Goal: Task Accomplishment & Management: Use online tool/utility

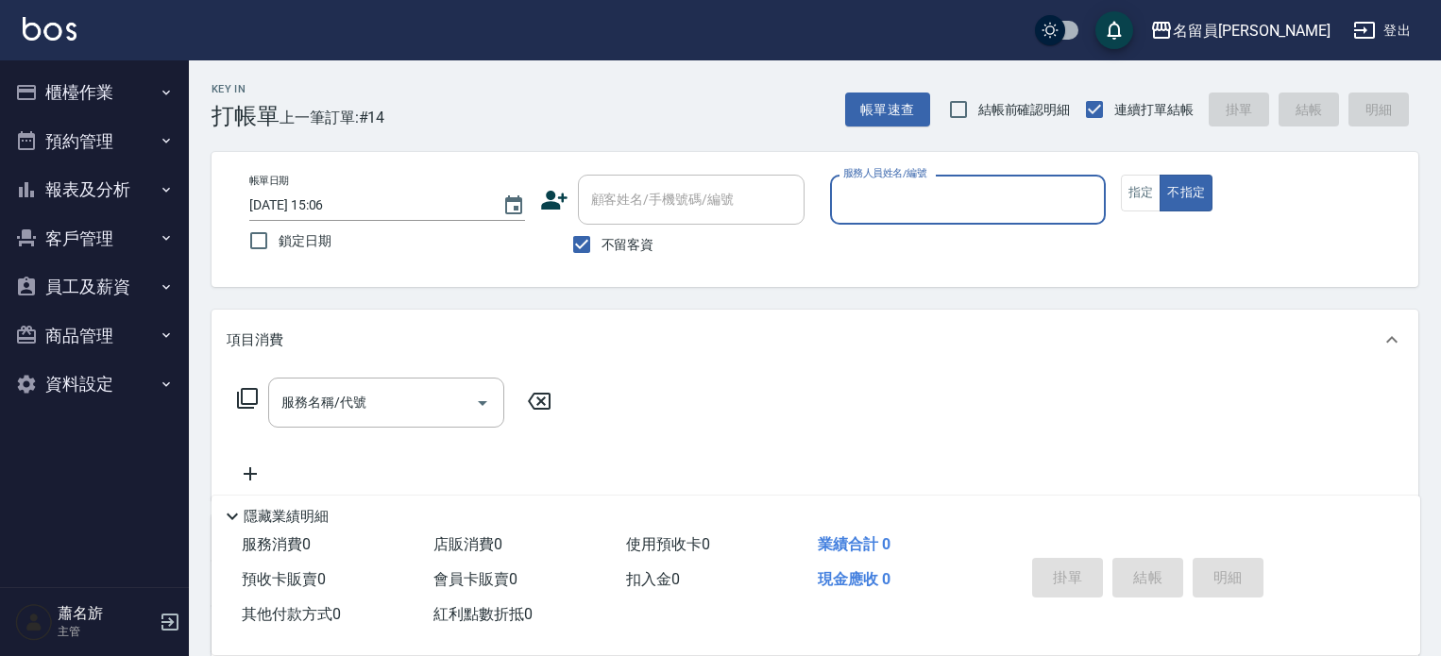
scroll to position [8, 0]
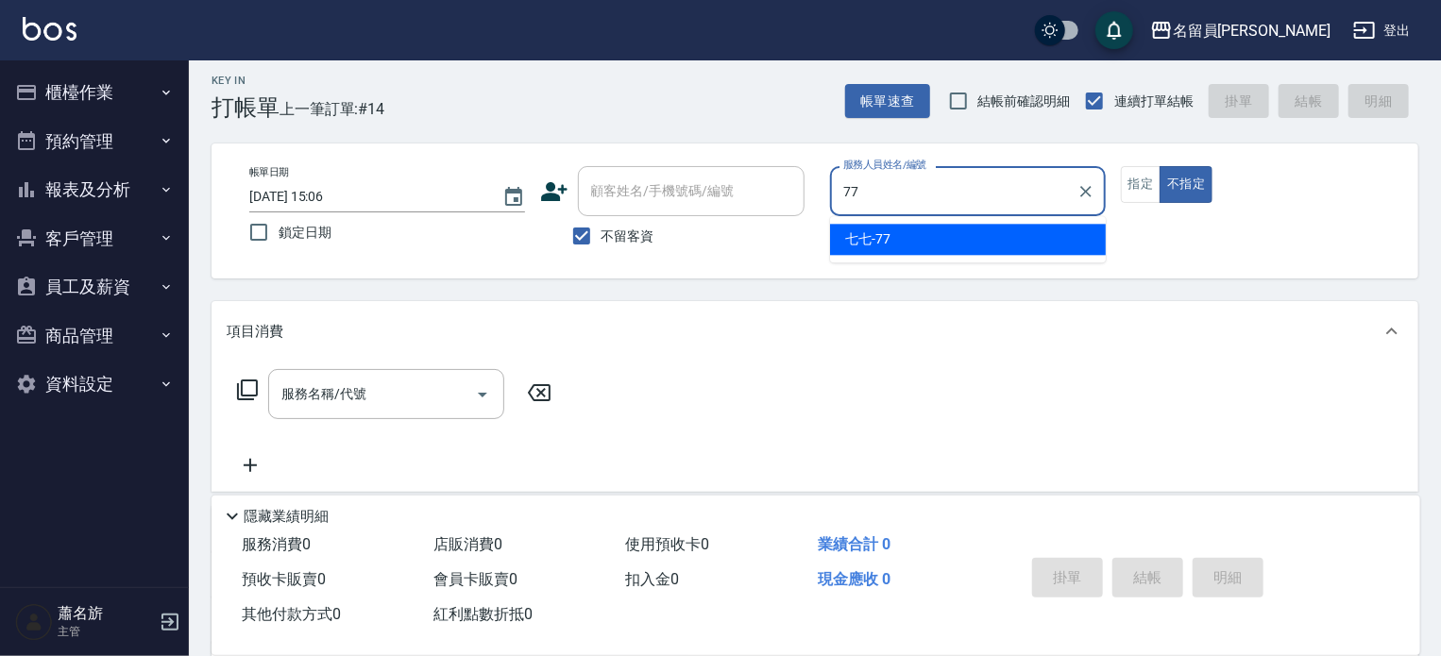
type input "七七-77"
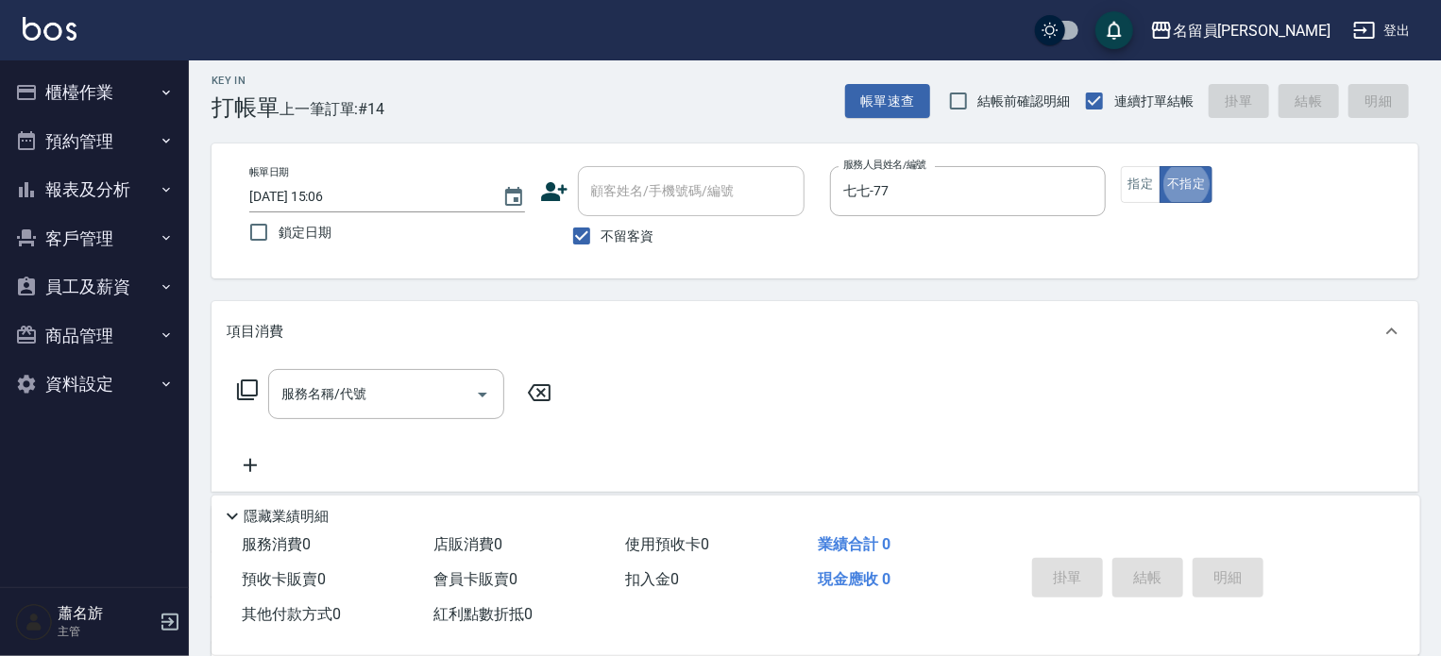
type button "false"
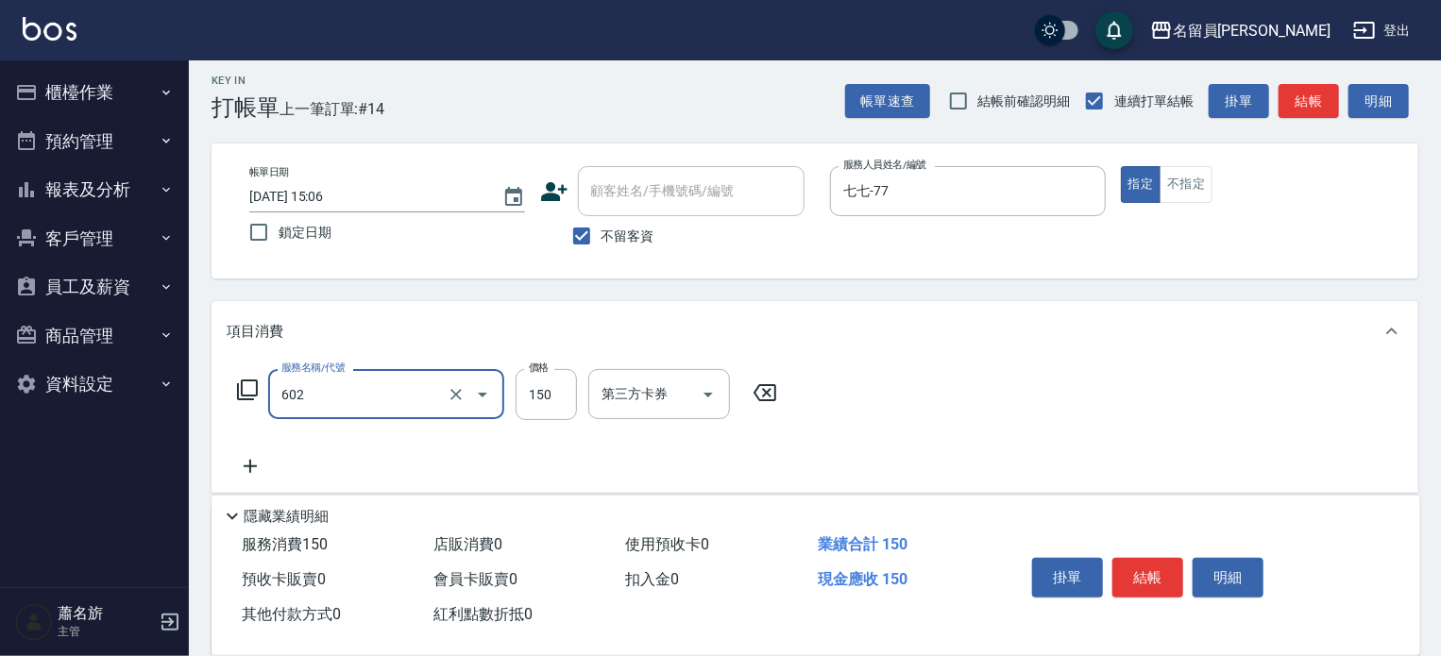
type input "一般洗髮(602)"
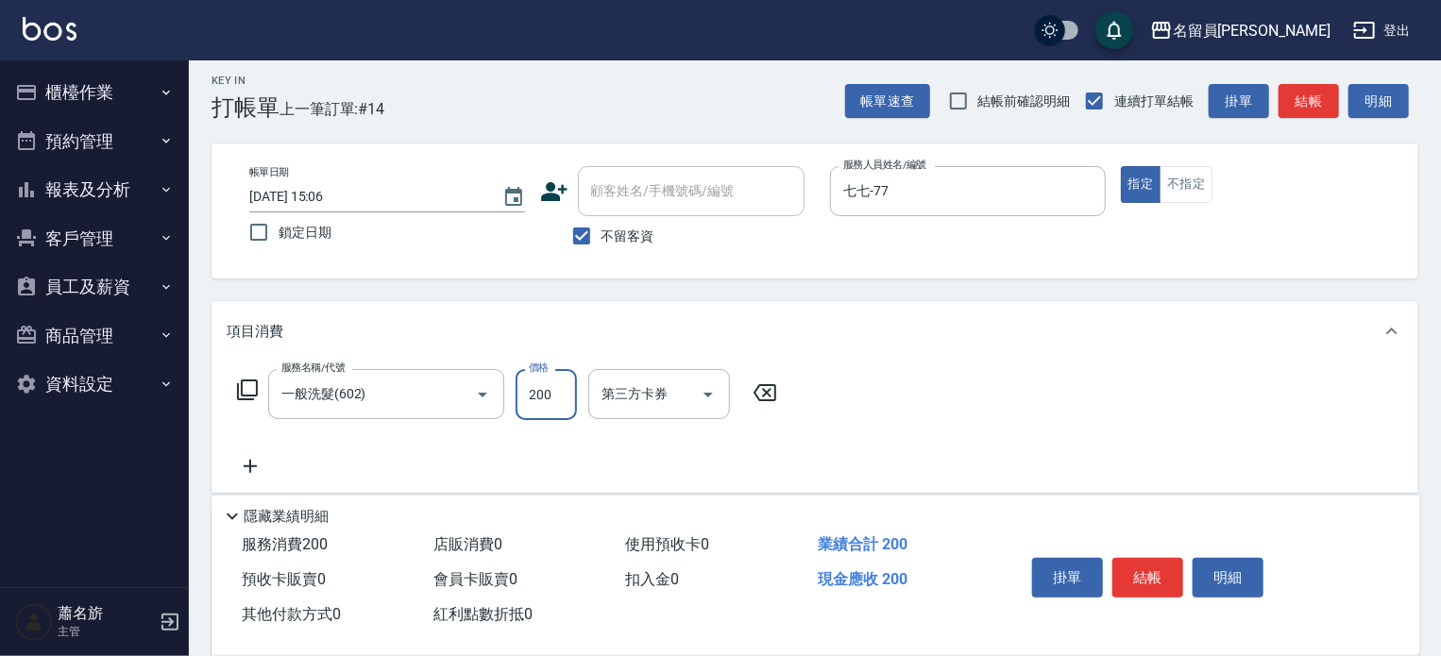
type input "200"
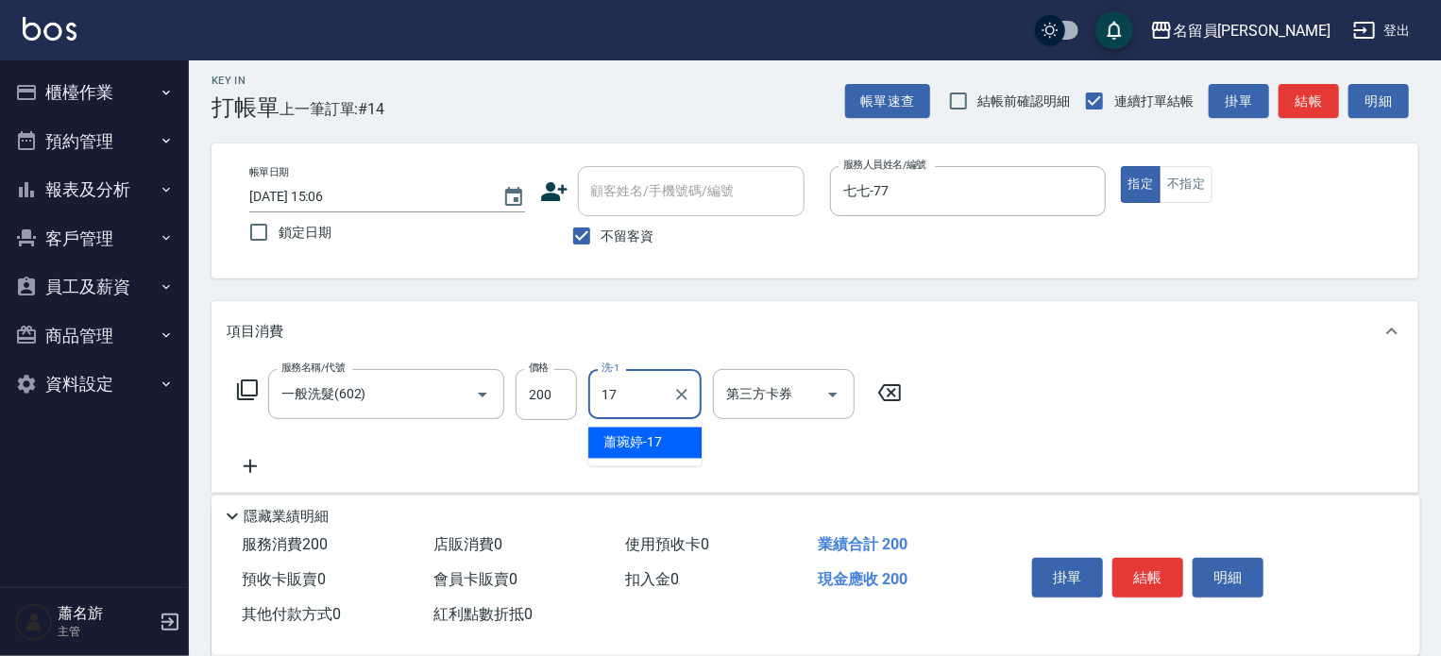
type input "[PERSON_NAME]-17"
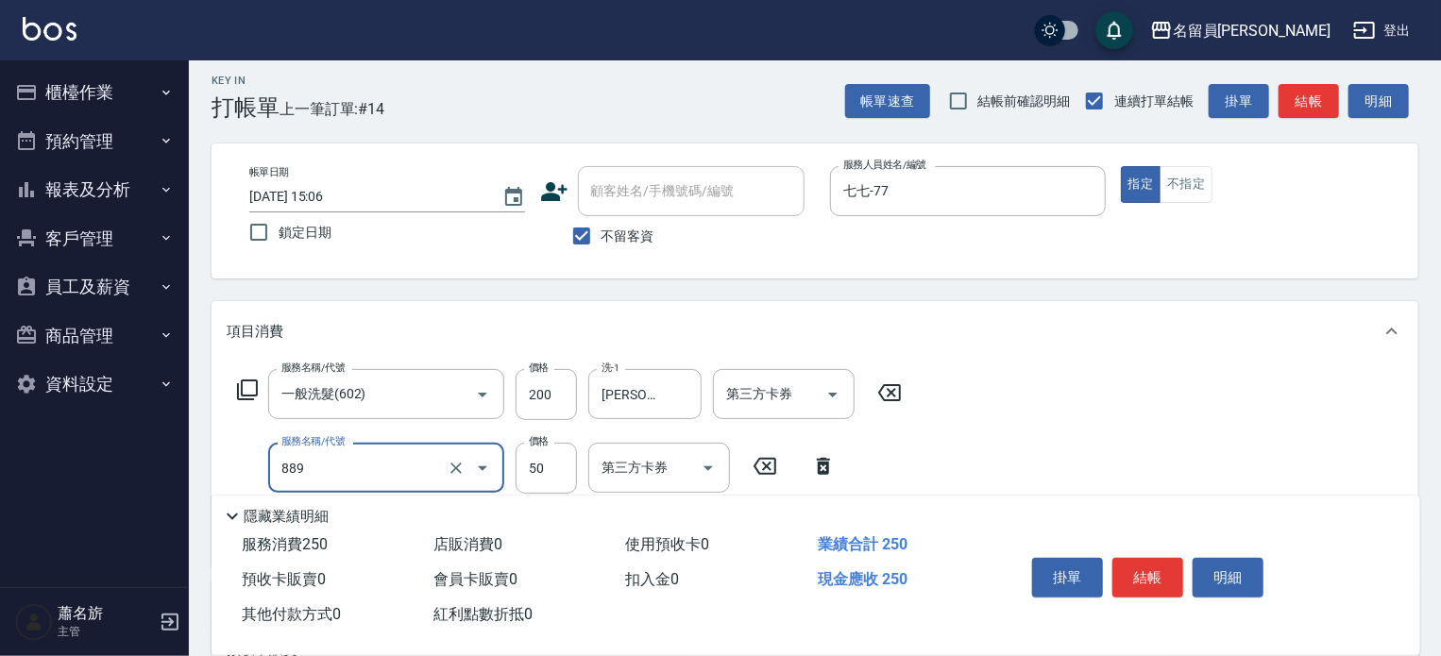
type input "精油(889)"
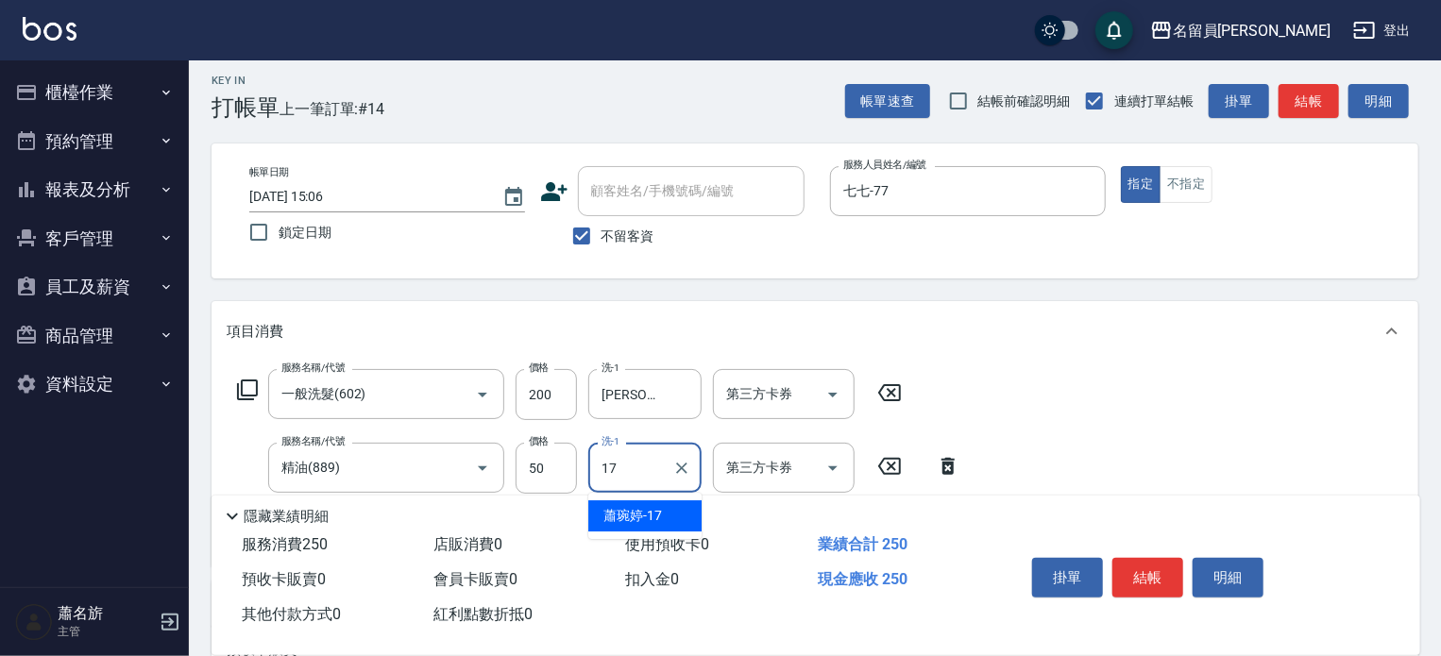
type input "[PERSON_NAME]-17"
type input "瞬間保養(415)"
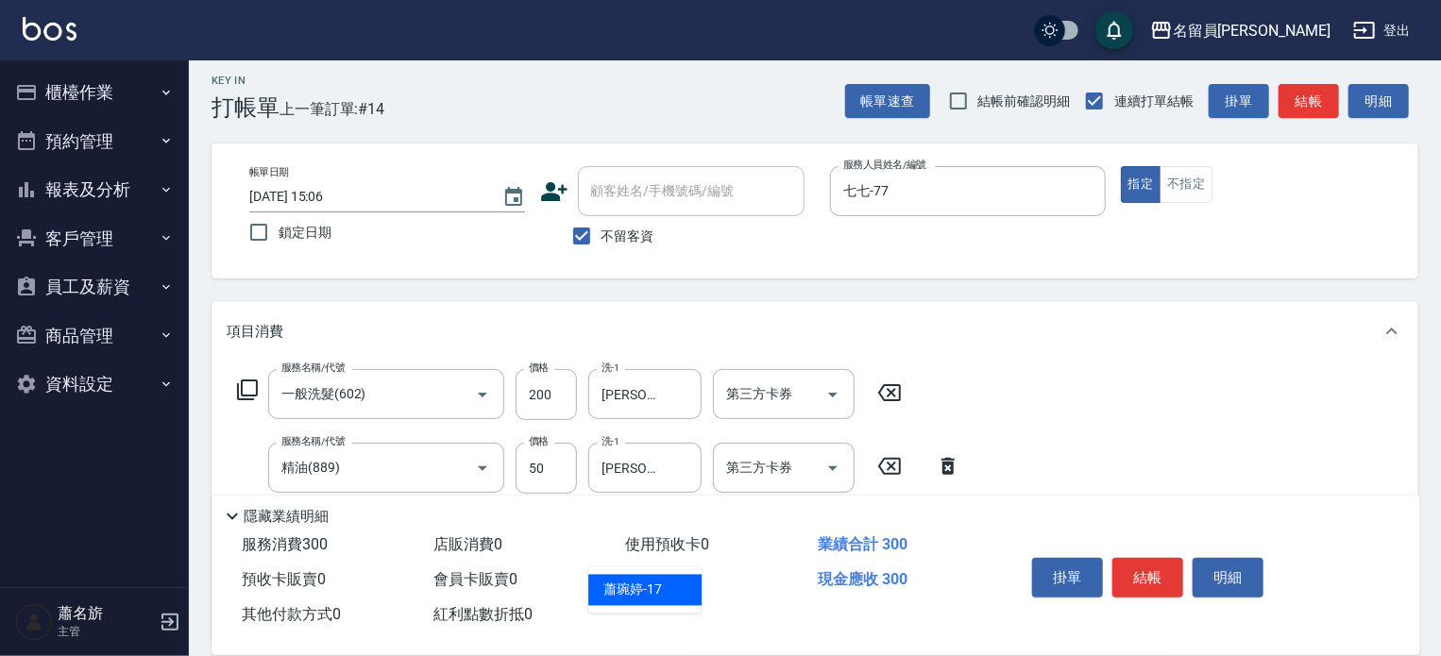
type input "[PERSON_NAME]-17"
click at [1174, 558] on button "結帳" at bounding box center [1147, 578] width 71 height 40
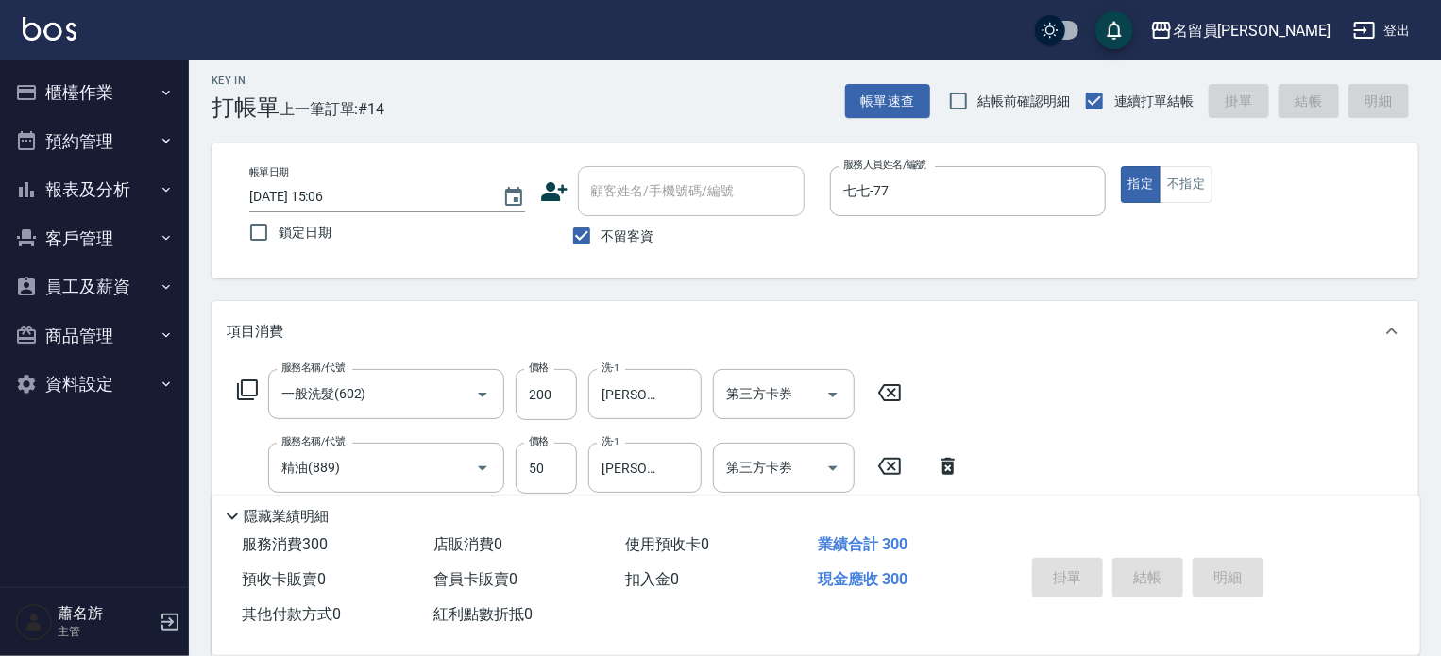
type input "[DATE] 20:07"
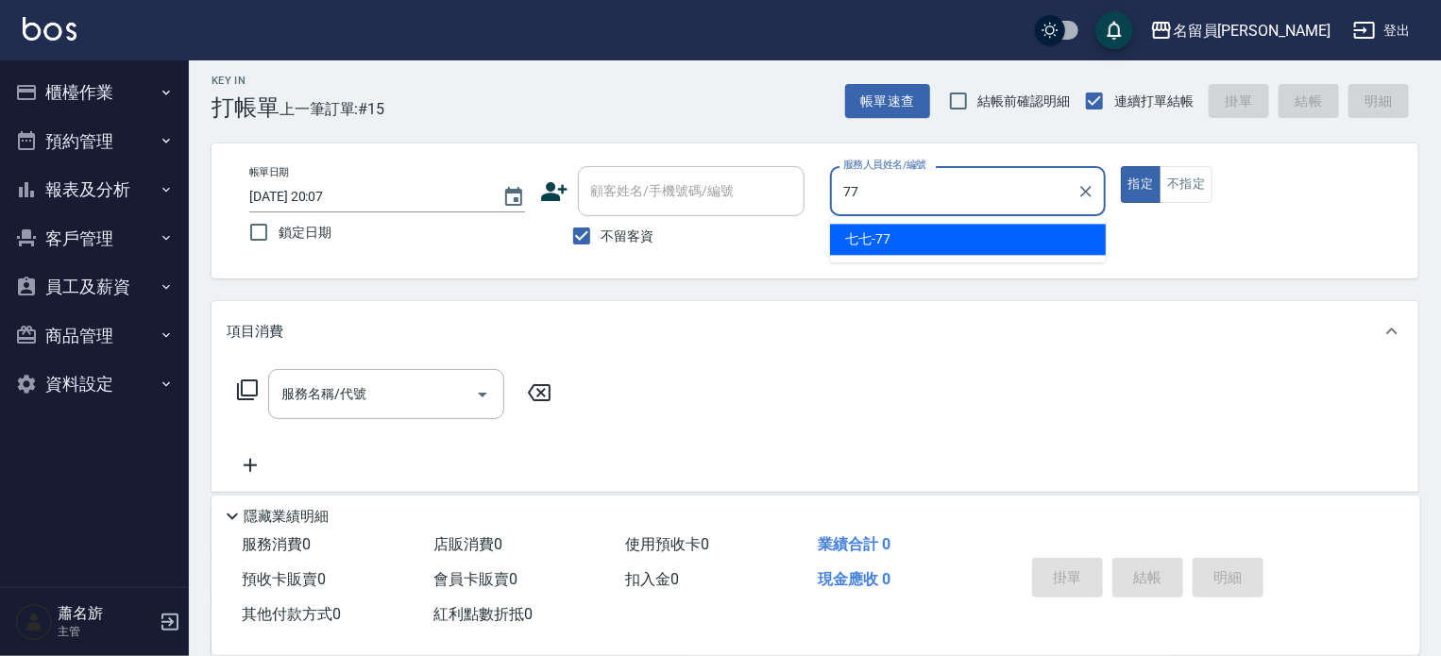
type input "七七-77"
type button "true"
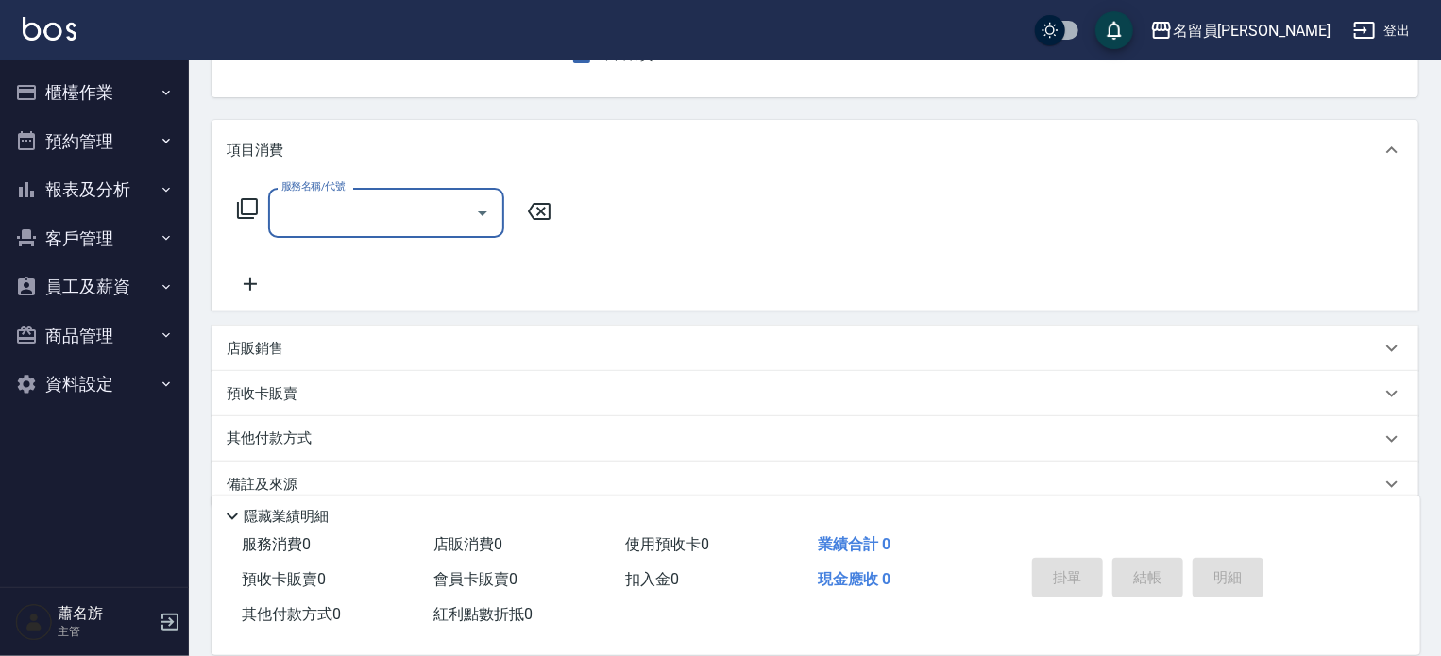
scroll to position [219, 0]
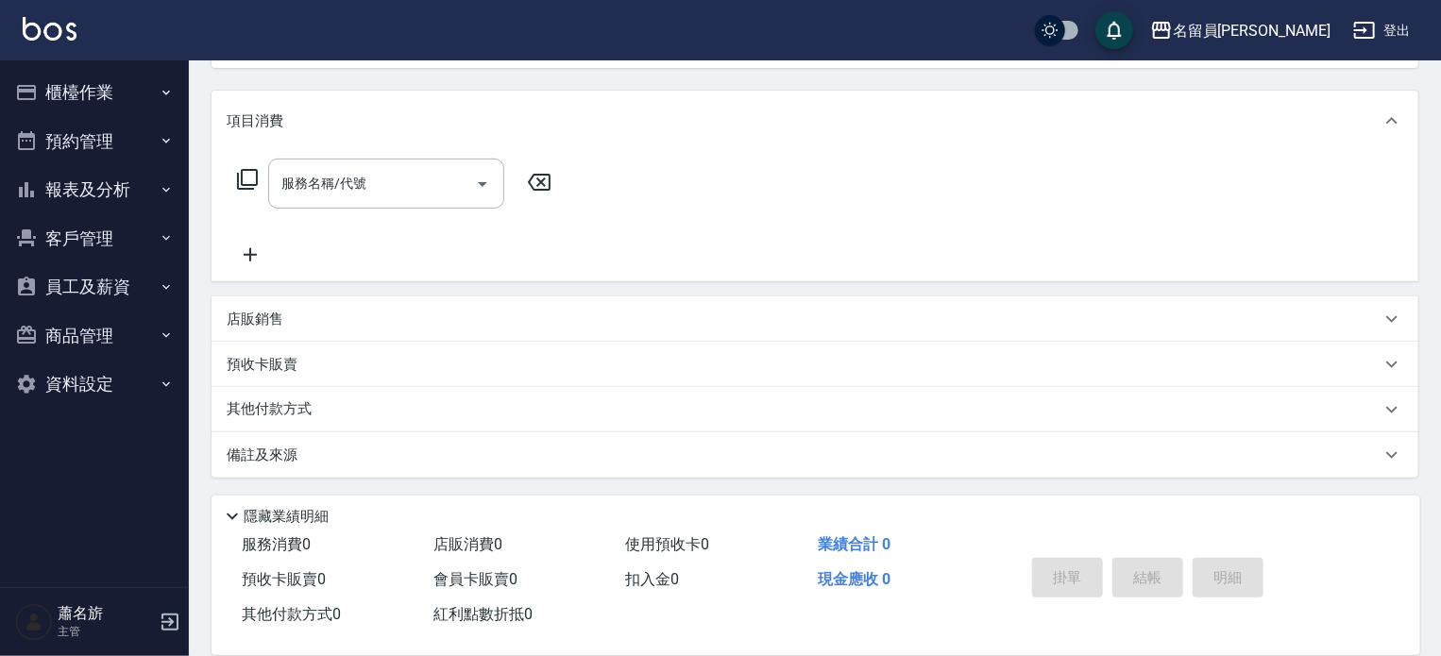
click at [555, 318] on div "店販銷售" at bounding box center [804, 320] width 1154 height 20
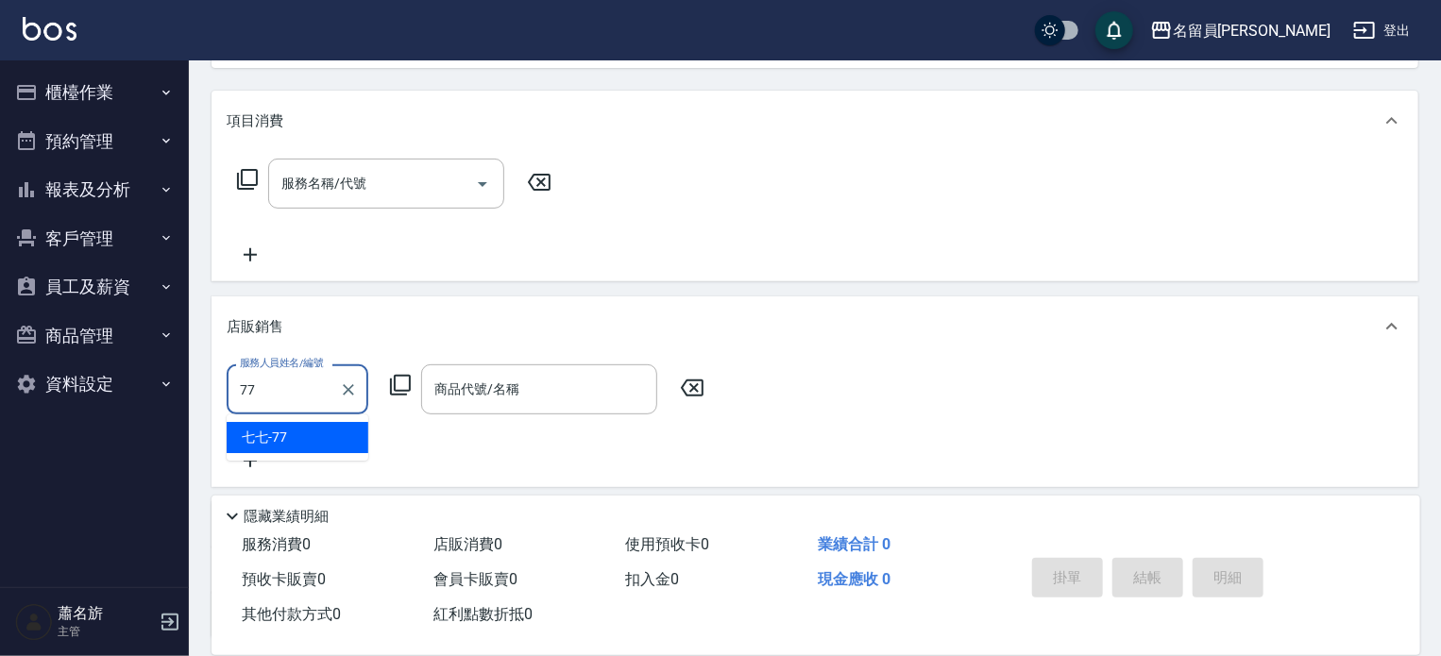
type input "七七-77"
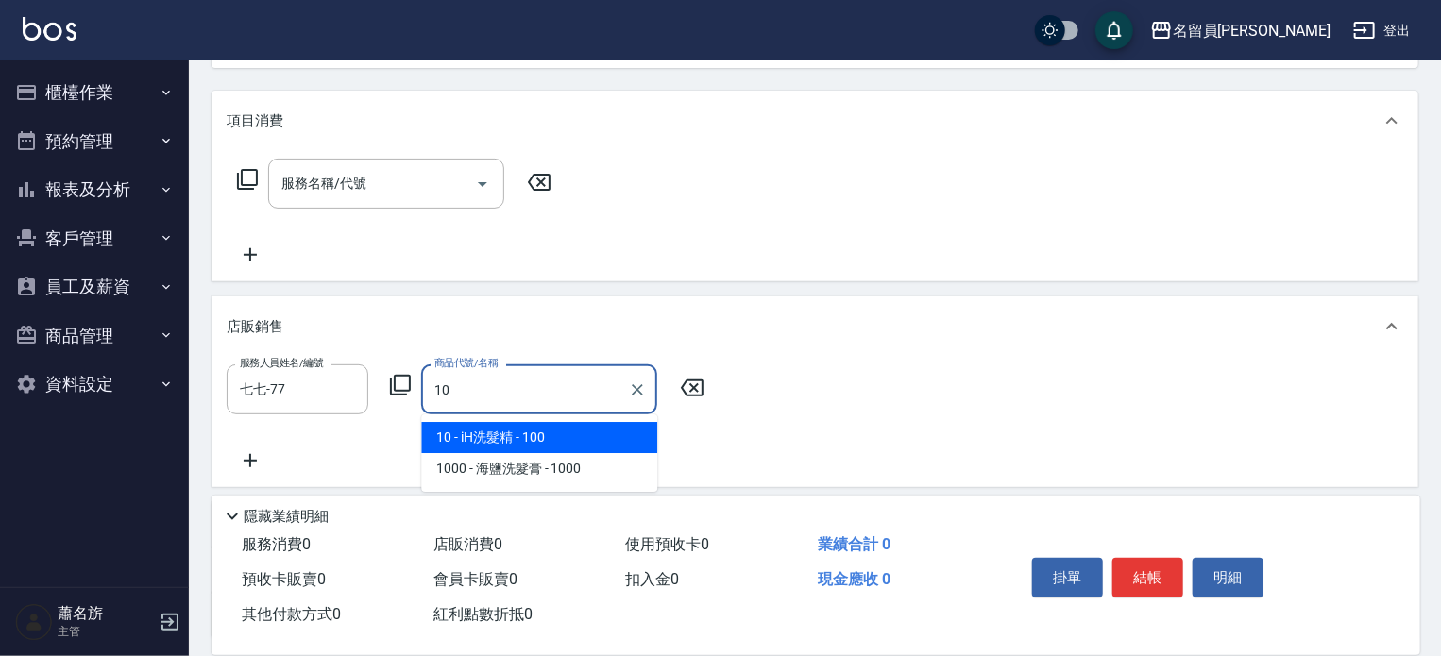
type input "iH洗髮精"
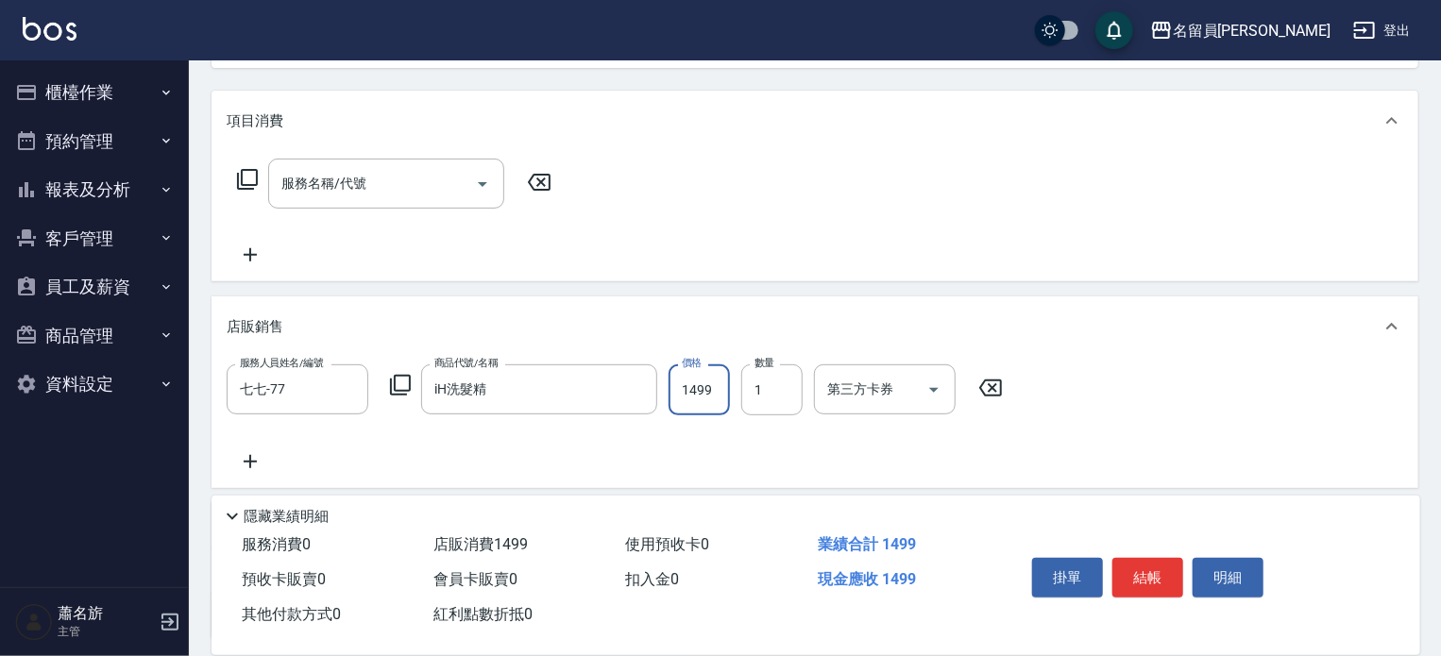
type input "1499"
click at [1162, 566] on button "結帳" at bounding box center [1147, 578] width 71 height 40
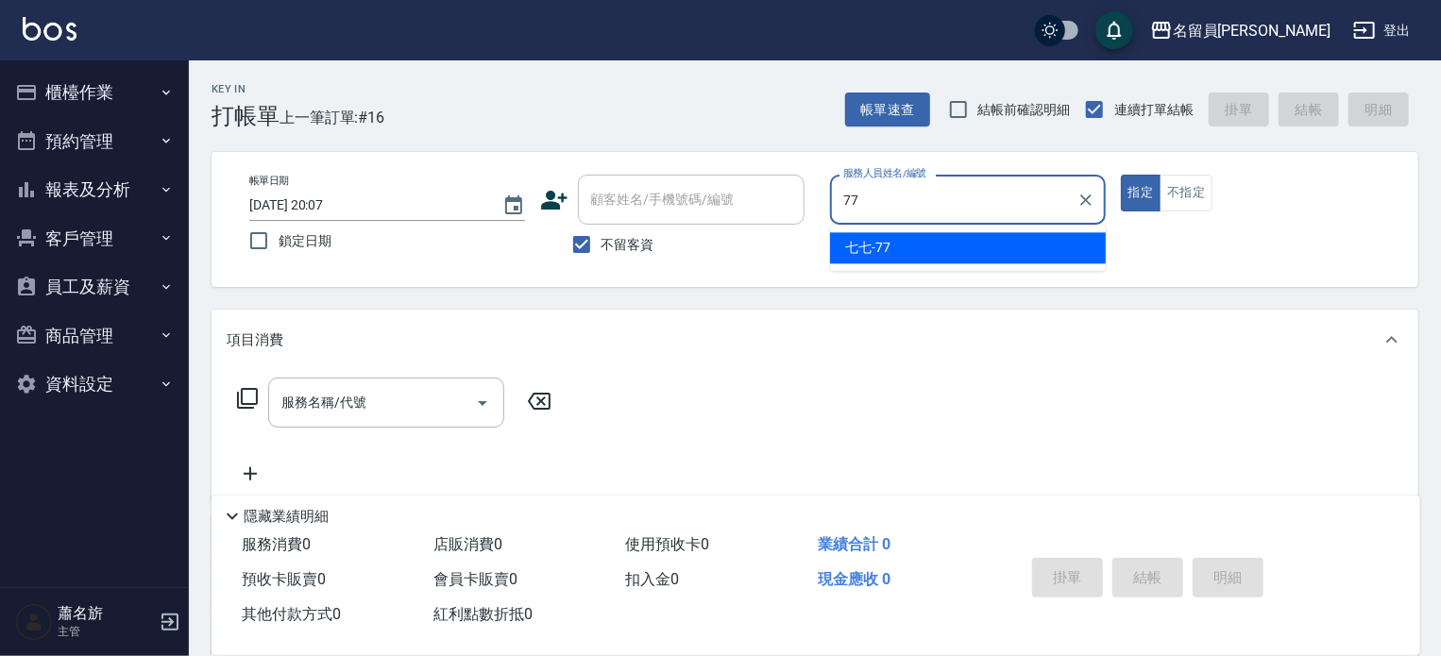
type input "七七-77"
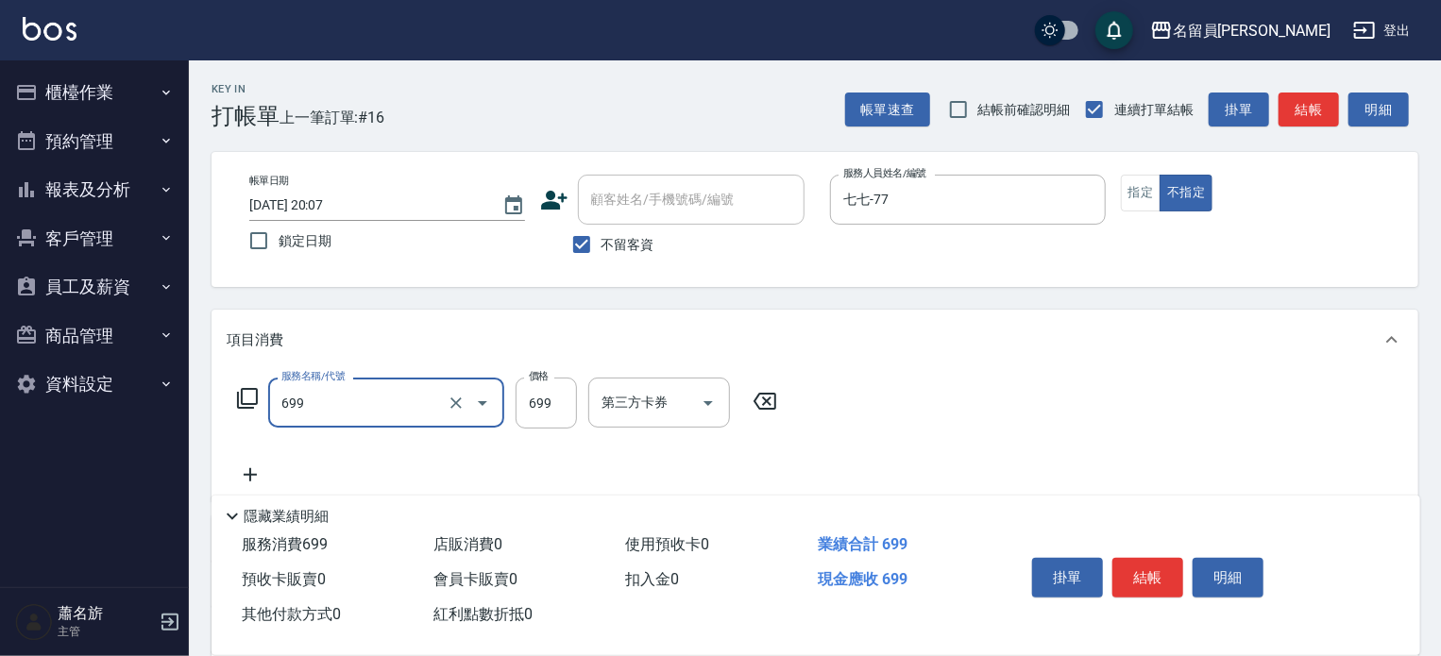
type input "精油洗髮(699)"
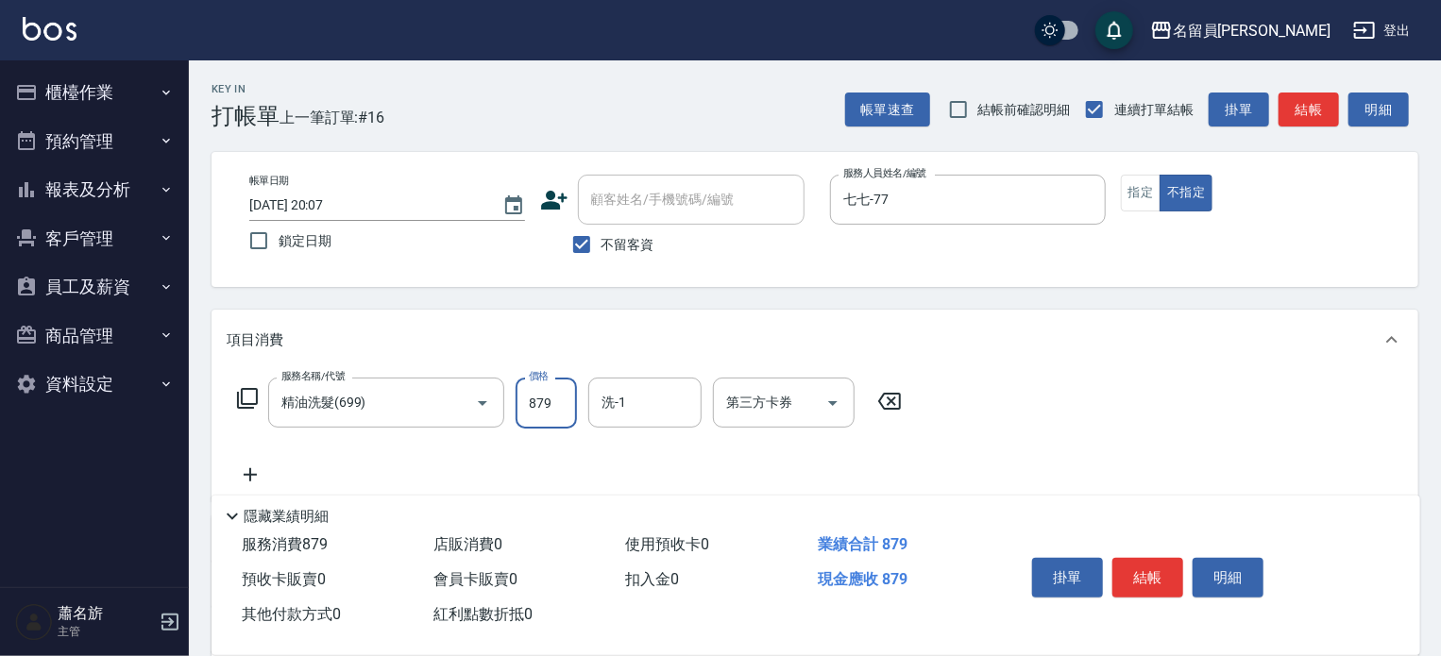
type input "879"
type input "[PERSON_NAME]-17"
click at [1158, 562] on button "結帳" at bounding box center [1147, 578] width 71 height 40
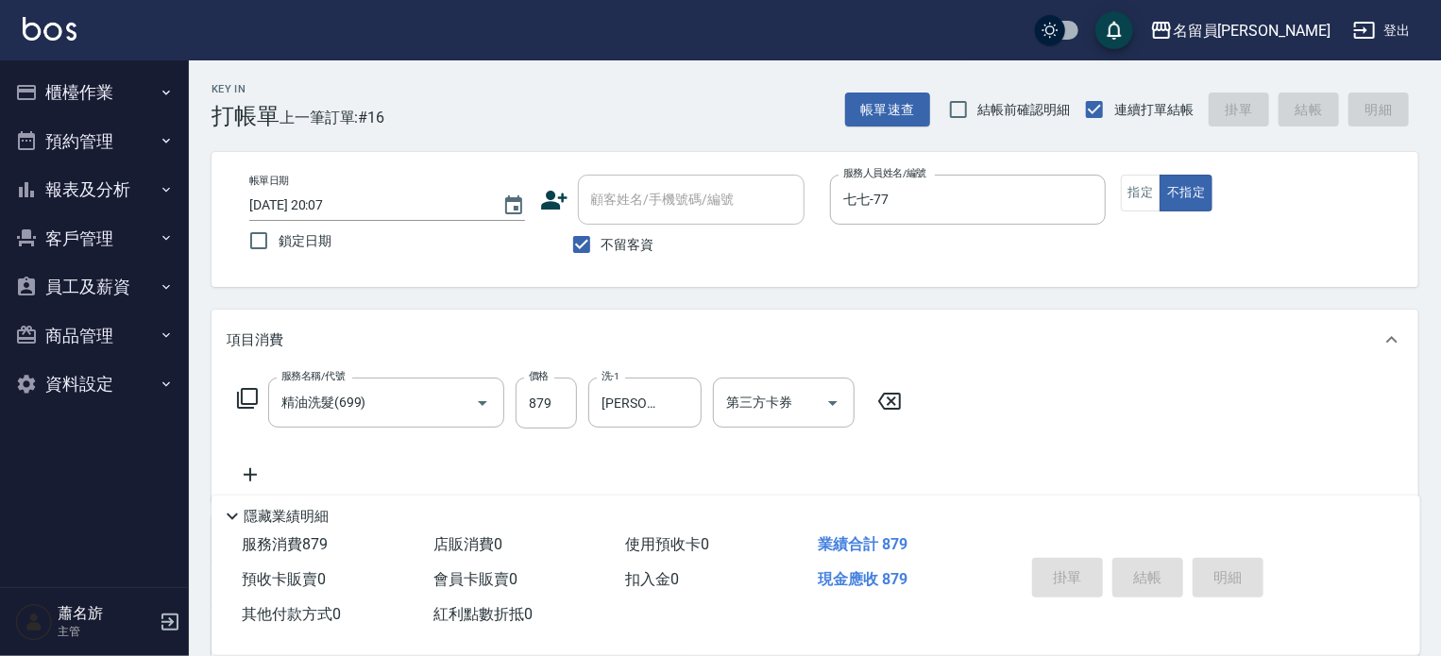
type input "[DATE] 20:08"
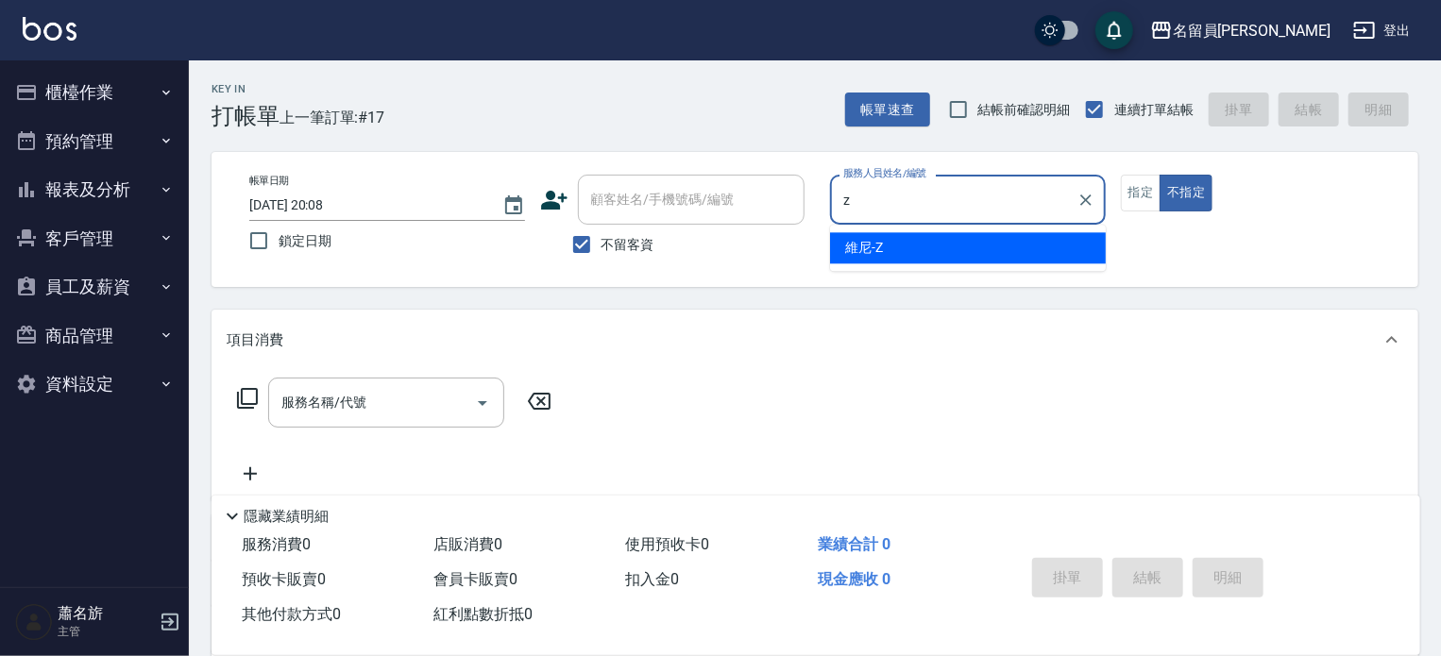
type input "維尼-Z"
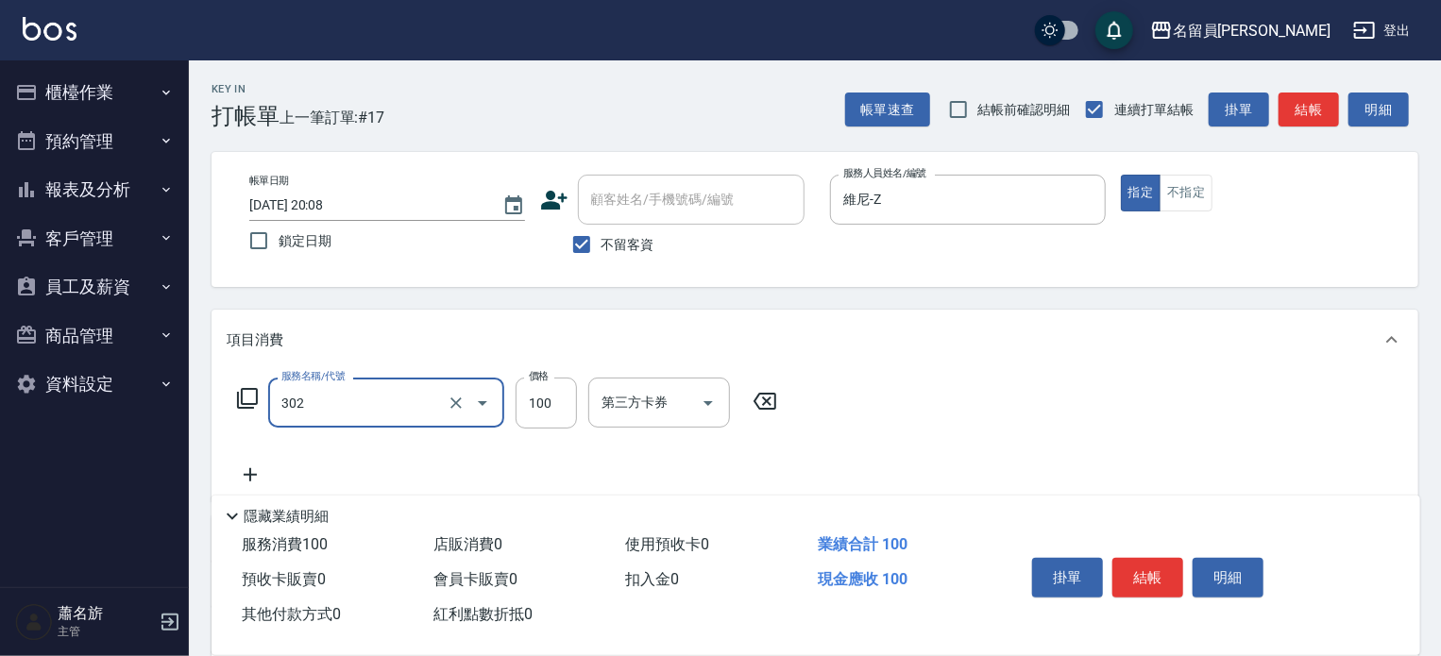
type input "剪髮(302)"
type input "250"
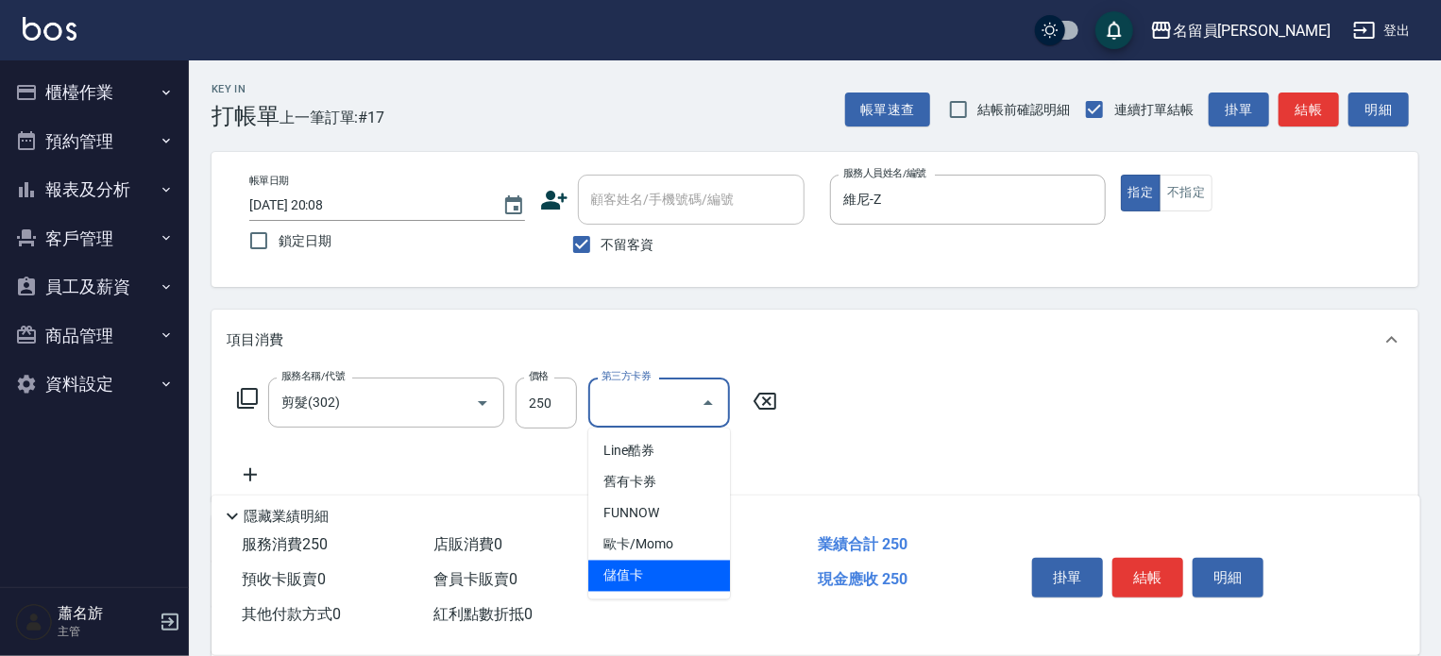
type input "儲值卡"
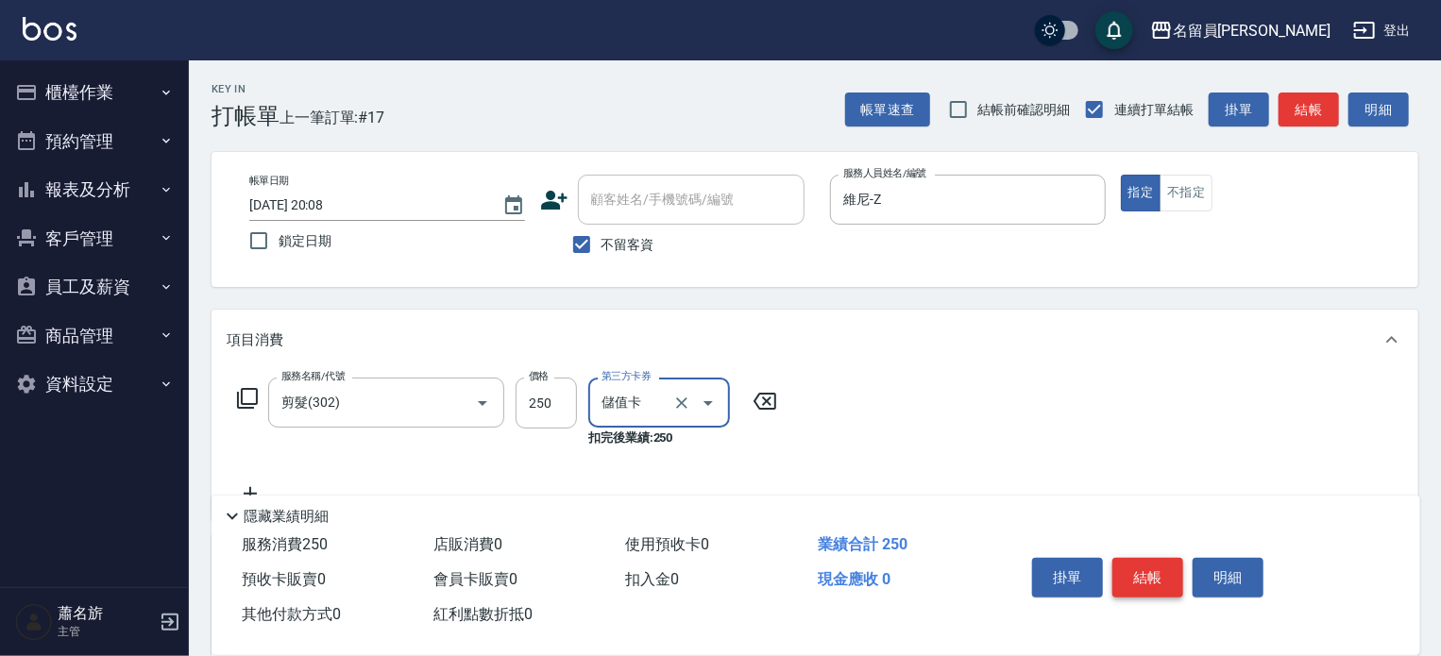
click at [1156, 558] on button "結帳" at bounding box center [1147, 578] width 71 height 40
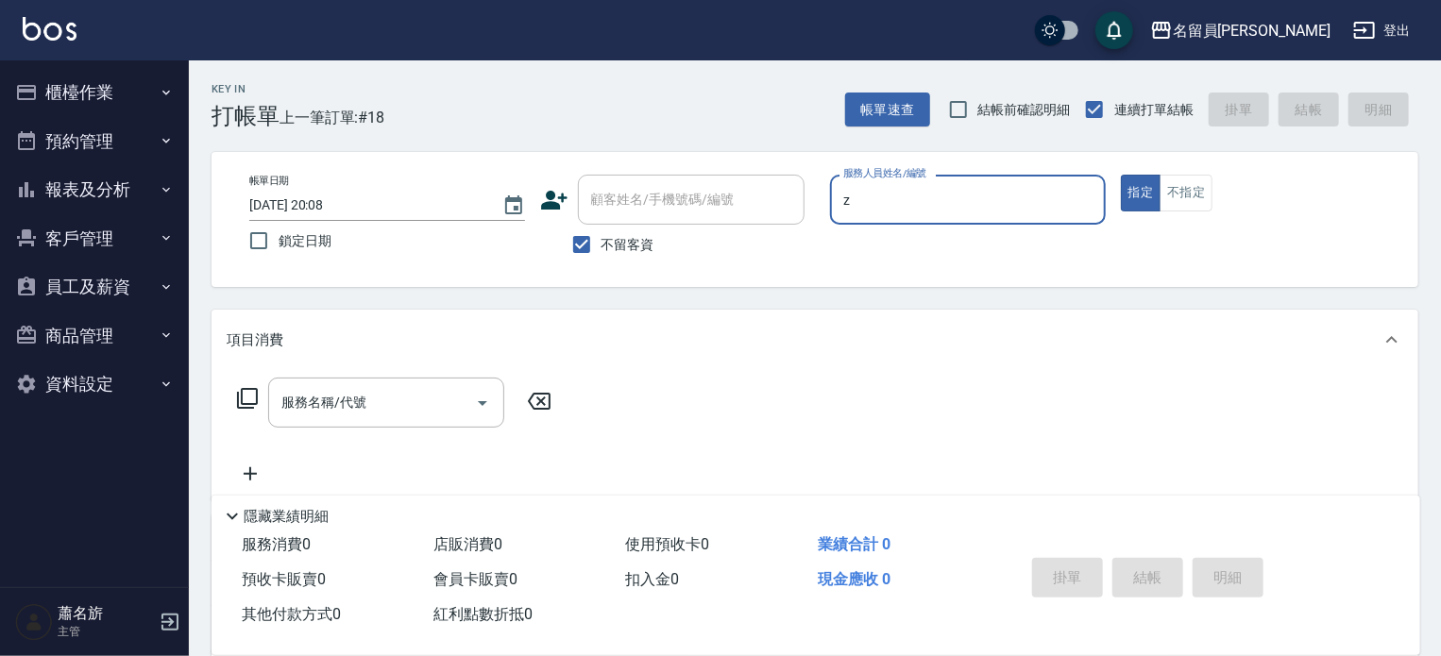
type input "維尼-Z"
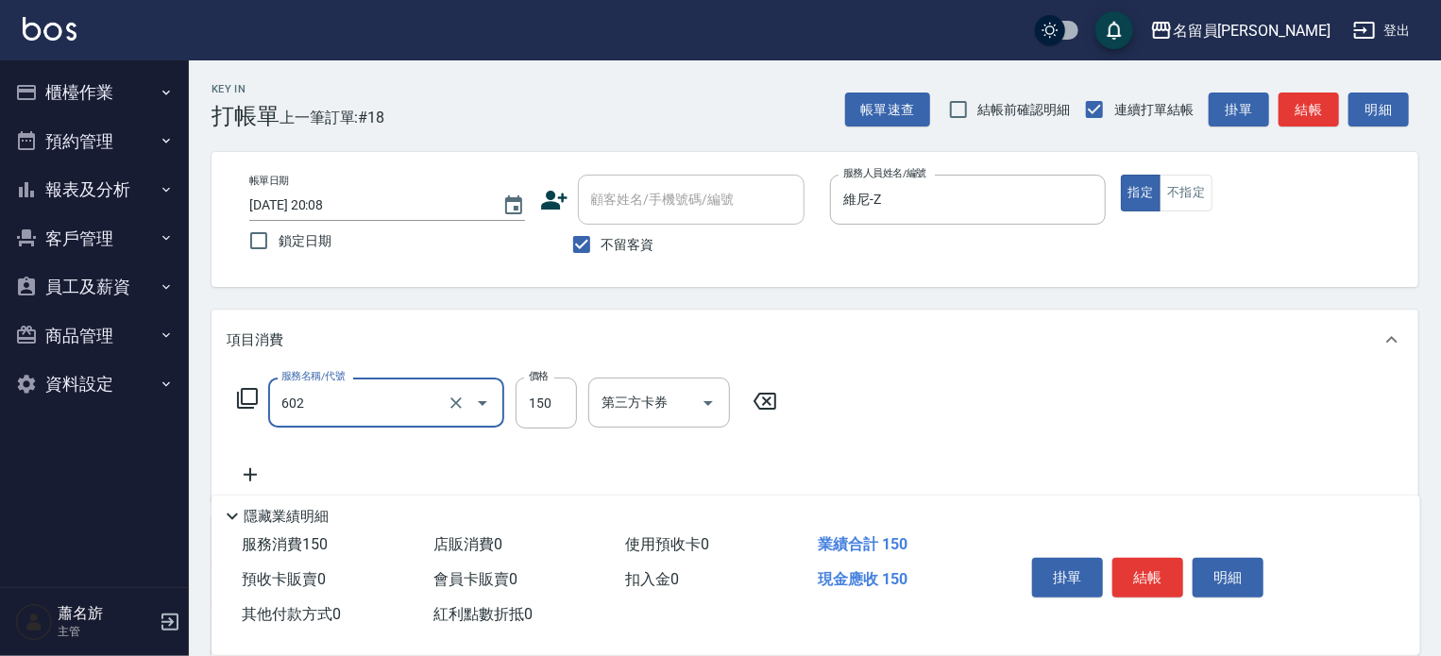
type input "一般洗髮(602)"
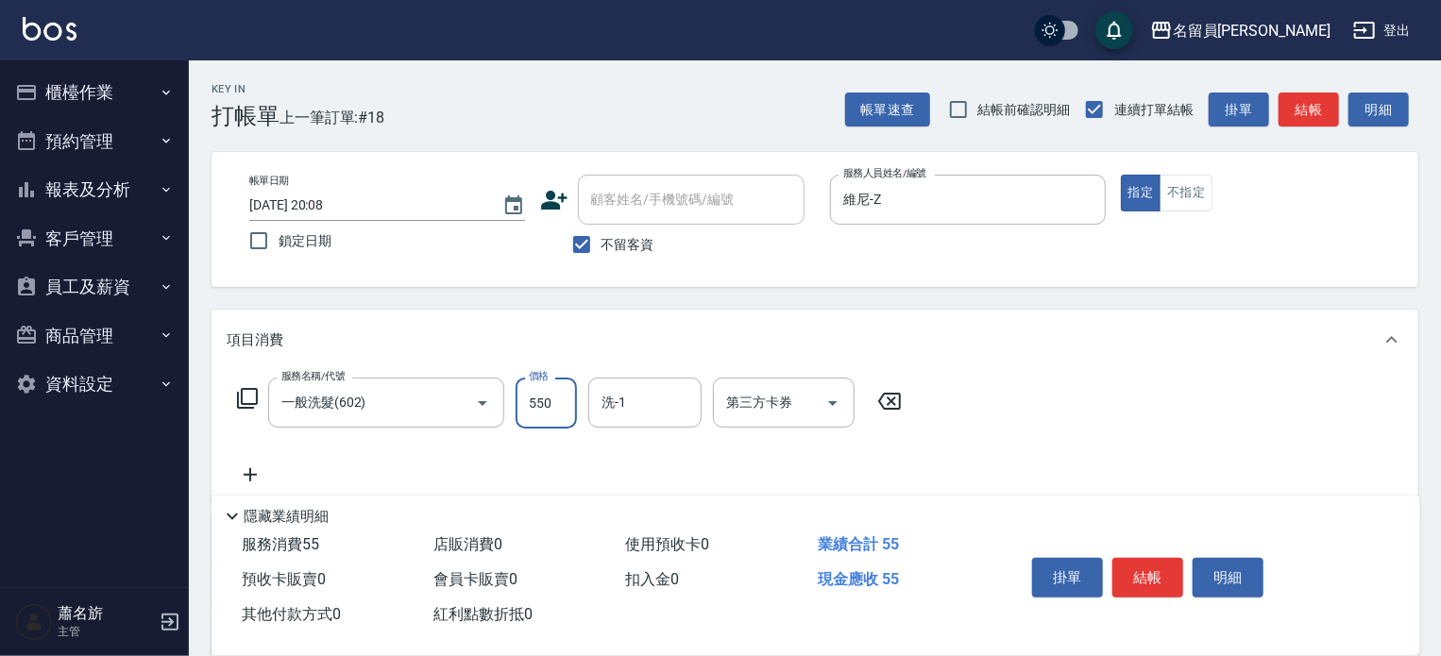
type input "550"
click at [1155, 558] on button "結帳" at bounding box center [1147, 578] width 71 height 40
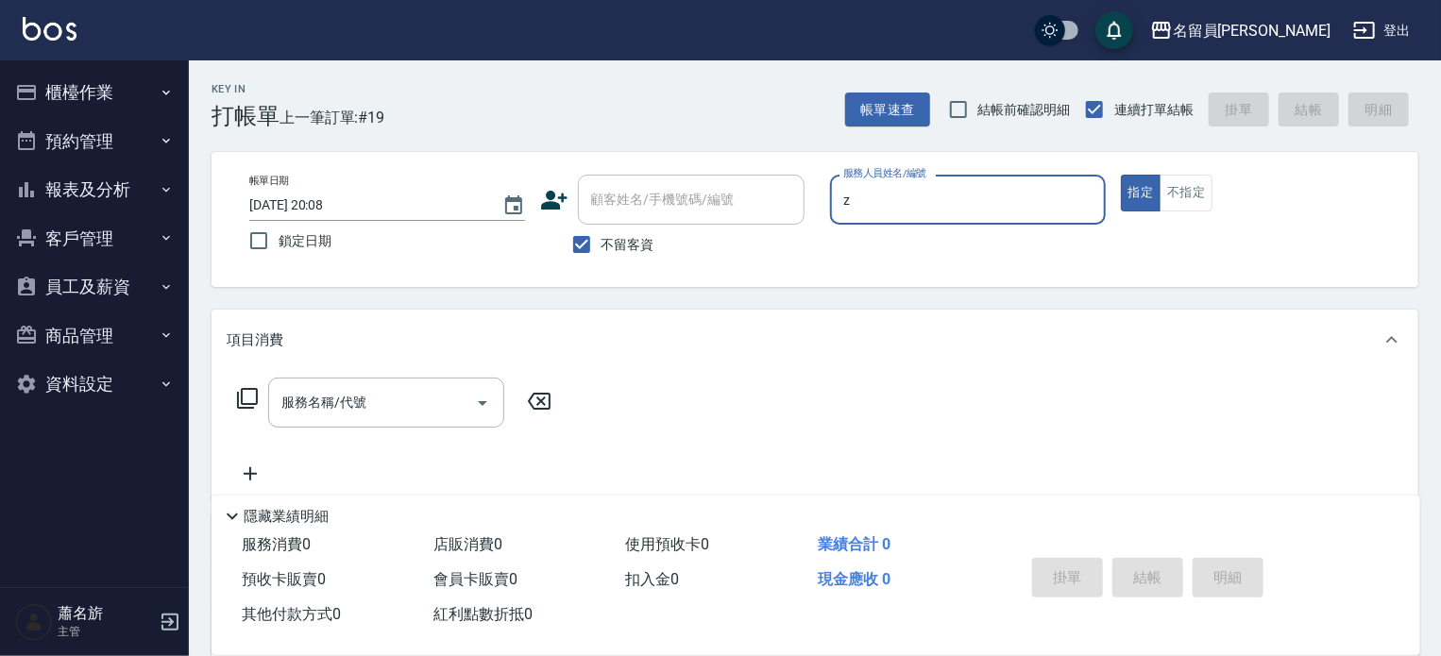
type input "維尼-Z"
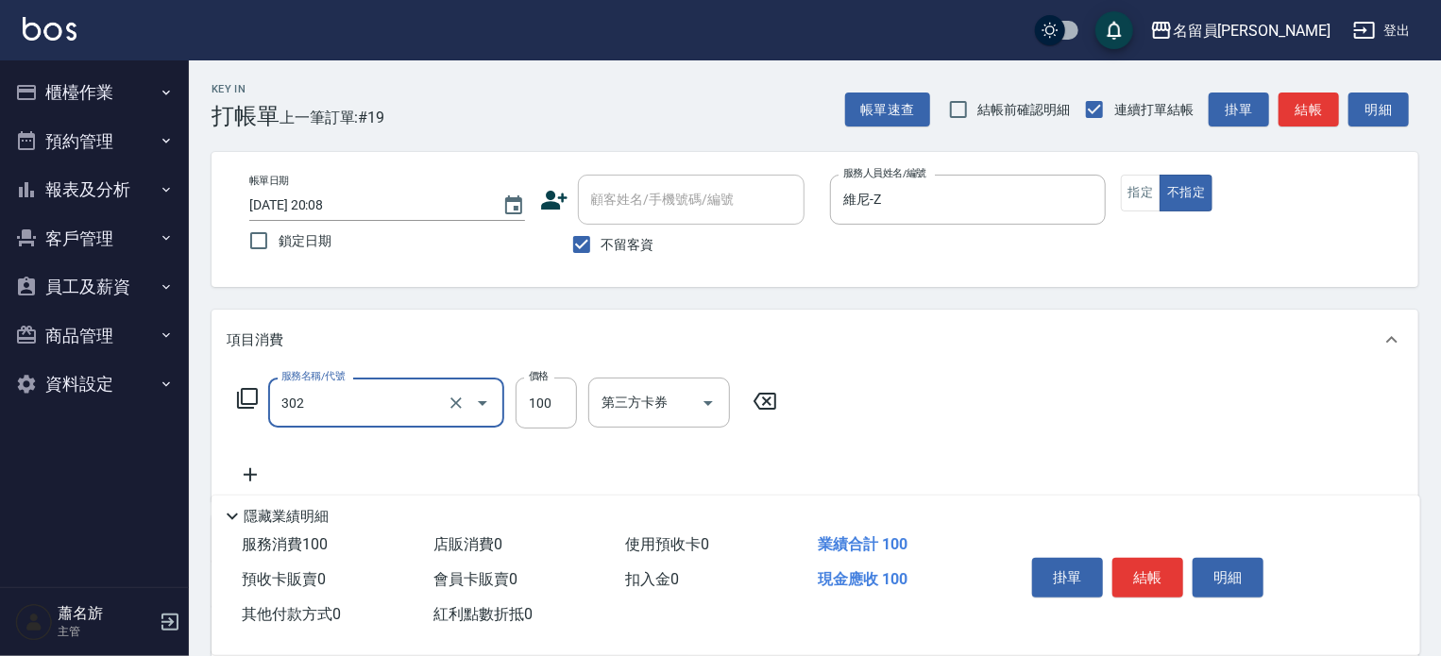
type input "剪髮(302)"
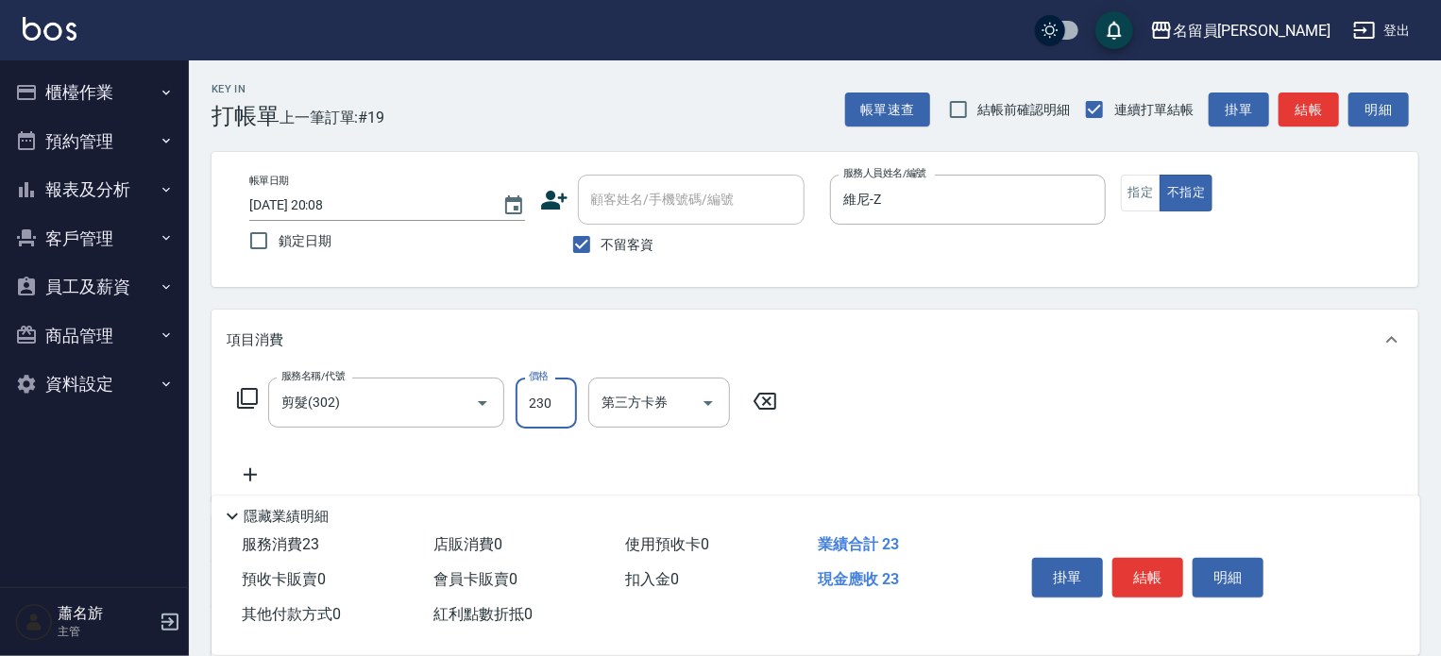
type input "230"
click at [1154, 558] on button "結帳" at bounding box center [1147, 578] width 71 height 40
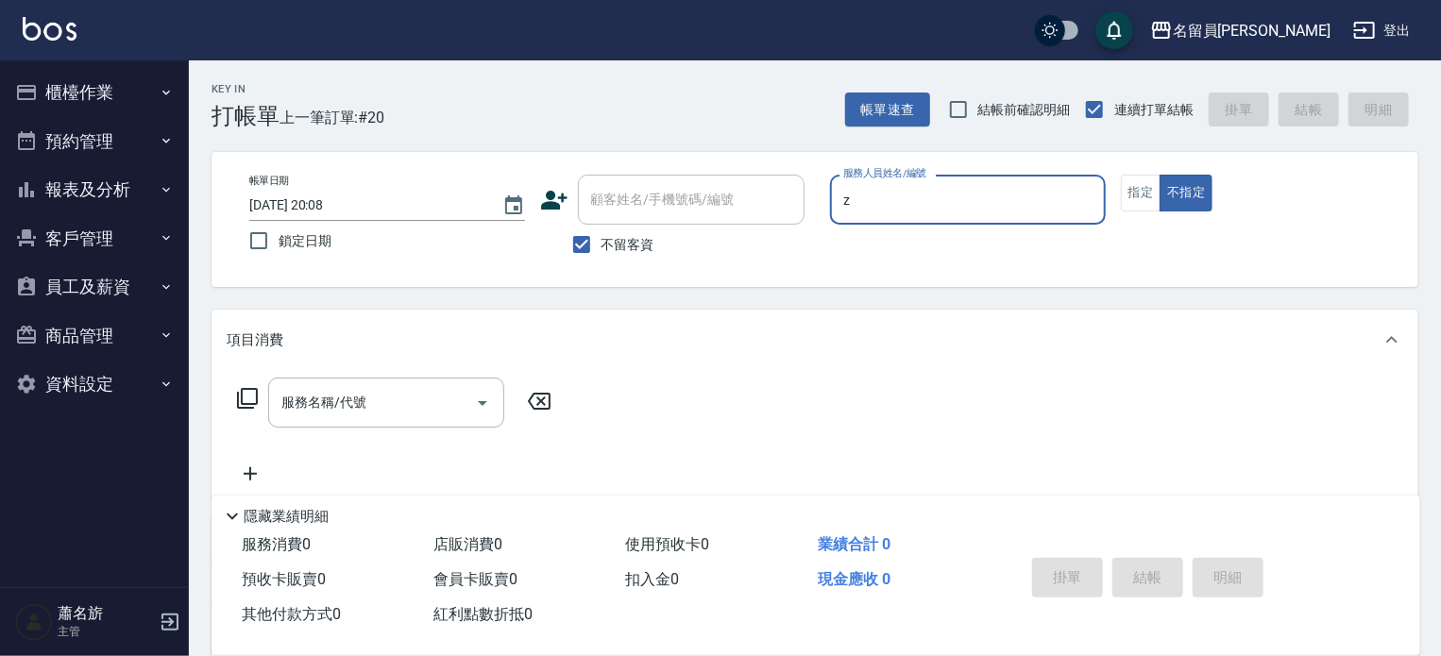
type input "維尼-Z"
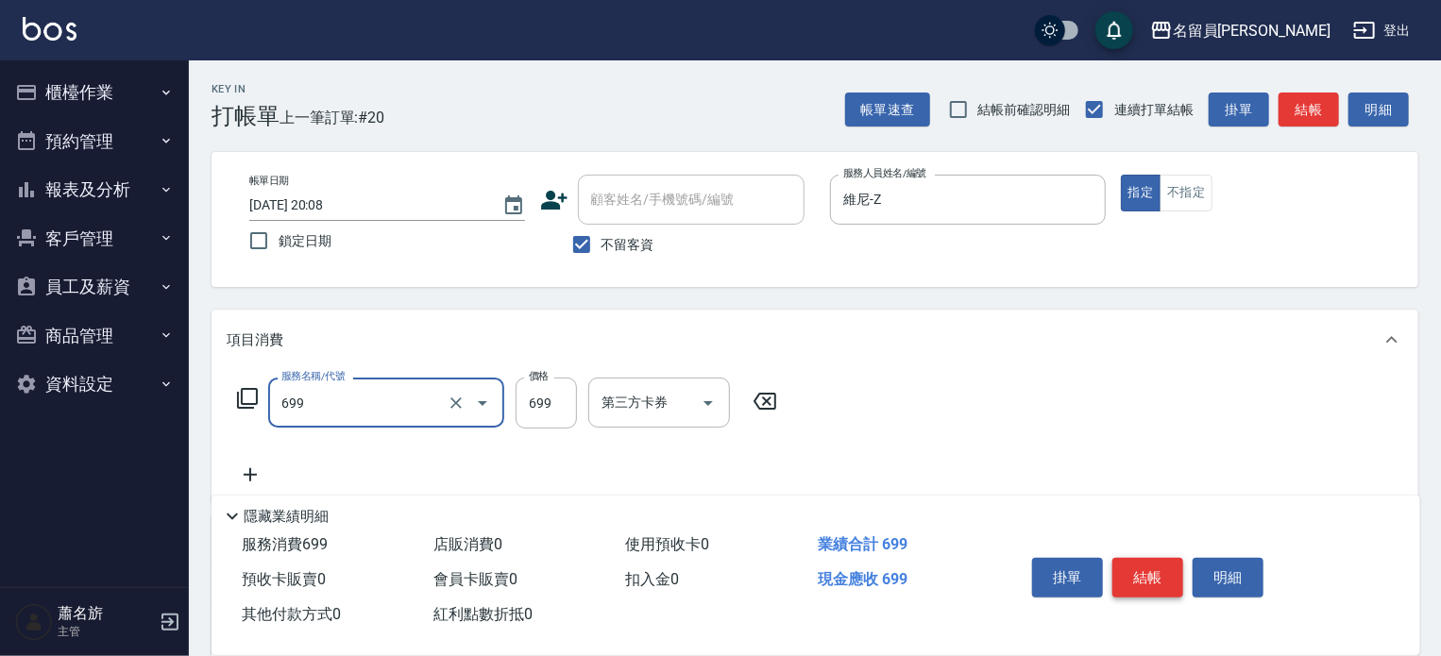
type input "精油洗髮(699)"
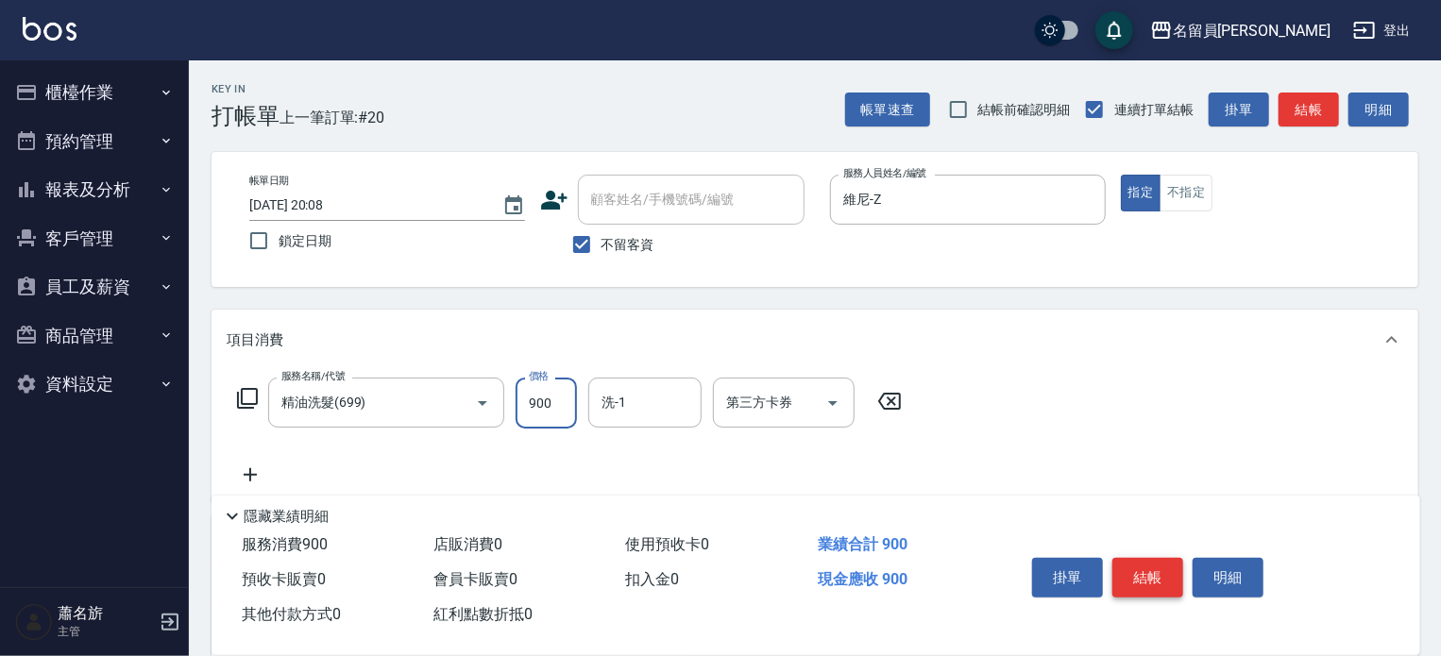
type input "900"
type input "[PERSON_NAME]-13"
click at [1148, 577] on button "結帳" at bounding box center [1147, 578] width 71 height 40
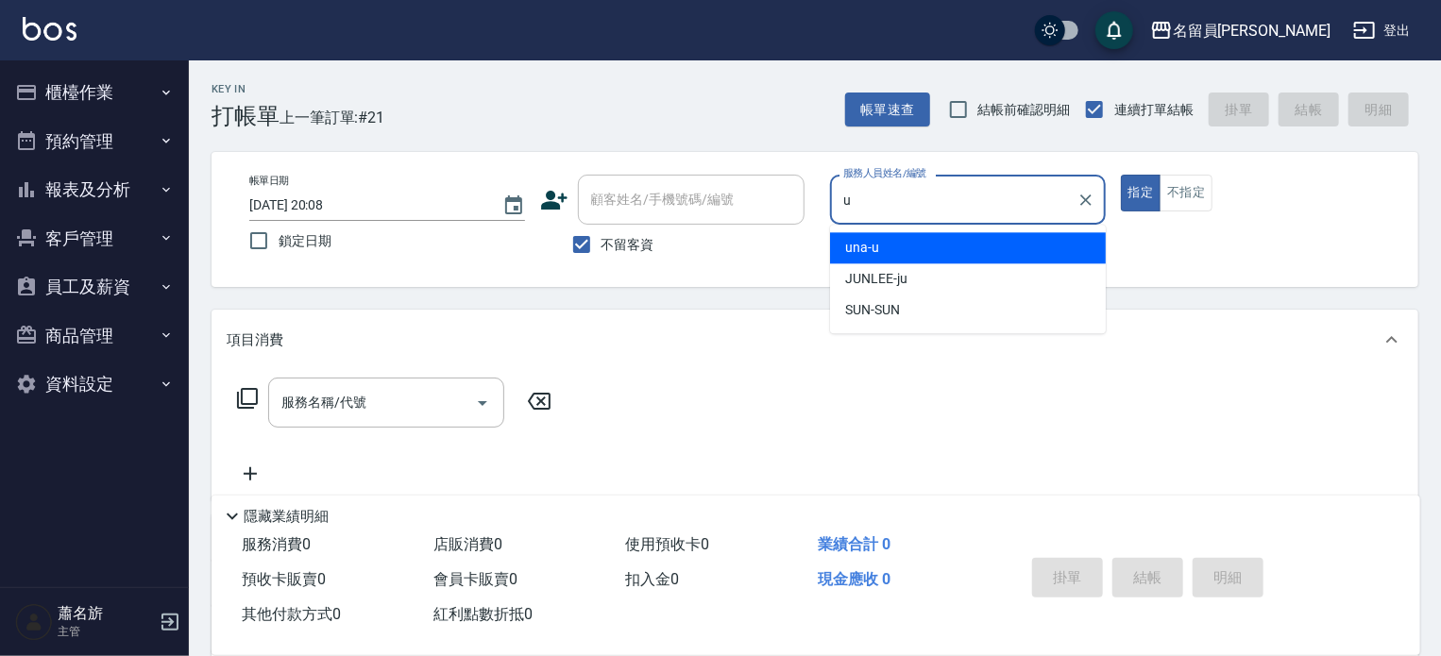
type input "una-u"
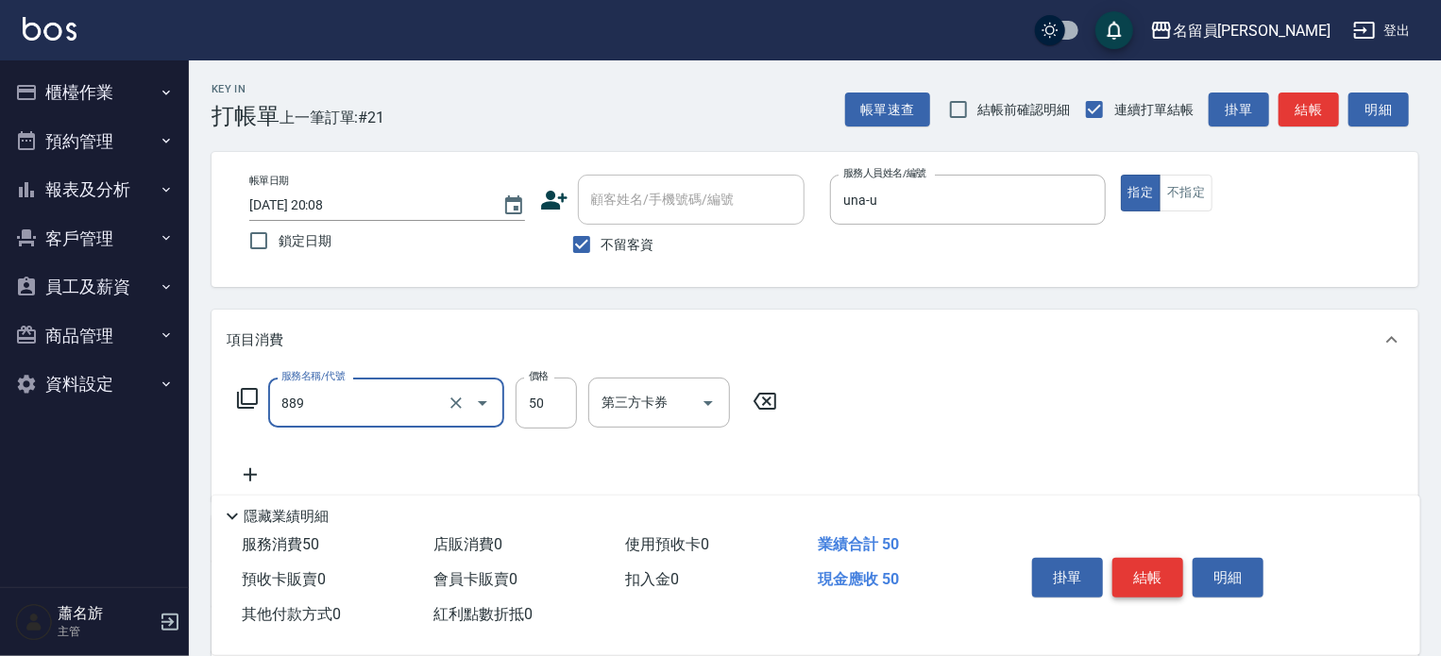
type input "精油(889)"
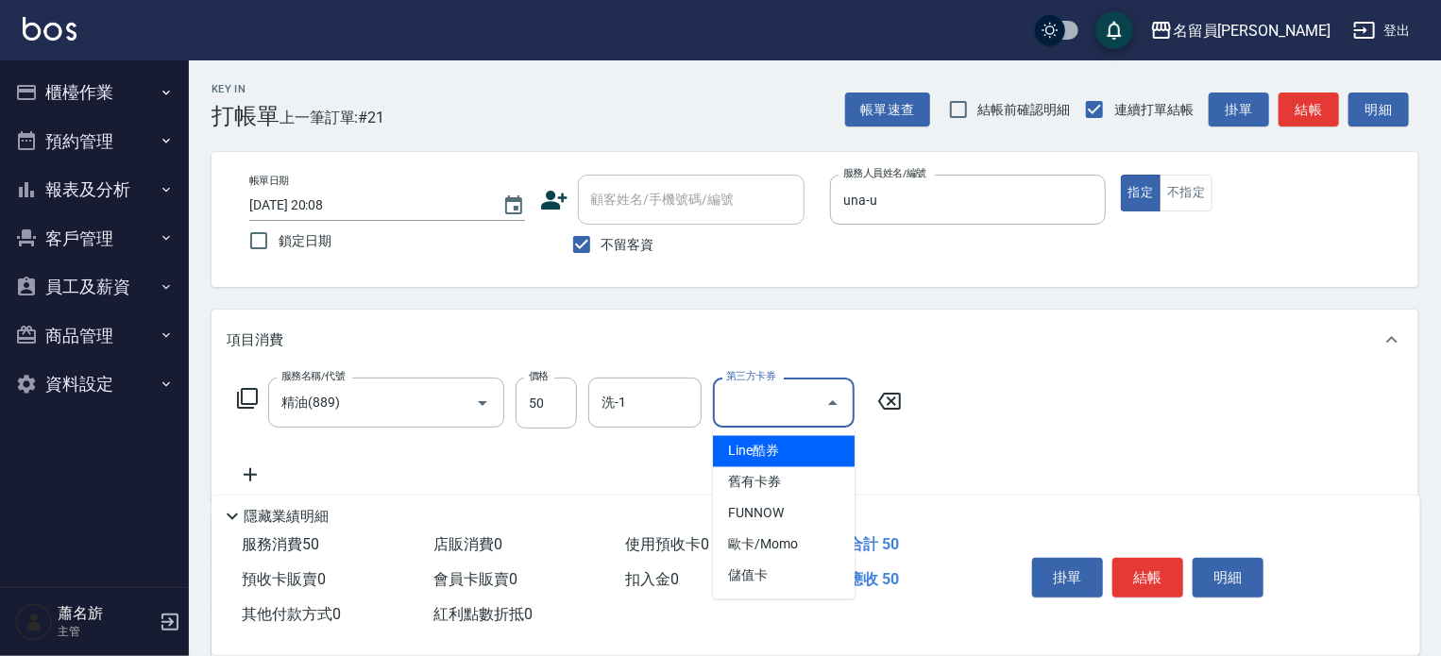
click at [261, 480] on icon at bounding box center [250, 475] width 47 height 23
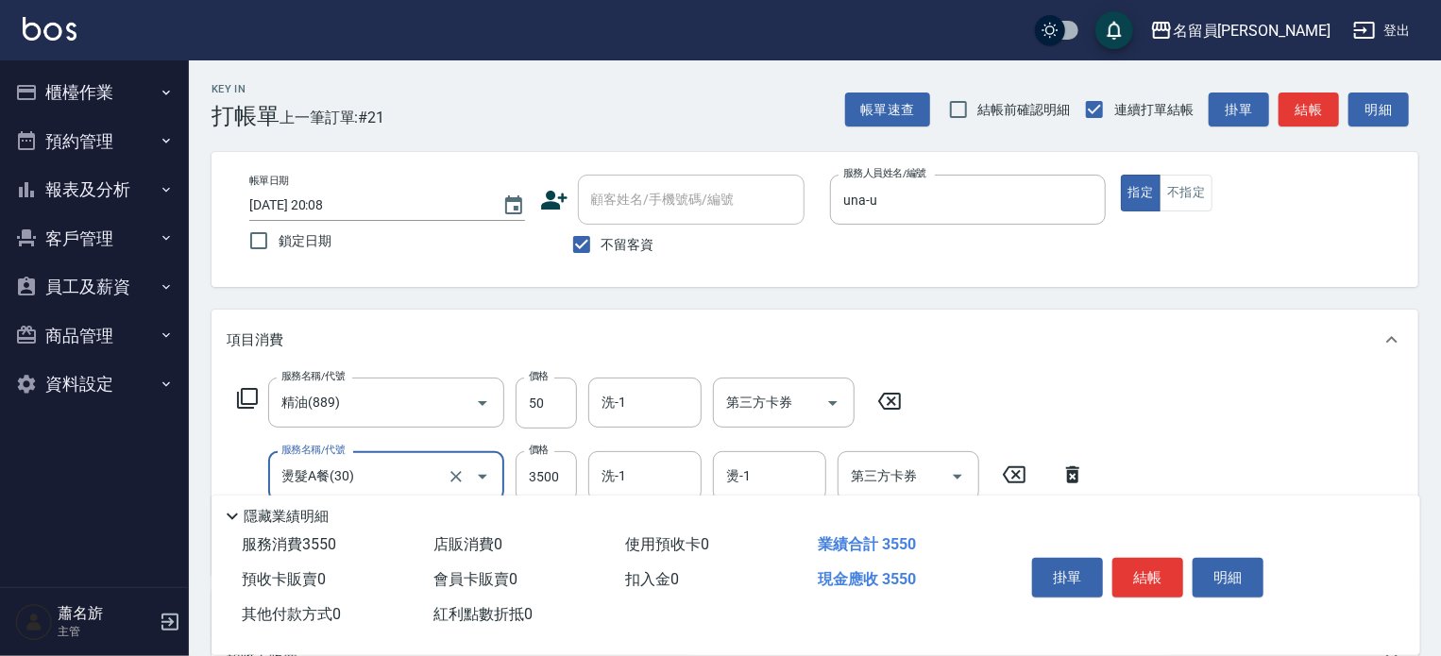
type input "燙髮A餐(30)"
type input "3199"
click at [1171, 576] on button "結帳" at bounding box center [1147, 578] width 71 height 40
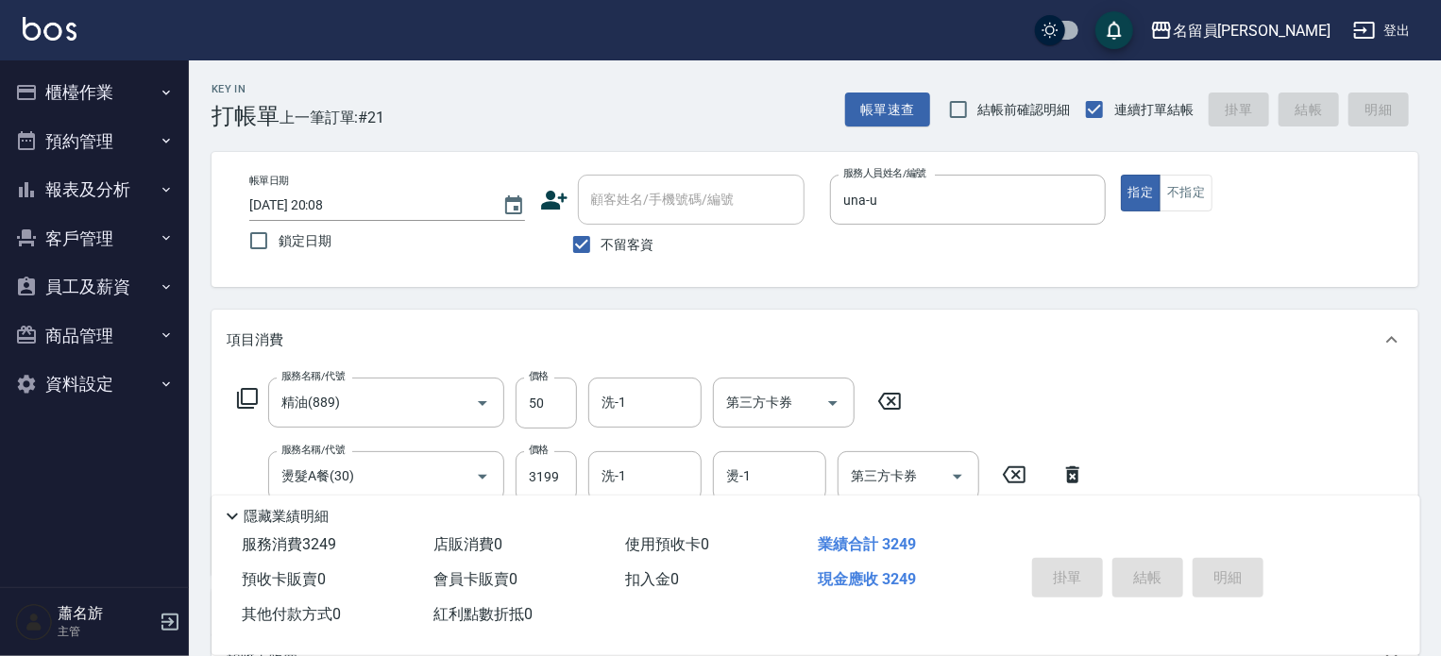
type input "[DATE] 20:09"
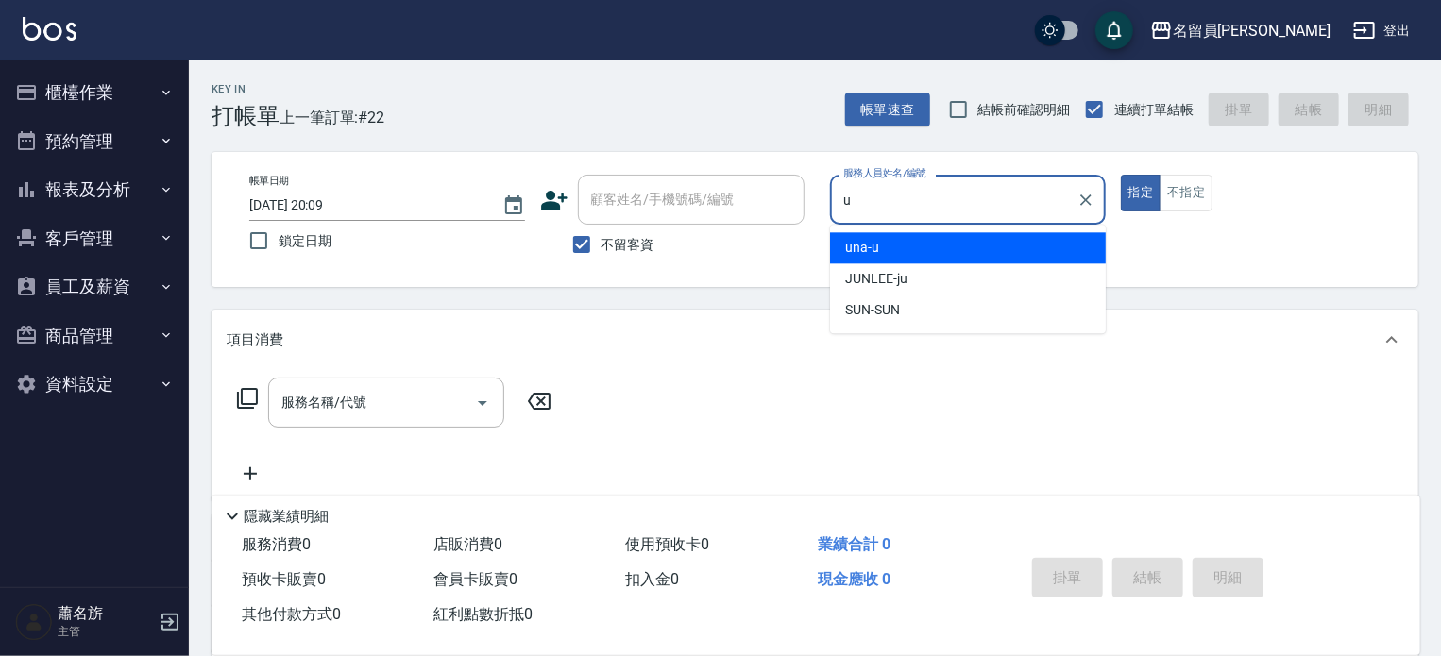
type input "una-u"
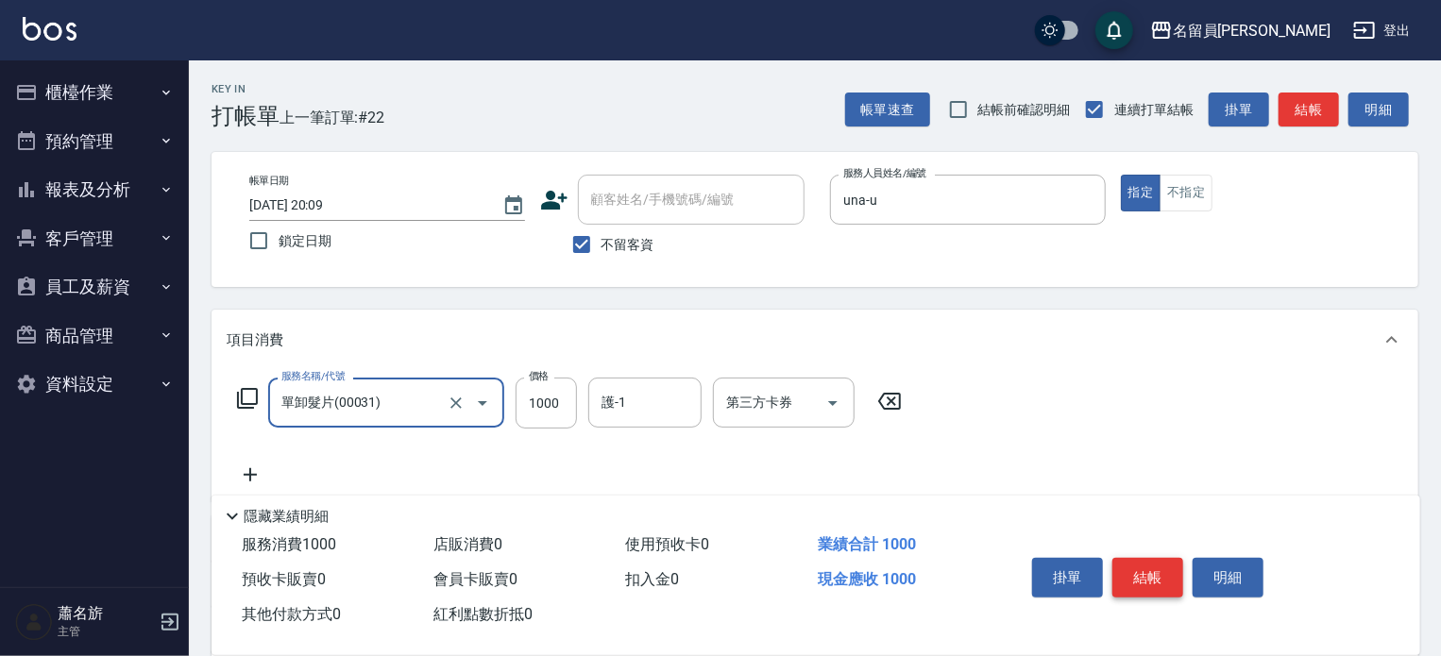
type input "單卸髮片(00031)"
type input "1500"
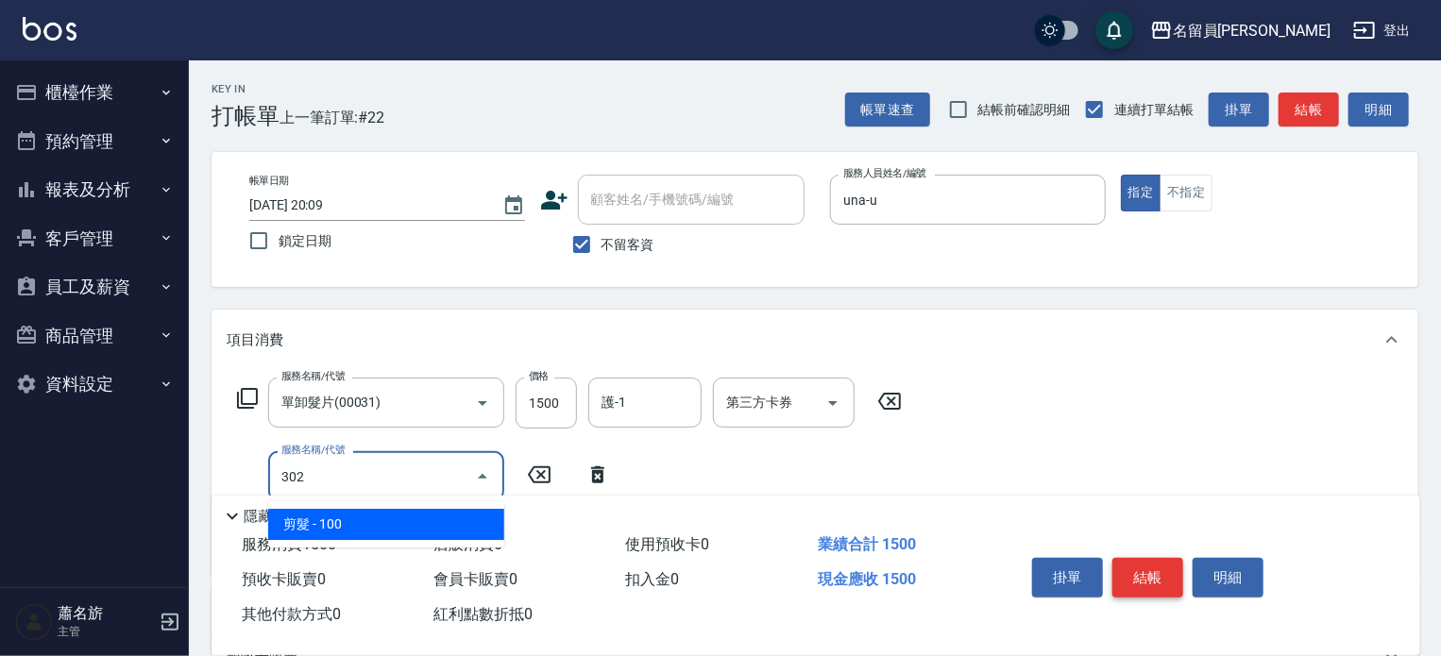
type input "剪髮(302)"
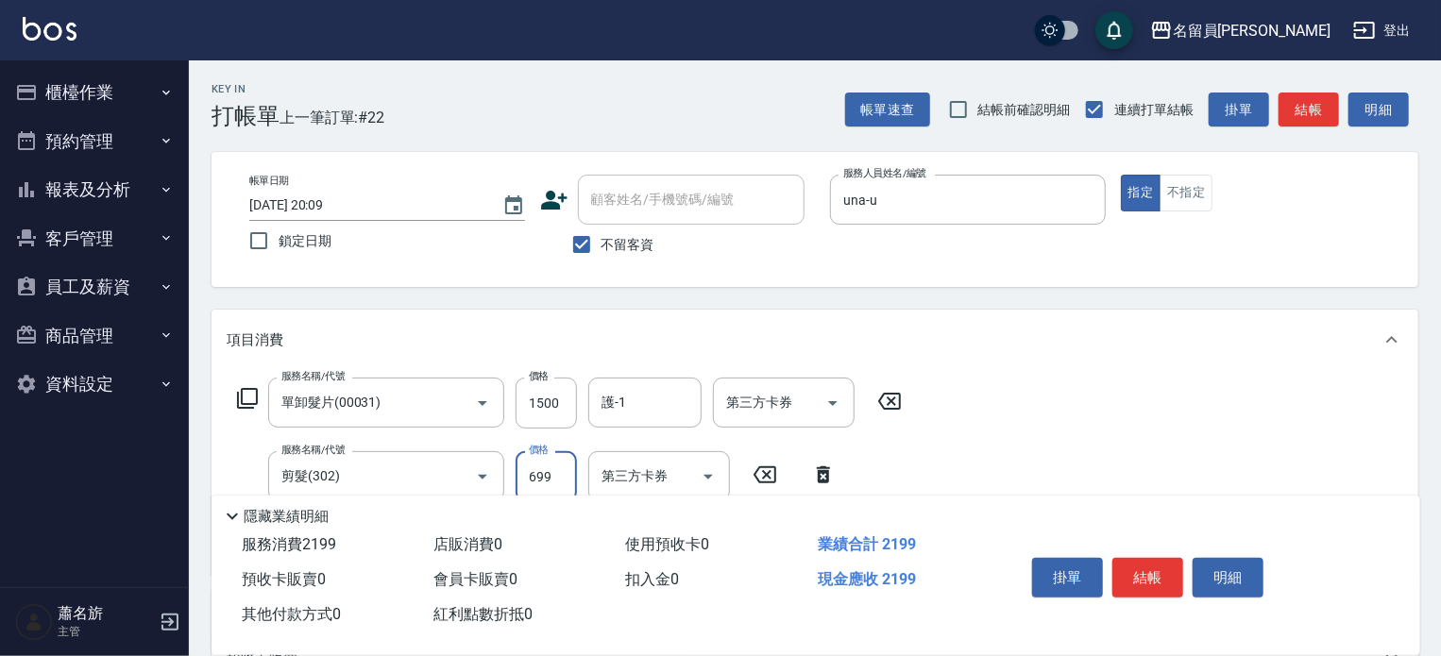
click at [539, 480] on input "699" at bounding box center [545, 476] width 61 height 51
click at [564, 460] on input "8999" at bounding box center [545, 476] width 61 height 51
type input "899"
click at [1136, 575] on button "結帳" at bounding box center [1147, 578] width 71 height 40
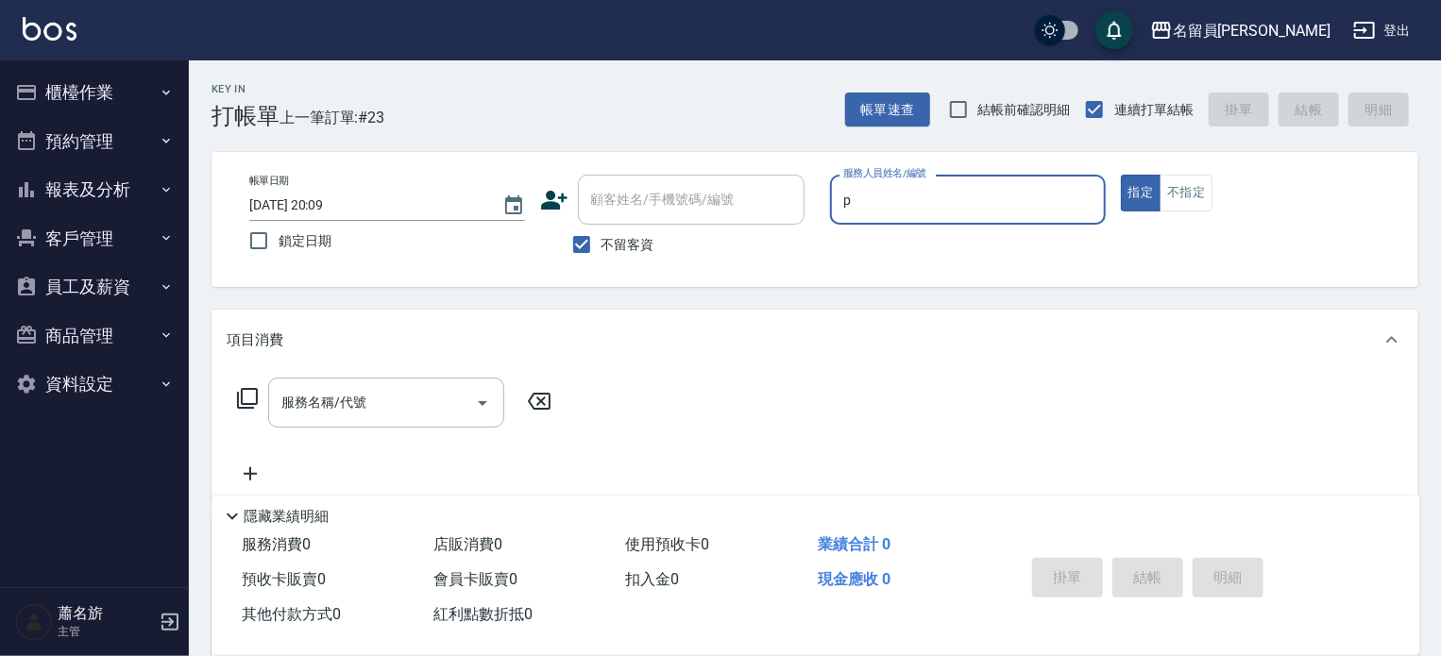
type input "[PERSON_NAME]"
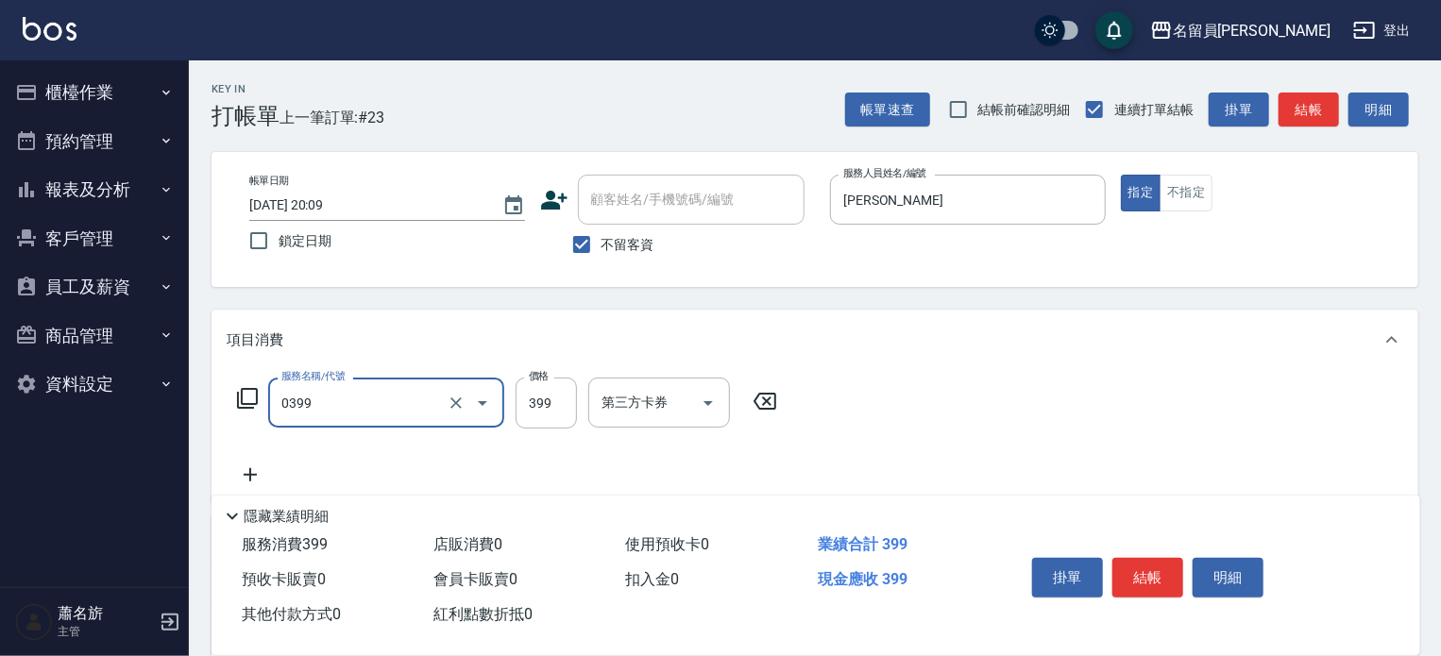
type input "海鹽SPA(0399)"
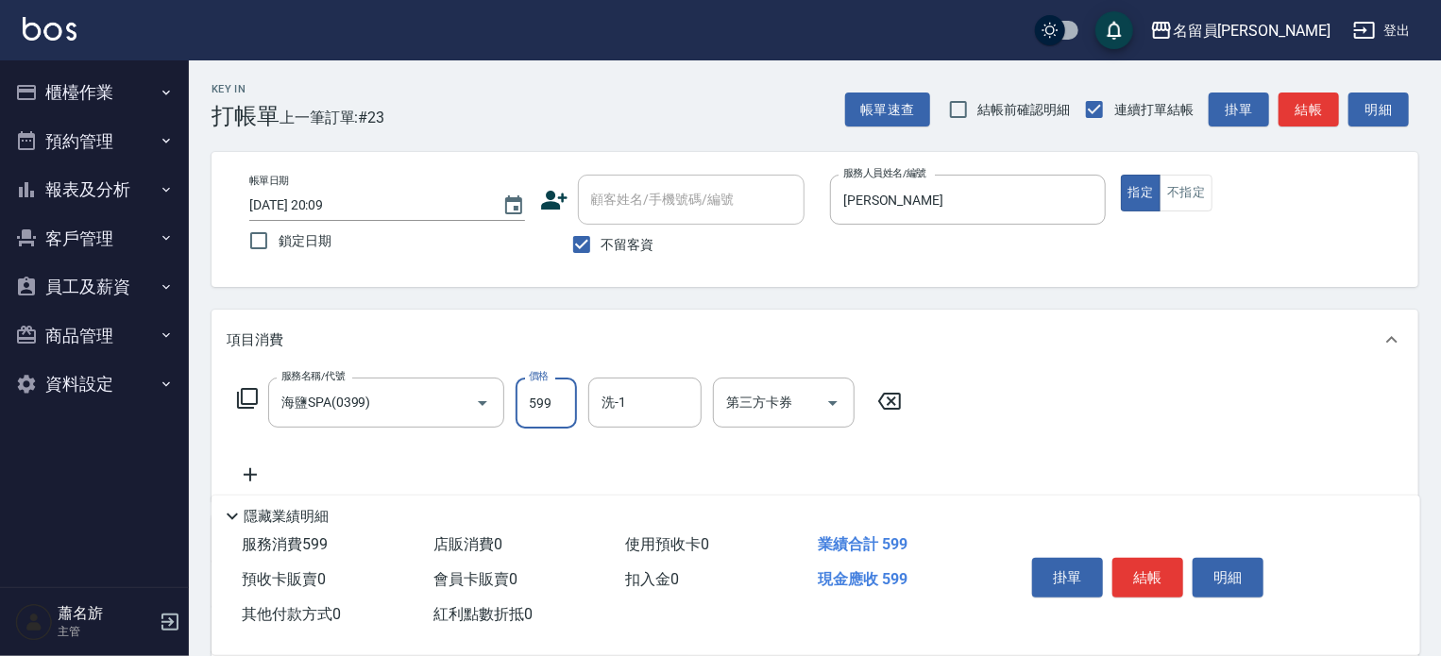
type input "599"
click at [1175, 589] on button "結帳" at bounding box center [1147, 578] width 71 height 40
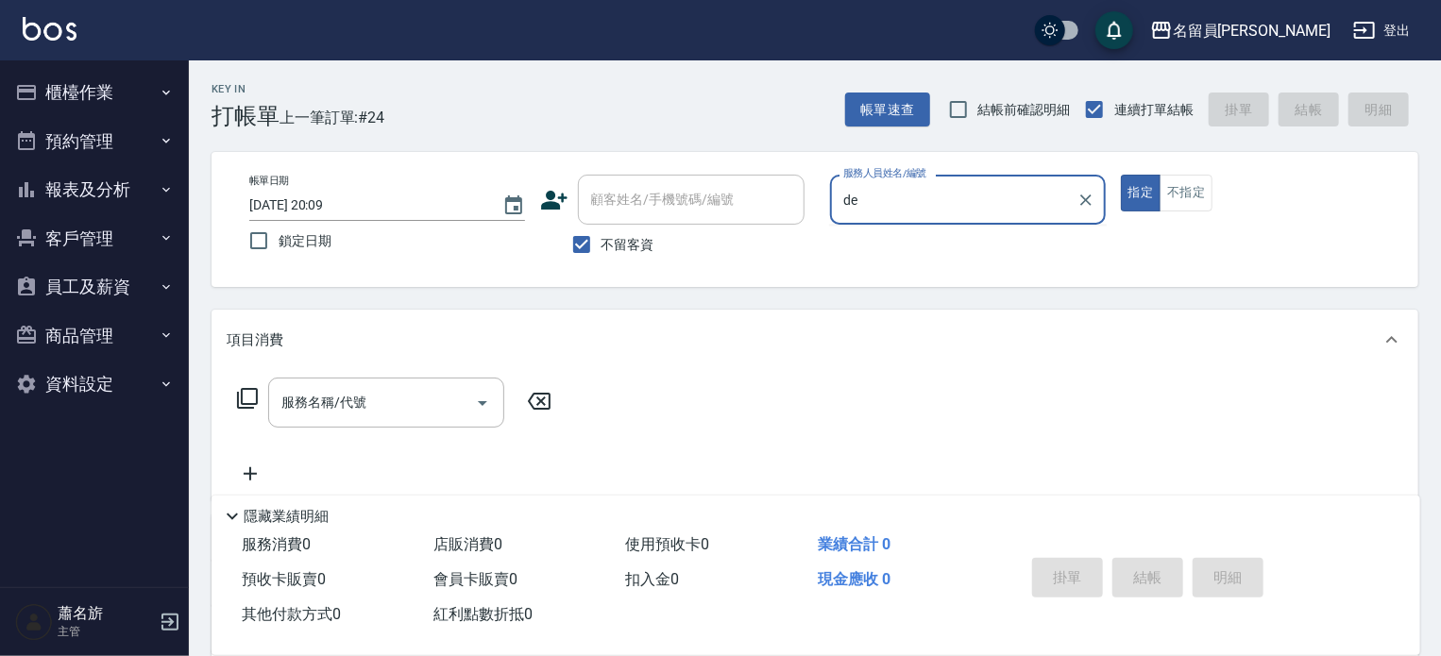
type input "d"
type input "[PERSON_NAME]"
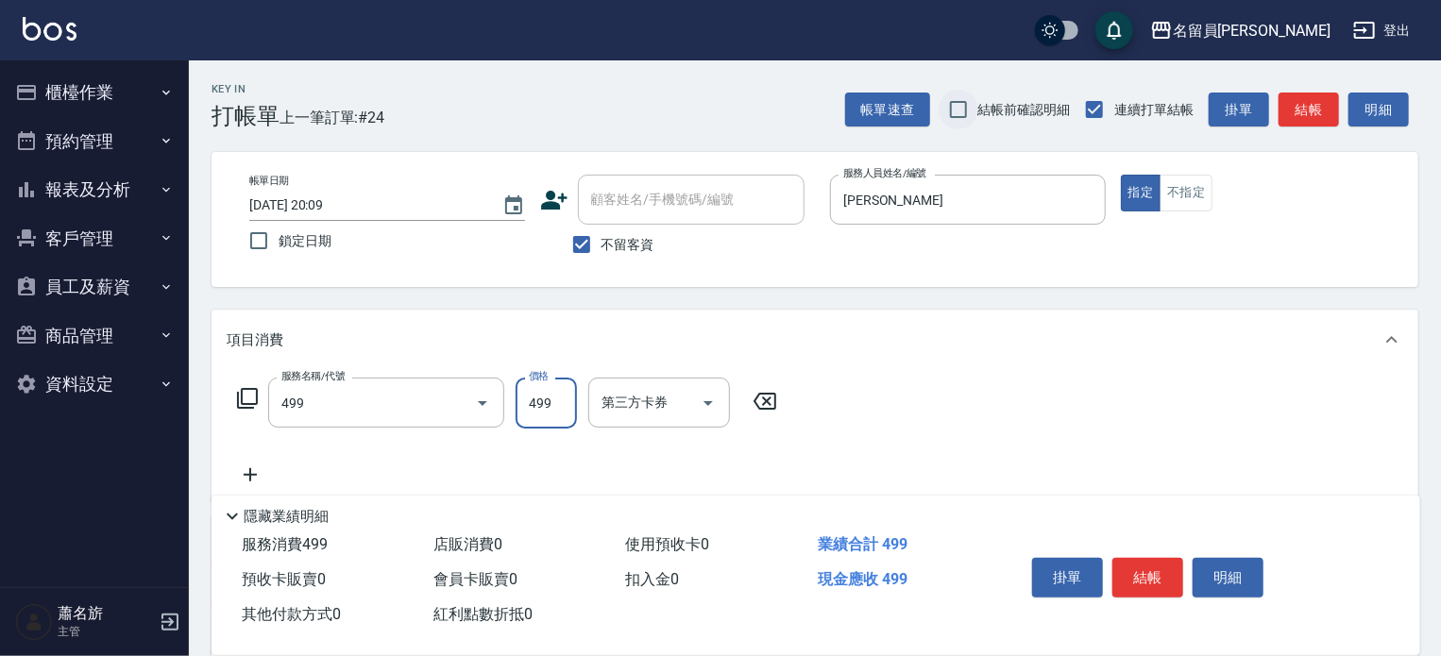
type input "去角質洗髮(499)"
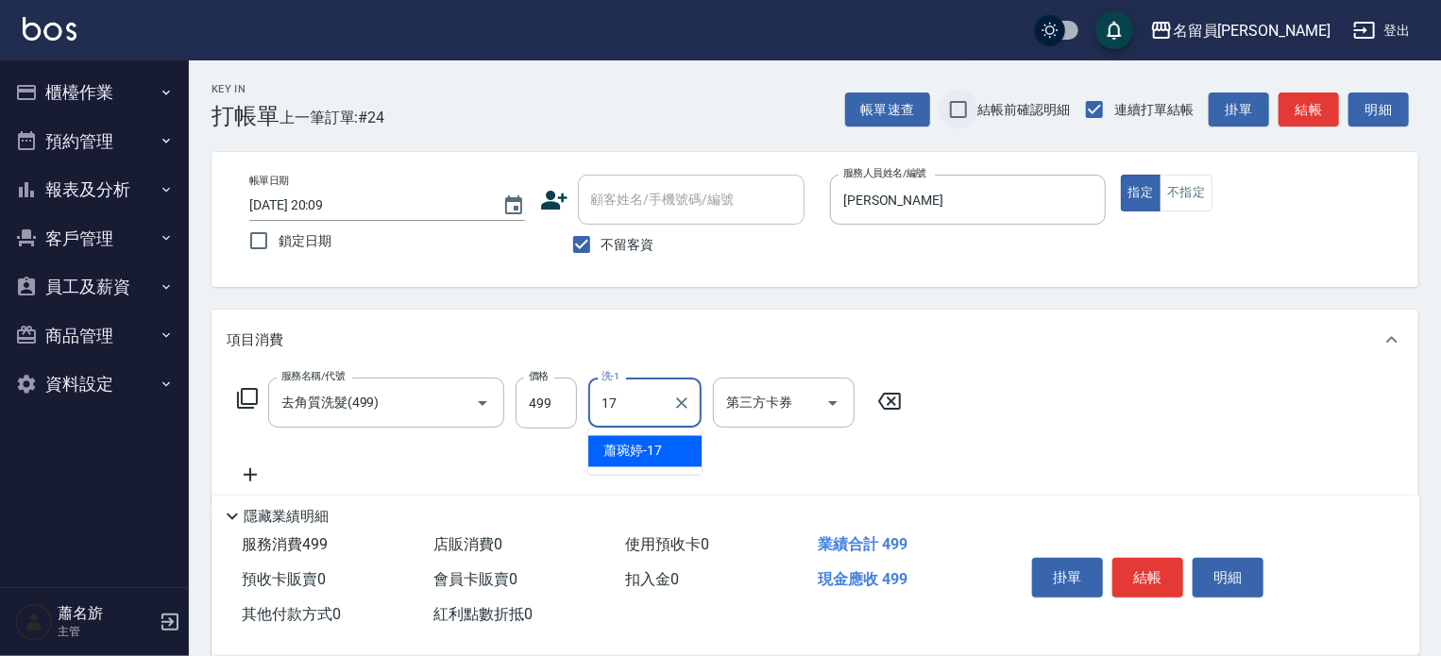
type input "[PERSON_NAME]-17"
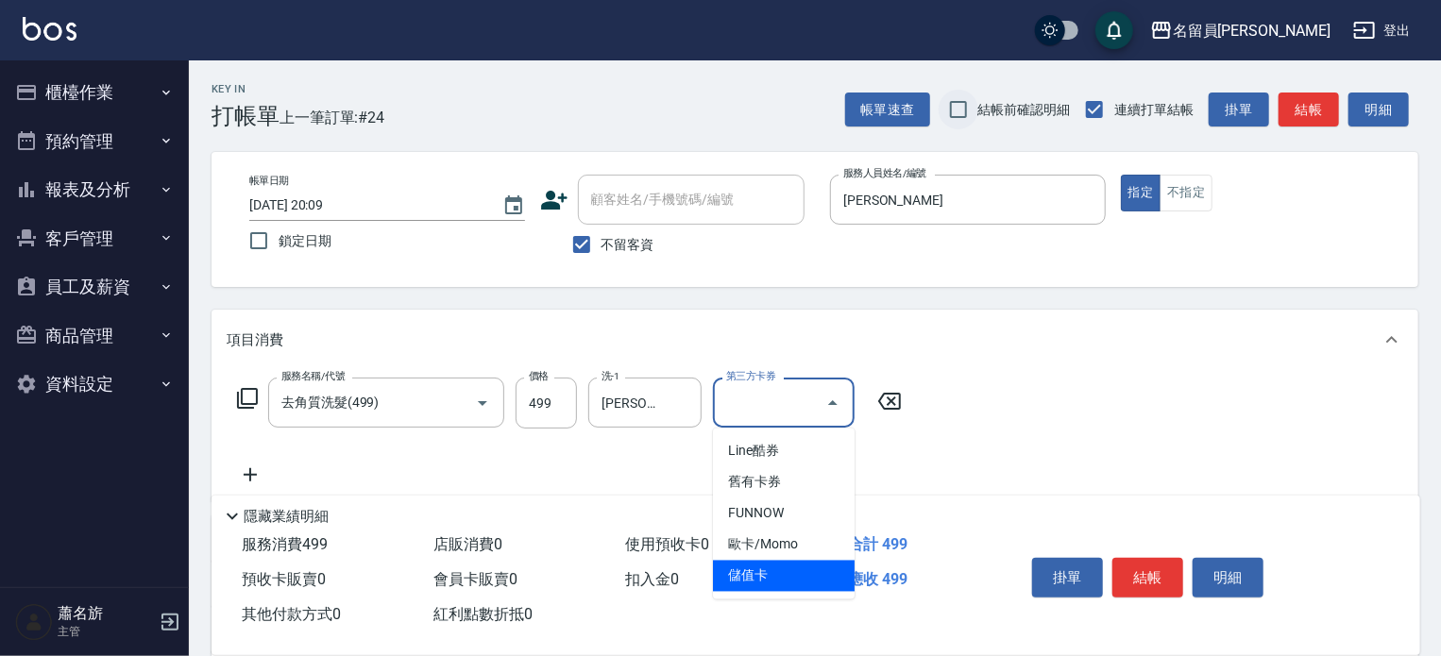
type input "儲值卡"
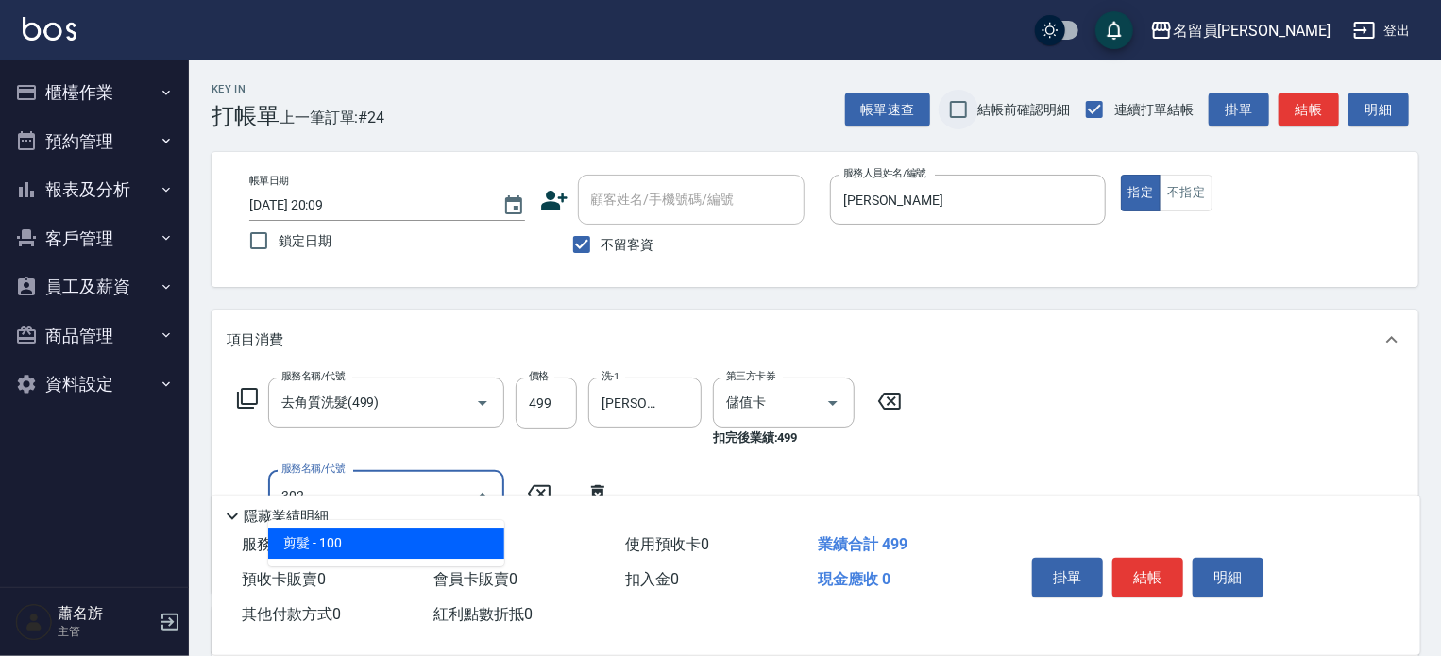
type input "剪髮(302)"
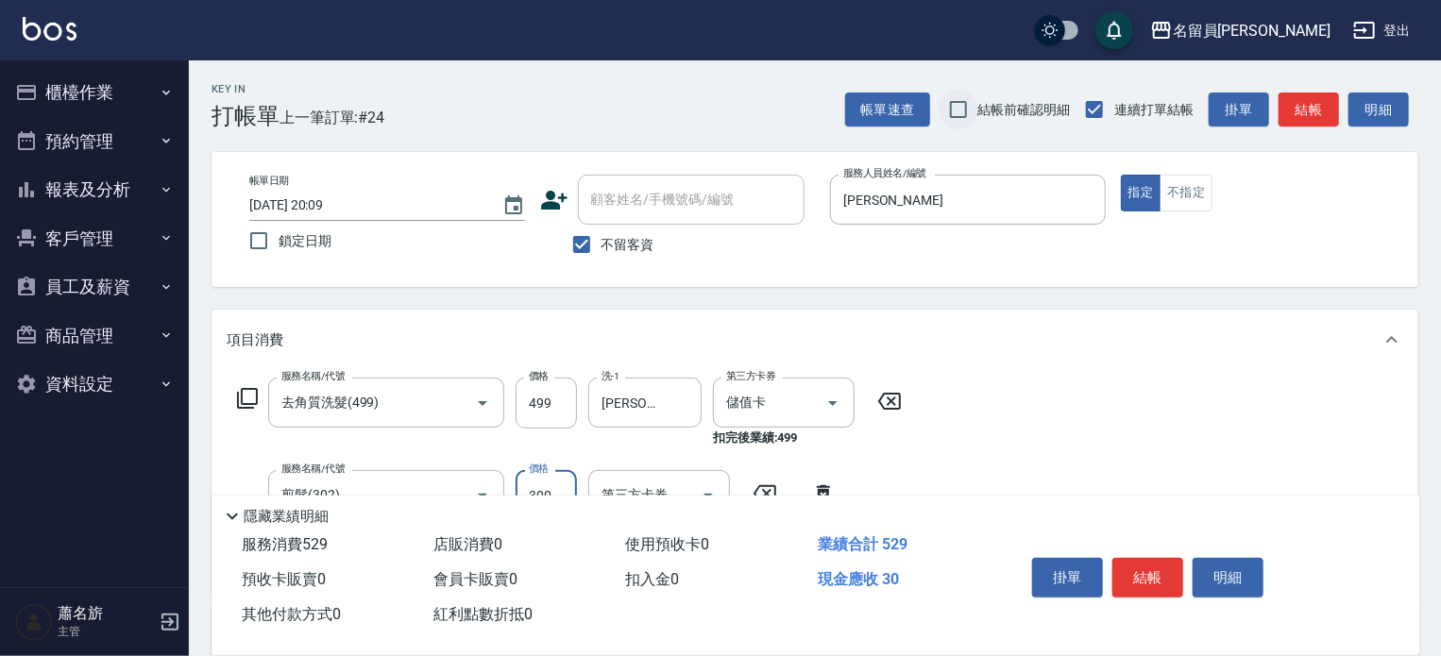
type input "300"
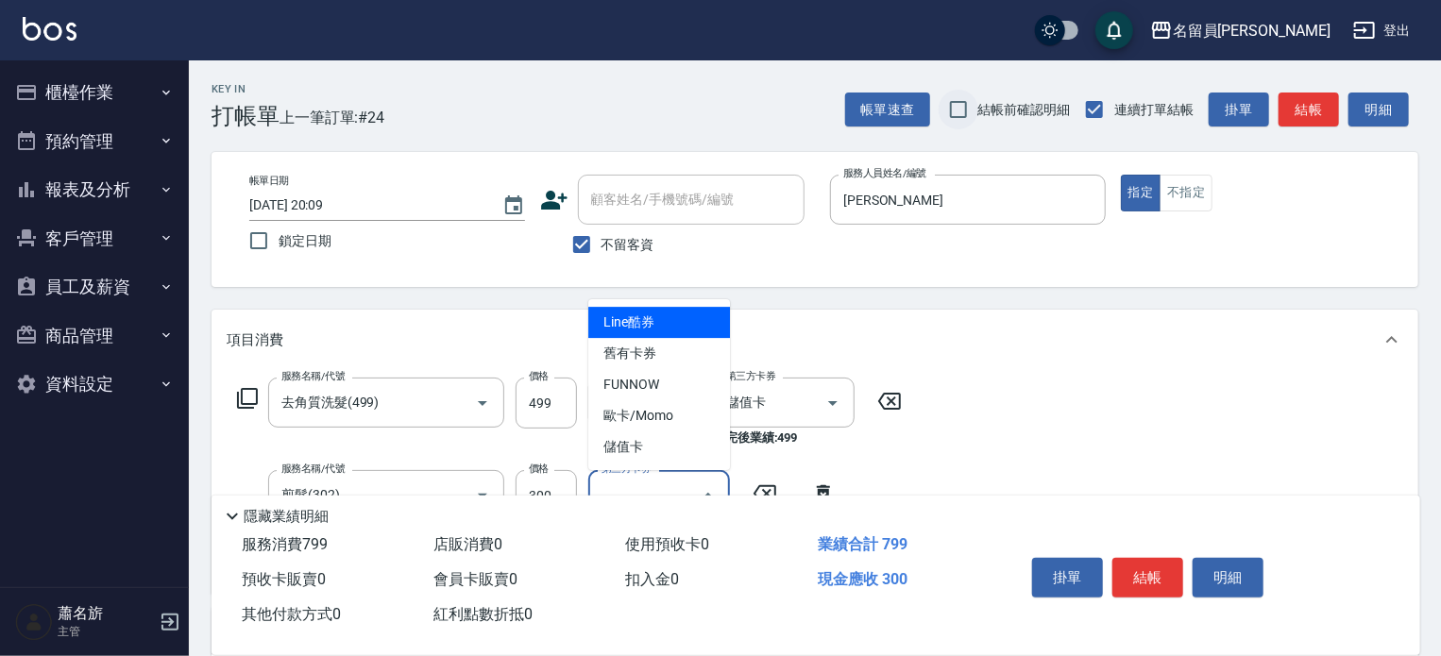
type input "儲值卡"
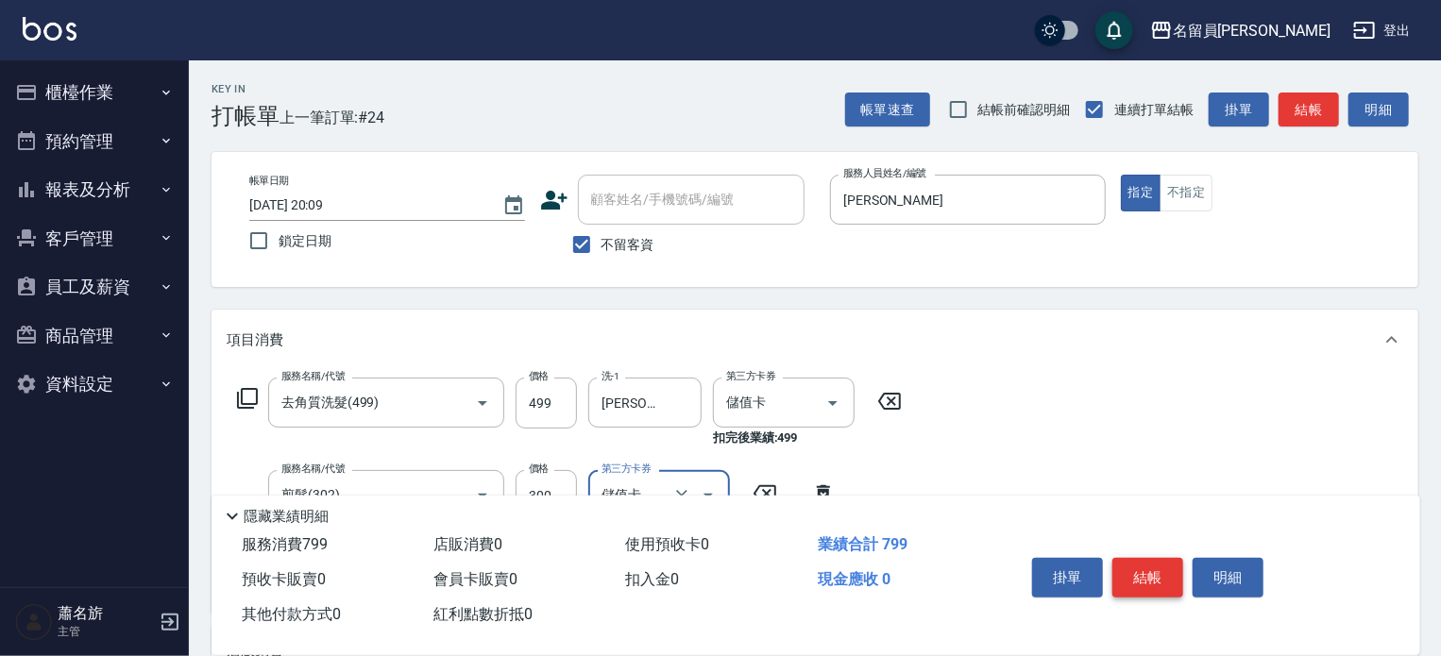
click at [1152, 558] on button "結帳" at bounding box center [1147, 578] width 71 height 40
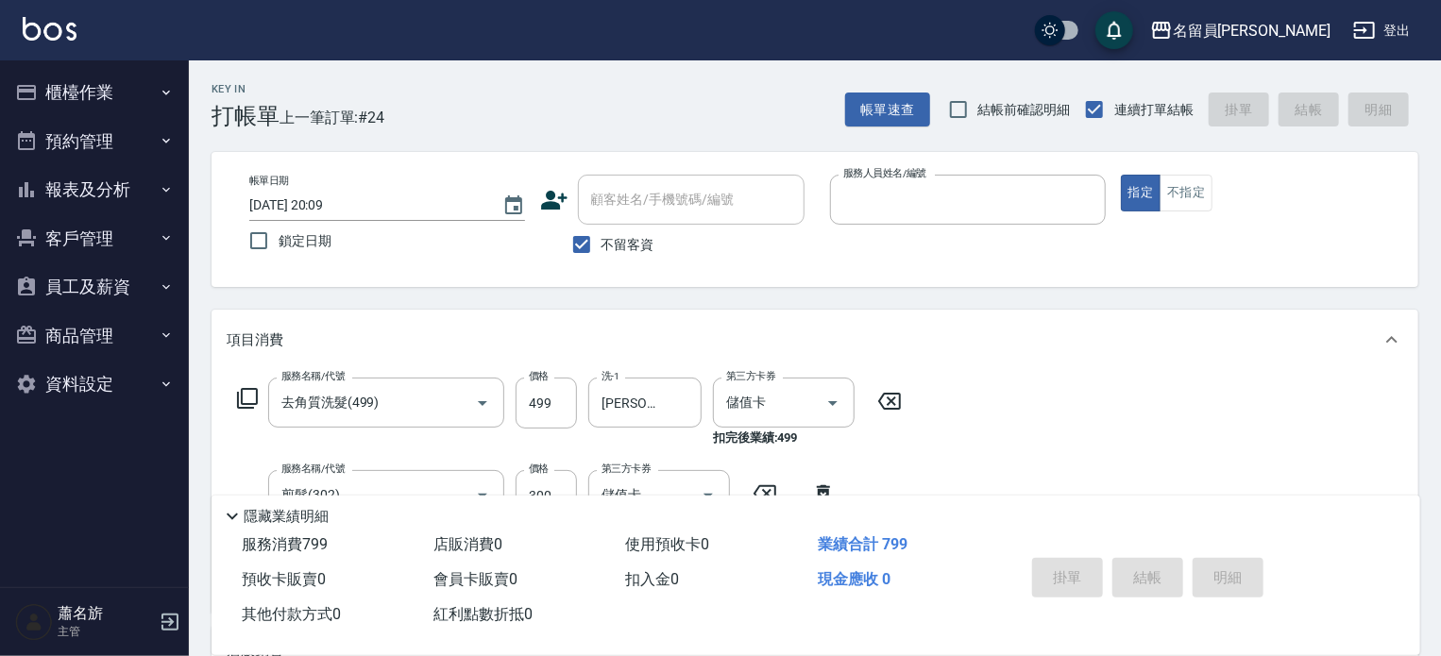
click at [1121, 175] on button "指定" at bounding box center [1141, 193] width 41 height 37
type input "[DATE] 20:18"
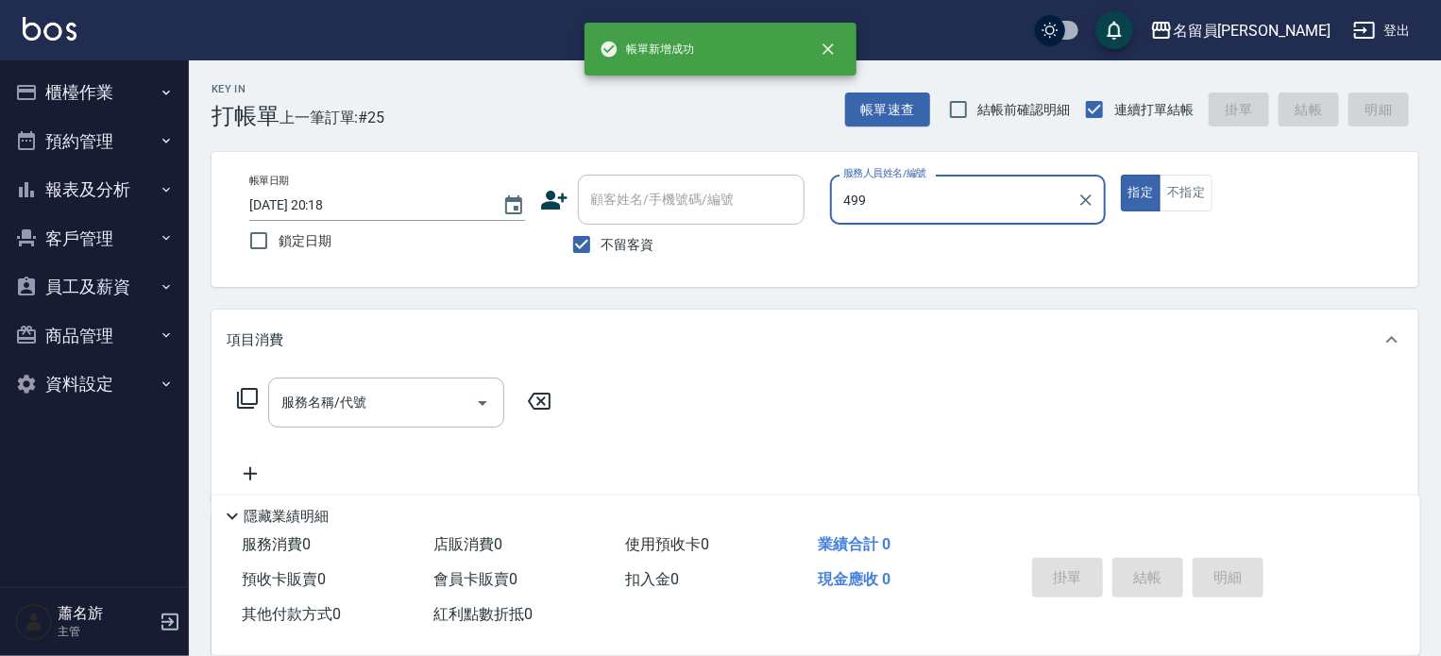
type input "499"
click at [1121, 175] on button "指定" at bounding box center [1141, 193] width 41 height 37
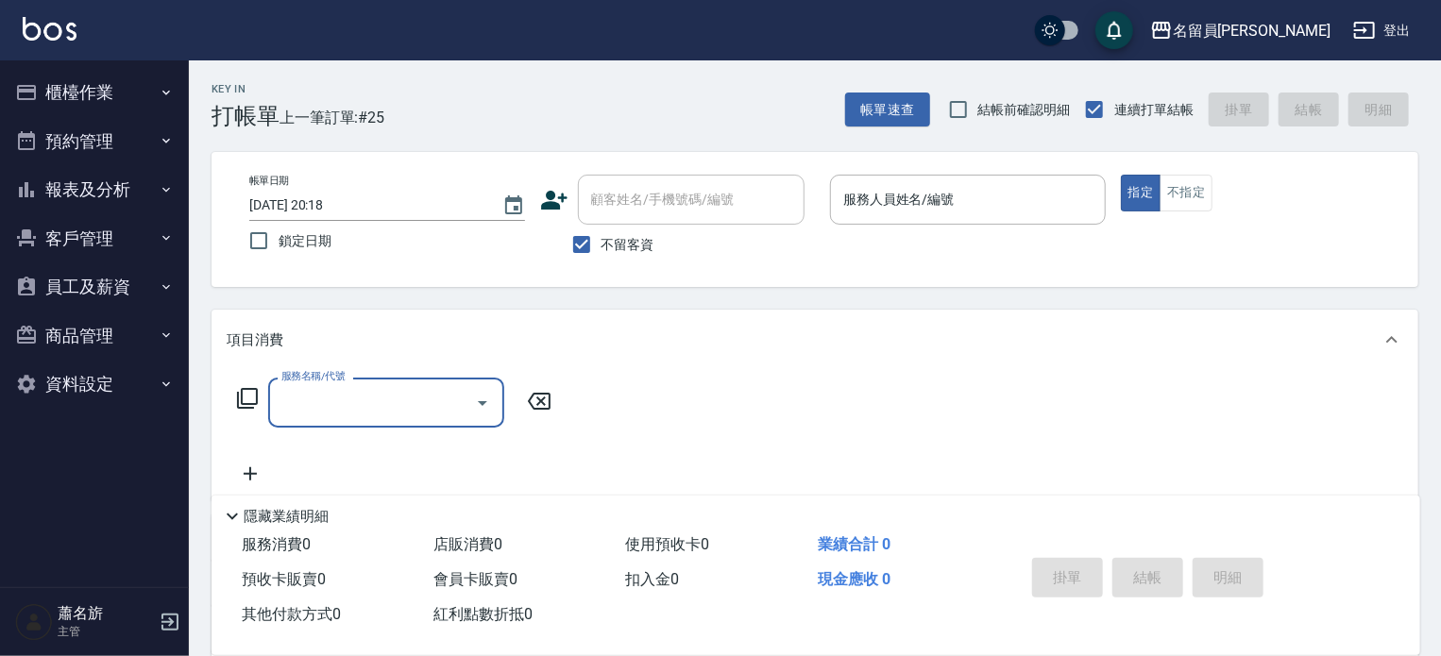
type input "1"
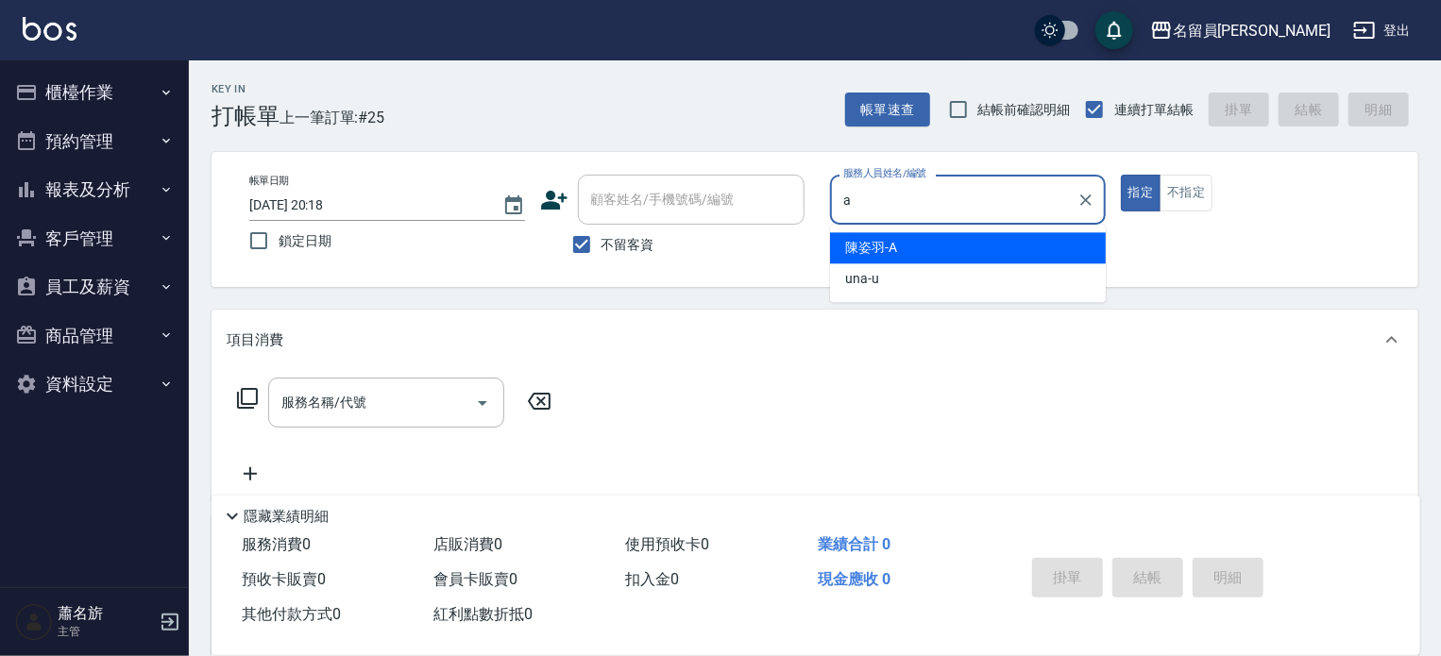
type input "[PERSON_NAME]"
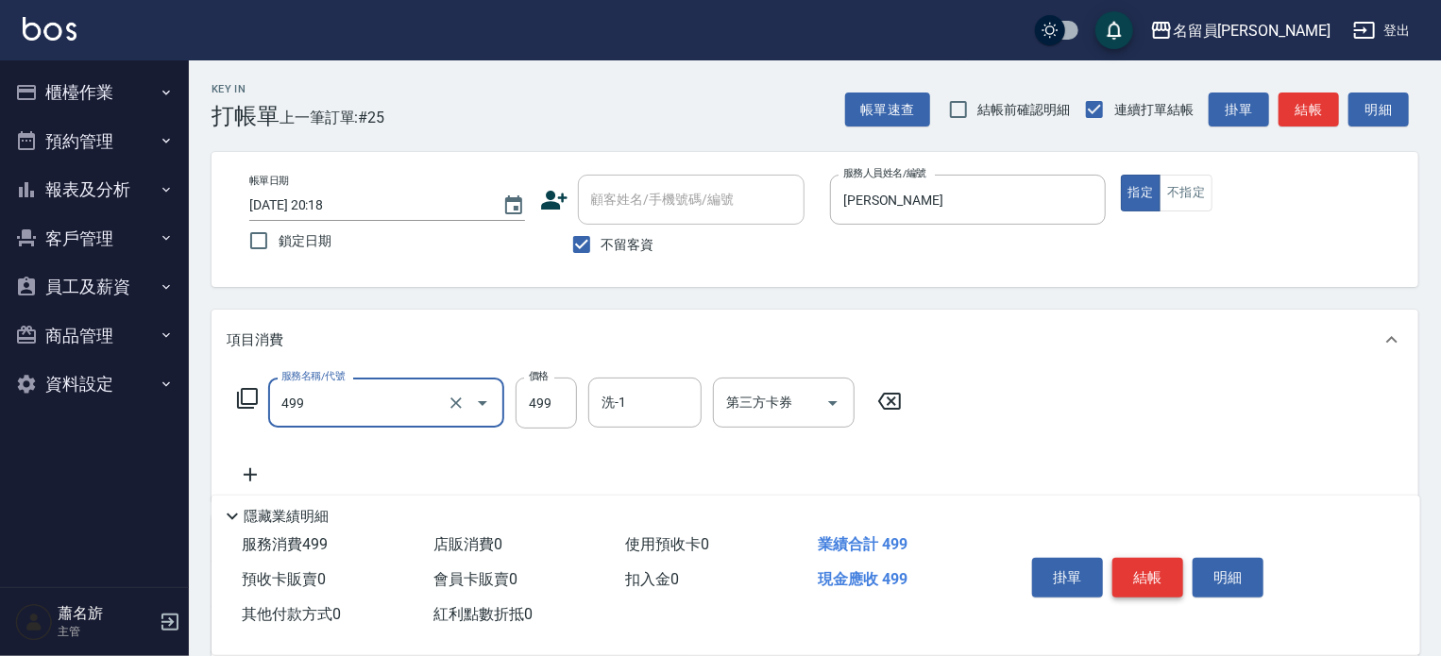
type input "去角質洗髮(499)"
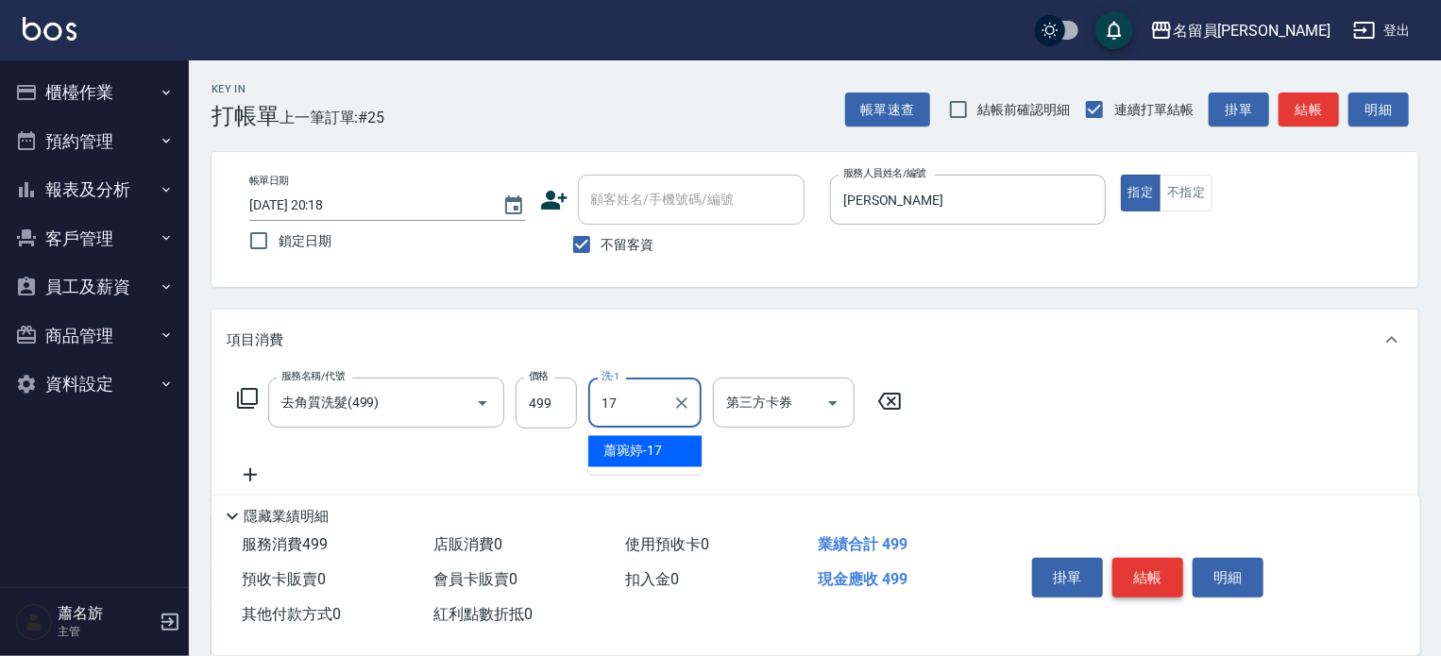
type input "[PERSON_NAME]-17"
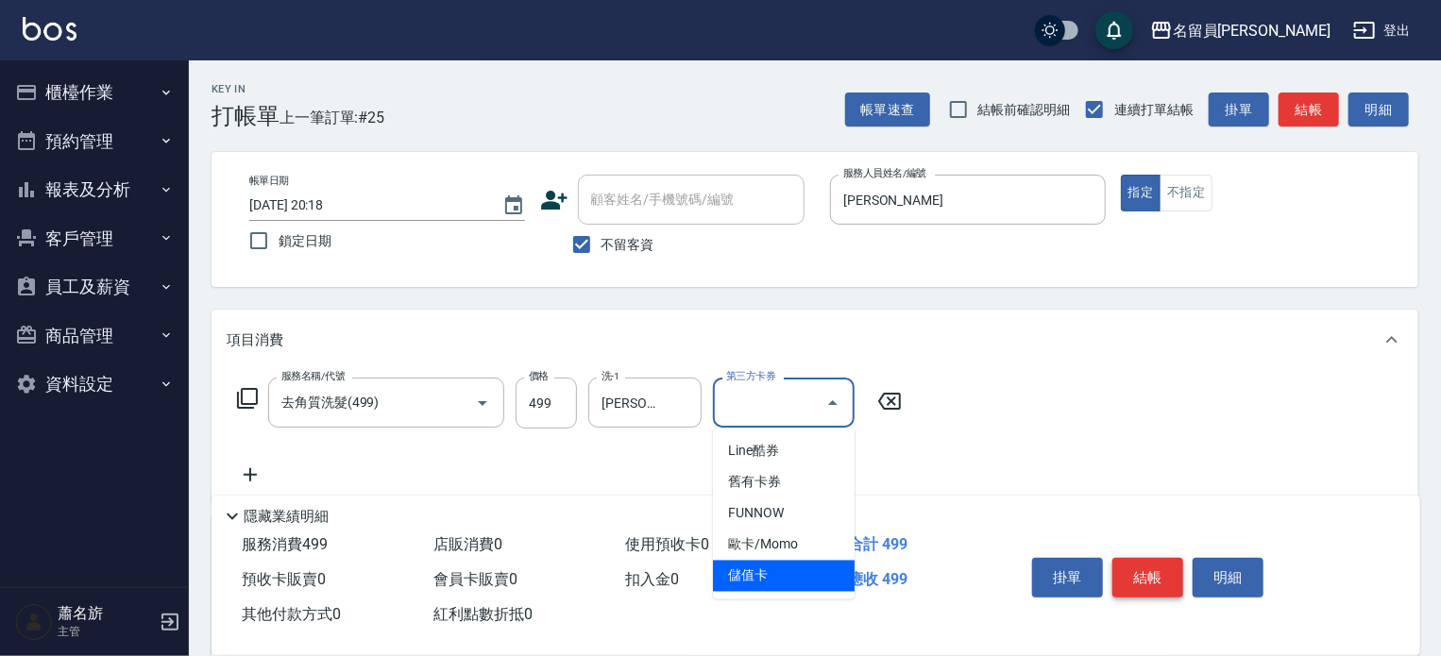
type input "儲值卡"
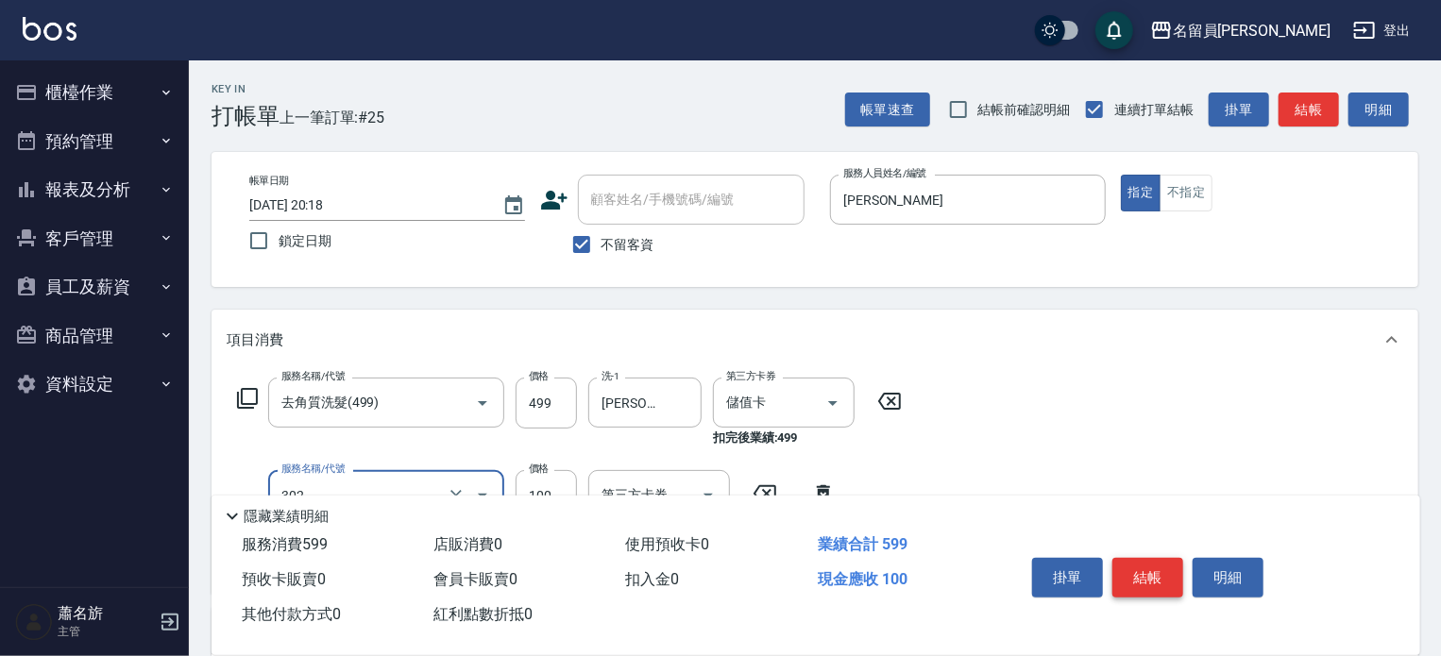
type input "剪髮(302)"
type input "300"
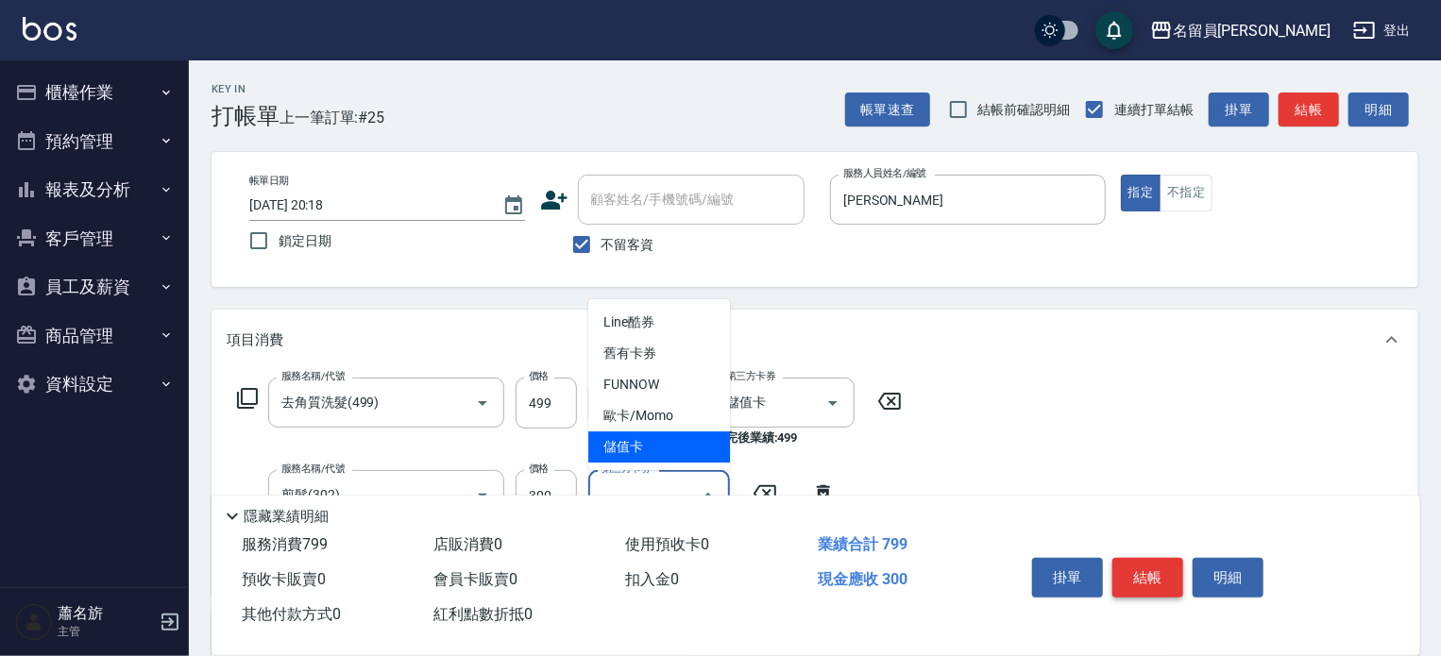
type input "儲值卡"
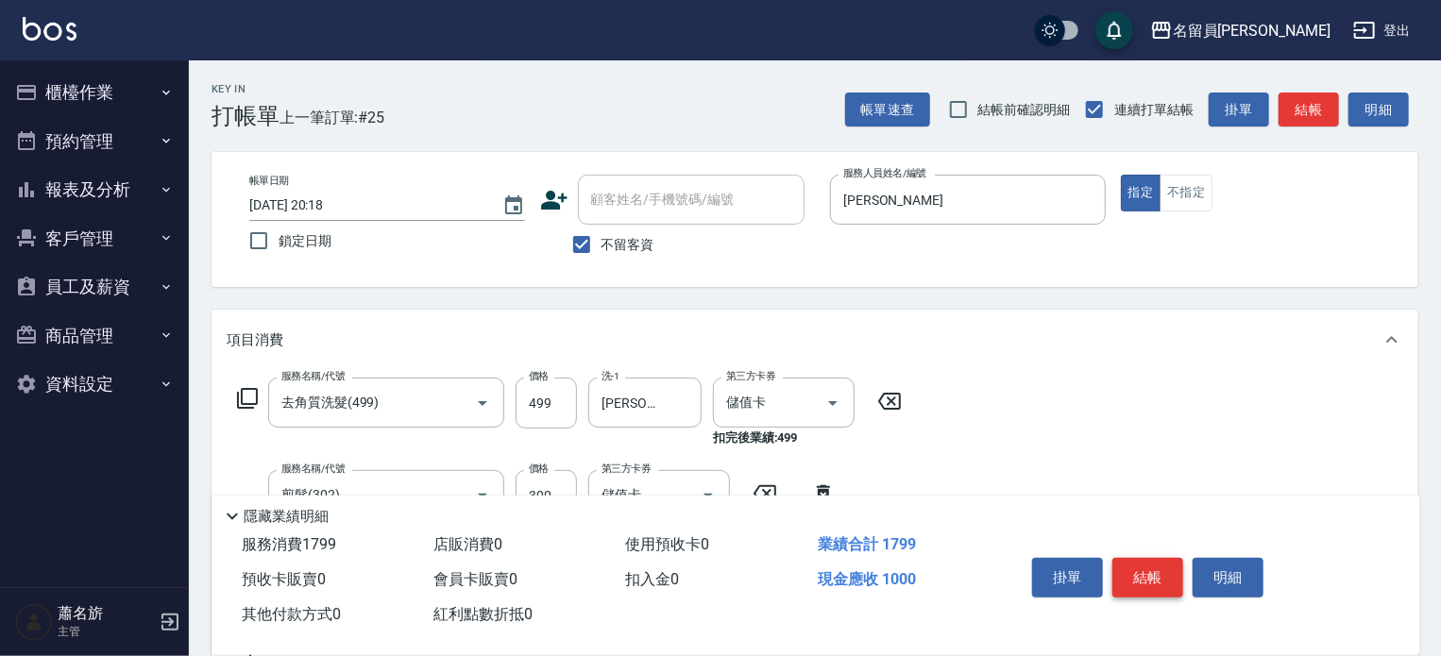
type input "酵素護髮(1000)"
type input "1200"
type input "[PERSON_NAME]-17"
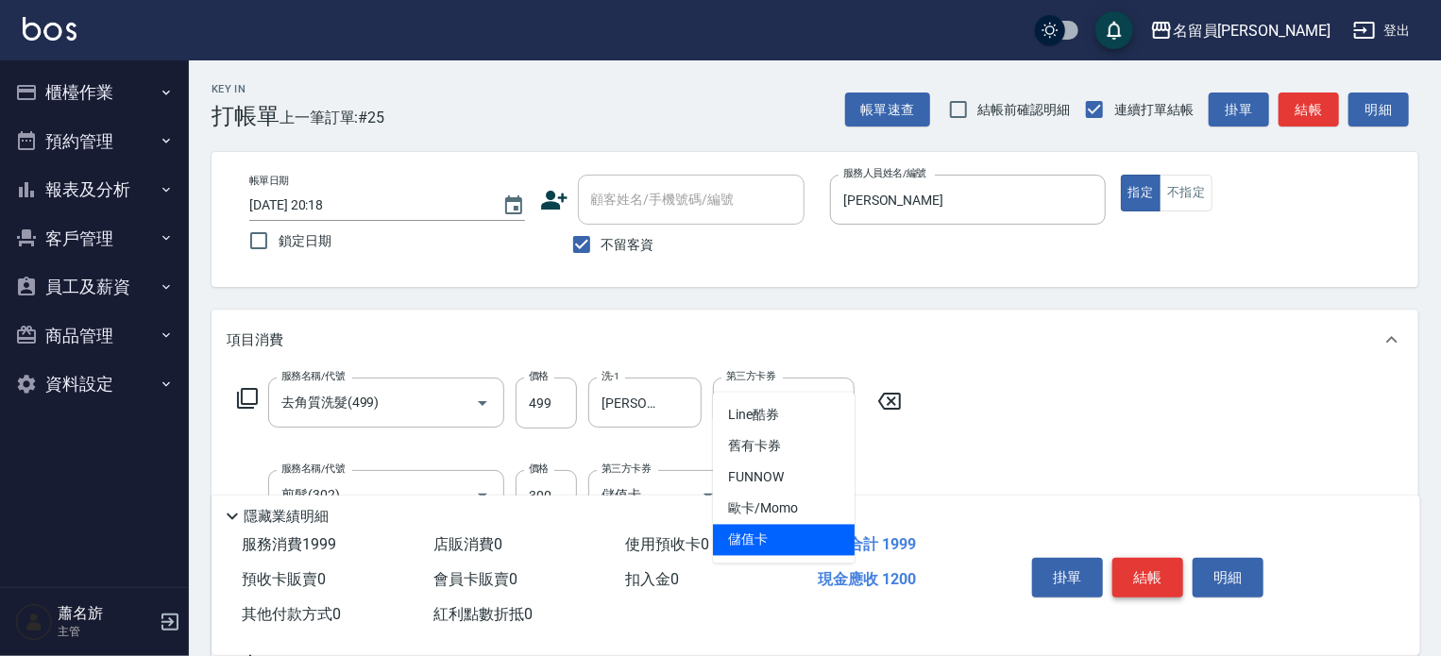
type input "儲值卡"
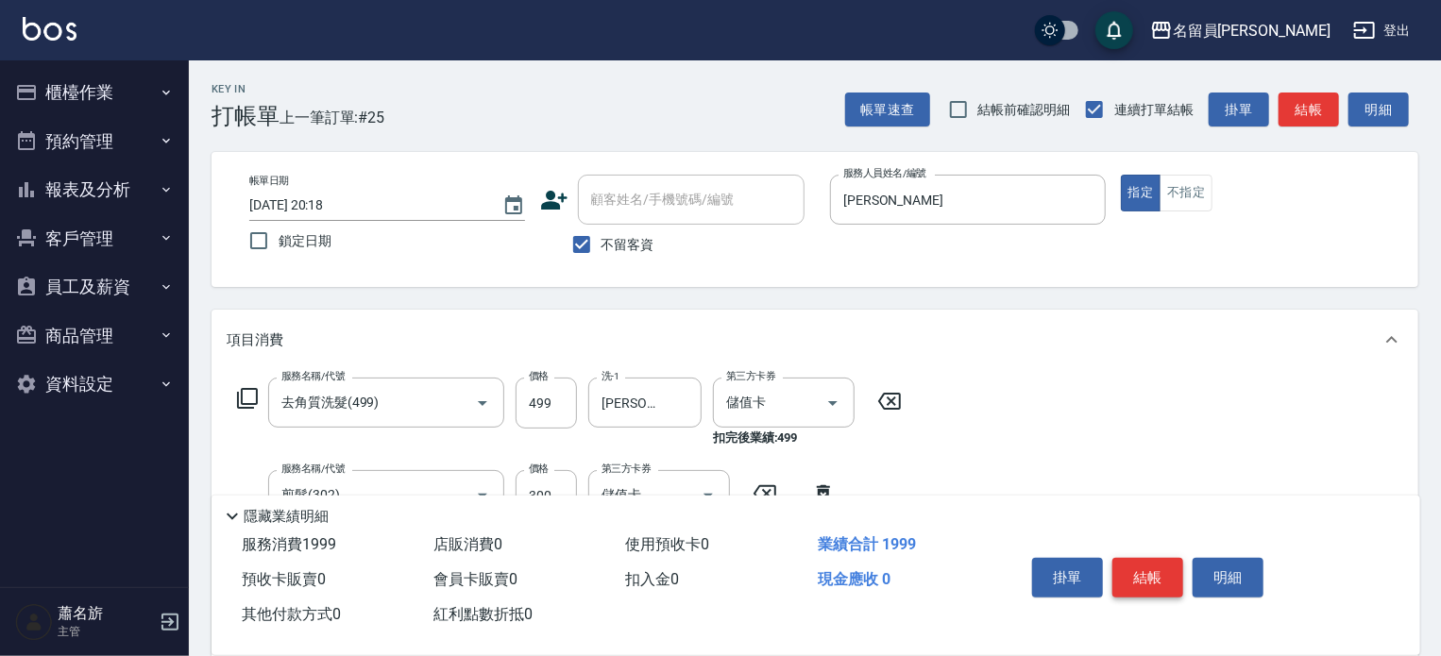
click at [1152, 558] on button "結帳" at bounding box center [1147, 578] width 71 height 40
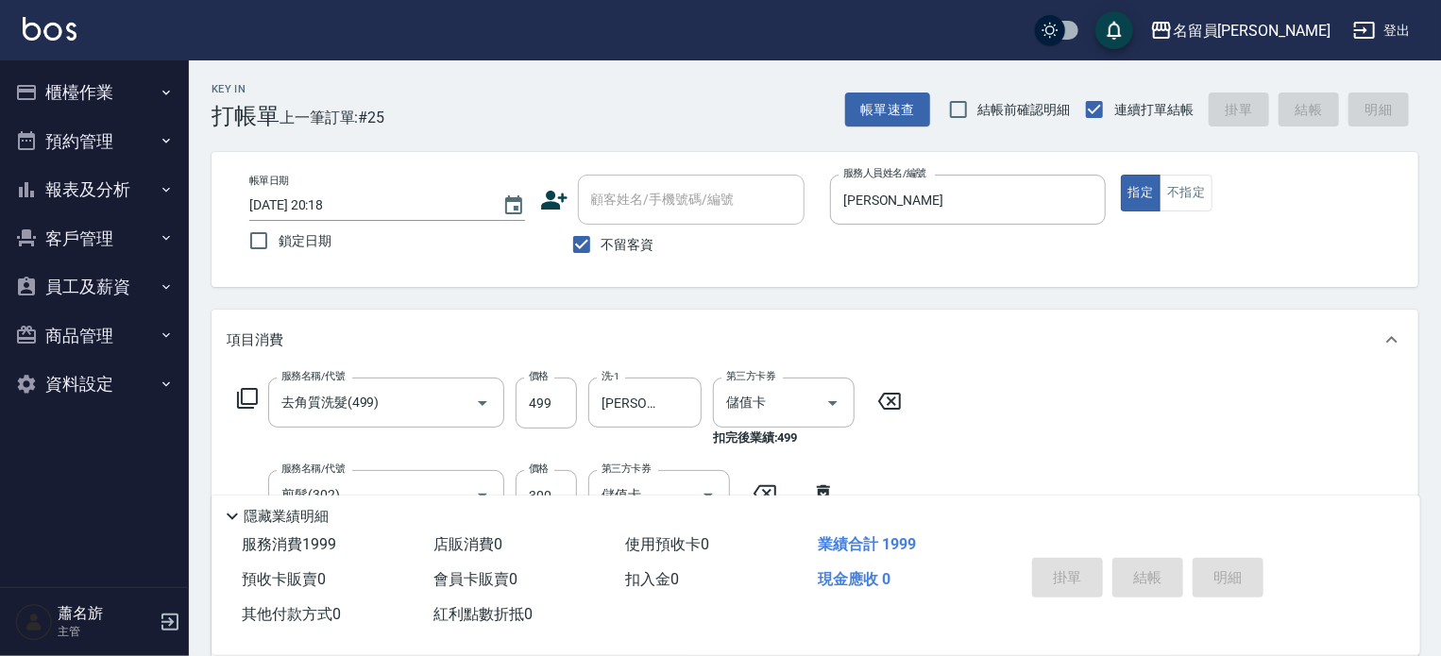
type input "[DATE] 20:19"
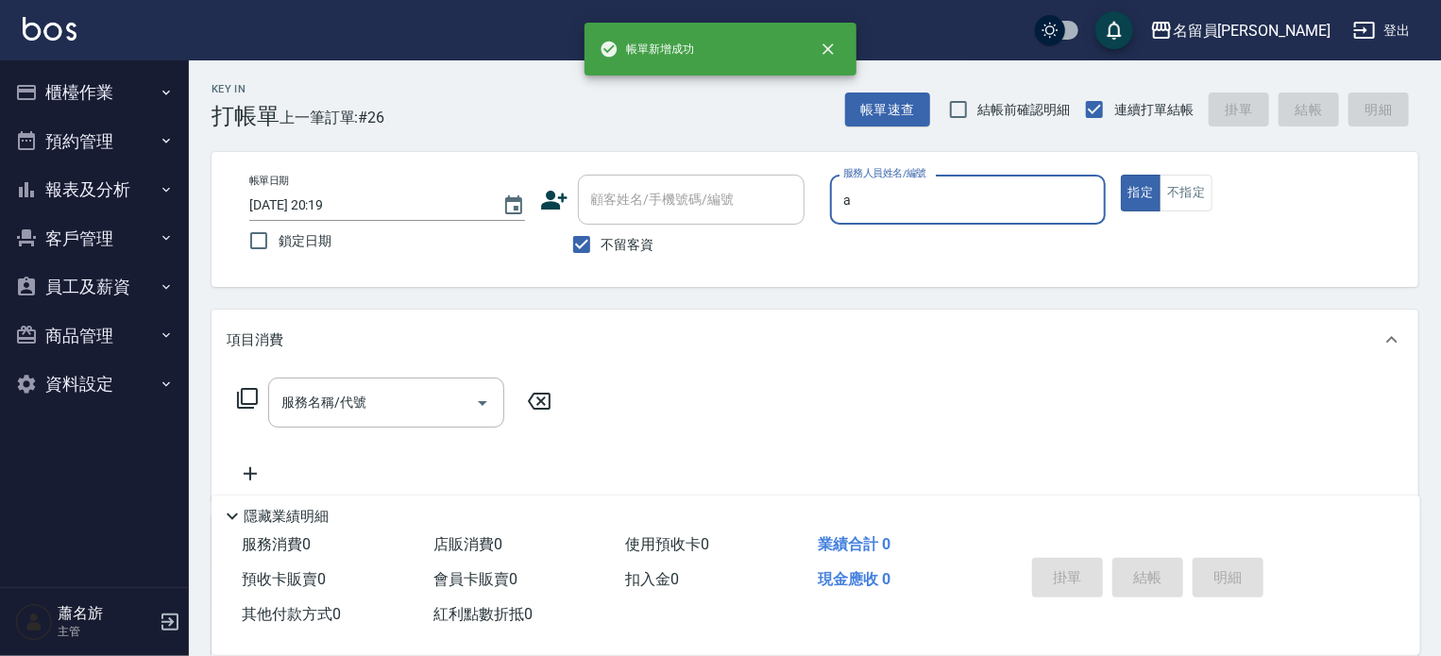
type input "[PERSON_NAME]"
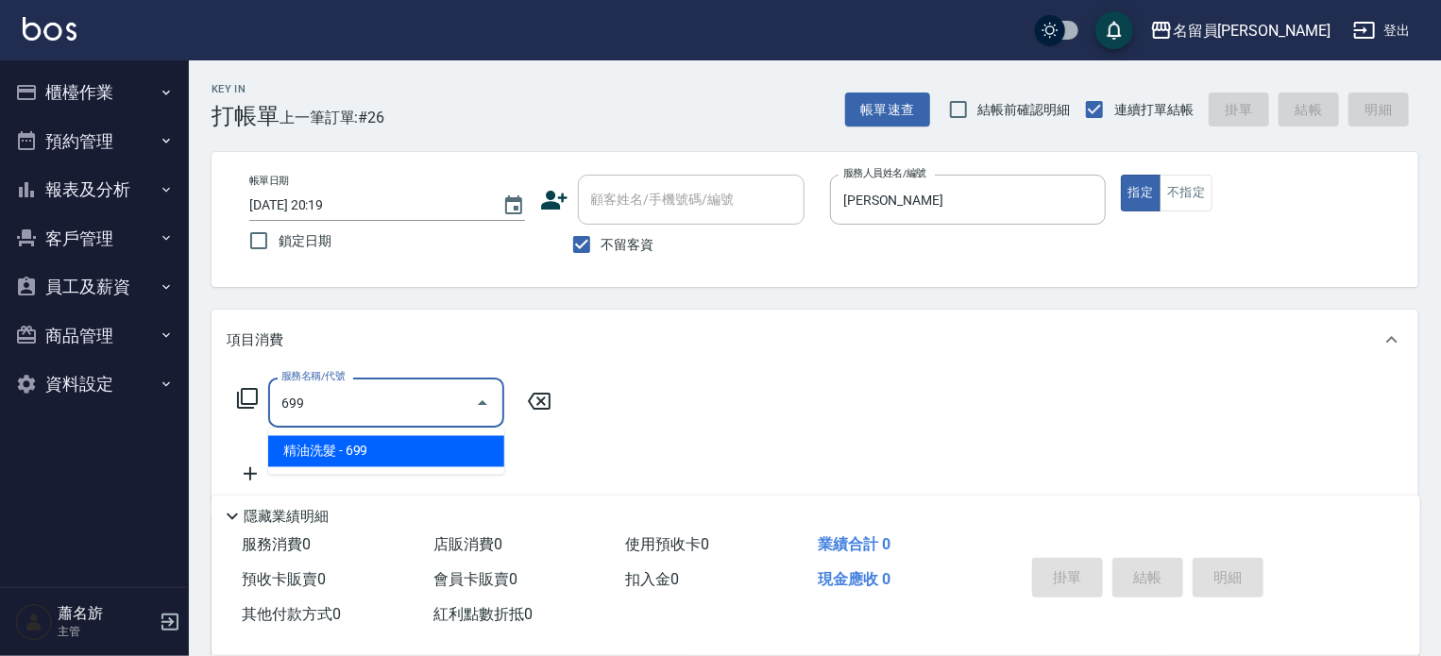
type input "精油洗髮(699)"
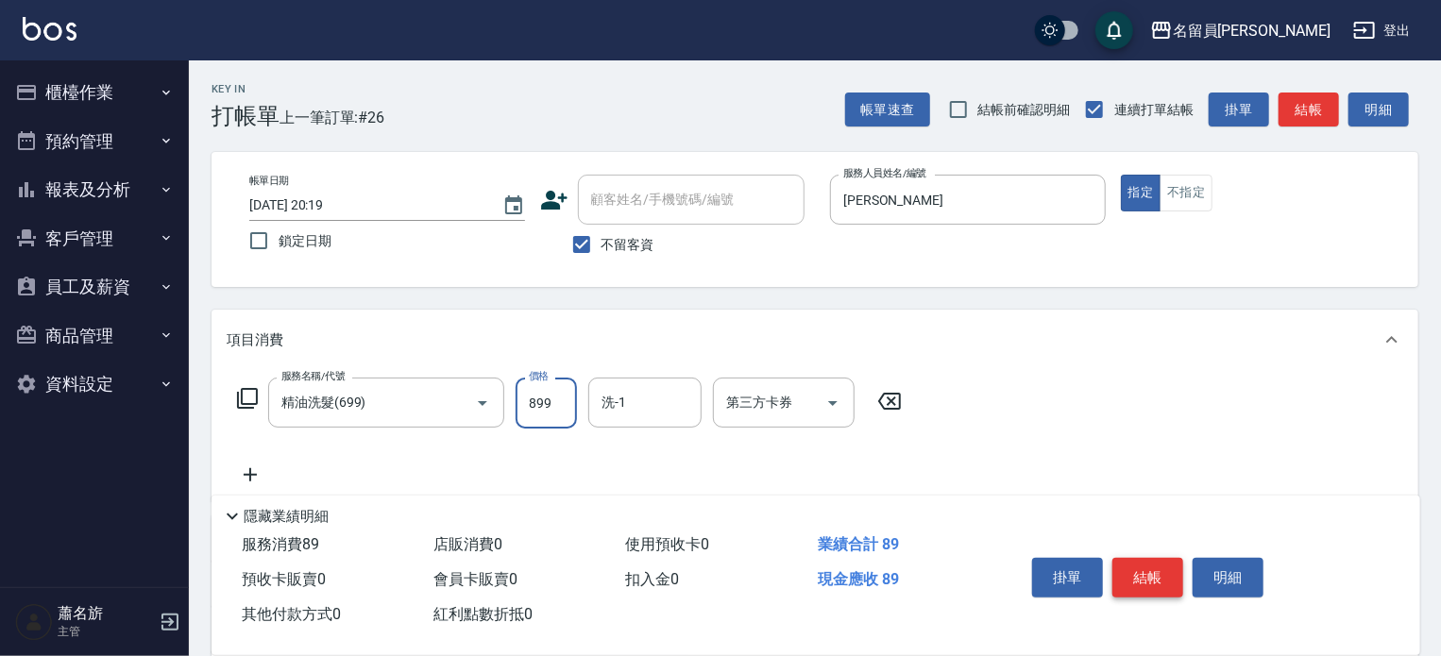
type input "899"
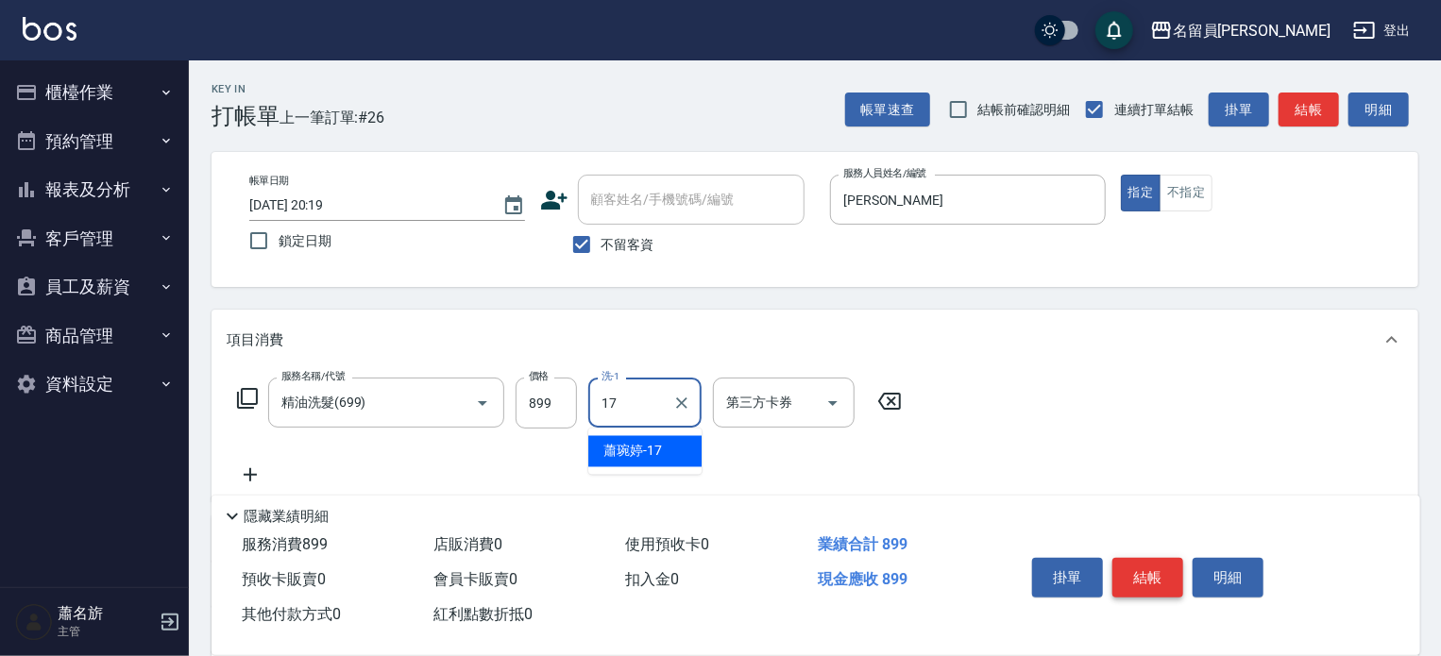
type input "[PERSON_NAME]-17"
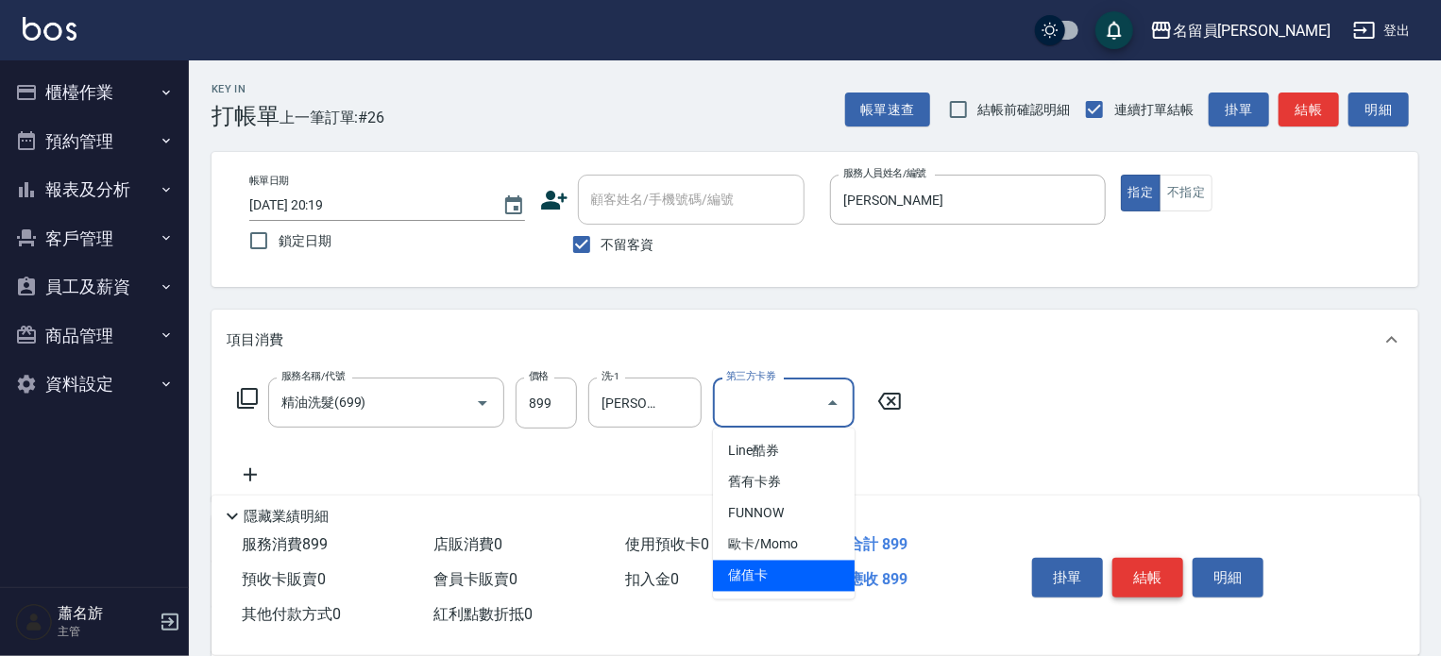
type input "儲值卡"
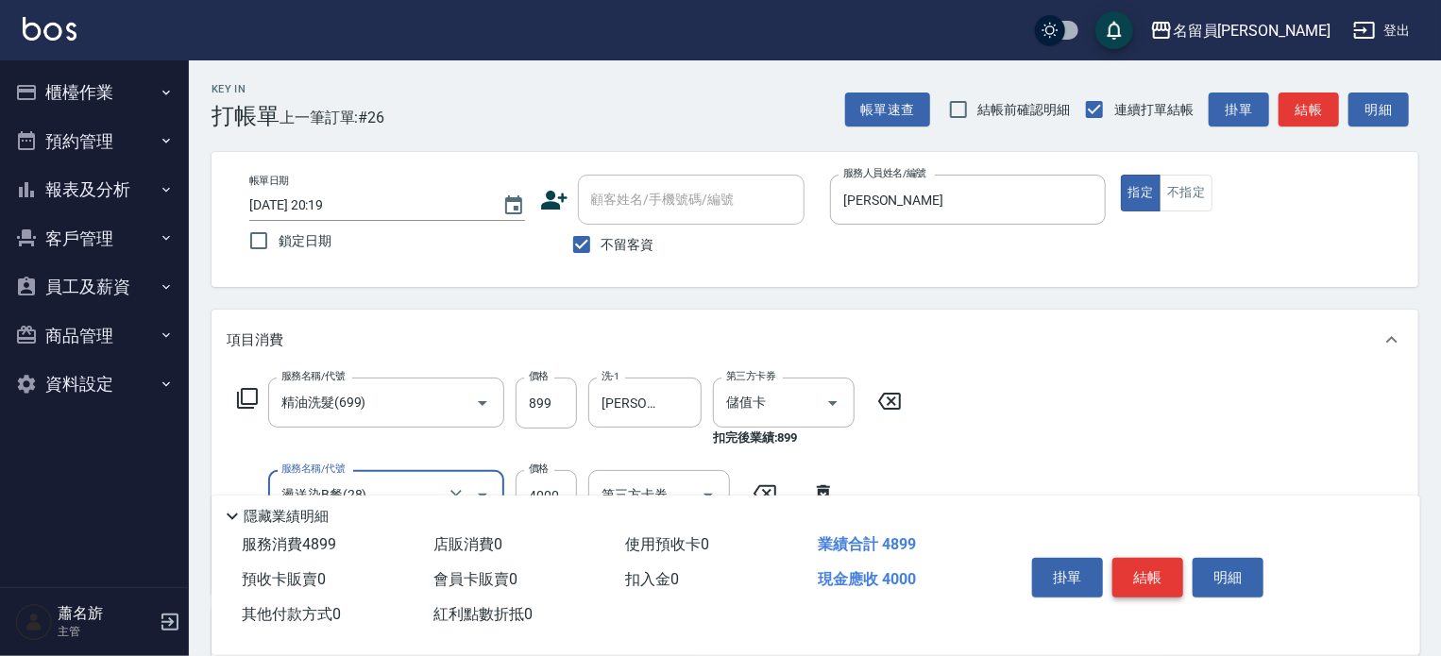
type input "燙送染B餐(28)"
type input "3699"
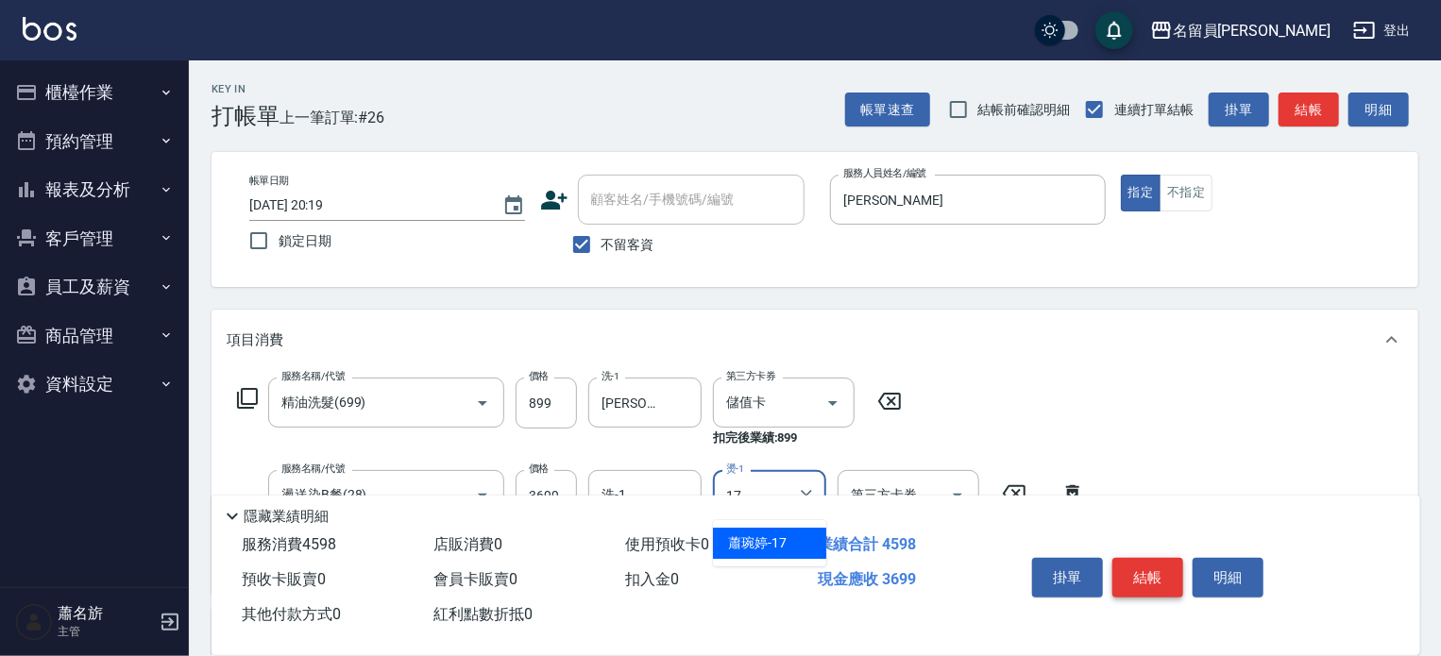
type input "[PERSON_NAME]-17"
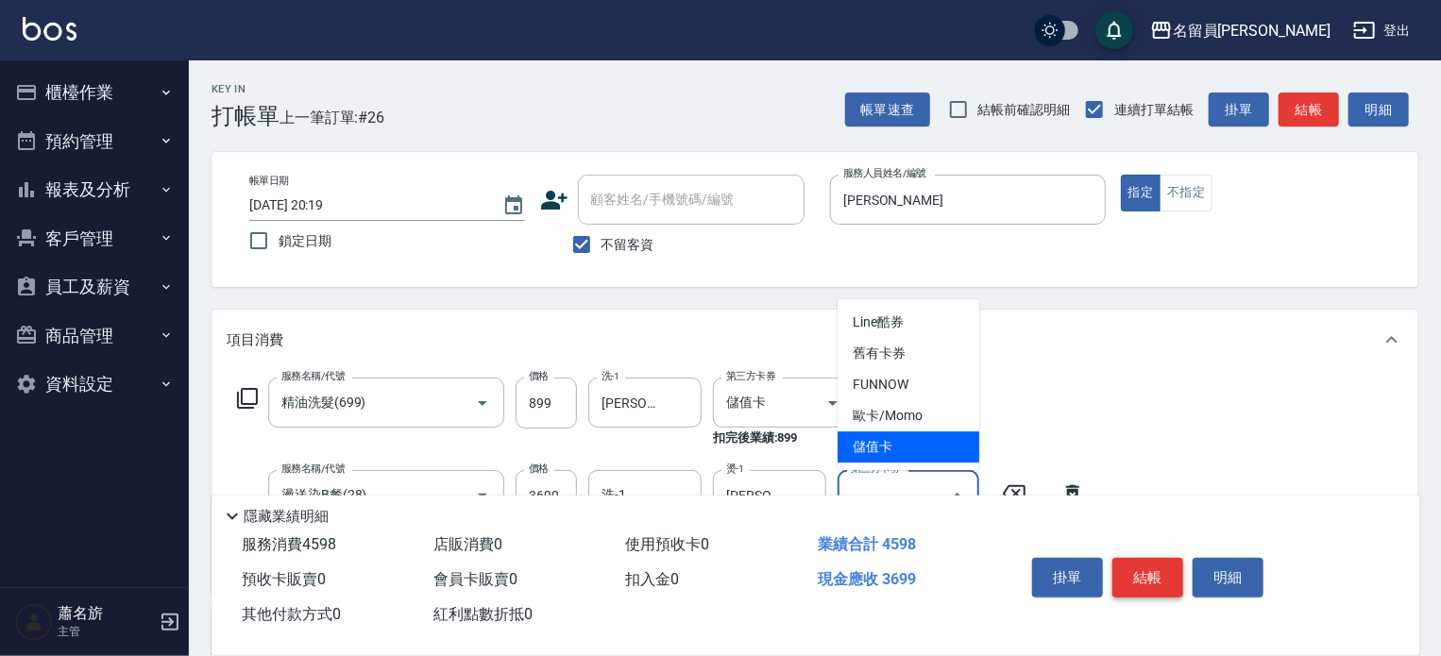
type input "儲值卡"
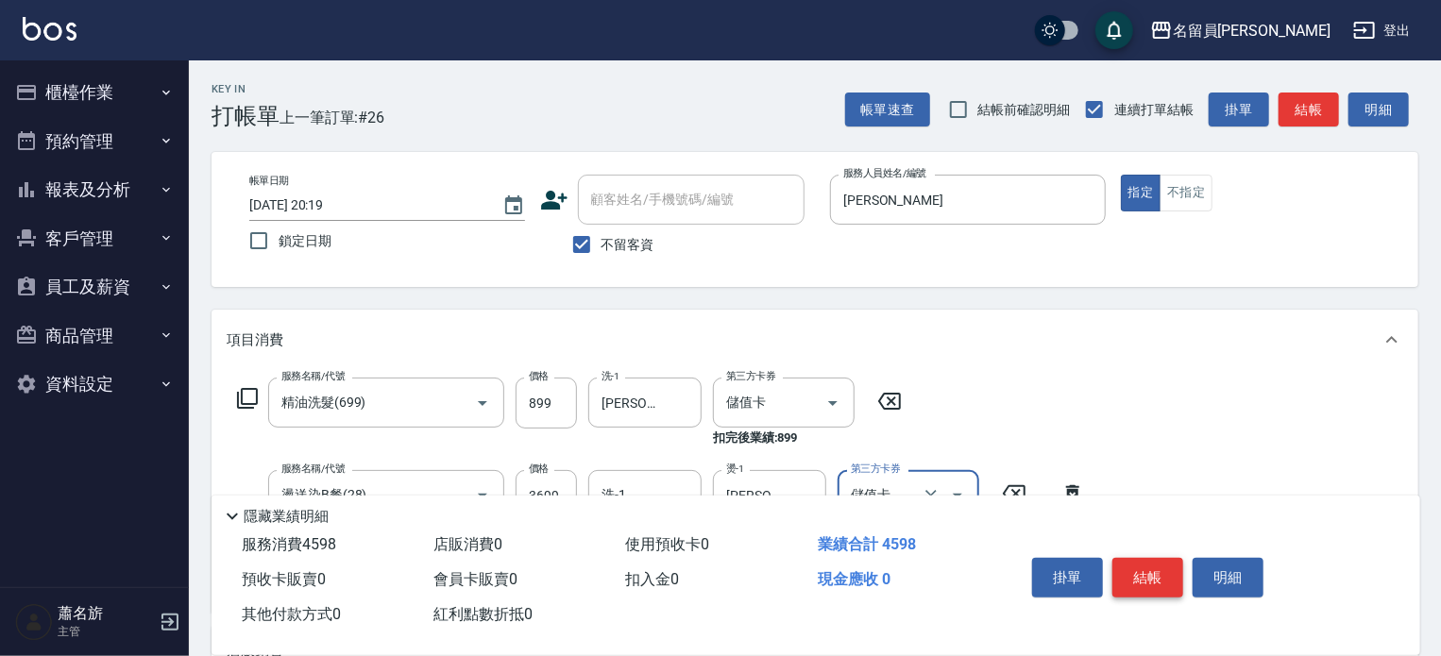
click at [1152, 558] on button "結帳" at bounding box center [1147, 578] width 71 height 40
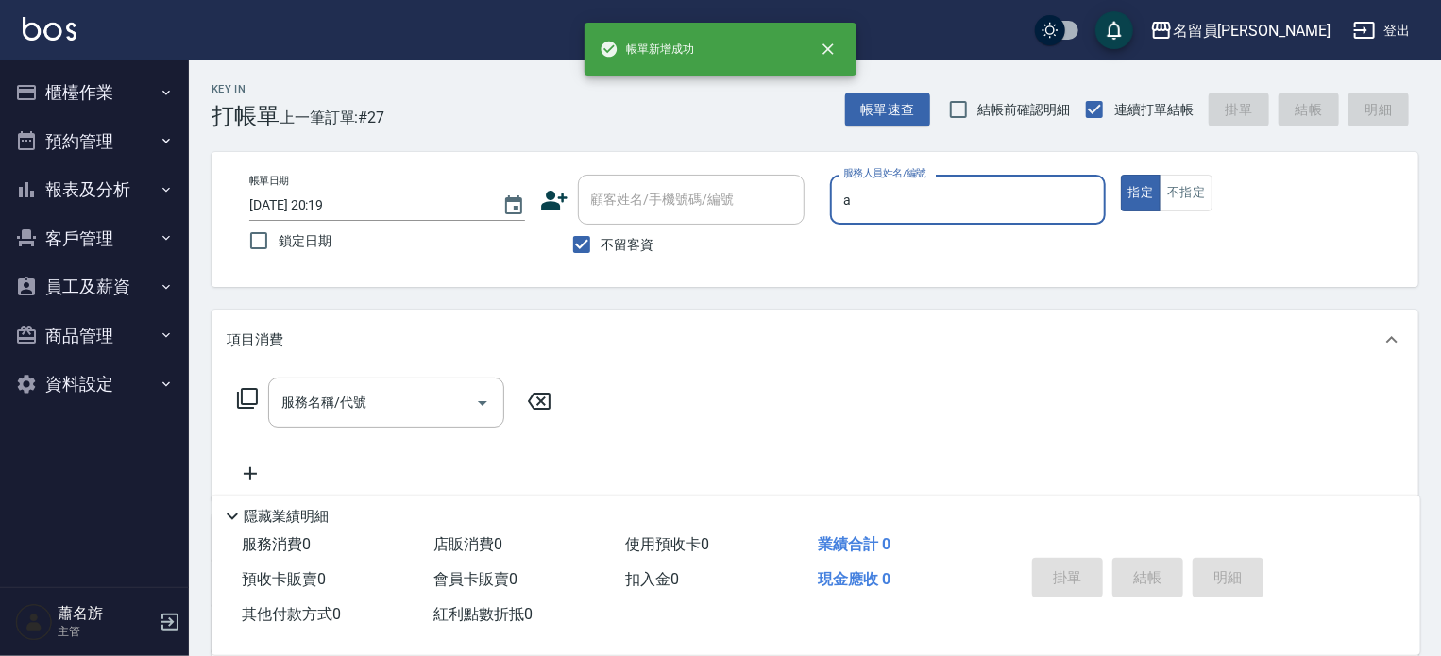
type input "[PERSON_NAME]"
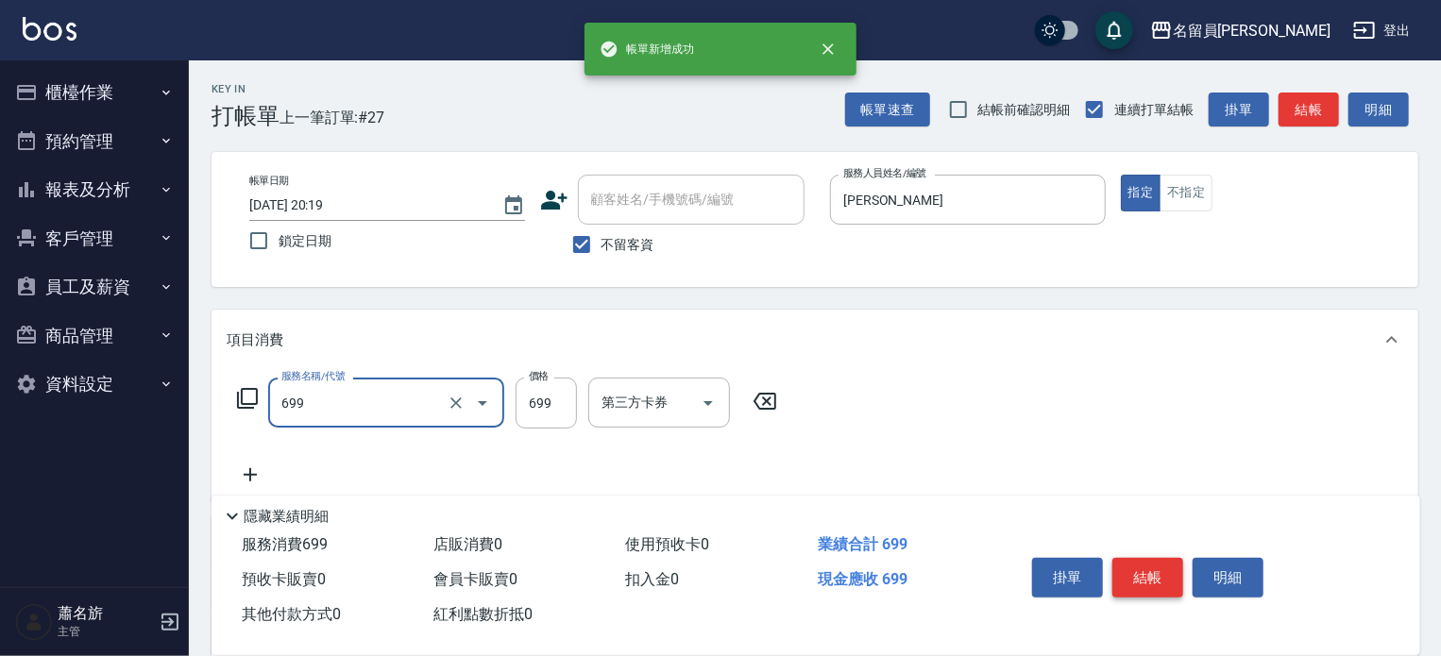
type input "精油洗髮(699)"
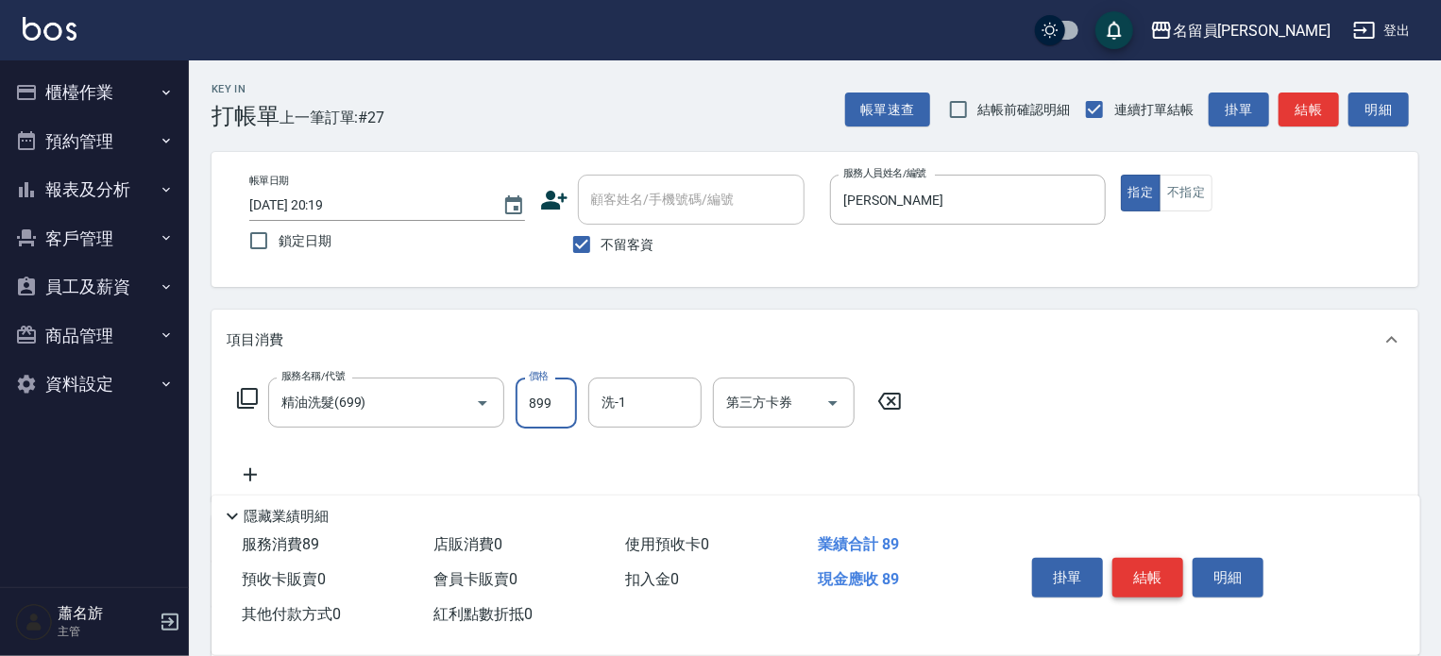
type input "899"
type input "[PERSON_NAME]-17"
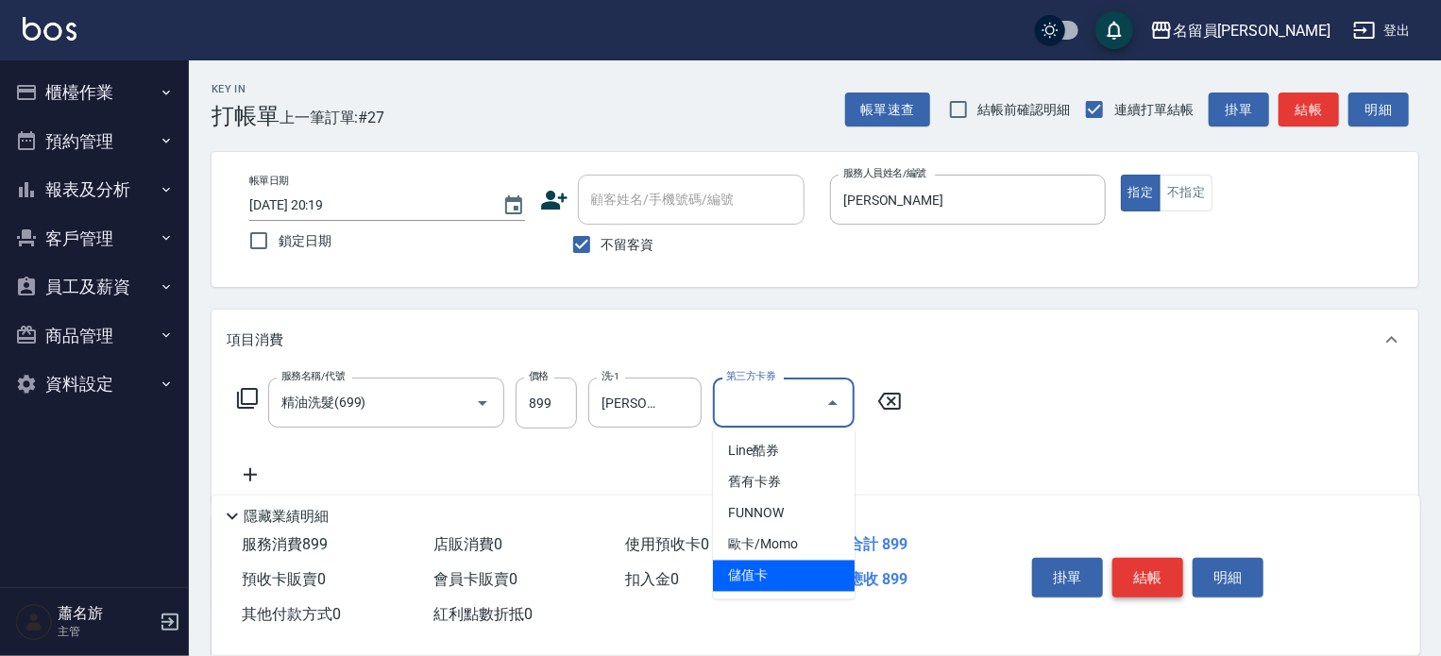
type input "儲值卡"
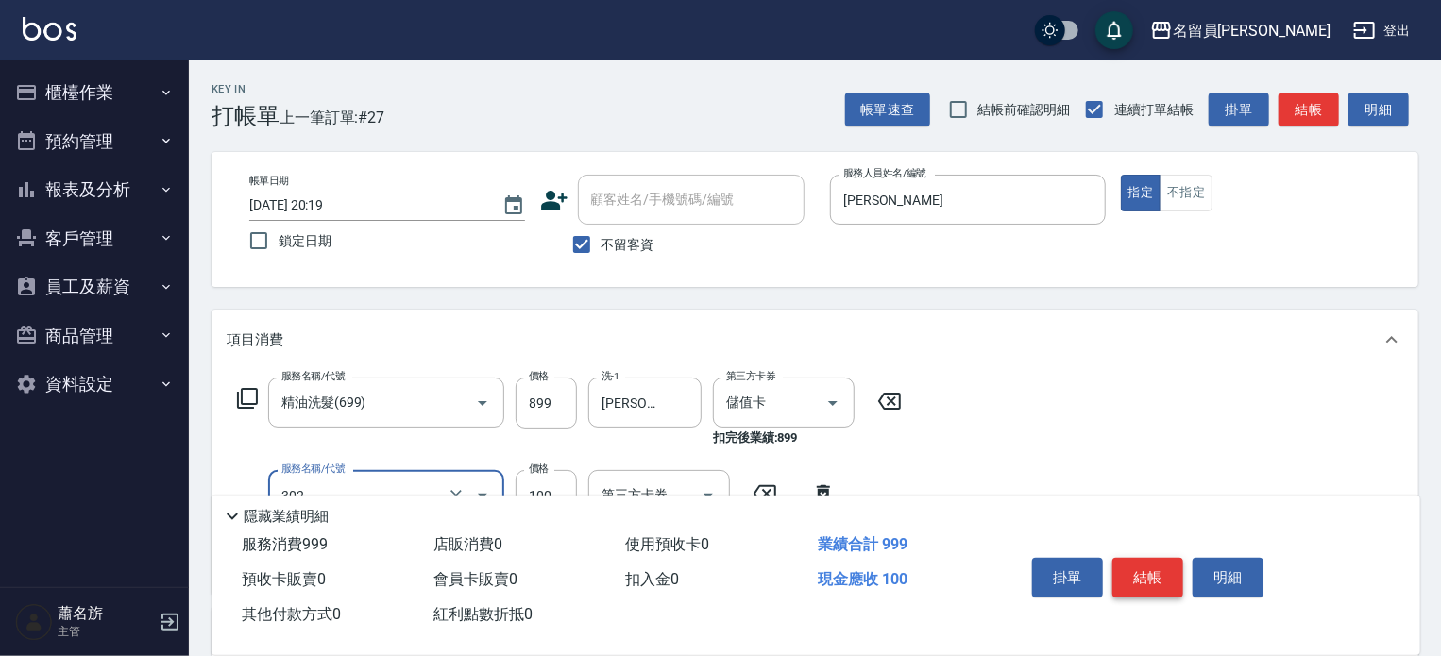
type input "剪髮(302)"
type input "300"
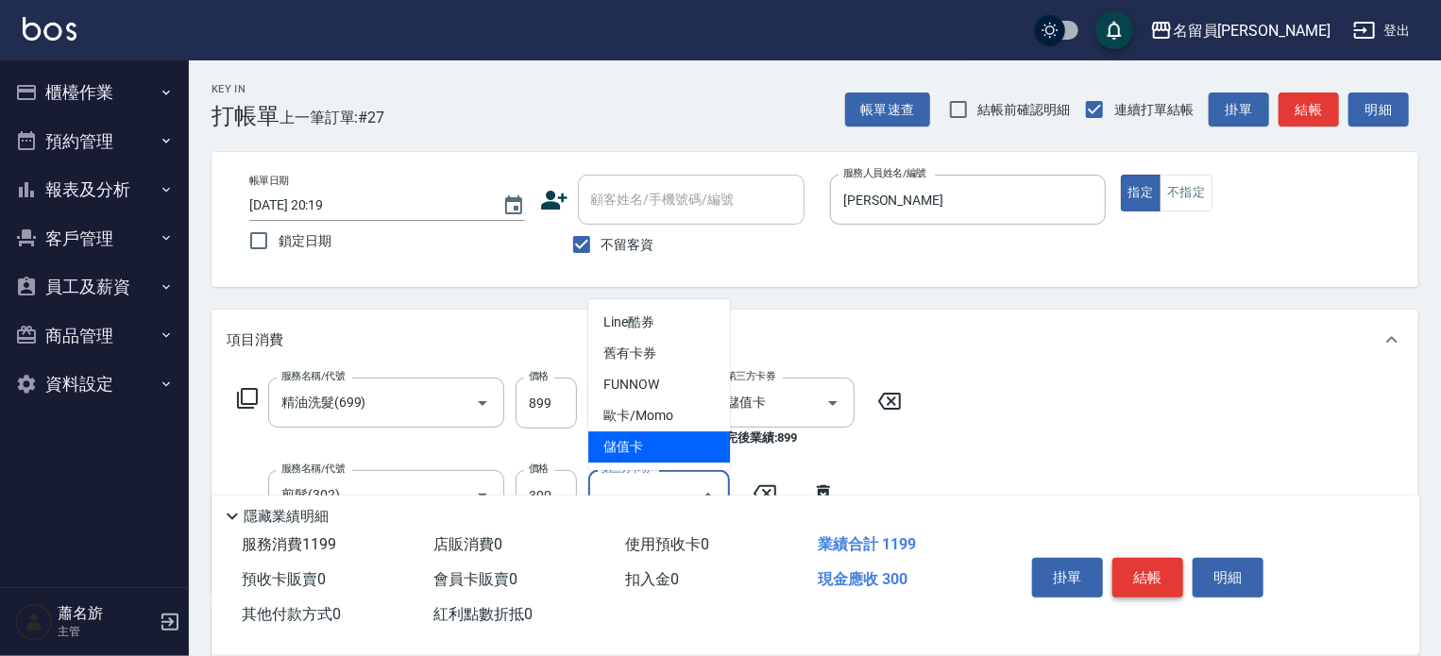
type input "儲值卡"
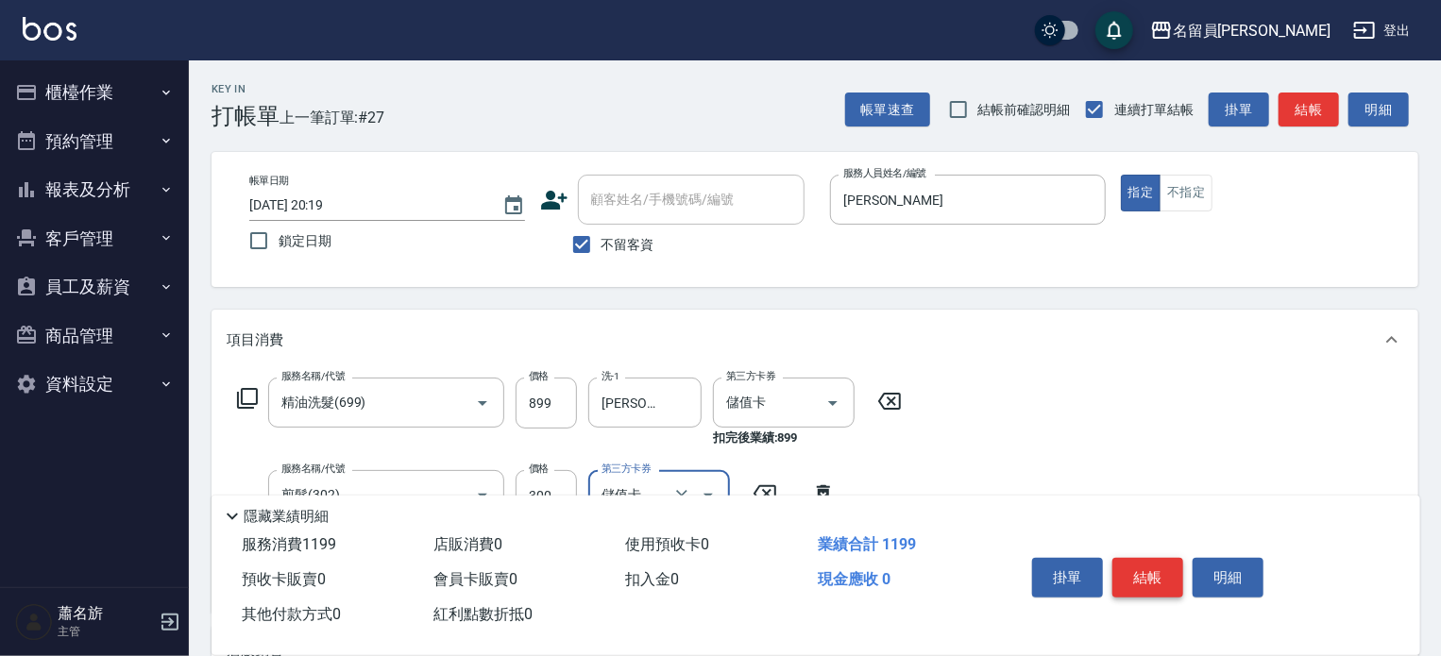
click at [1152, 558] on button "結帳" at bounding box center [1147, 578] width 71 height 40
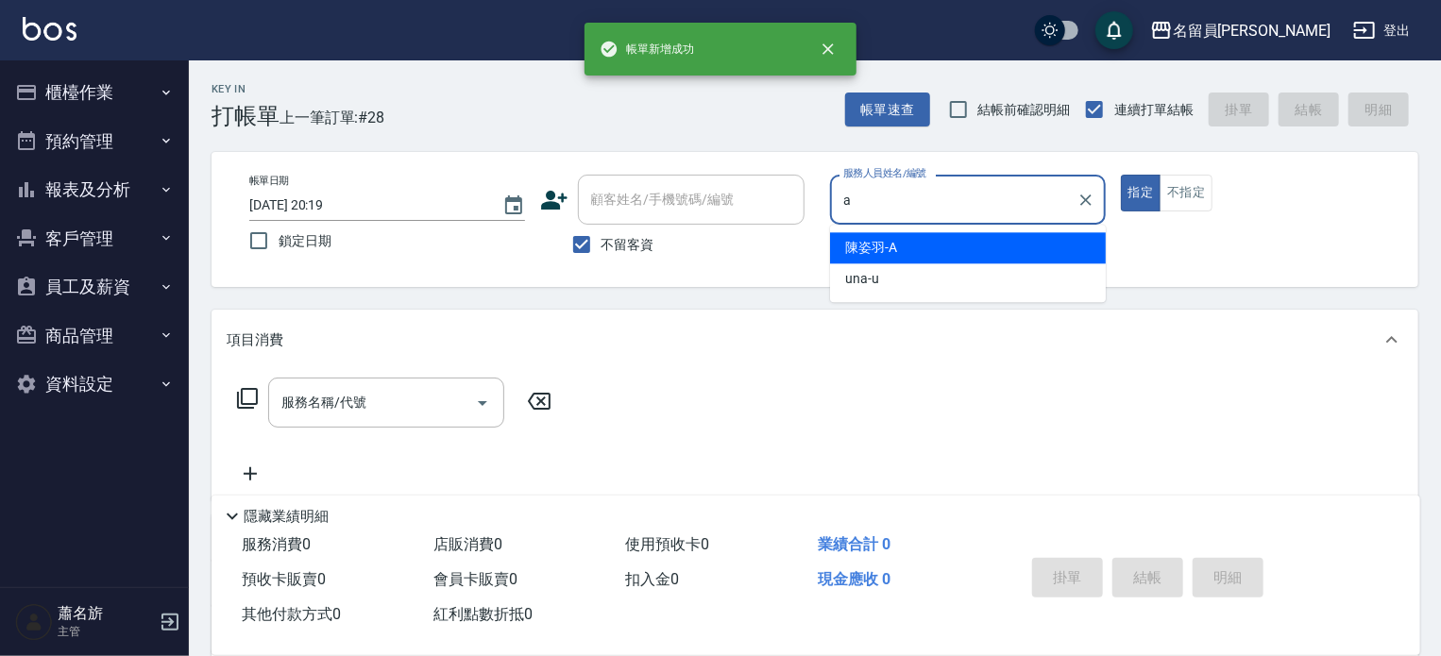
type input "[PERSON_NAME]"
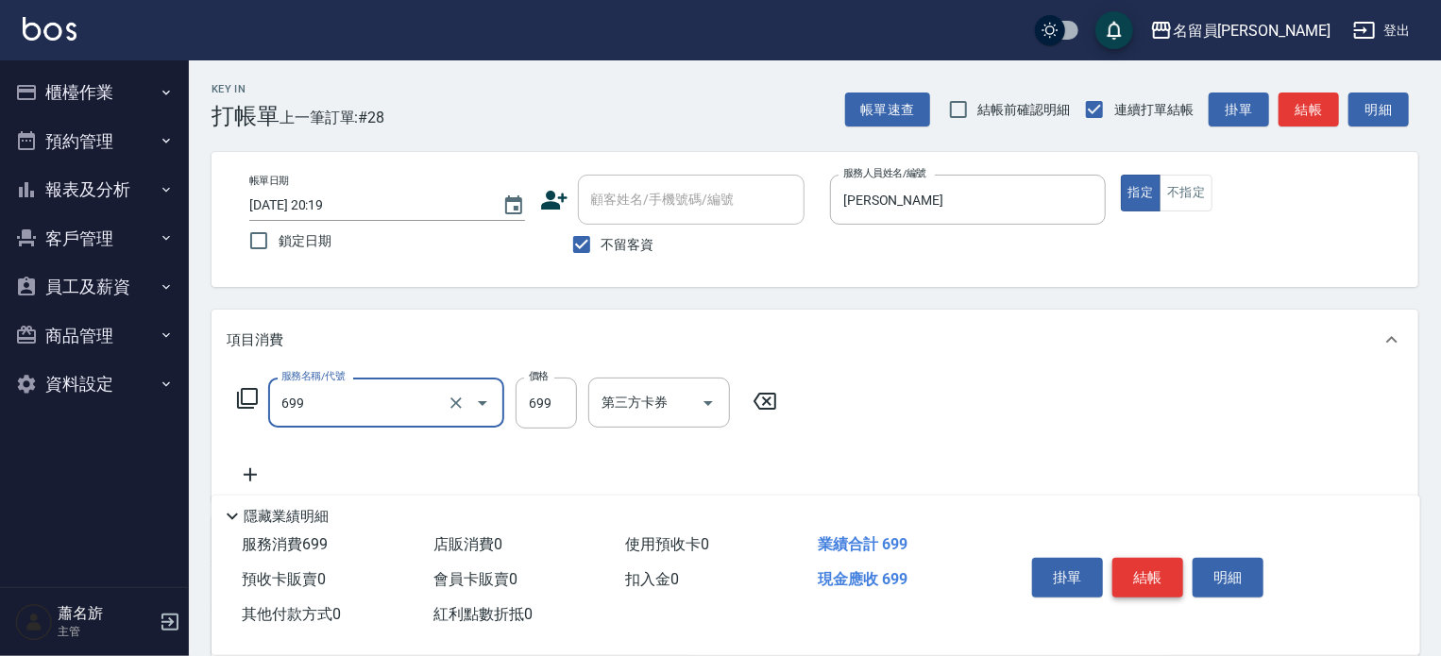
type input "精油洗髮(699)"
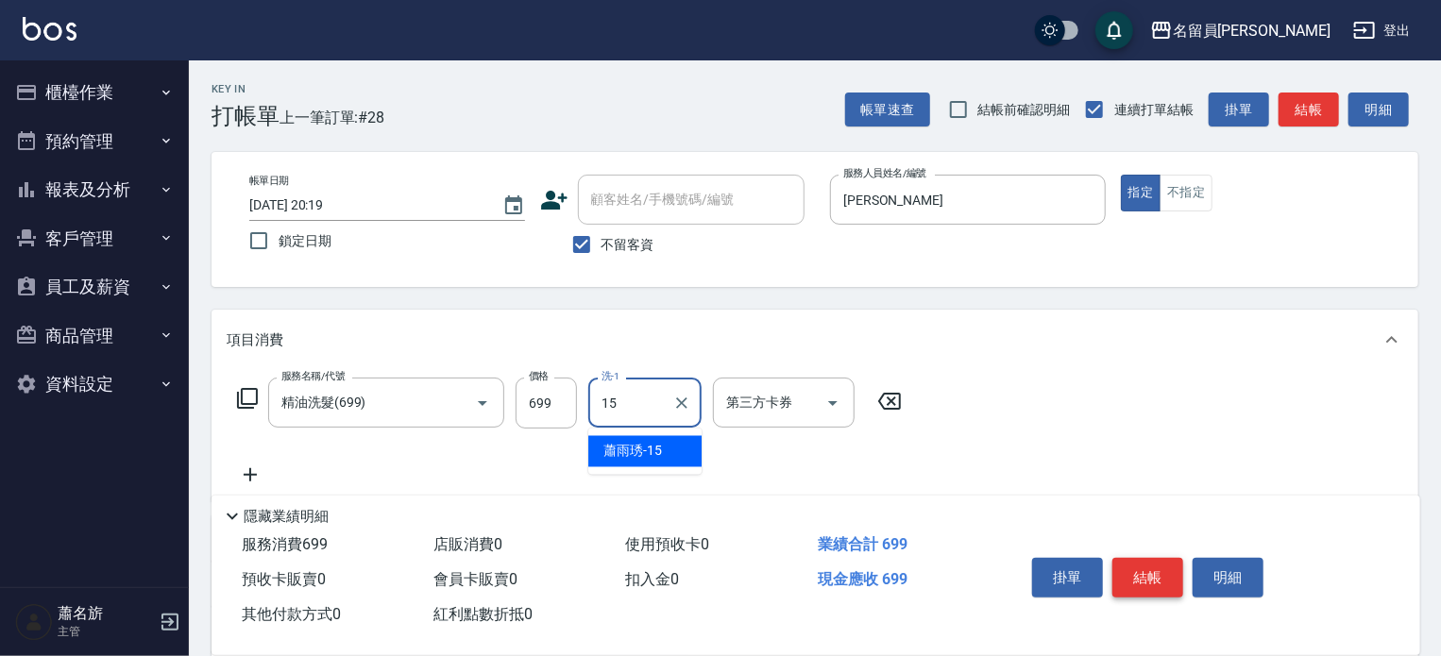
type input "[PERSON_NAME]-15"
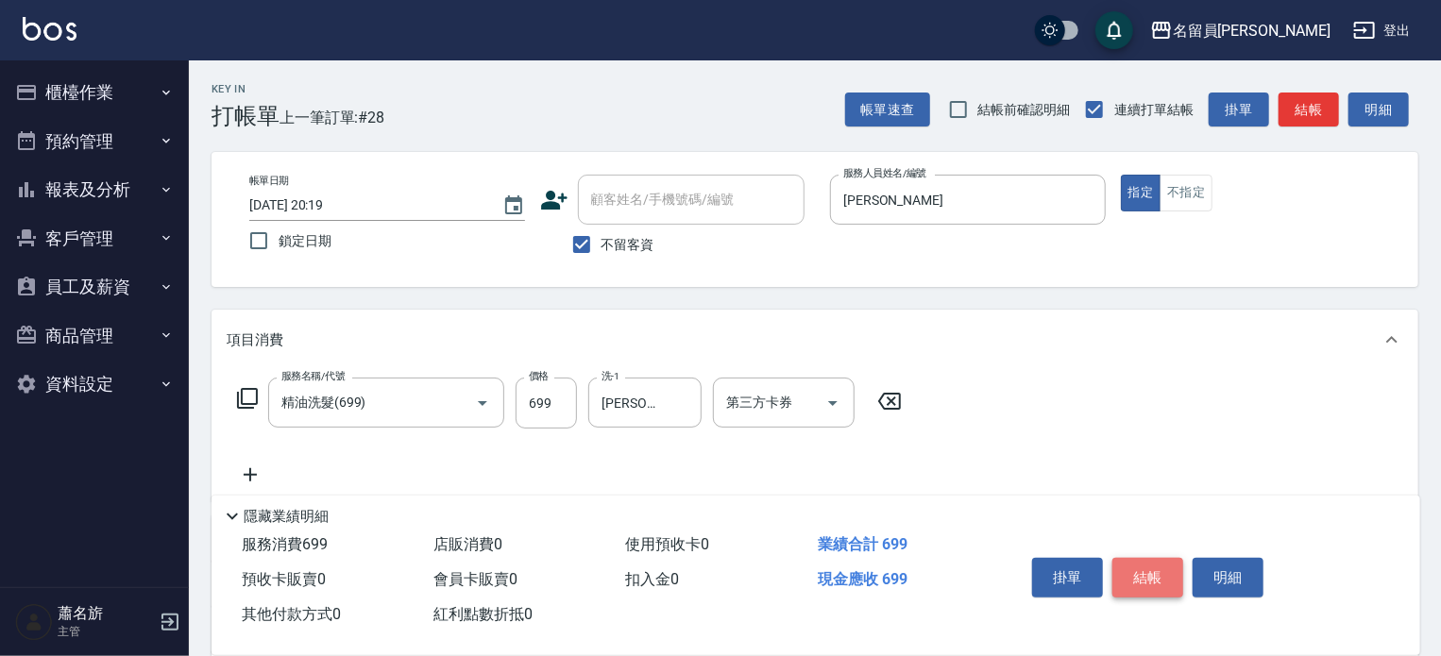
click at [1152, 558] on button "結帳" at bounding box center [1147, 578] width 71 height 40
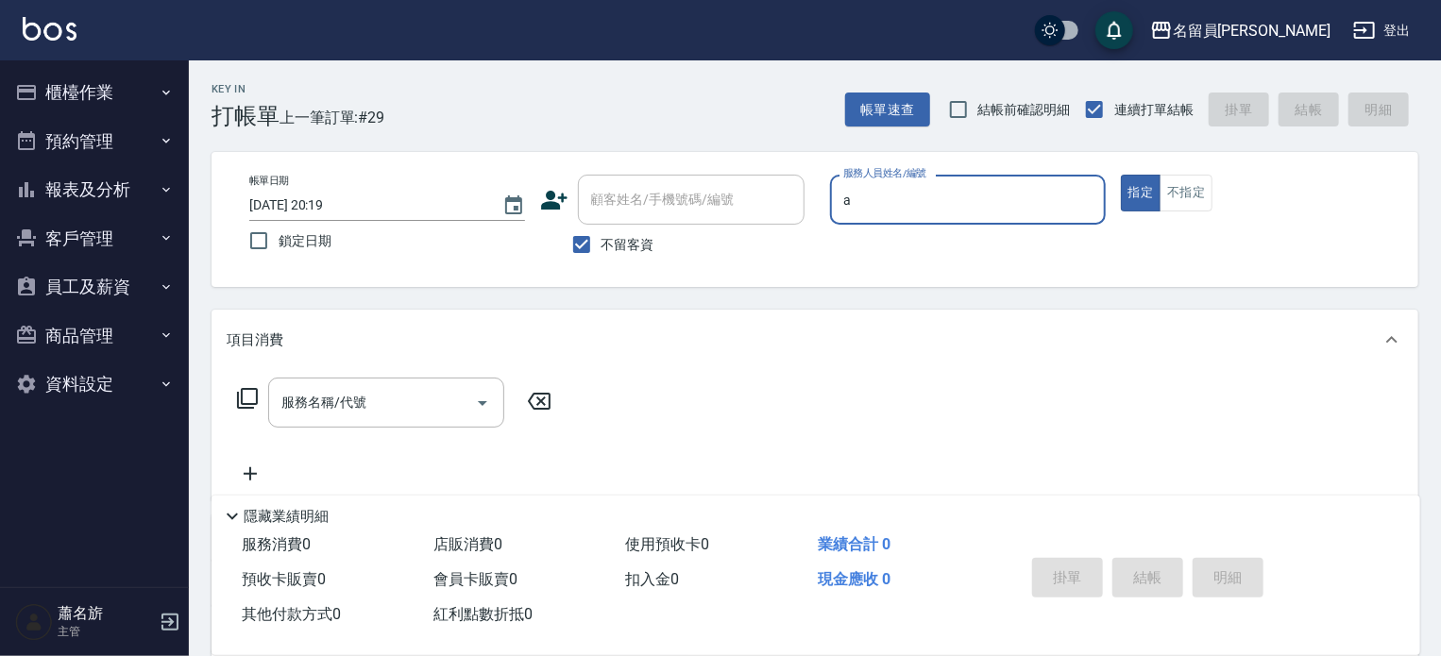
type input "[PERSON_NAME]"
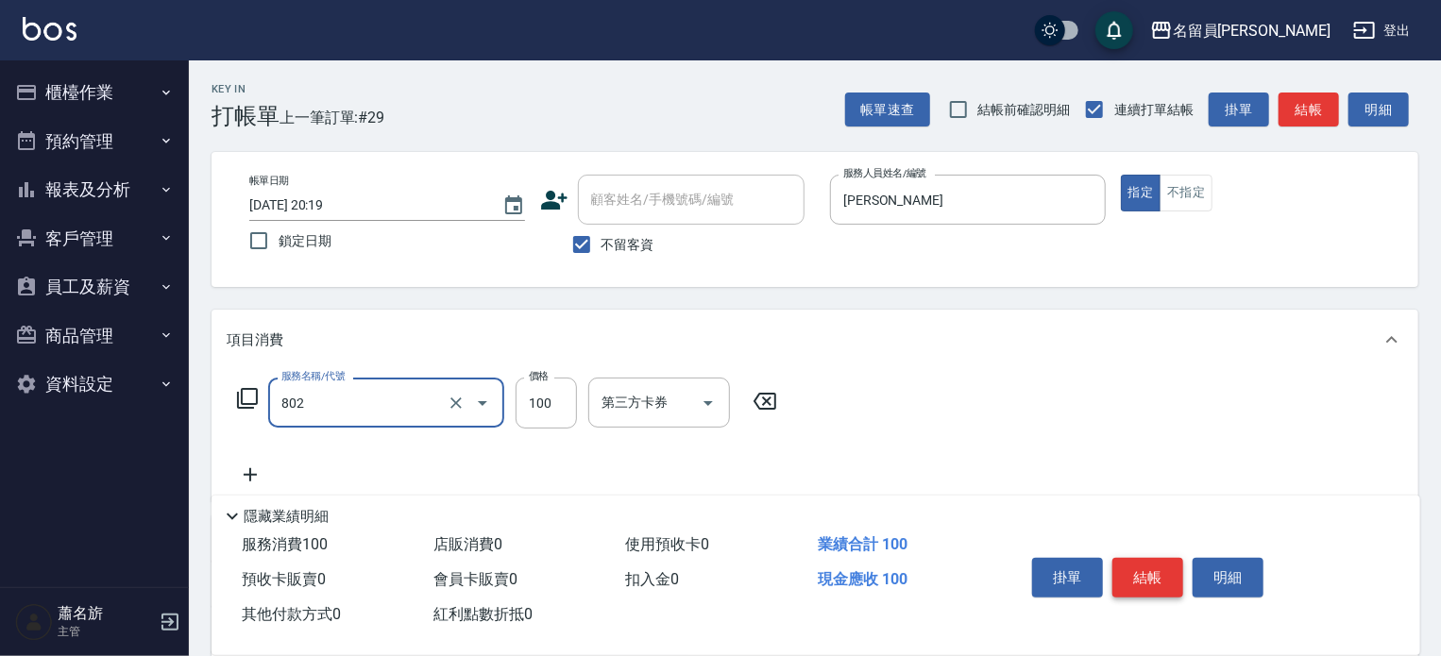
type input "VIP儲值(802)"
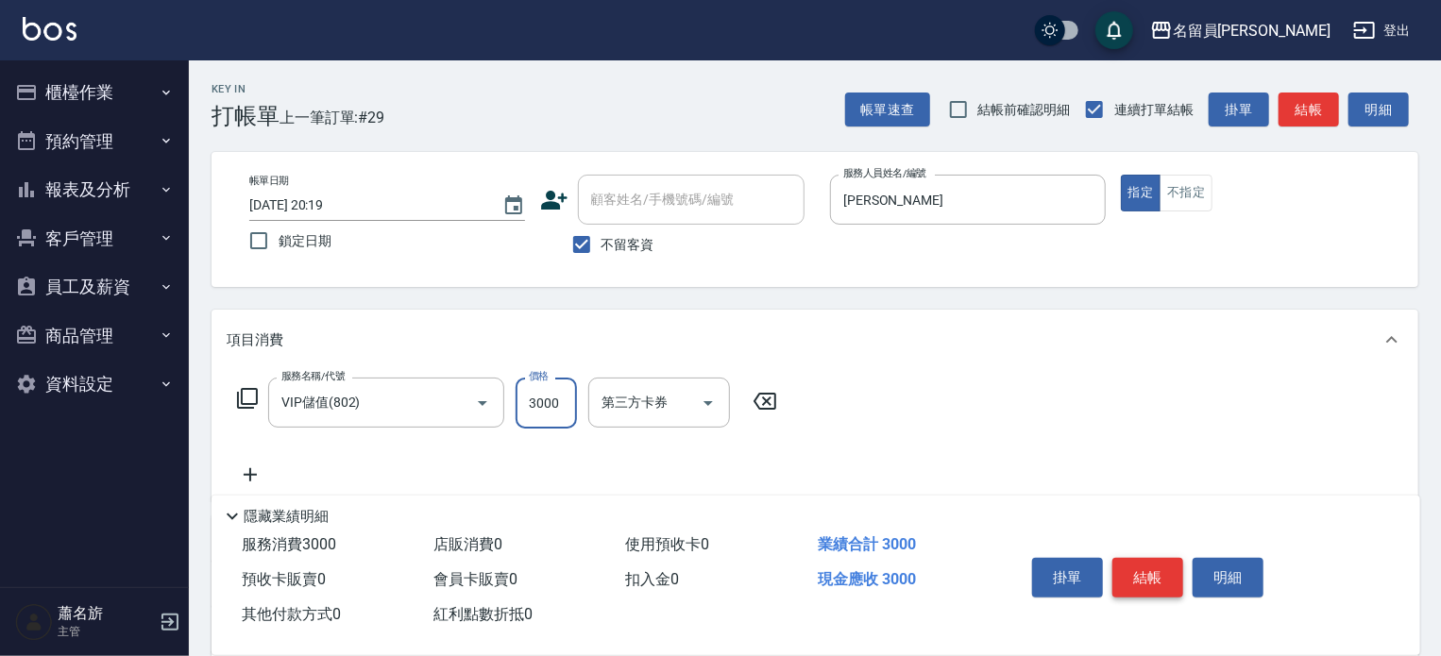
type input "3000"
click at [1152, 558] on button "結帳" at bounding box center [1147, 578] width 71 height 40
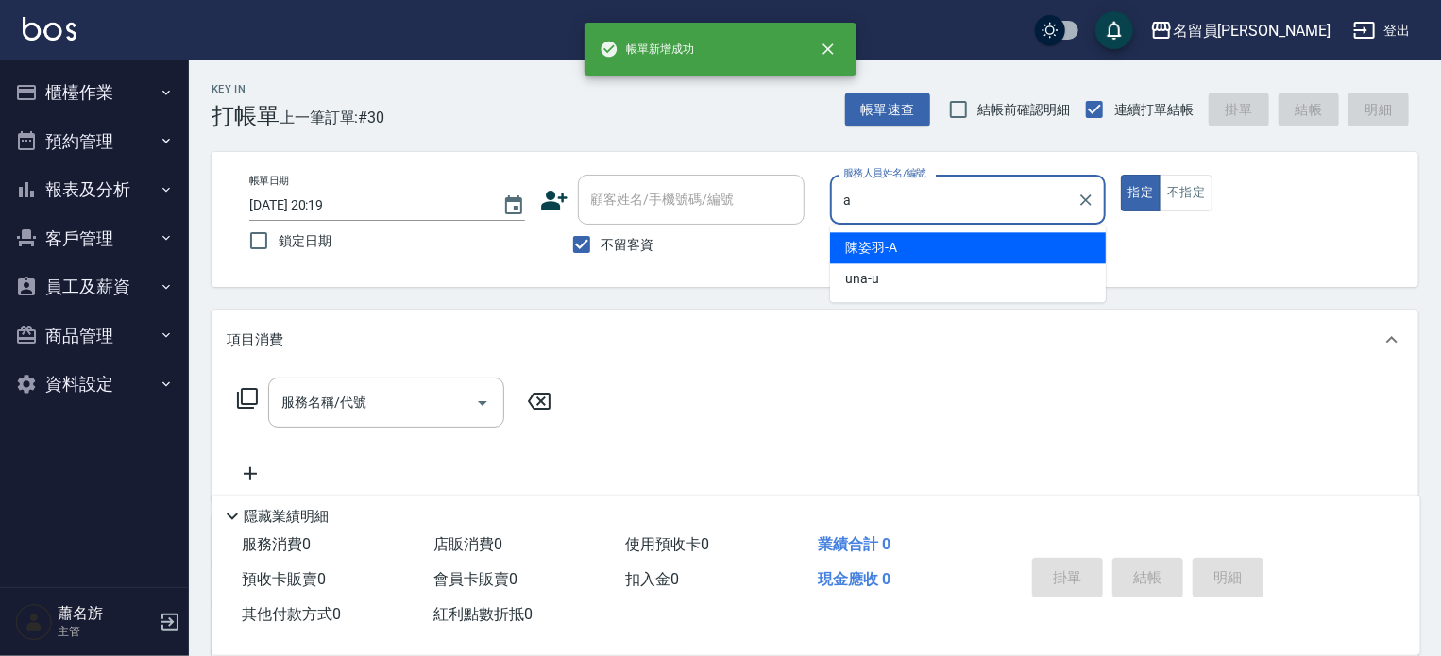
type input "[PERSON_NAME]"
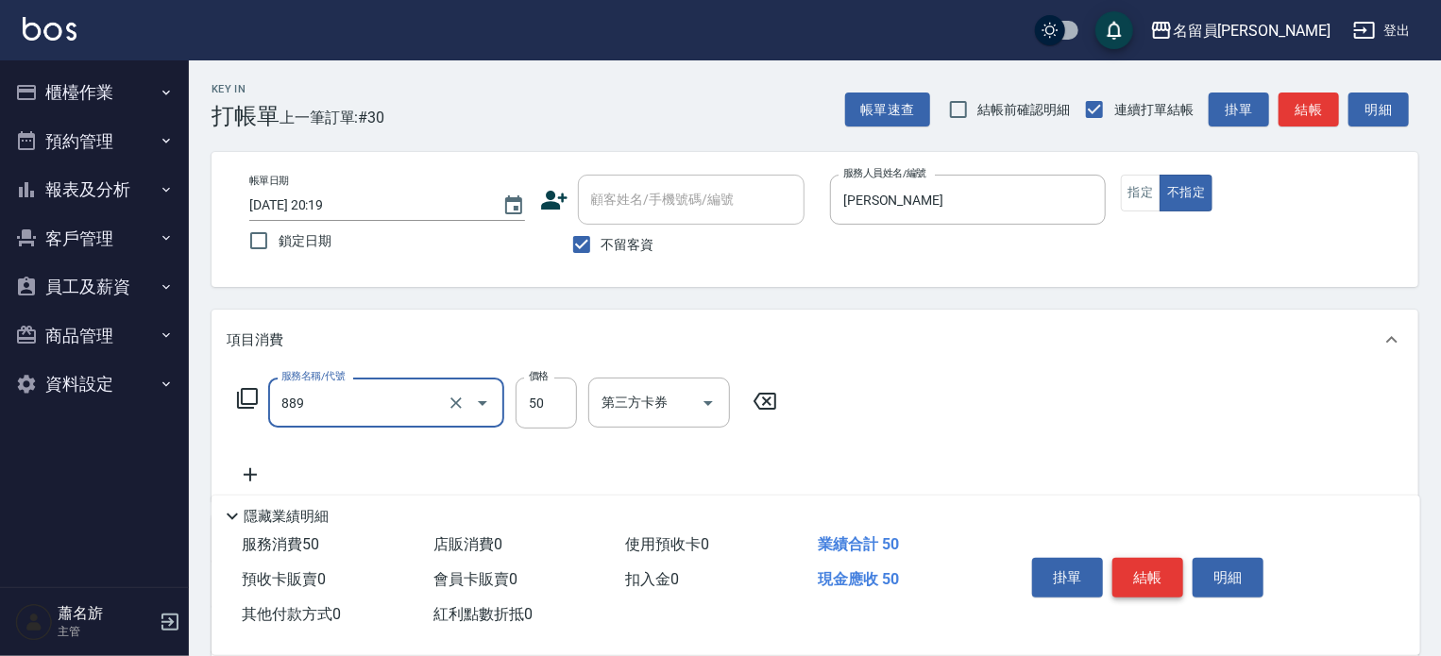
type input "精油(889)"
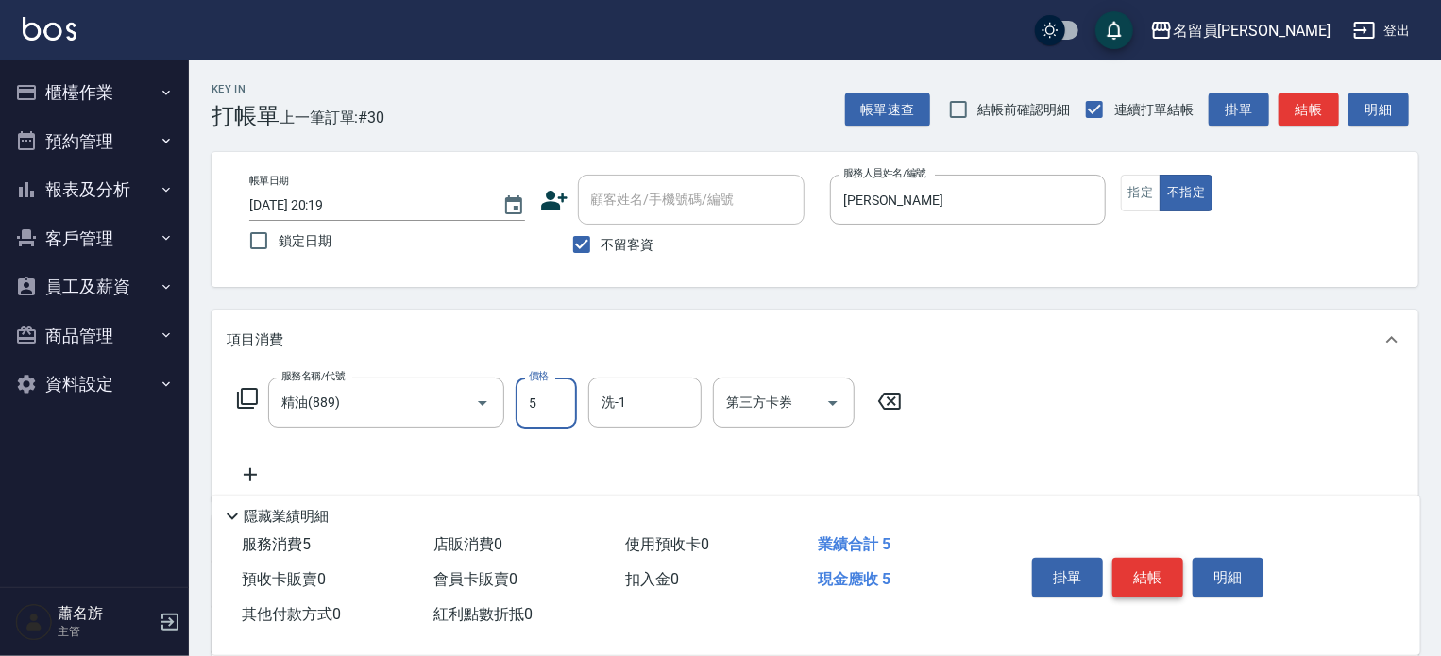
type input "50"
type input "[PERSON_NAME]-17"
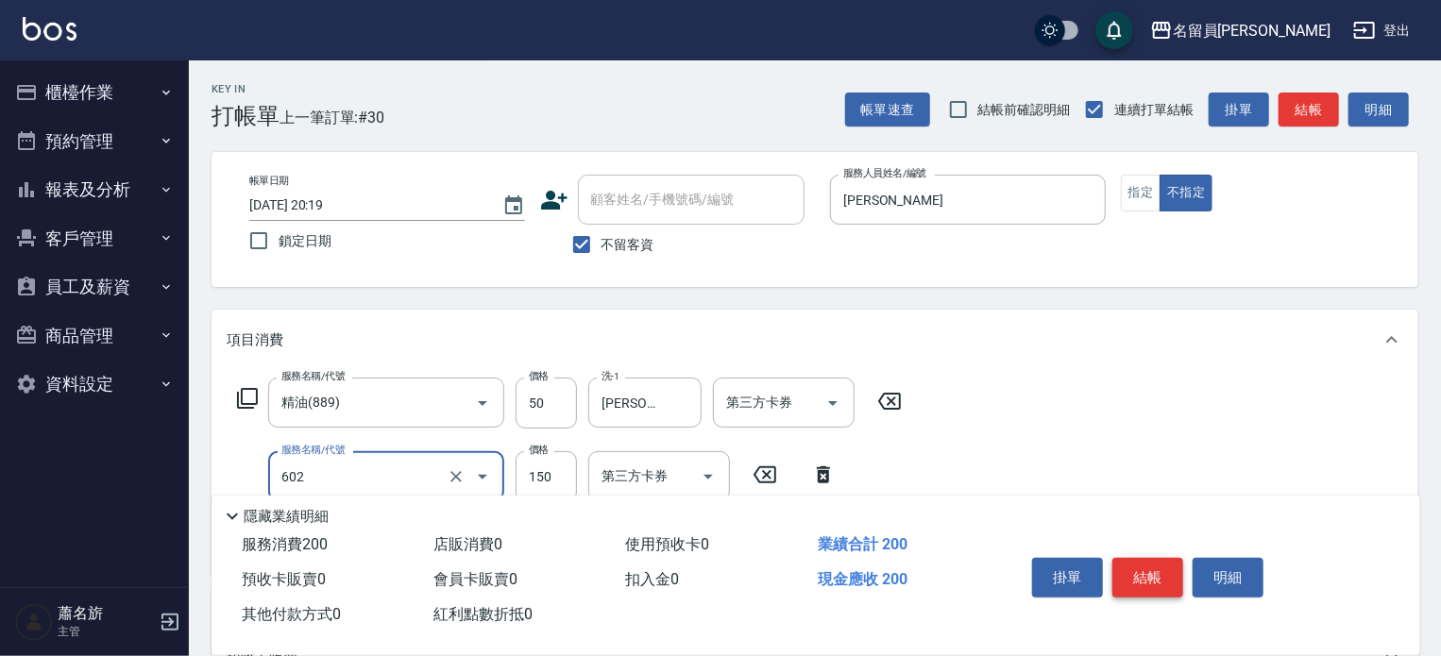
type input "一般洗髮(602)"
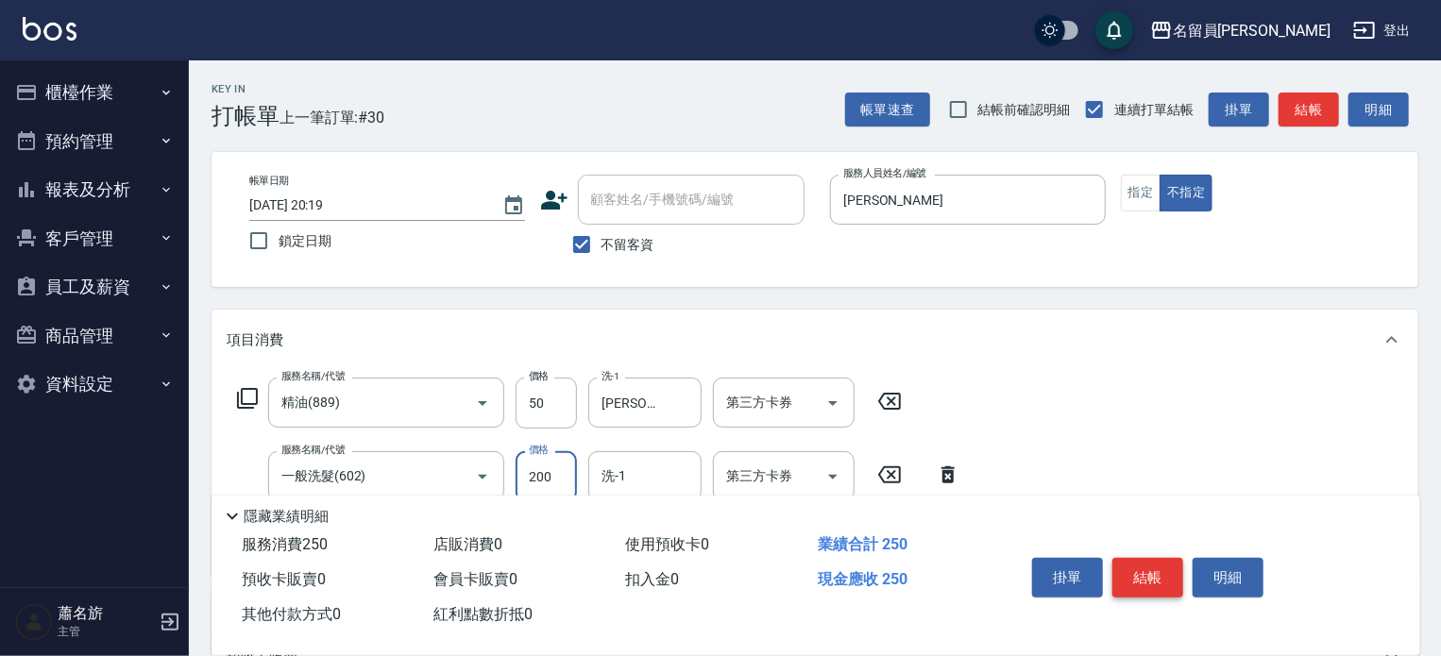
type input "200"
type input "[PERSON_NAME]-17"
type input "剪髮(302)"
type input "130"
click at [1152, 558] on button "結帳" at bounding box center [1147, 578] width 71 height 40
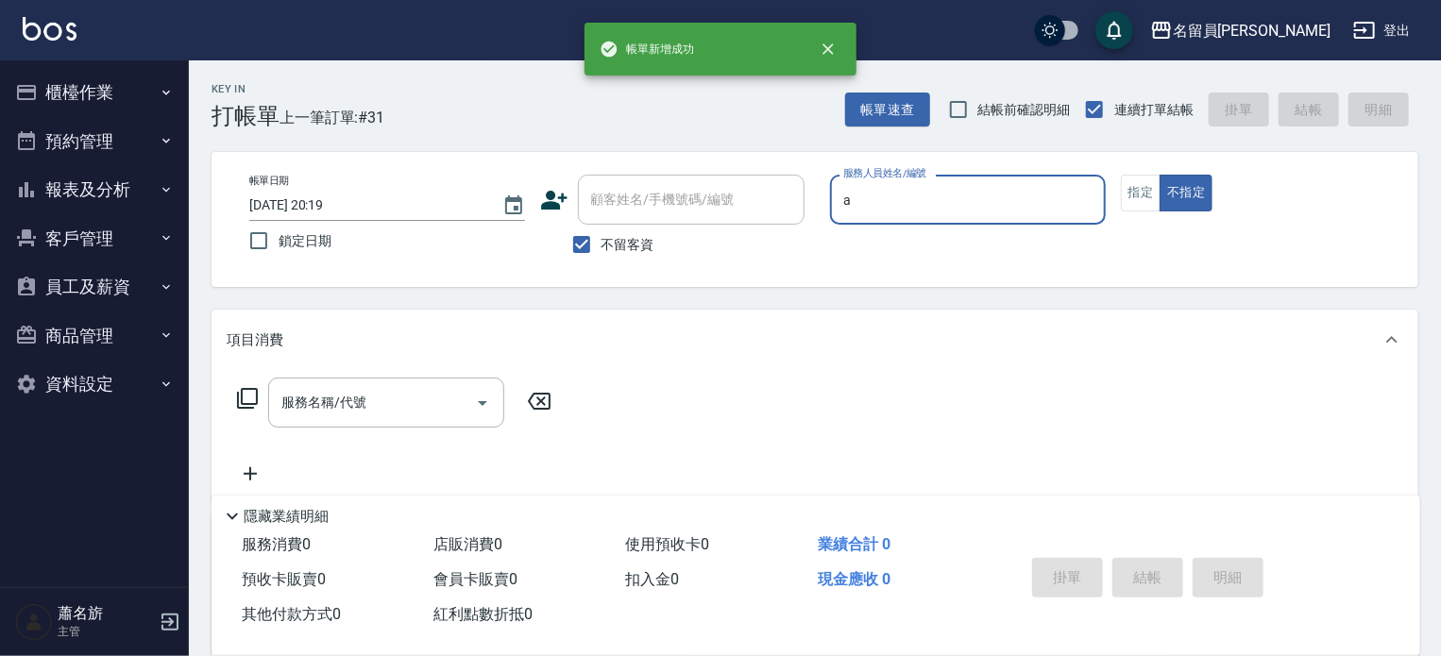
type input "[PERSON_NAME]"
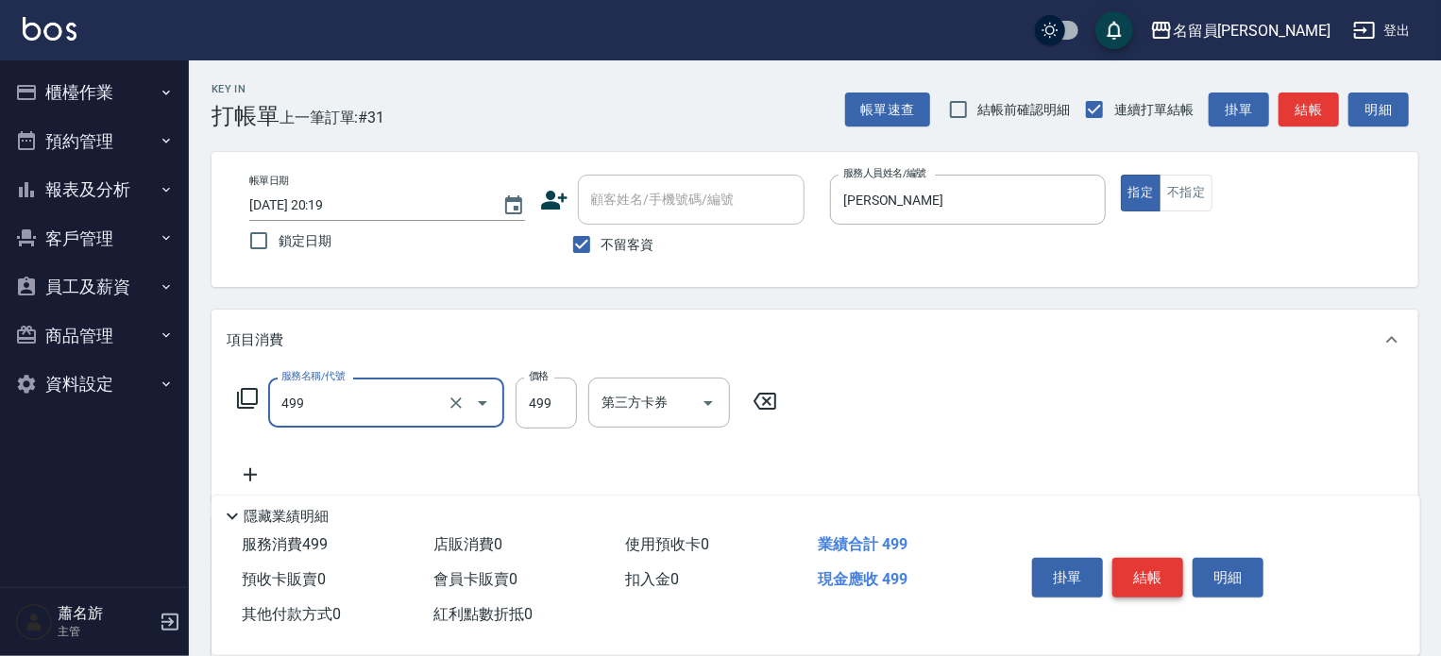
type input "去角質洗髮(499)"
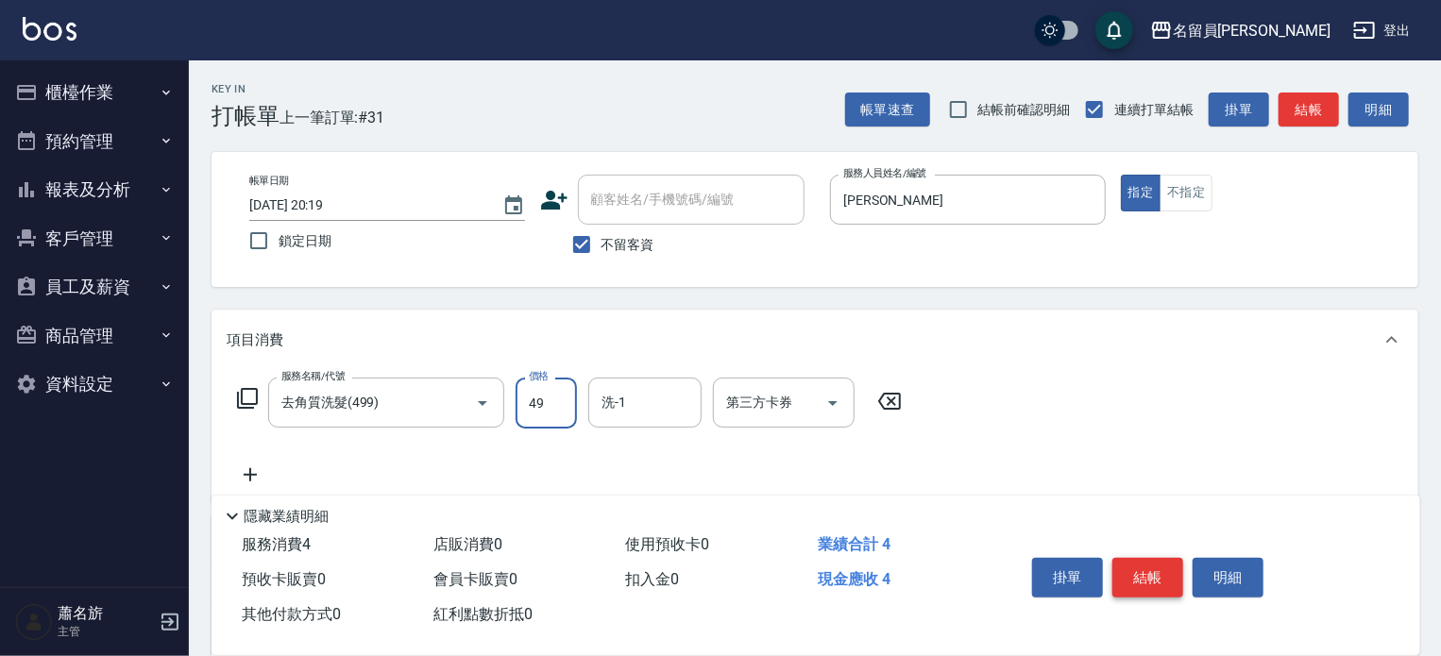
type input "499"
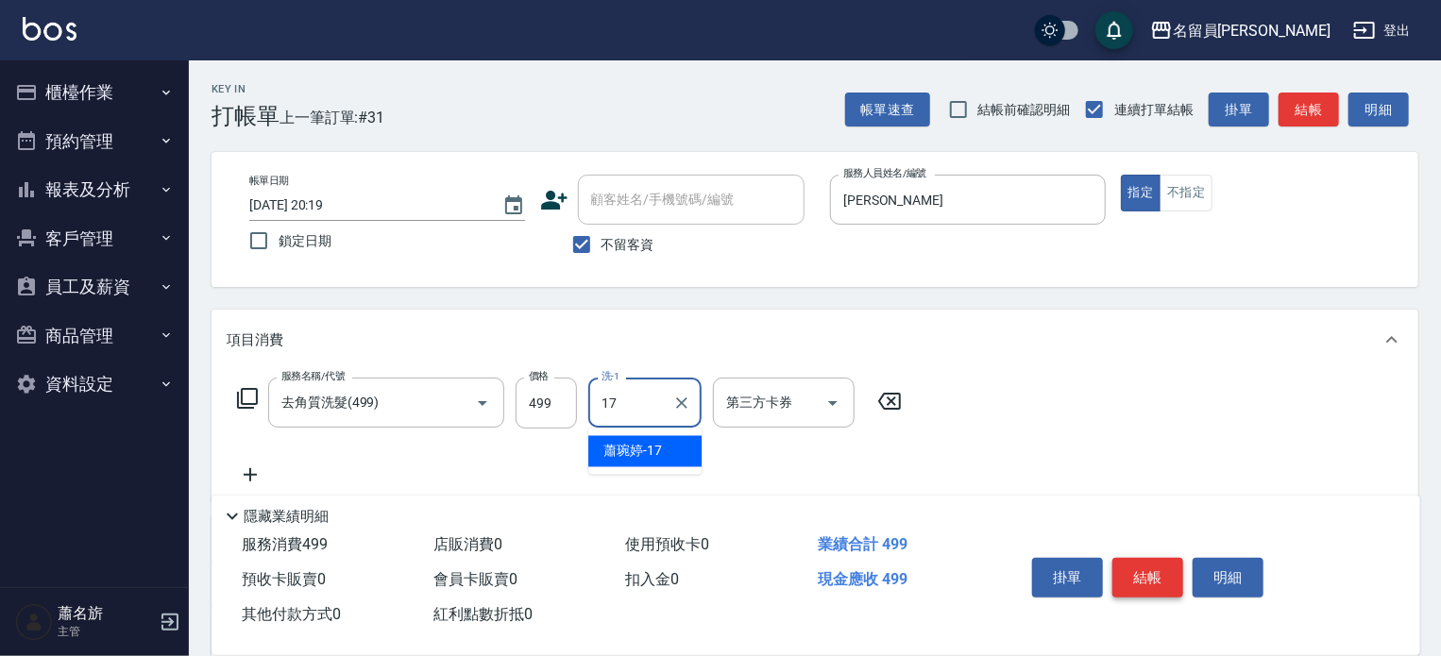
type input "[PERSON_NAME]-17"
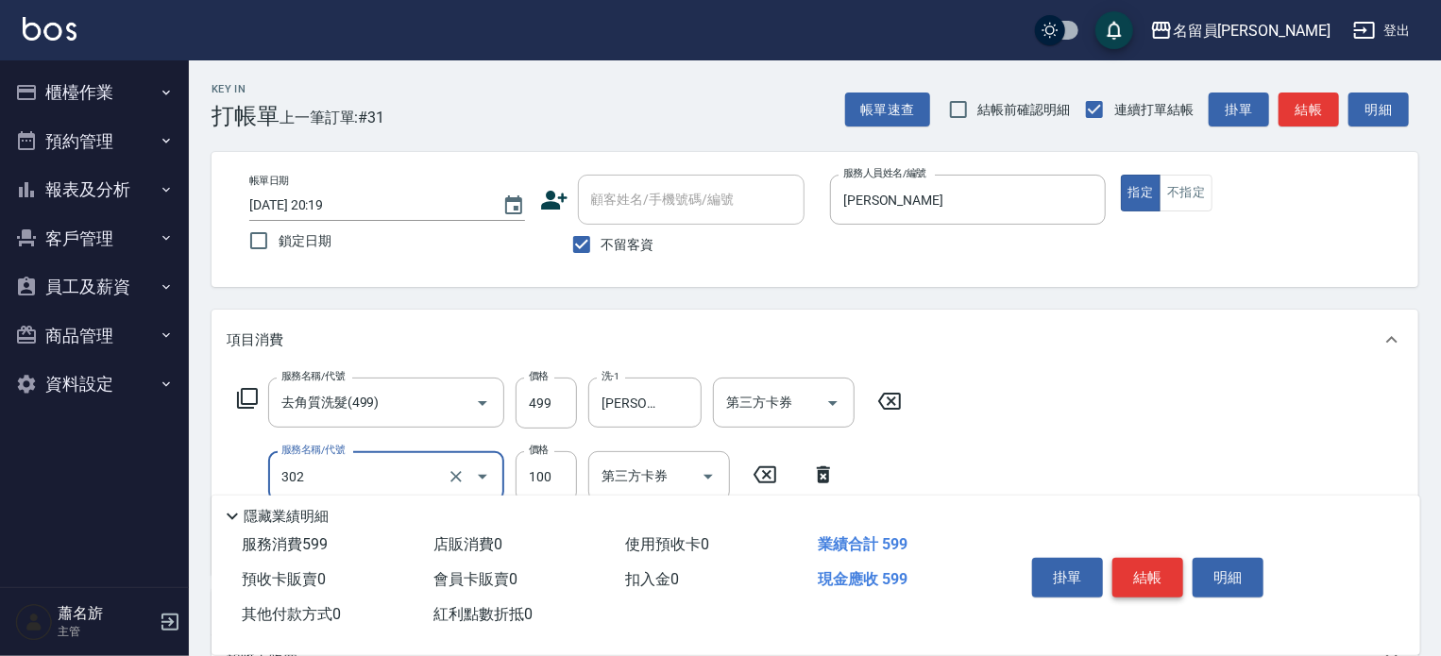
type input "剪髮(302)"
type input "300"
click at [1152, 558] on button "結帳" at bounding box center [1147, 578] width 71 height 40
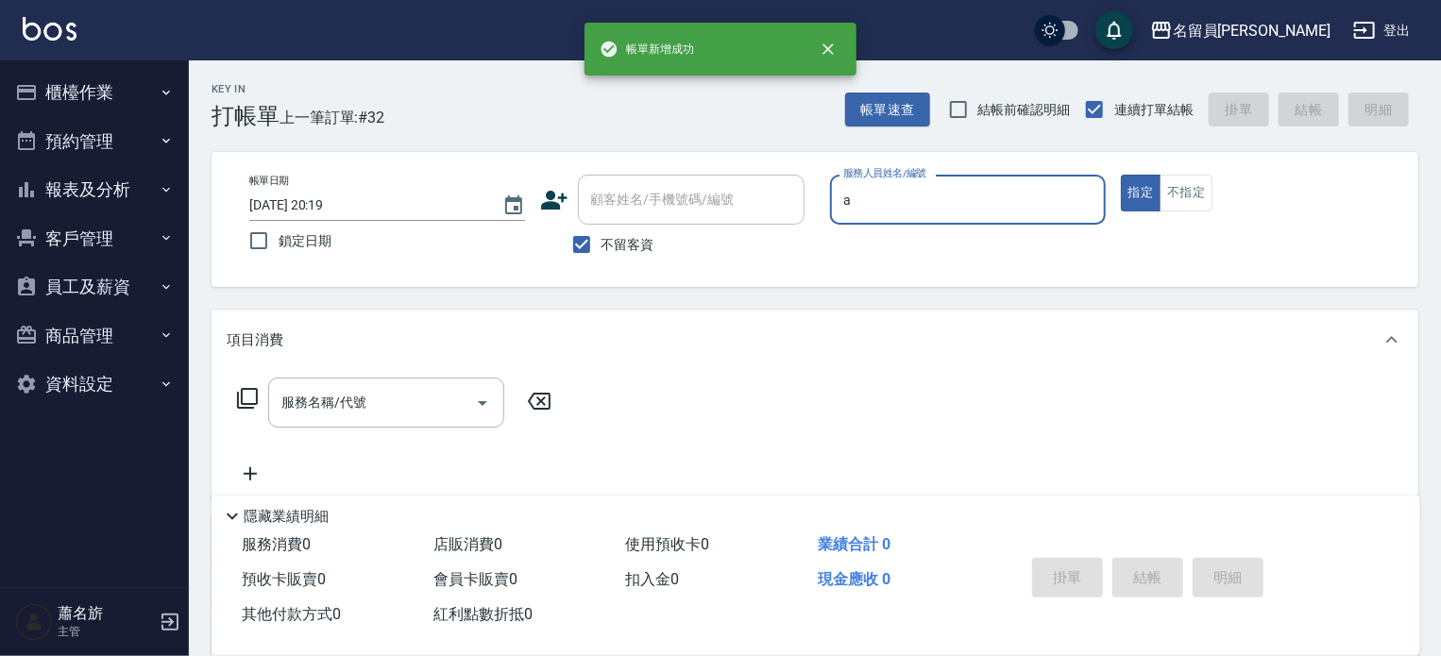
type input "[PERSON_NAME]"
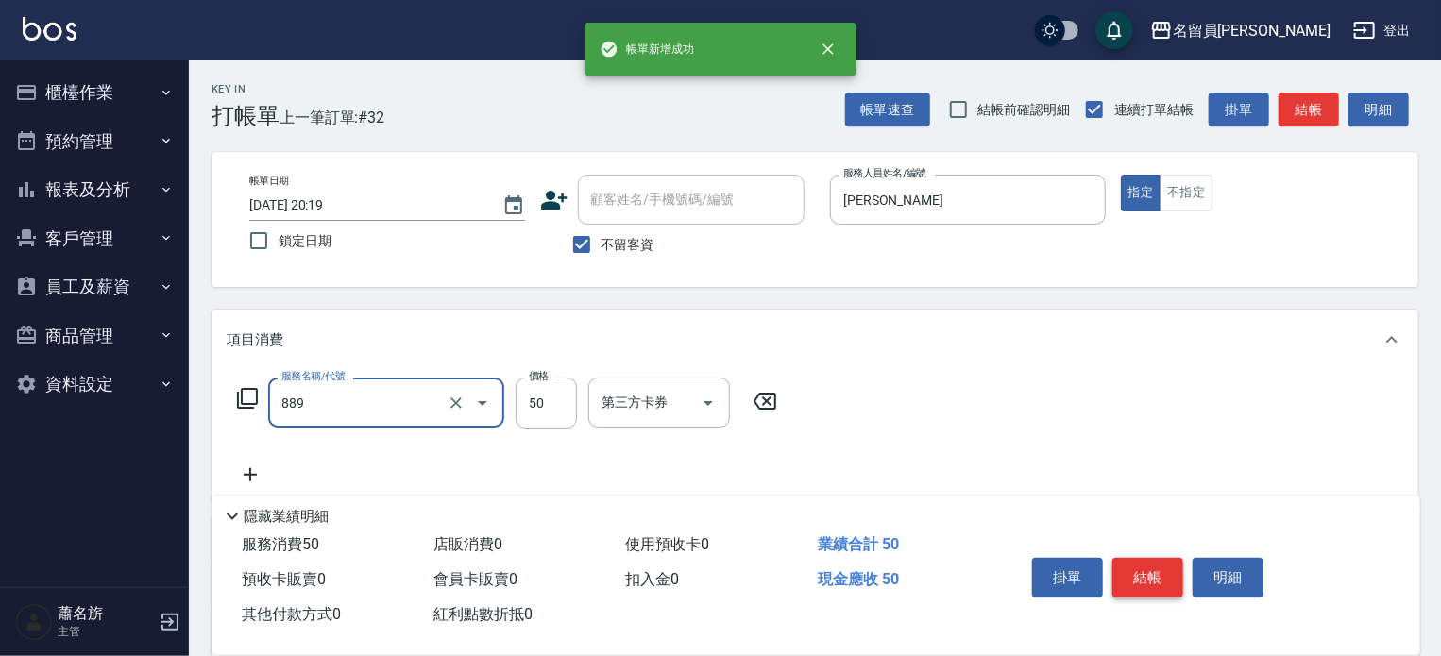
type input "精油(889)"
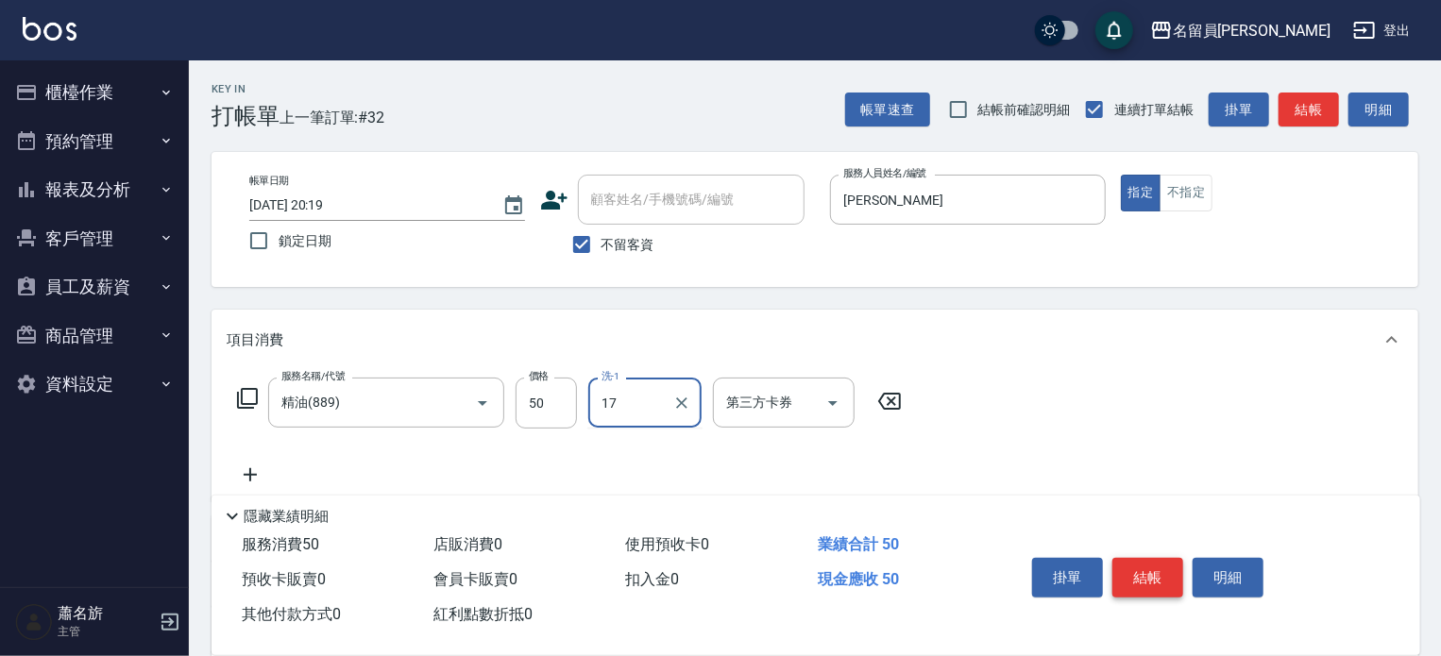
type input "[PERSON_NAME]-17"
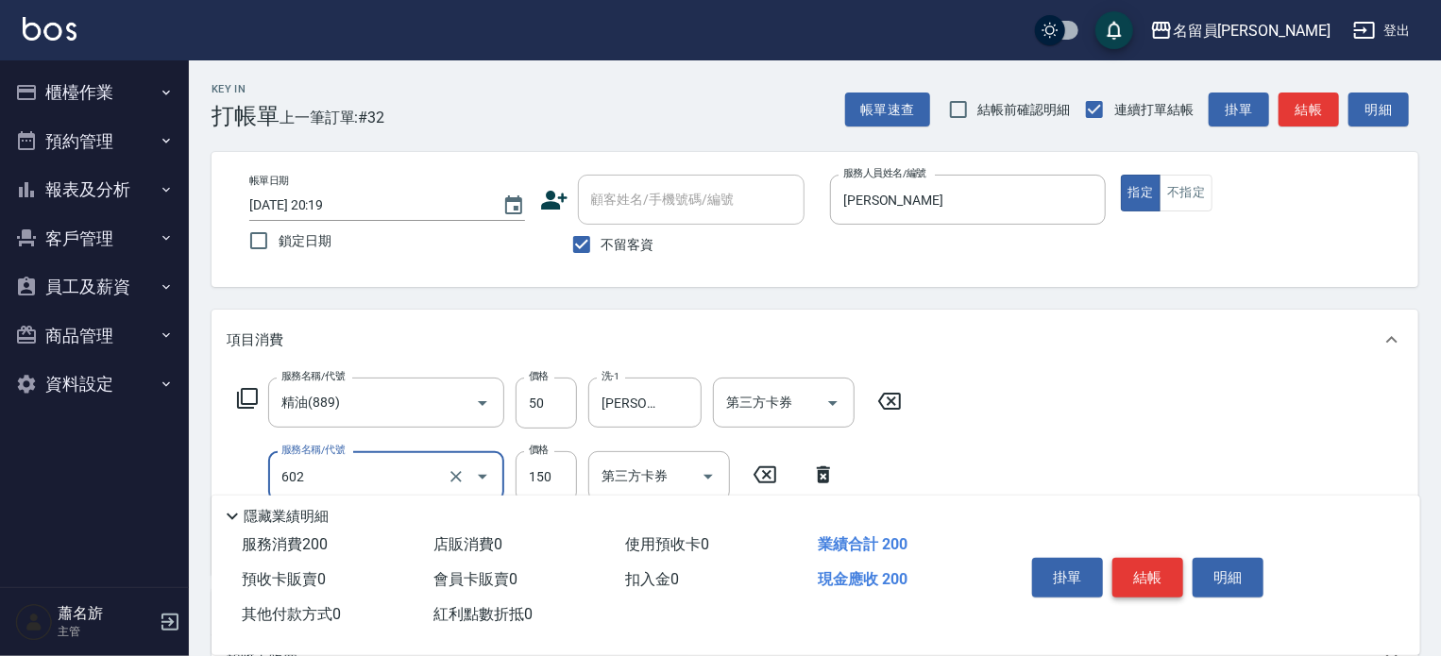
type input "一般洗髮(602)"
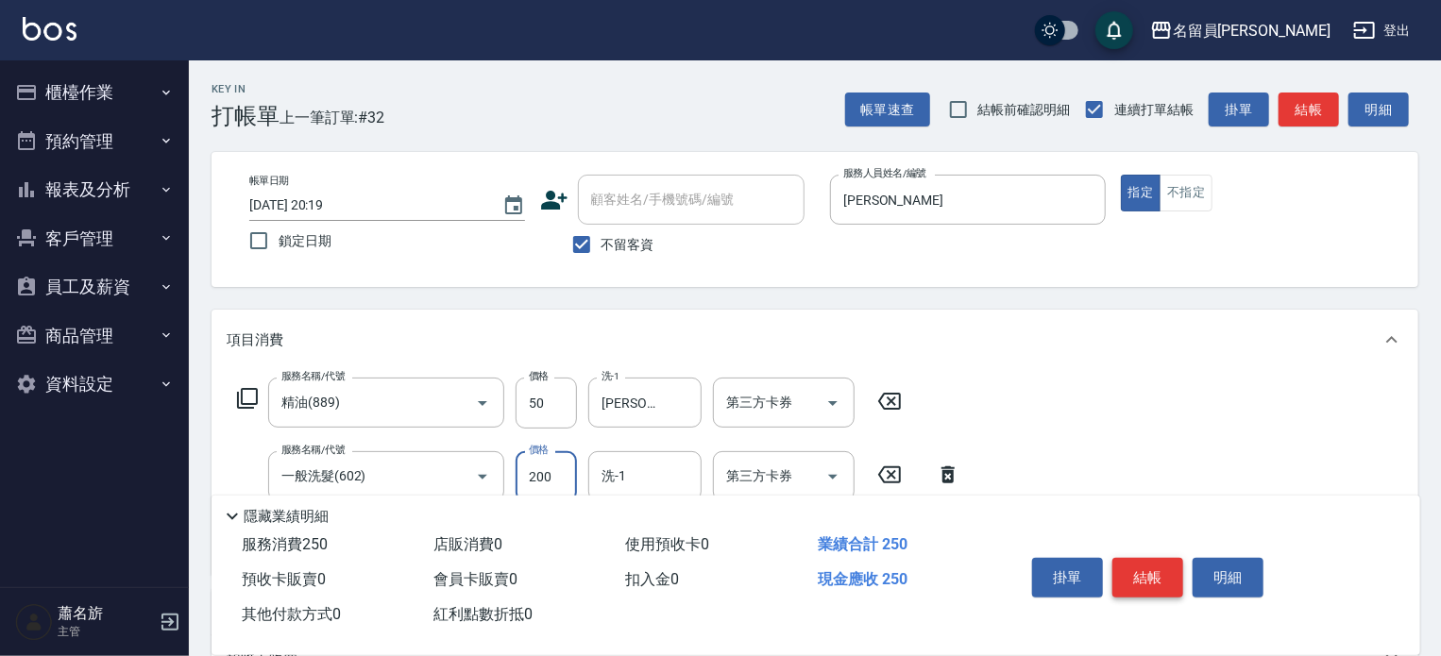
type input "200"
type input "[PERSON_NAME]-17"
type input "剪髮(302)"
type input "300"
click at [1152, 558] on button "結帳" at bounding box center [1147, 578] width 71 height 40
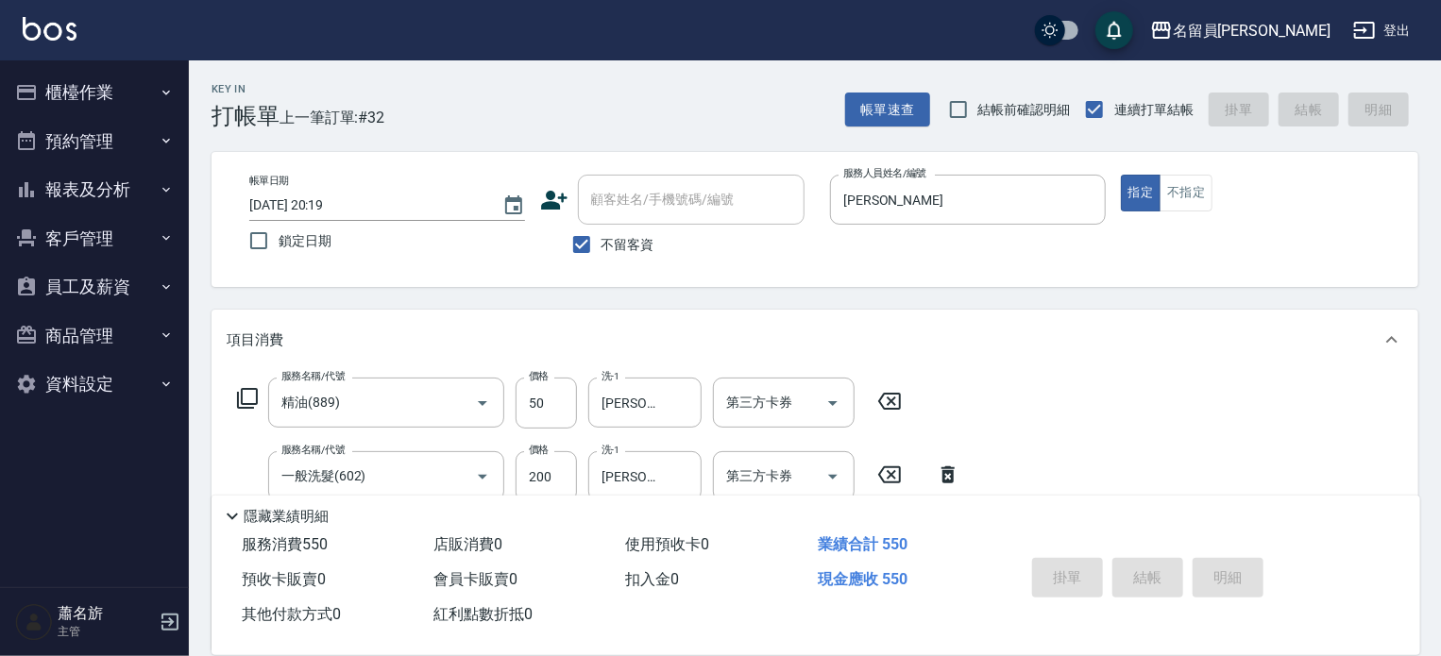
type input "[DATE] 20:20"
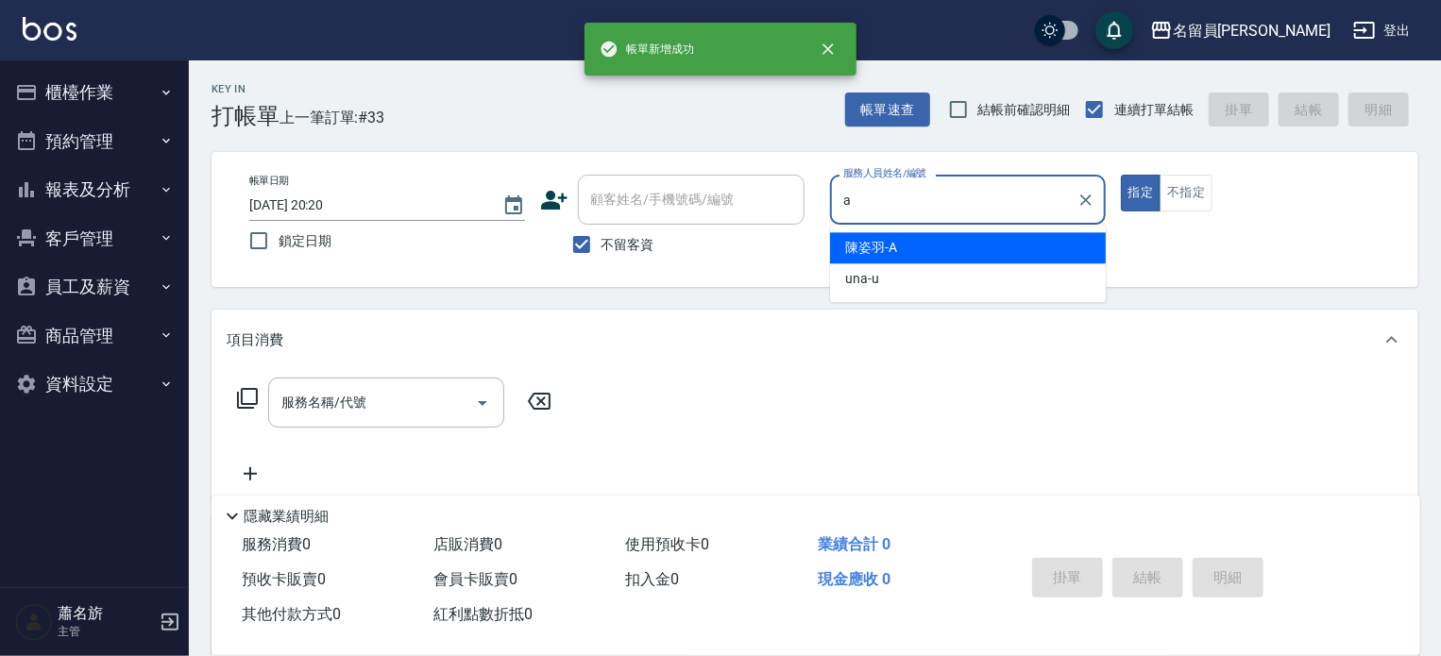
type input "[PERSON_NAME]"
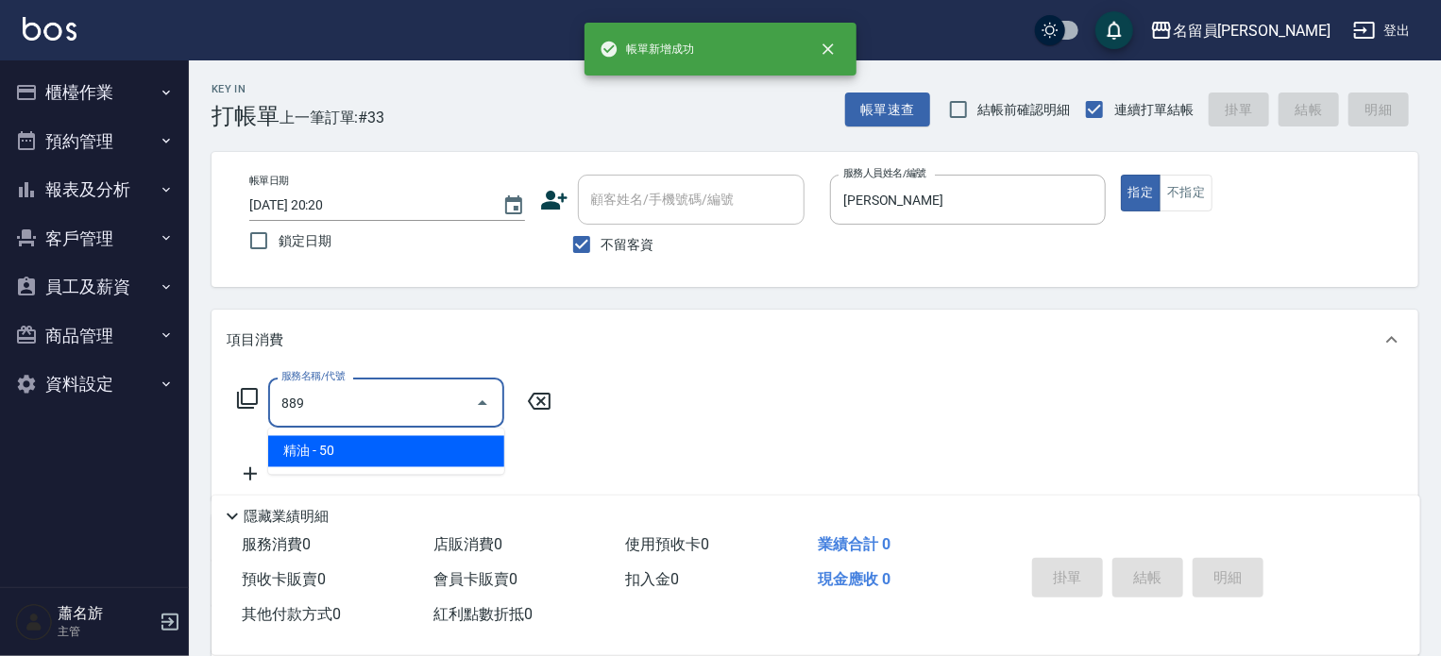
type input "精油(889)"
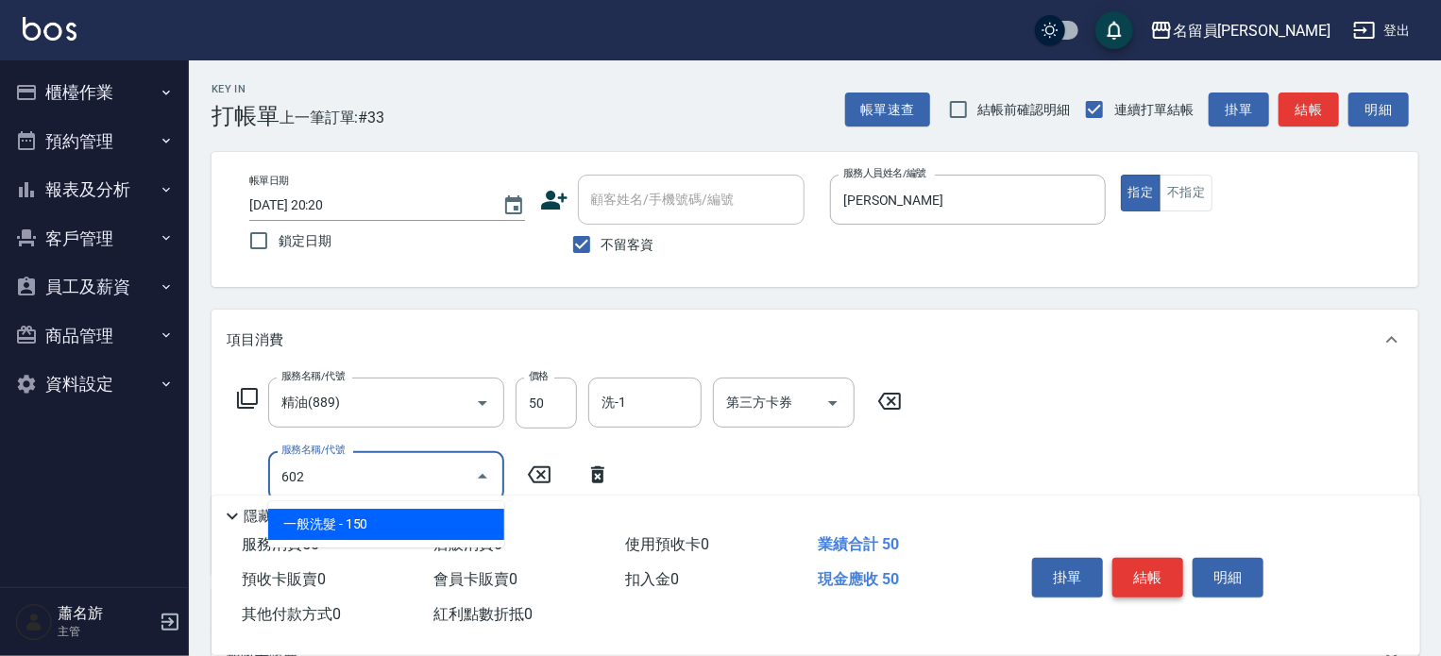
type input "一般洗髮(602)"
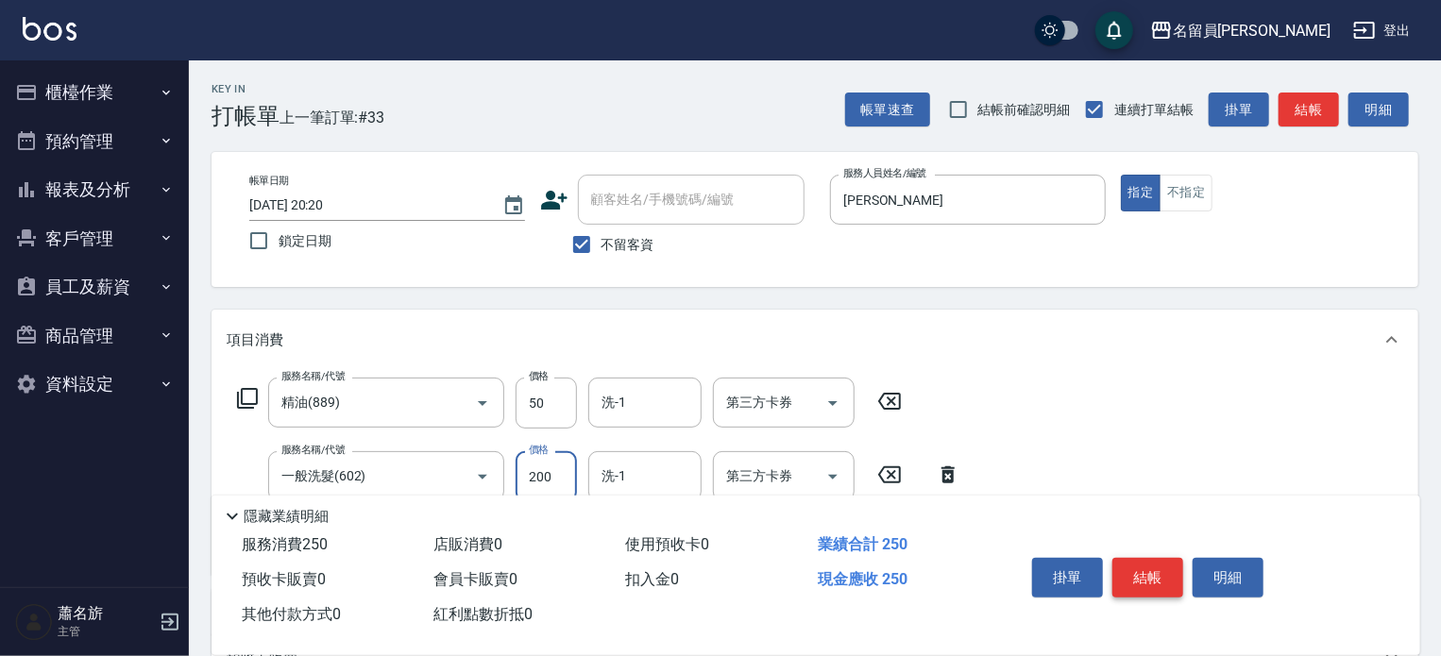
type input "200"
type input "剪髮(302)"
type input "300"
click at [1152, 558] on button "結帳" at bounding box center [1147, 578] width 71 height 40
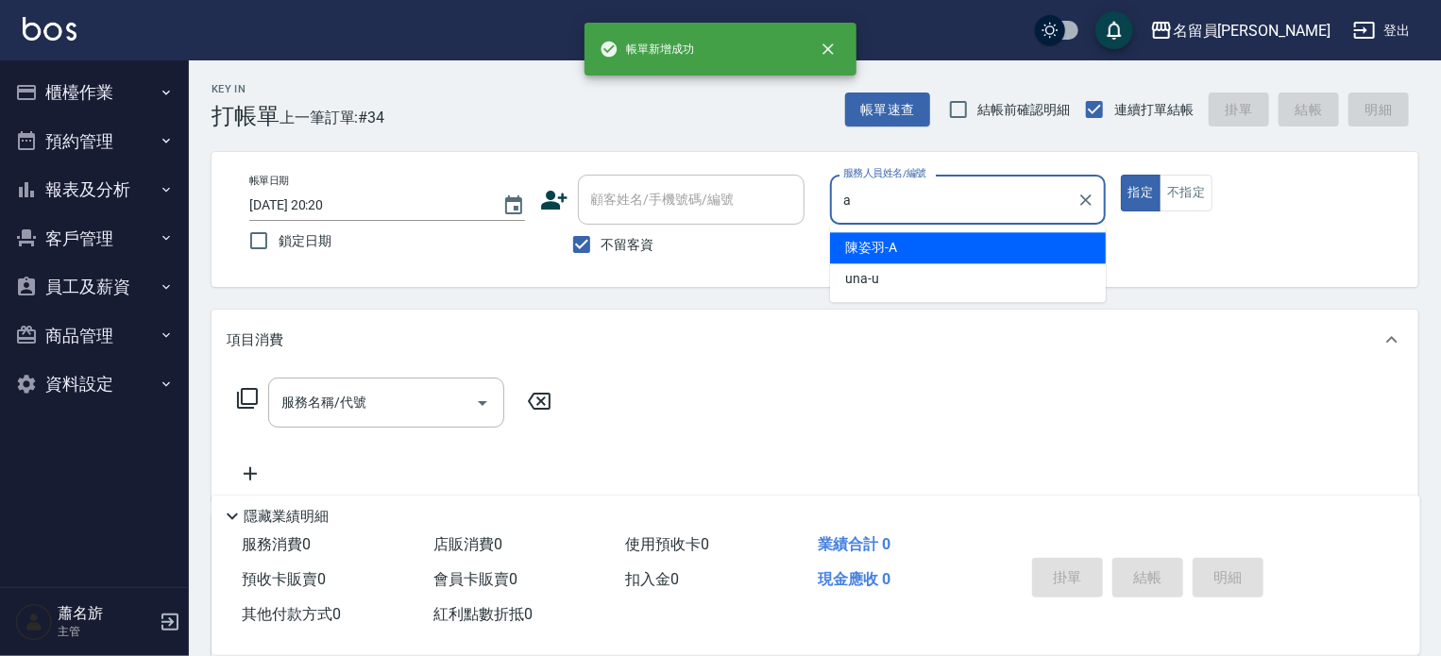
type input "[PERSON_NAME]"
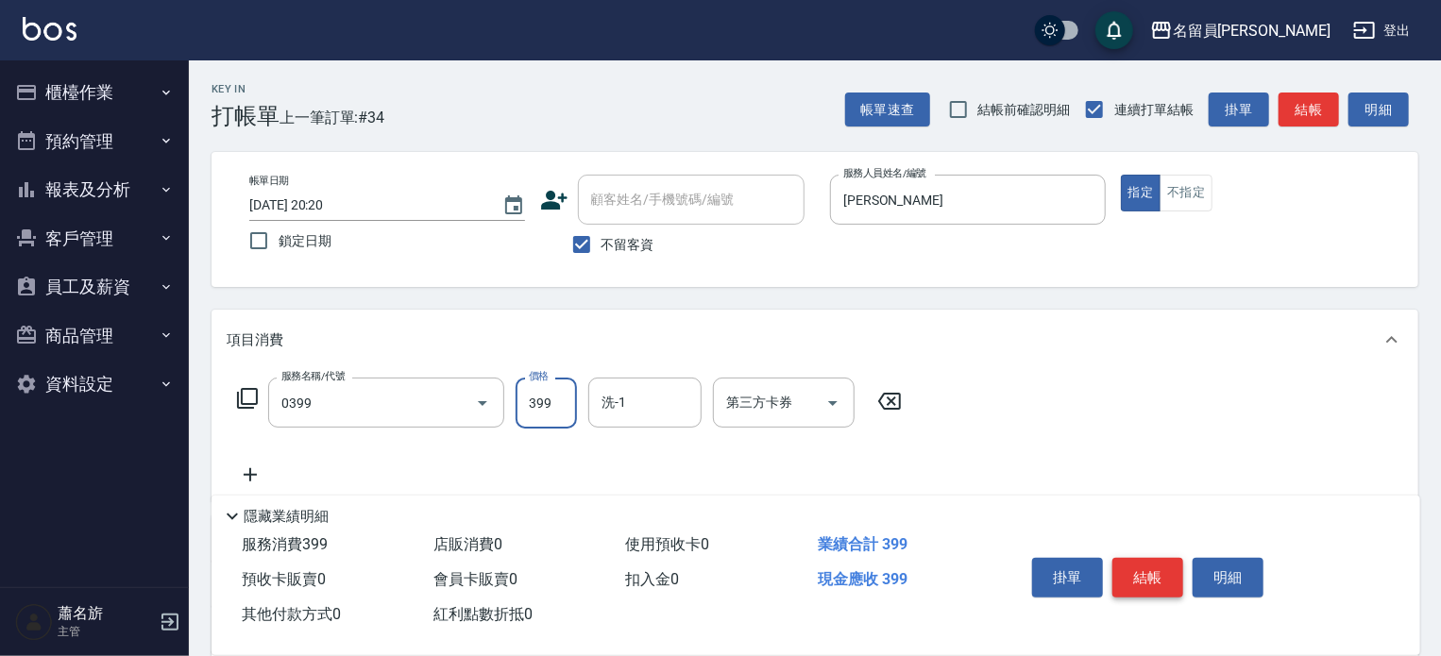
type input "海鹽SPA(0399)"
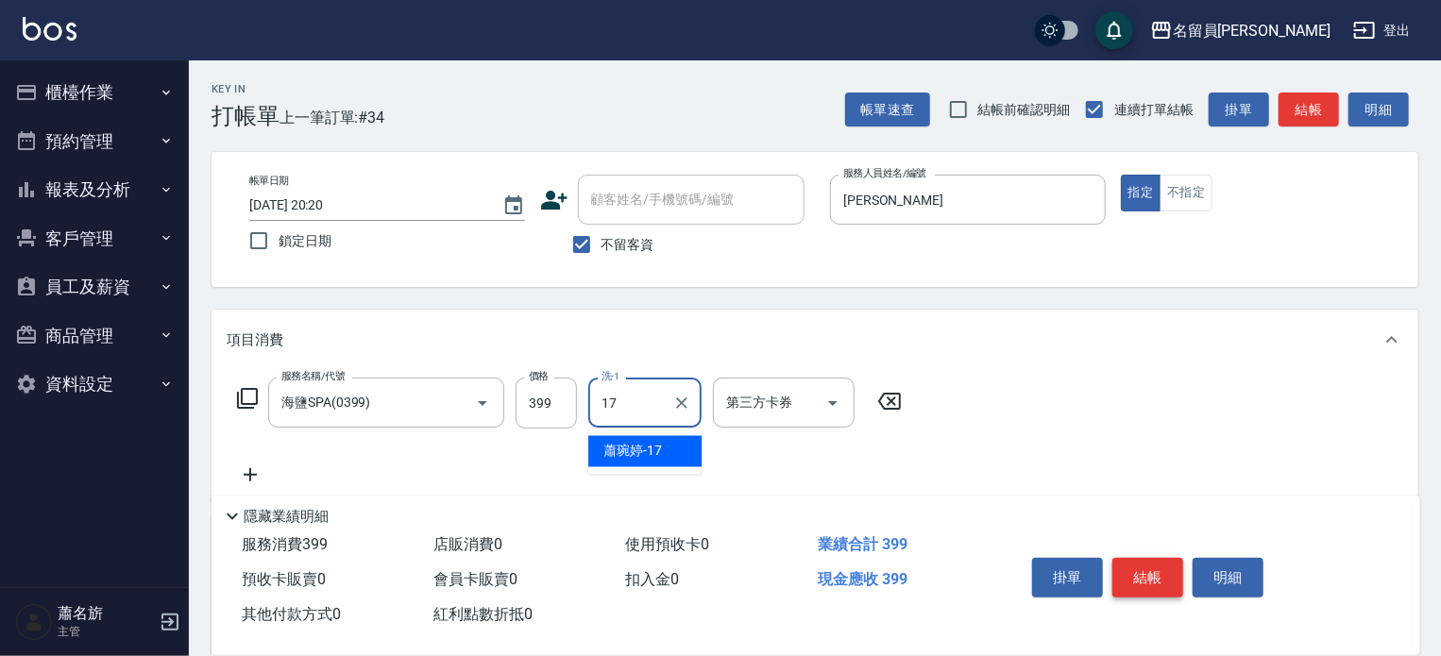
type input "[PERSON_NAME]-17"
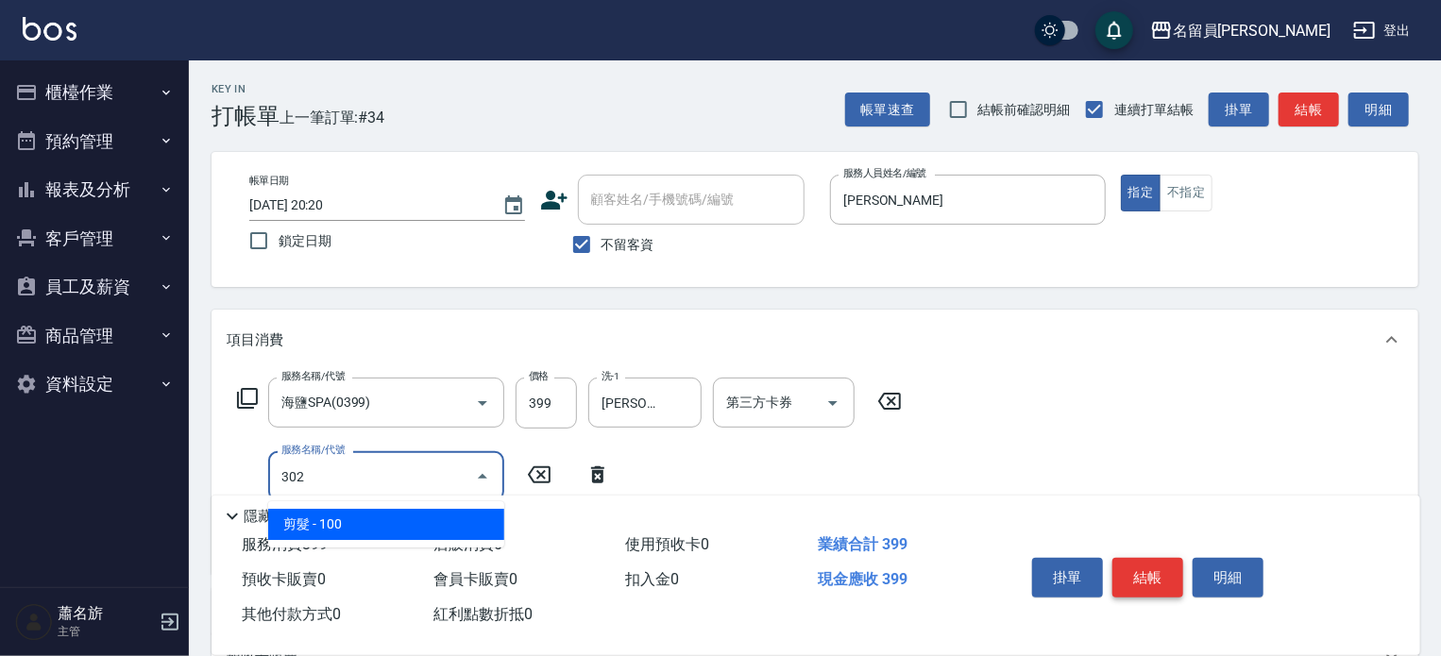
type input "剪髮(302)"
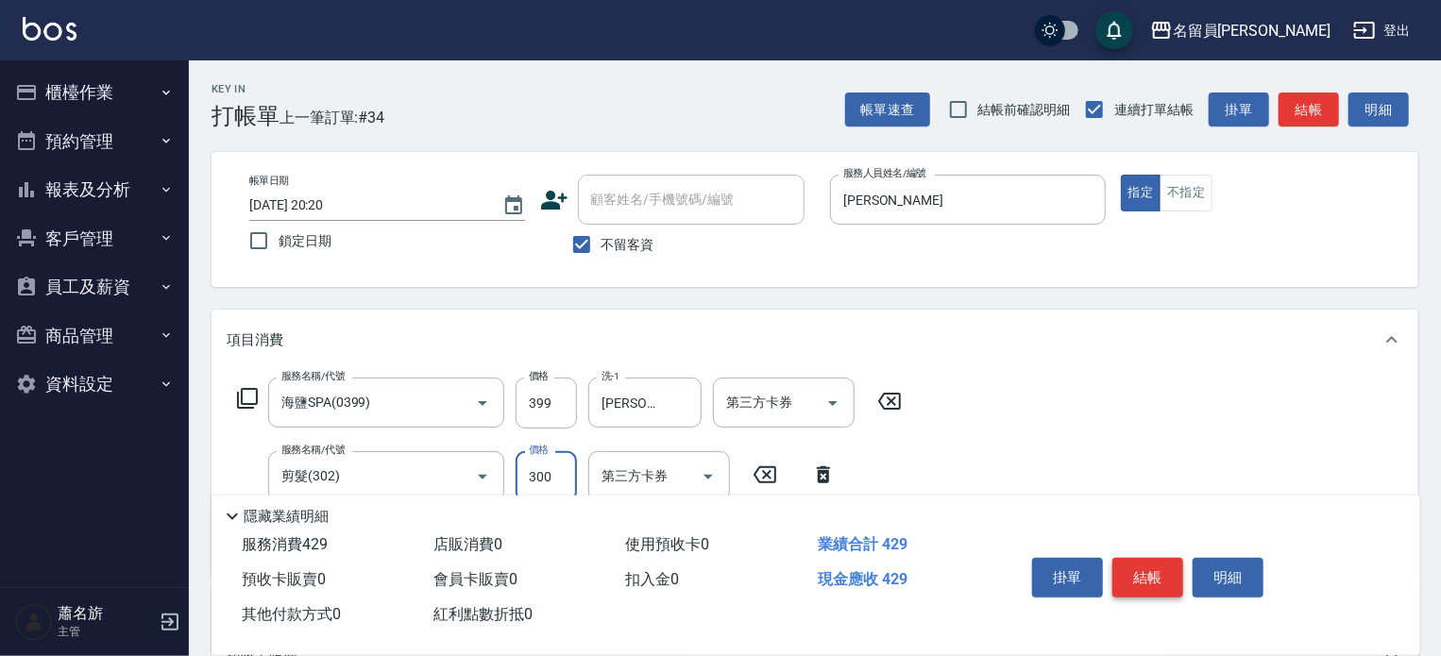
type input "300"
type input "一般燙髮(19)"
type input "1200"
type input "[PERSON_NAME]-17"
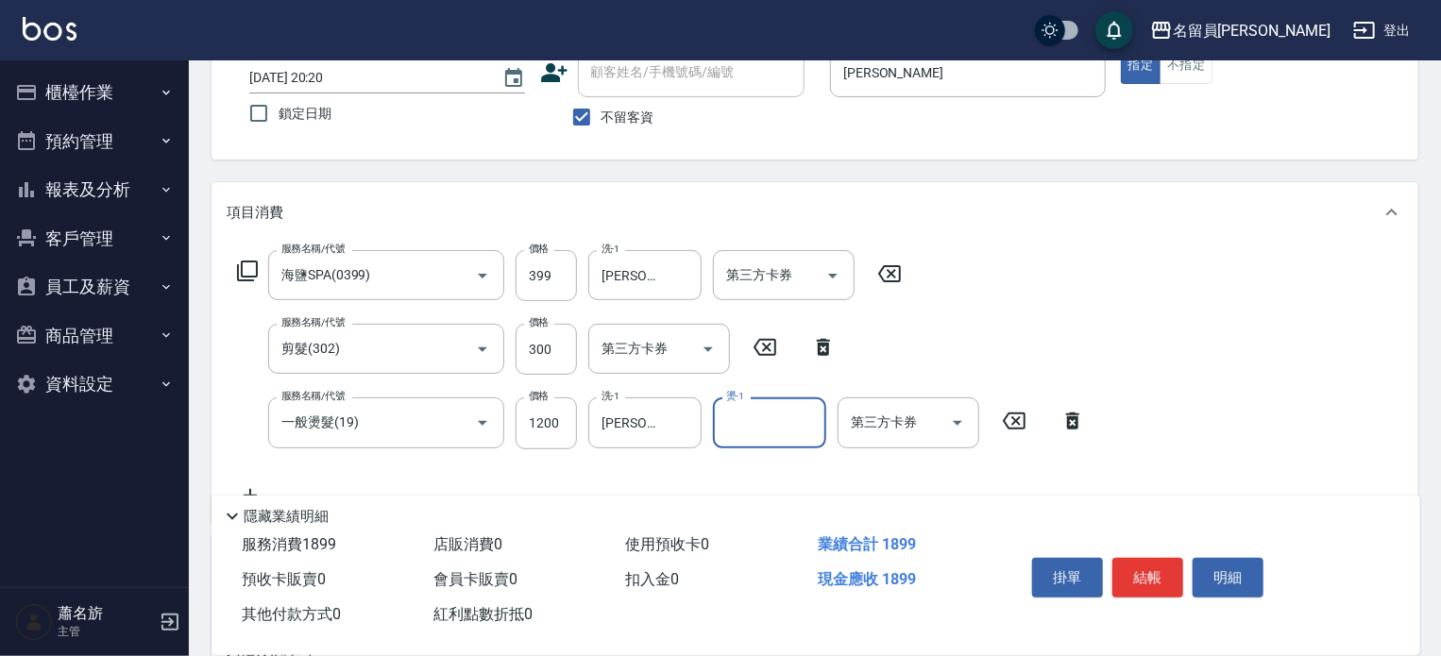
scroll to position [283, 0]
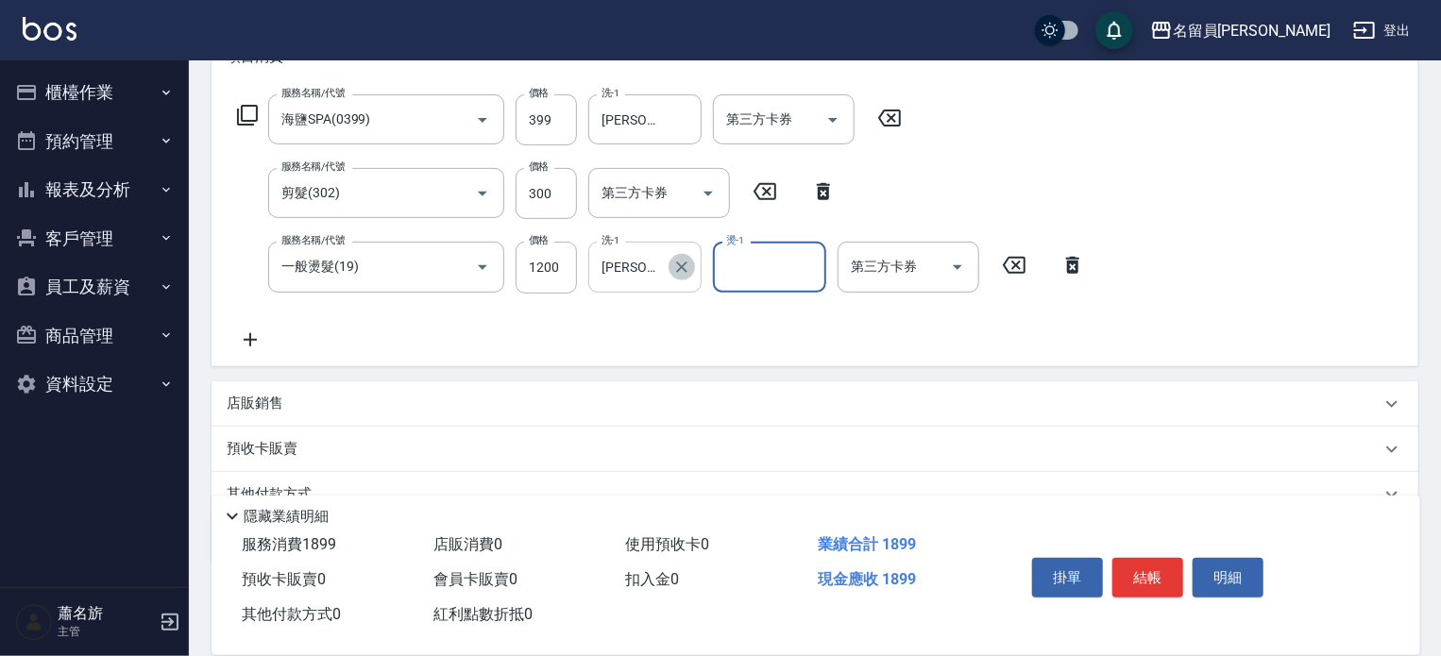
click at [684, 262] on icon "Clear" at bounding box center [681, 267] width 19 height 19
click at [754, 268] on input "燙-1" at bounding box center [769, 266] width 96 height 33
type input "[PERSON_NAME]-17"
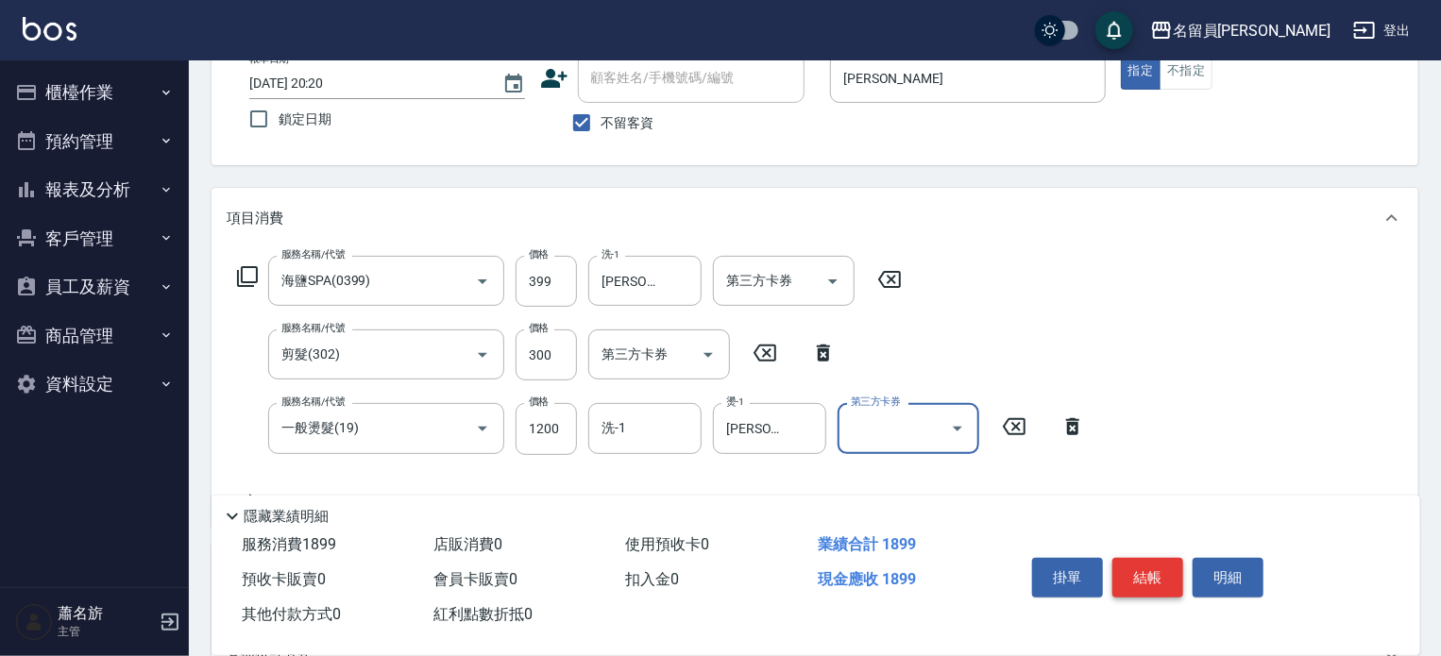
scroll to position [0, 0]
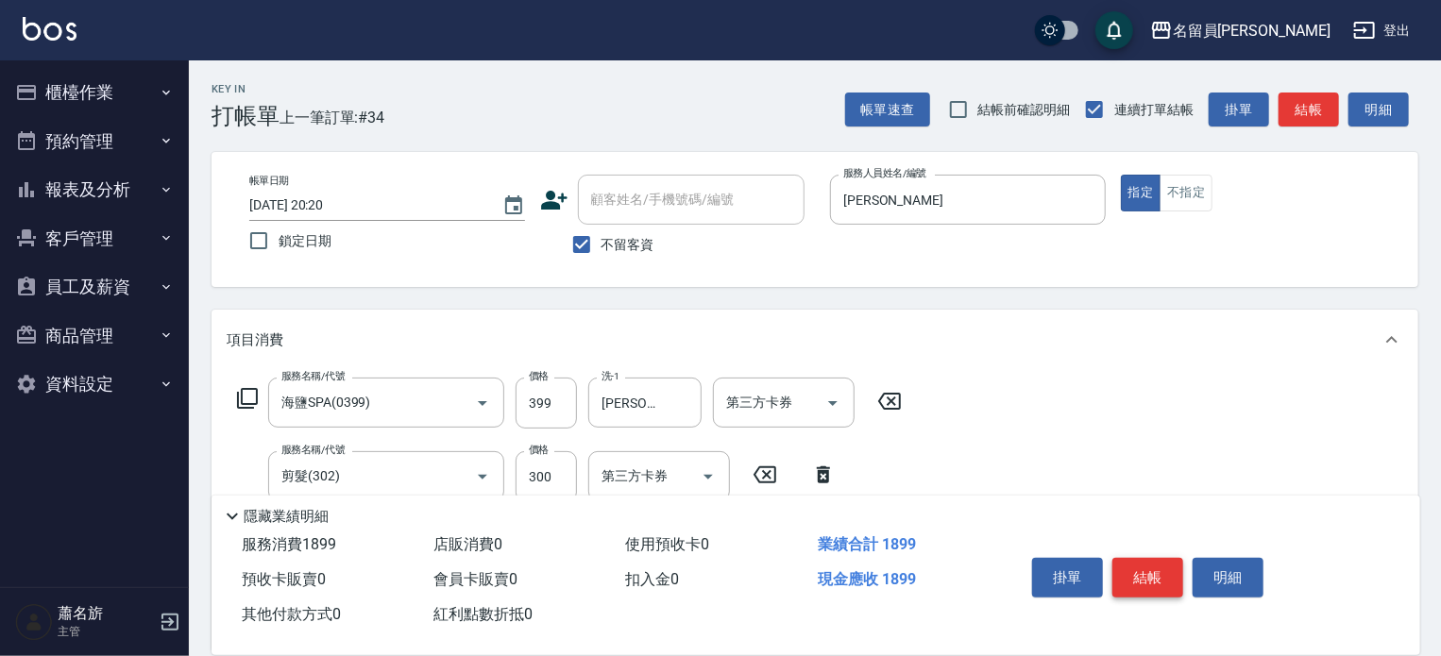
click at [1171, 578] on button "結帳" at bounding box center [1147, 578] width 71 height 40
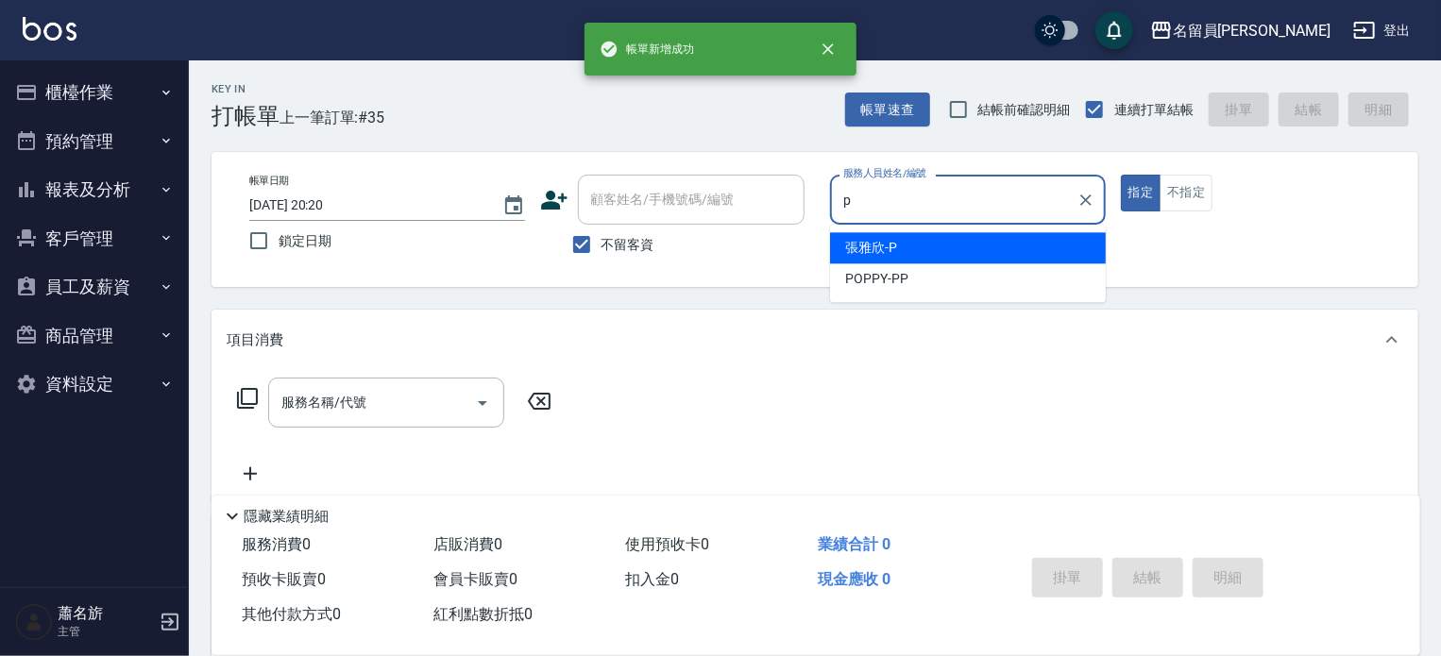
type input "[PERSON_NAME]"
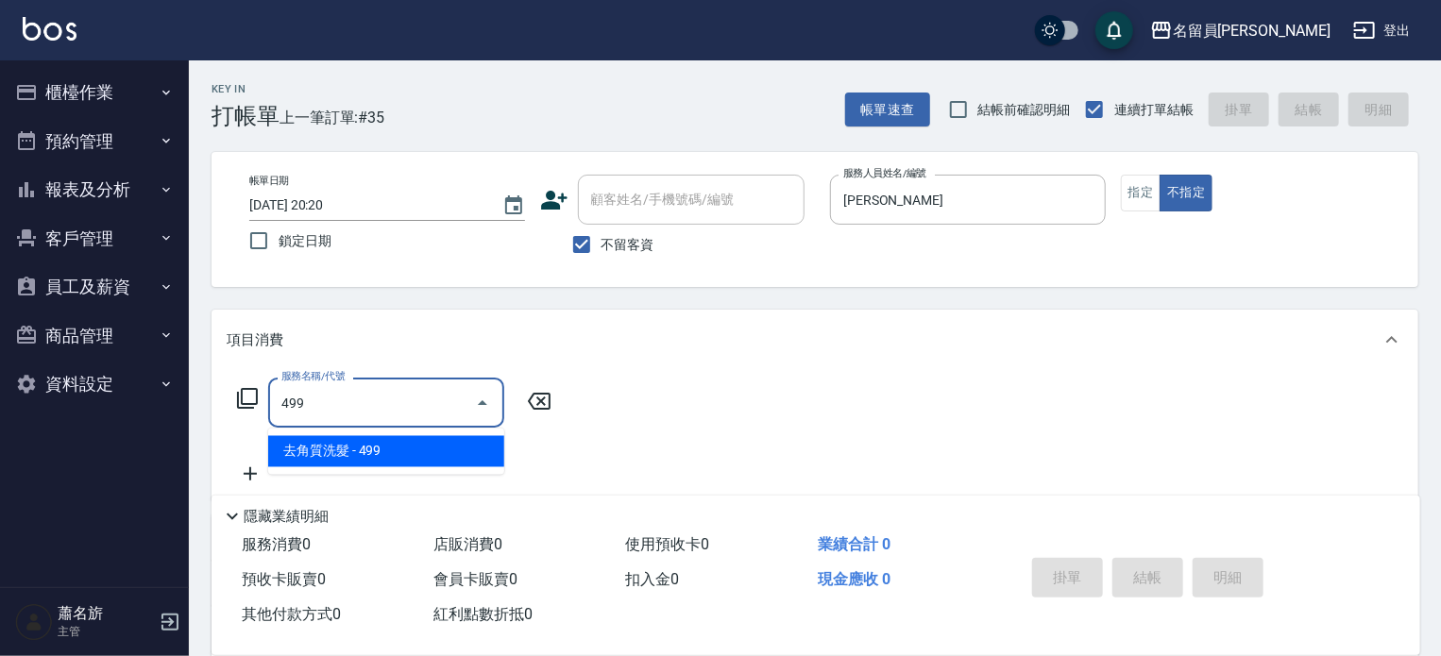
type input "去角質洗髮(499)"
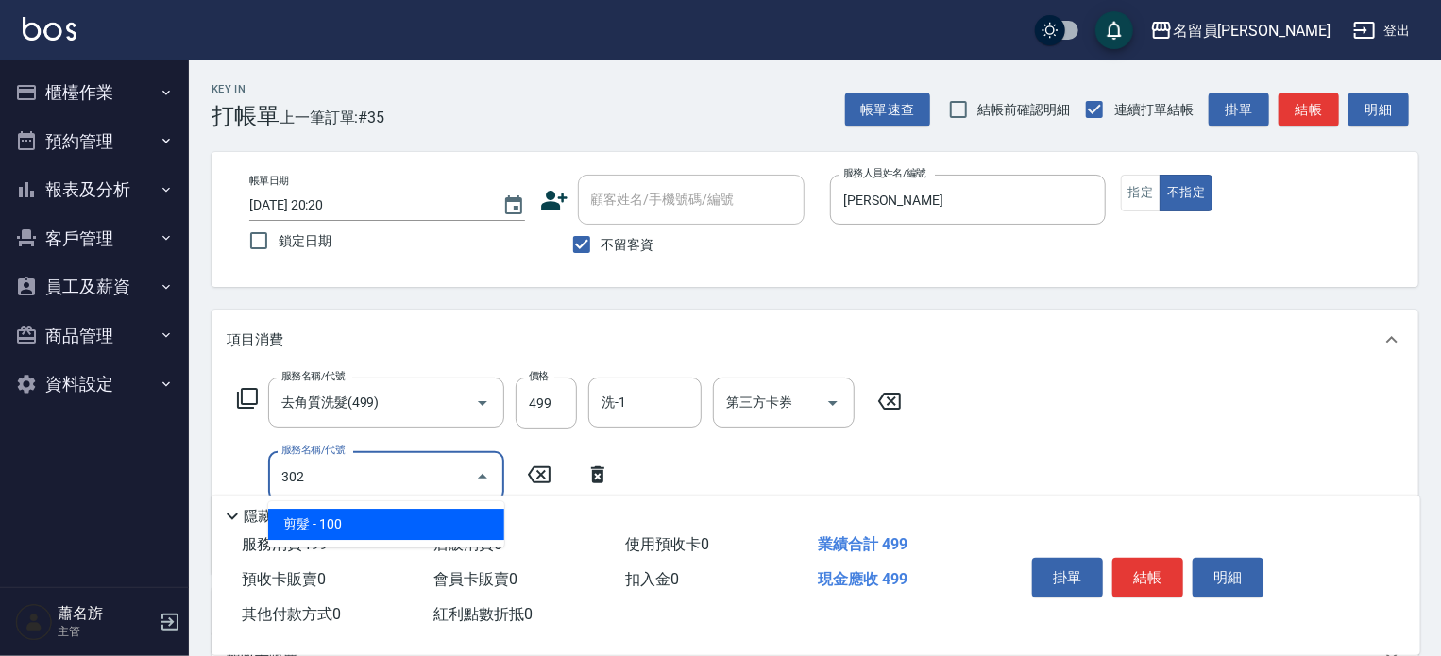
type input "剪髮(302)"
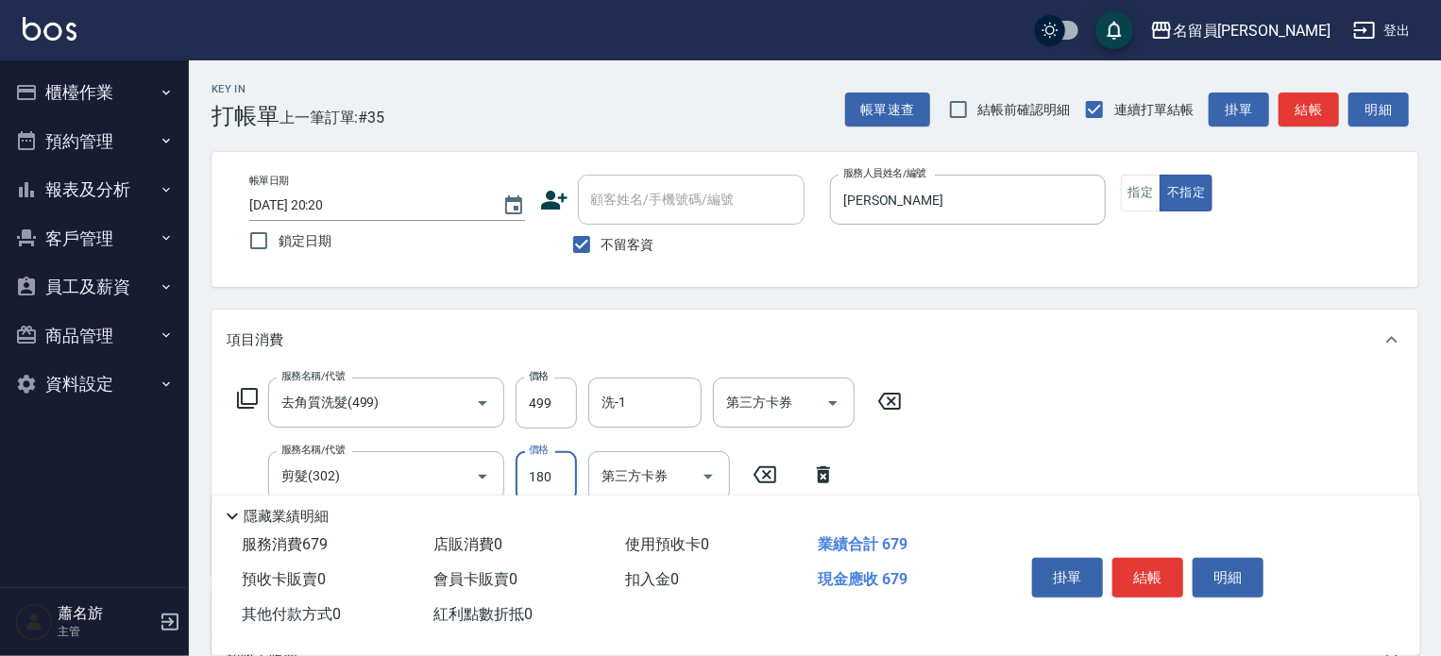
type input "180"
drag, startPoint x: 1166, startPoint y: 578, endPoint x: 1193, endPoint y: 627, distance: 56.2
click at [1193, 627] on div "掛單 結帳 明細" at bounding box center [1200, 580] width 396 height 105
click at [1175, 577] on button "結帳" at bounding box center [1147, 578] width 71 height 40
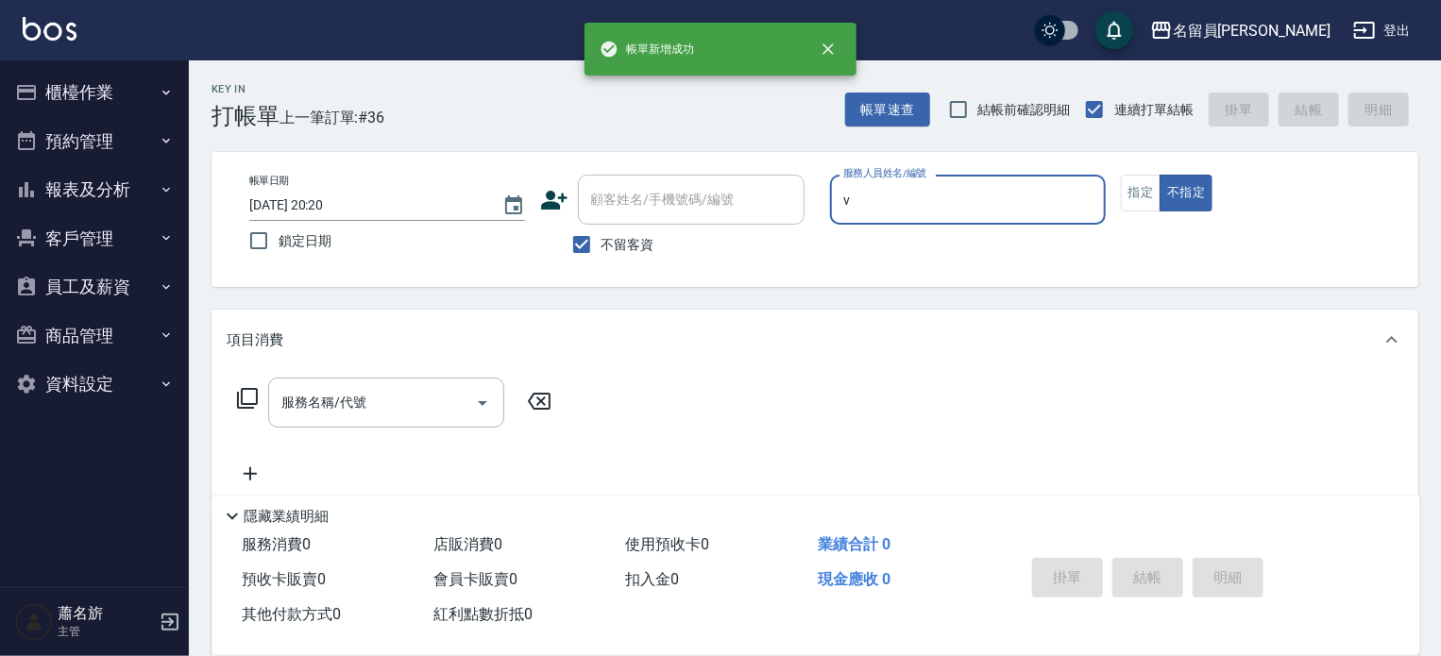
type input "[PERSON_NAME][PERSON_NAME]-V"
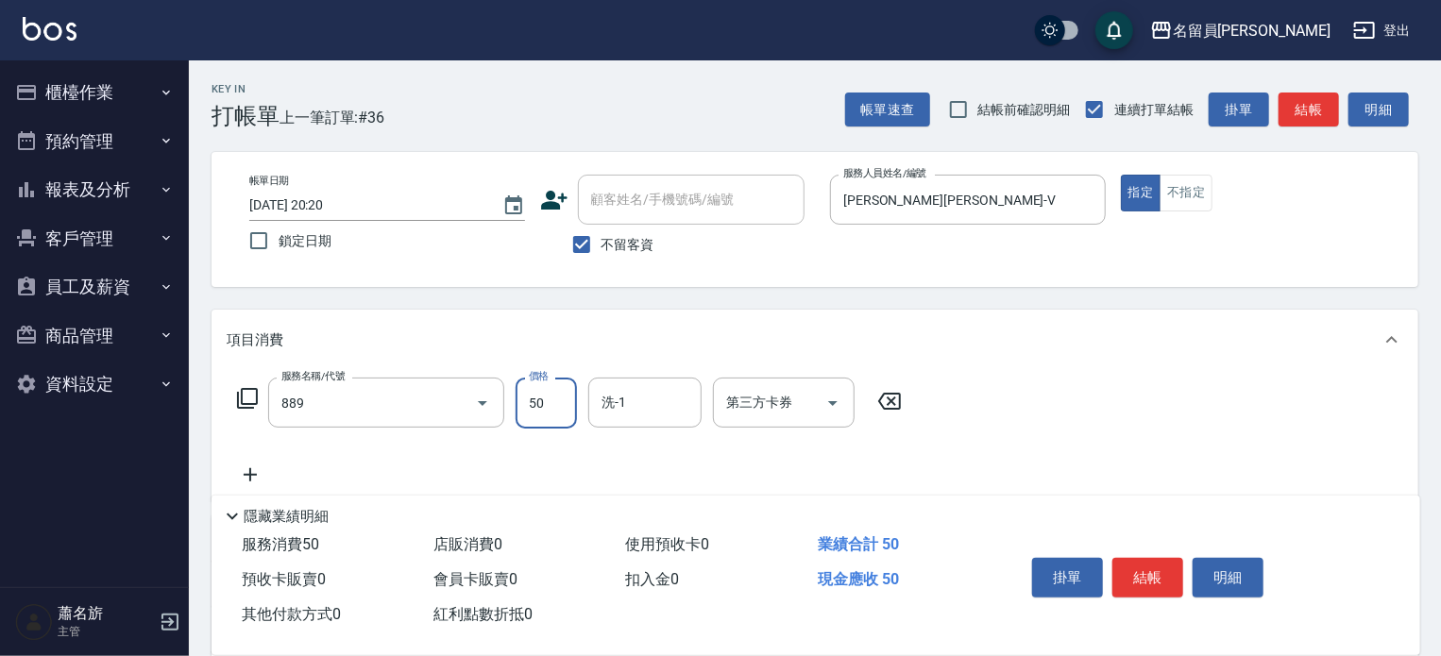
type input "精油(889)"
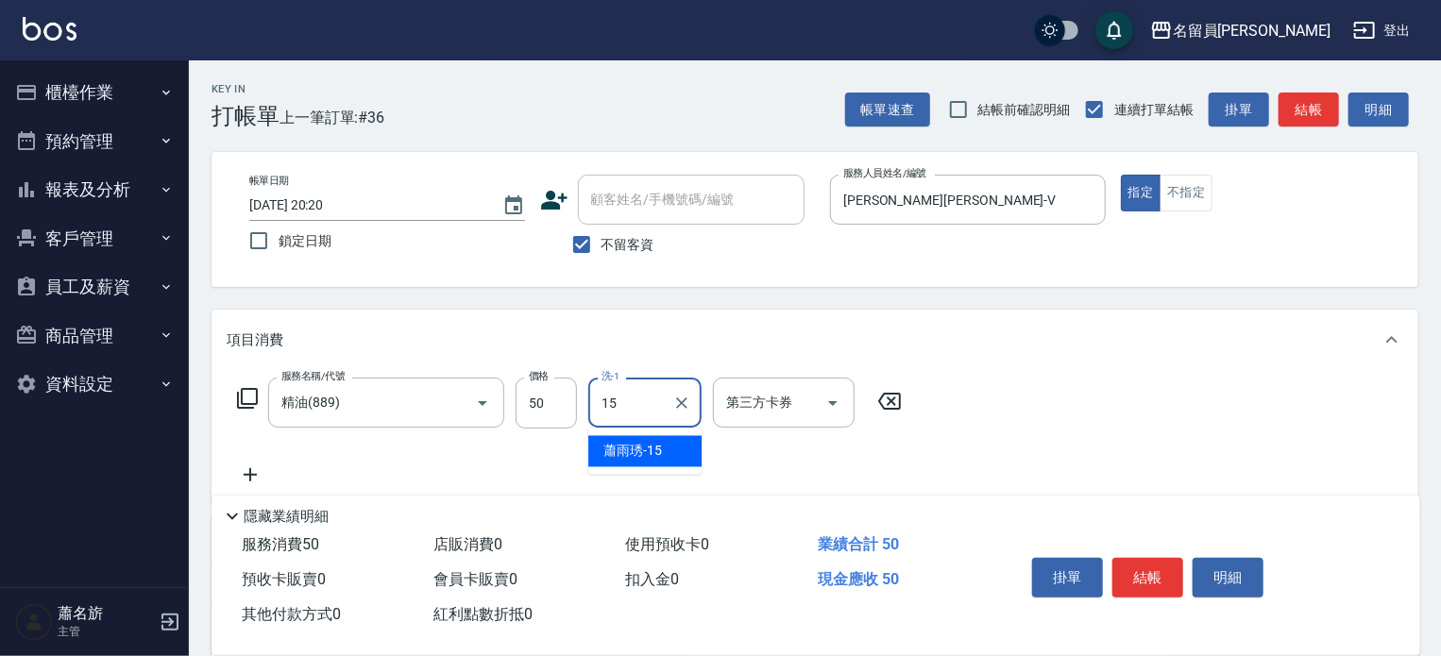
type input "[PERSON_NAME]-15"
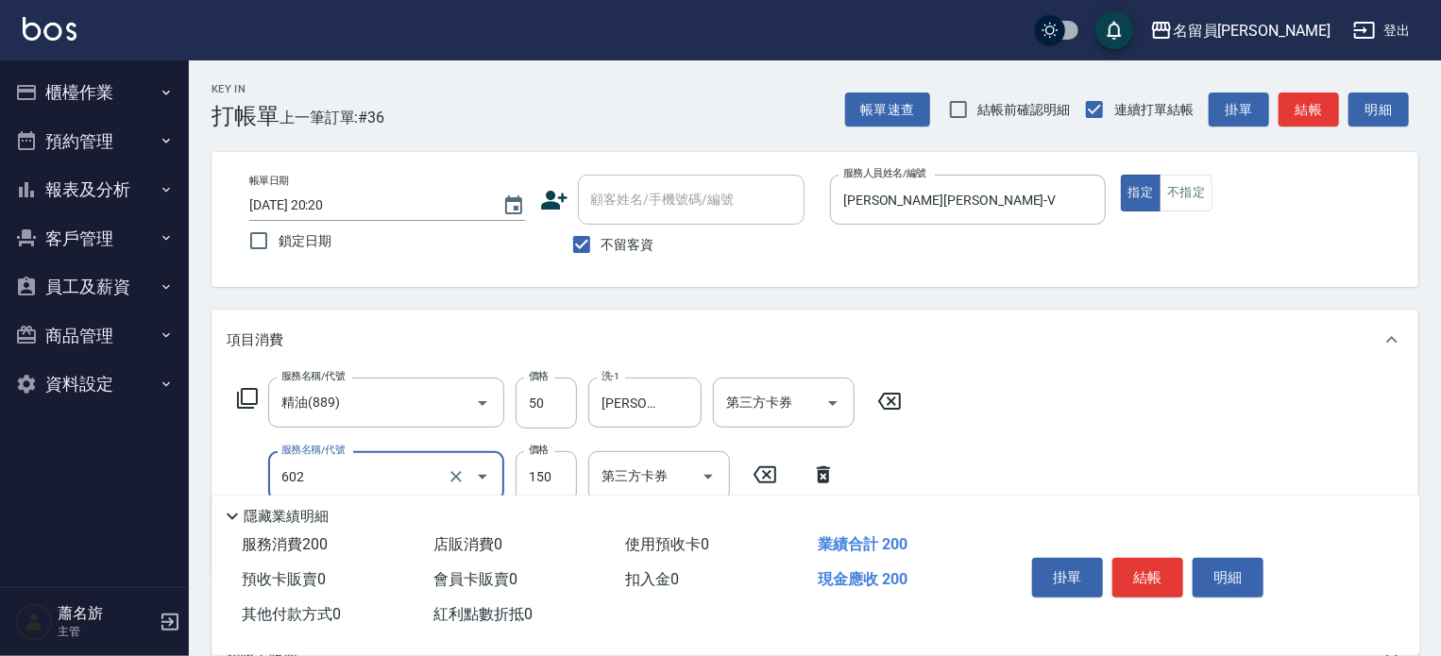
type input "一般洗髮(602)"
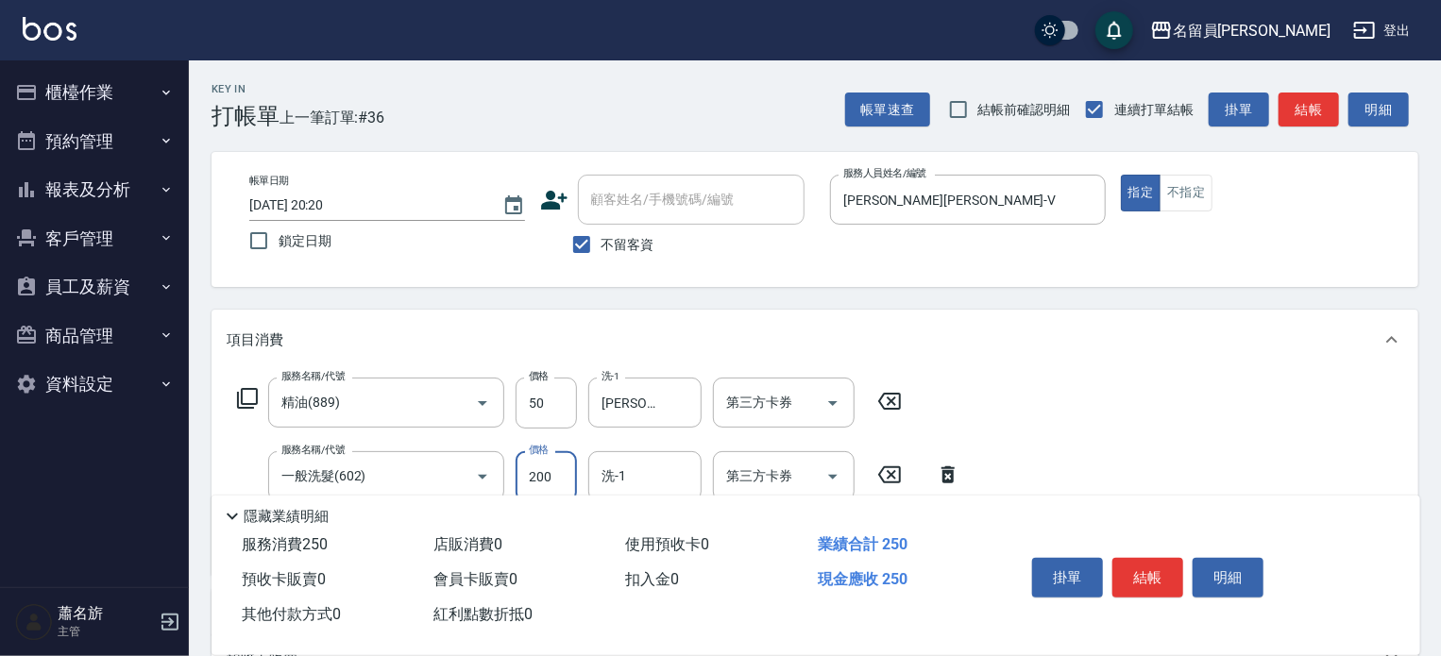
type input "200"
type input "[PERSON_NAME]-15"
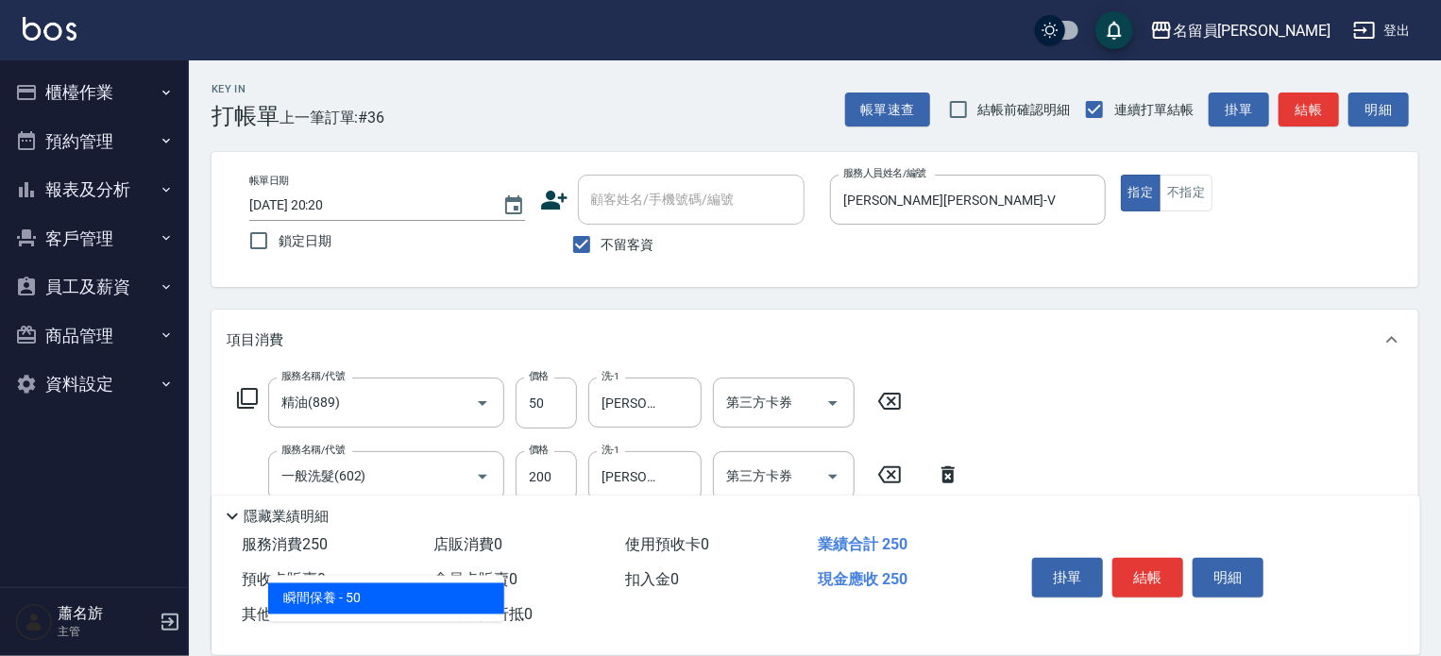
type input "瞬間保養(415)"
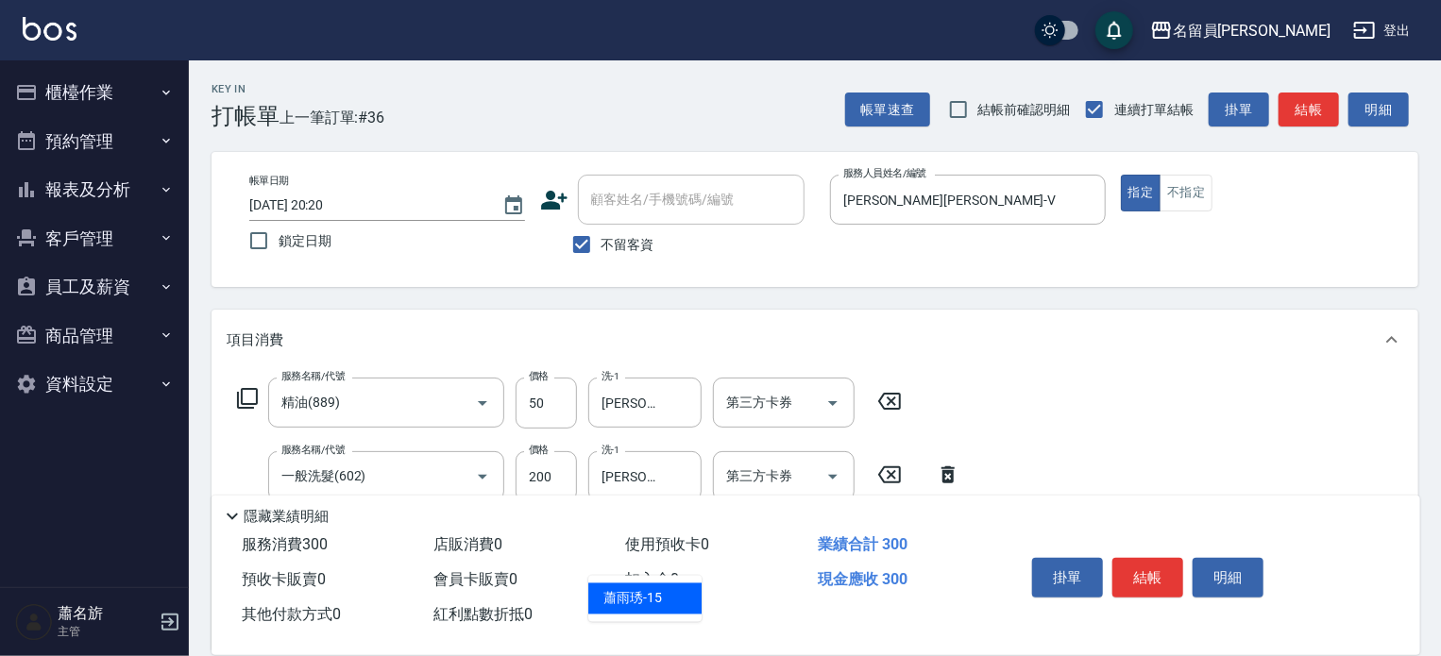
type input "[PERSON_NAME]-15"
type input "剪髮(302)"
type input "300"
click at [1174, 575] on button "結帳" at bounding box center [1147, 578] width 71 height 40
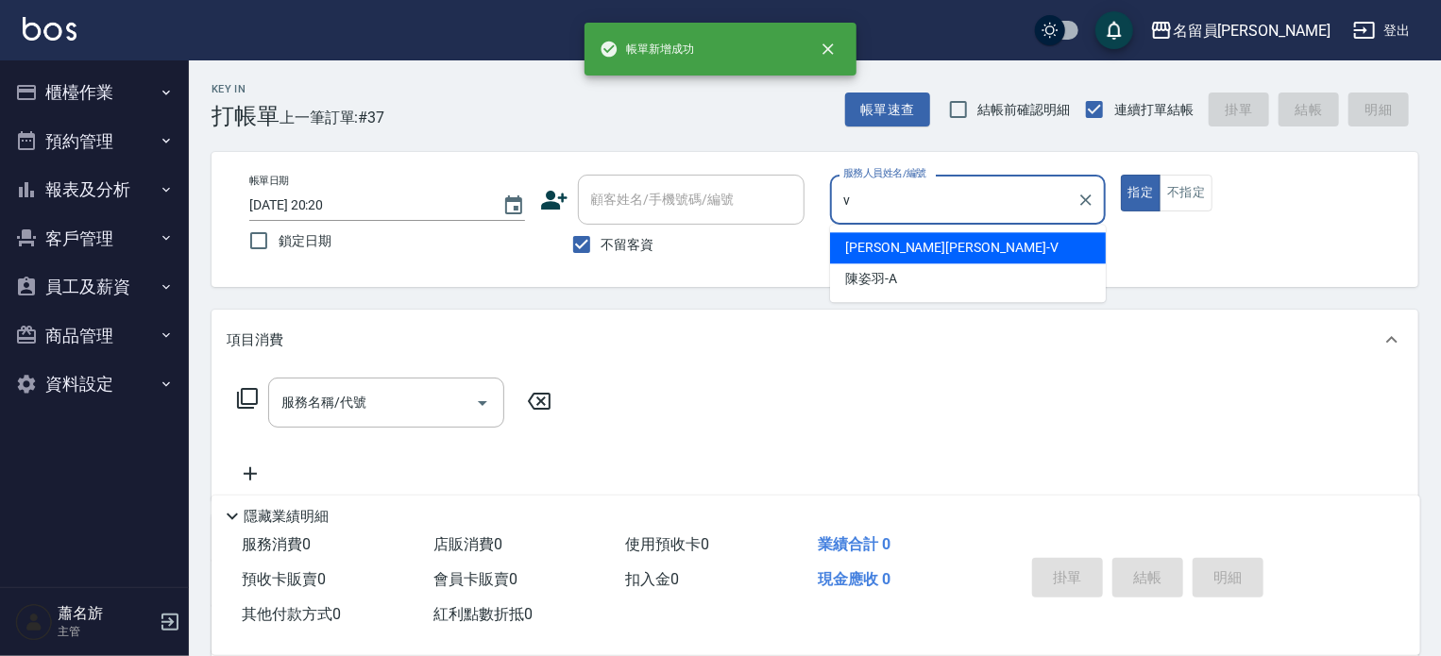
type input "[PERSON_NAME][PERSON_NAME]-V"
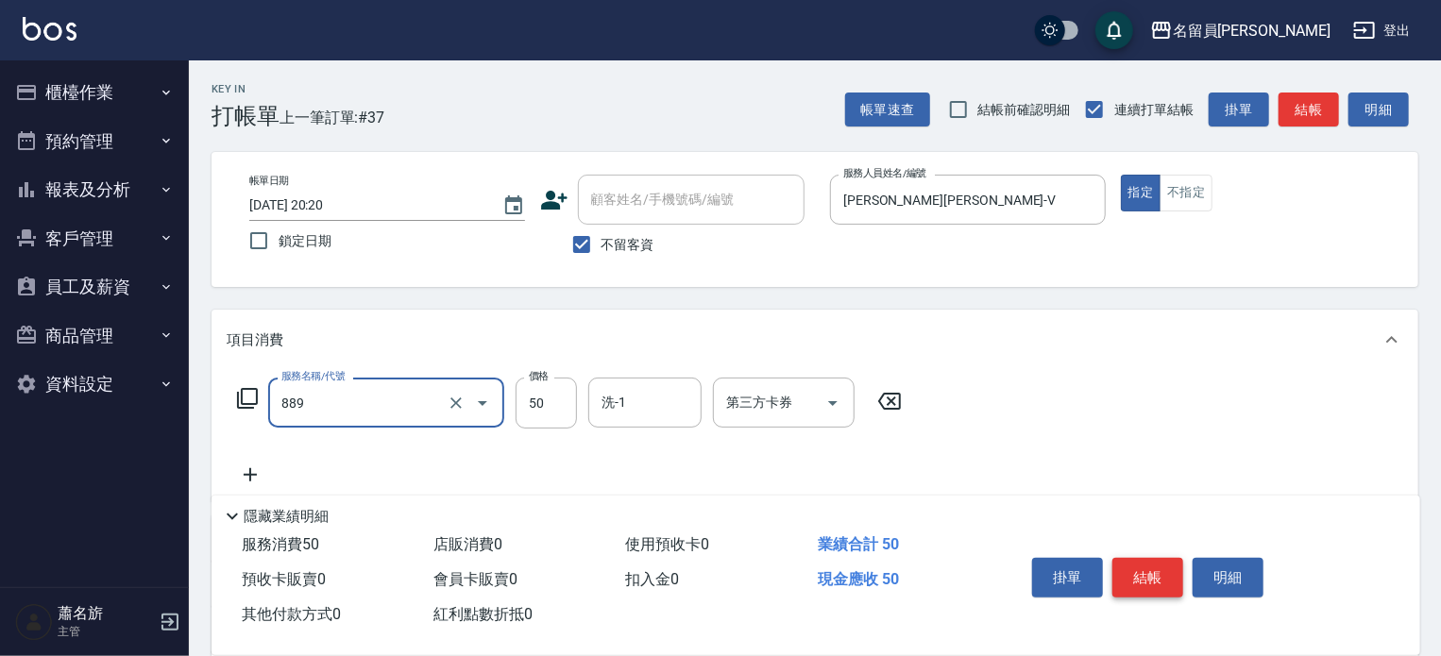
type input "精油(889)"
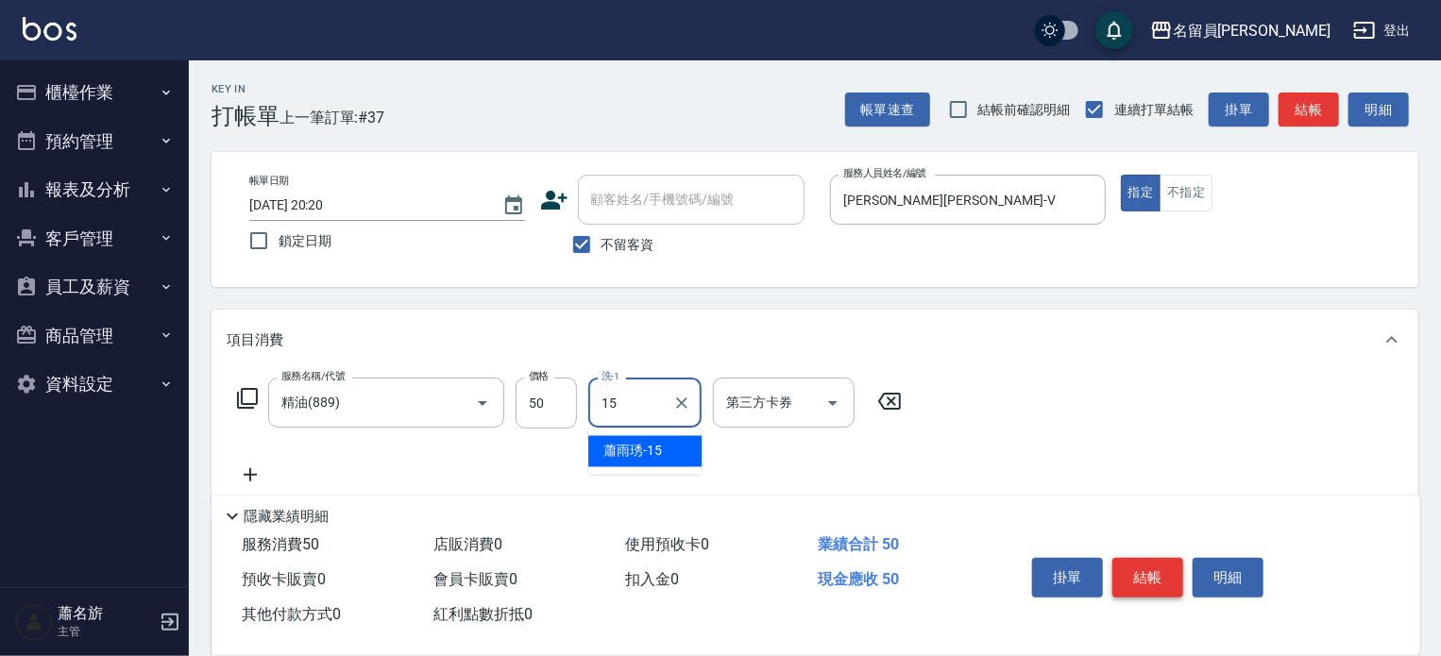
type input "[PERSON_NAME]-15"
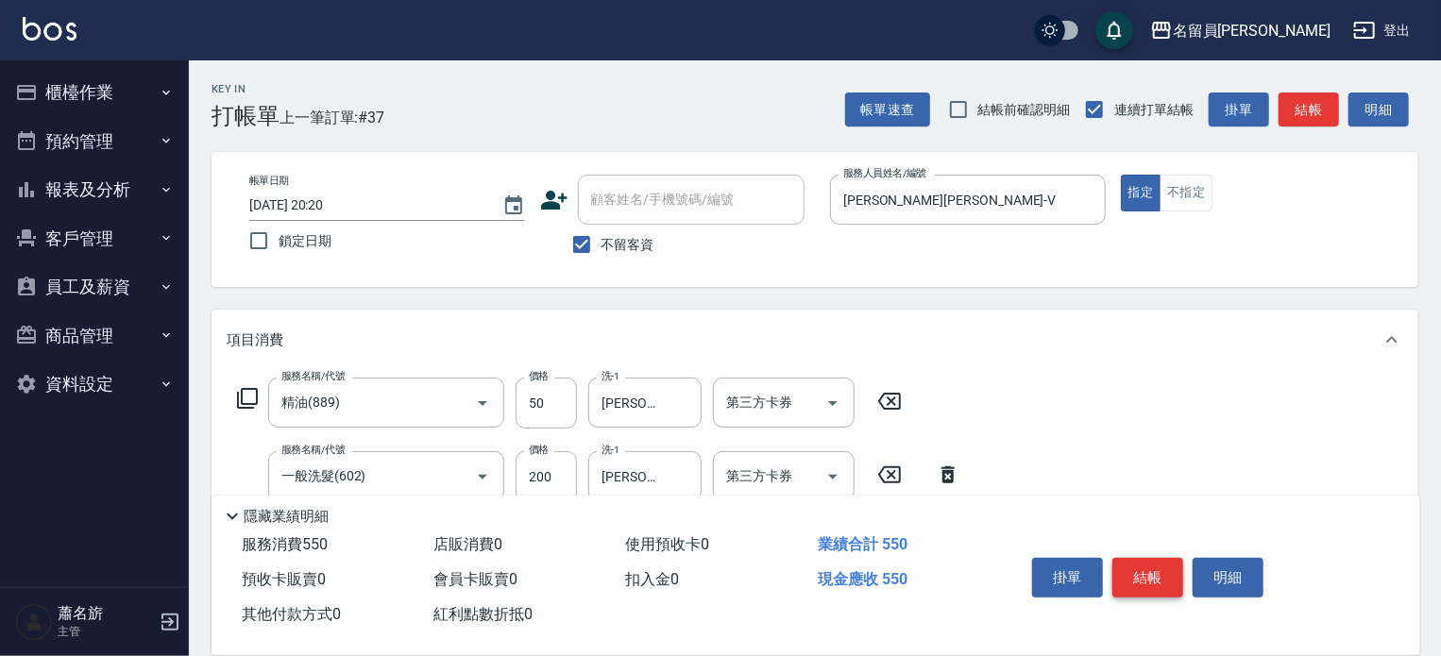
click at [1174, 575] on button "結帳" at bounding box center [1147, 578] width 71 height 40
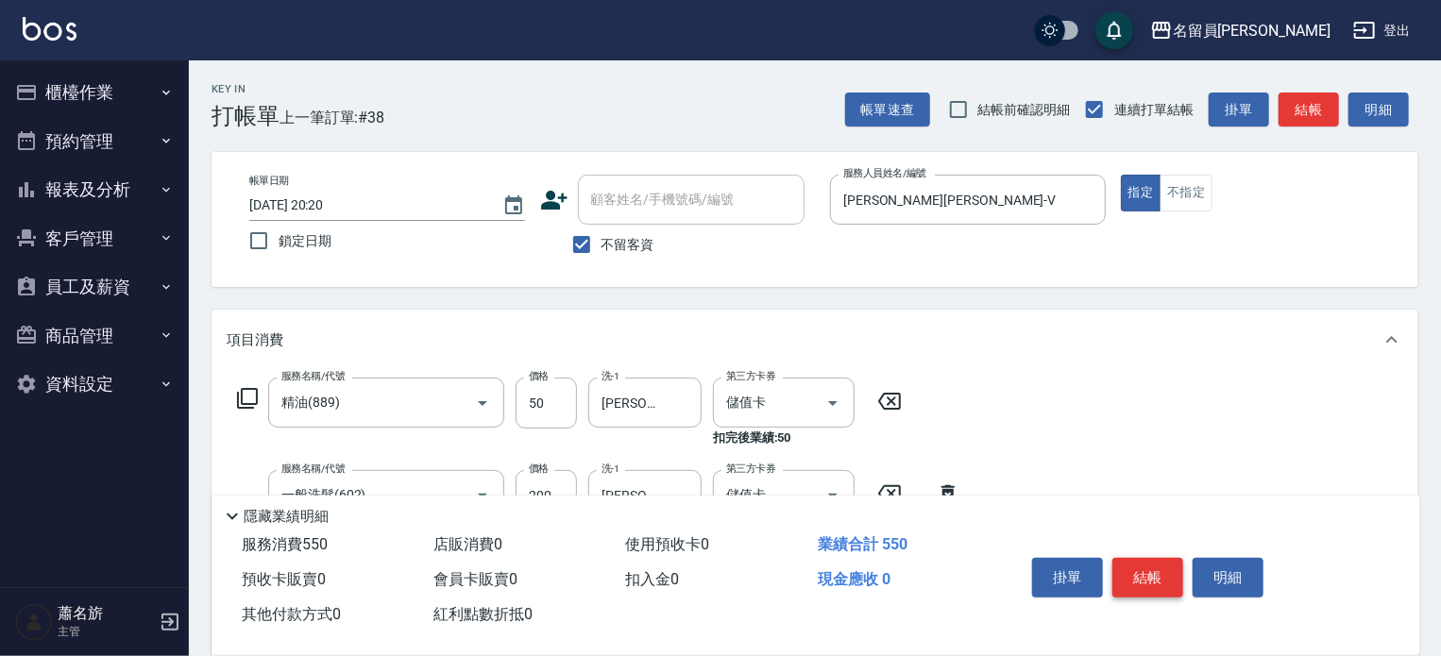
click at [1174, 575] on button "結帳" at bounding box center [1147, 578] width 71 height 40
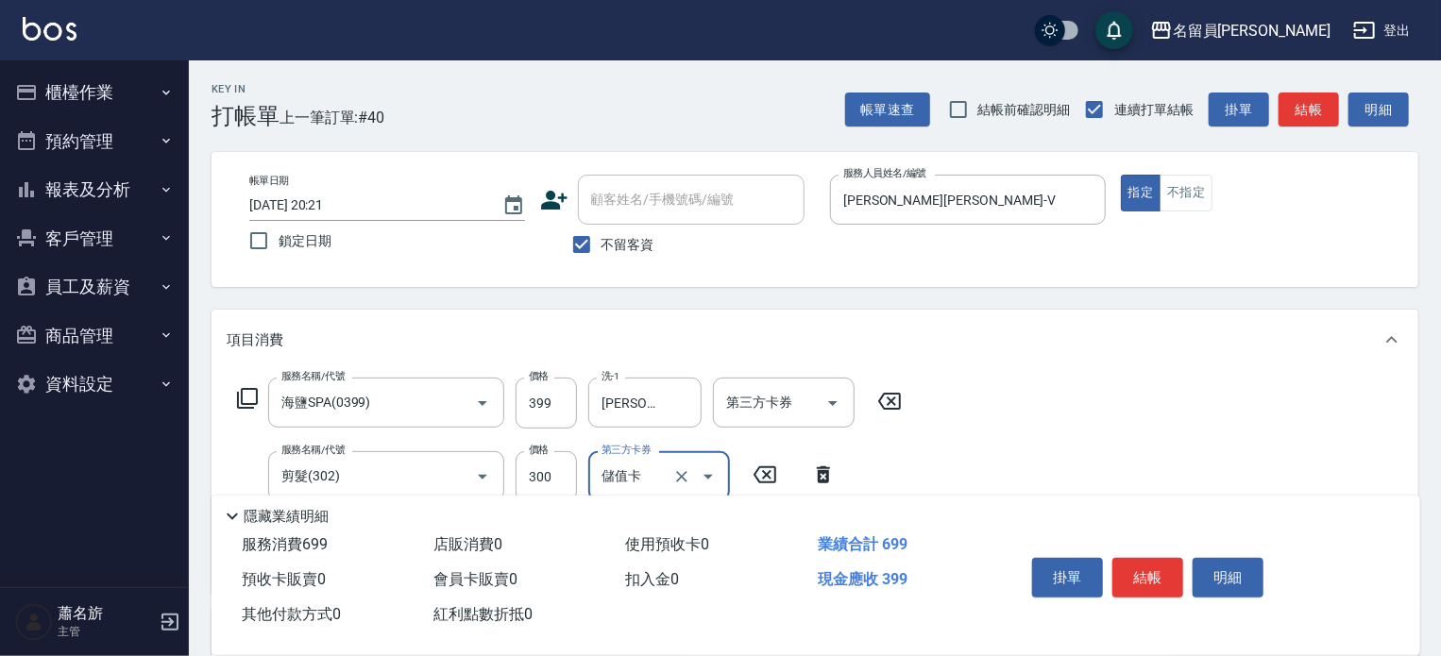
click at [735, 393] on div "第三方卡券 第三方卡券" at bounding box center [784, 403] width 142 height 50
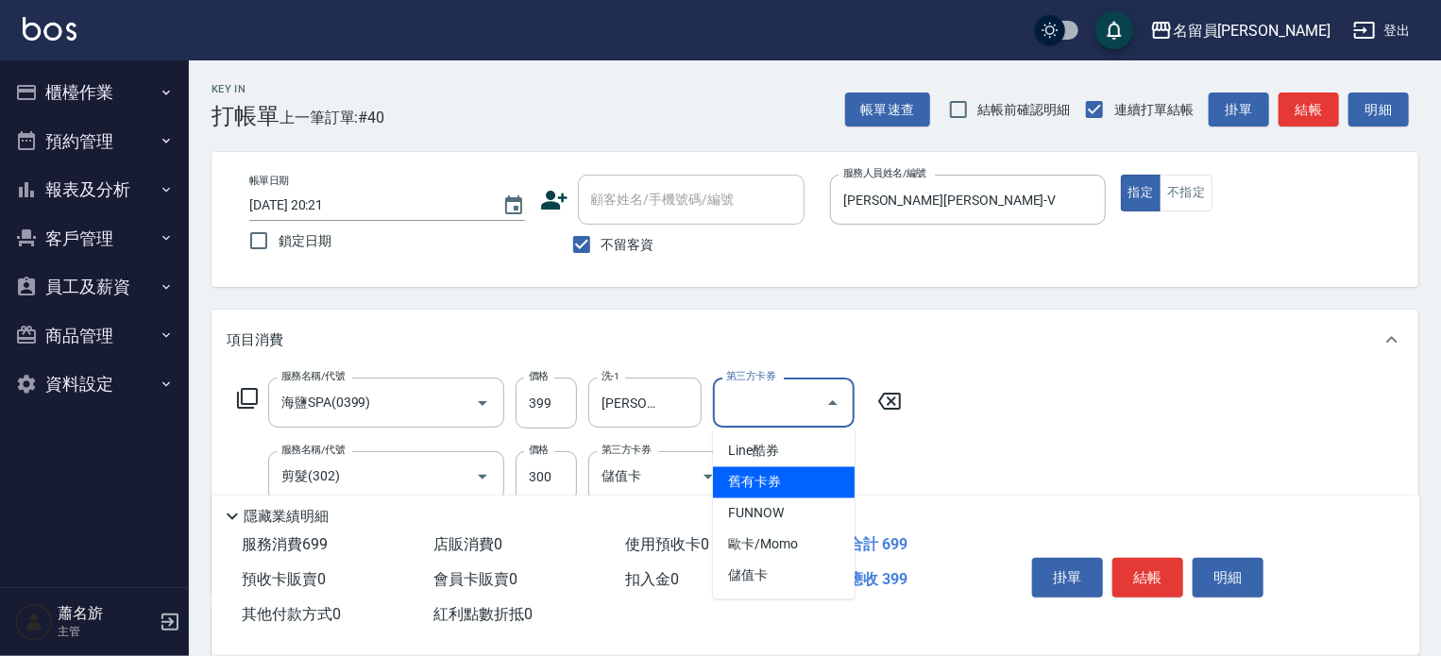
click at [801, 577] on span "儲值卡" at bounding box center [784, 576] width 142 height 31
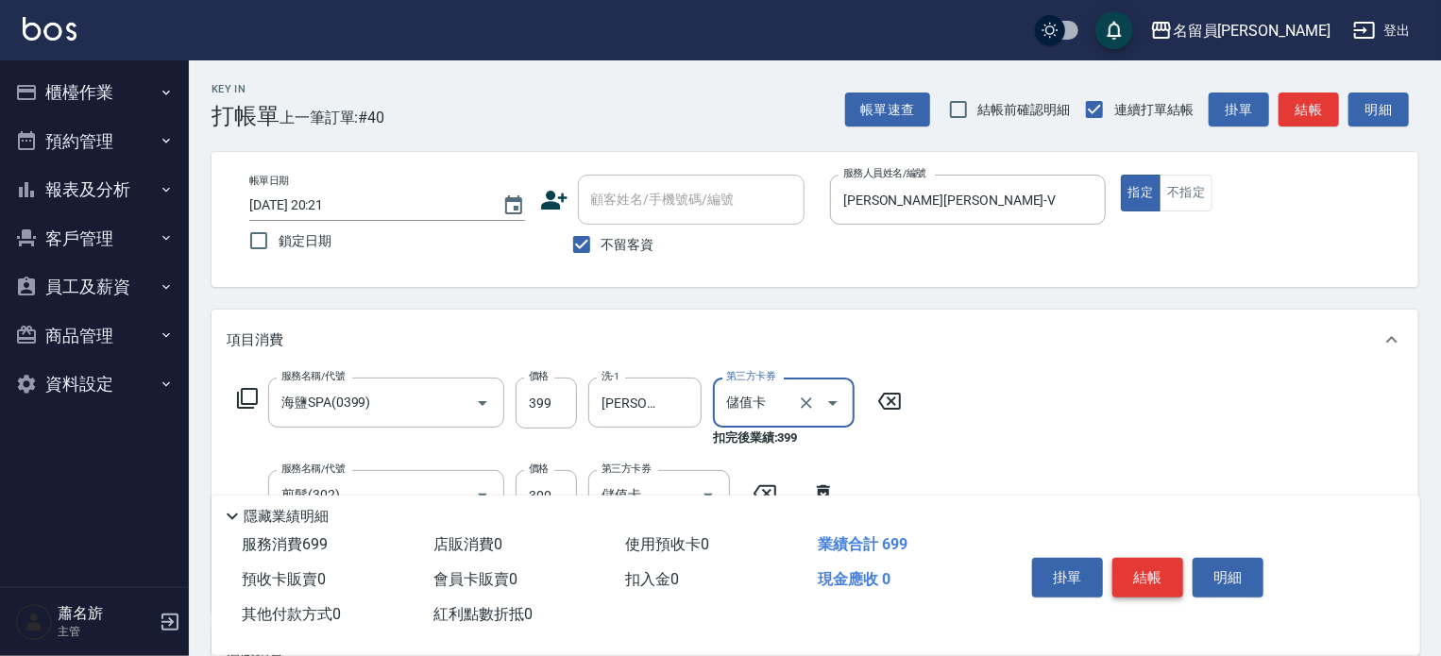
click at [1129, 568] on button "結帳" at bounding box center [1147, 578] width 71 height 40
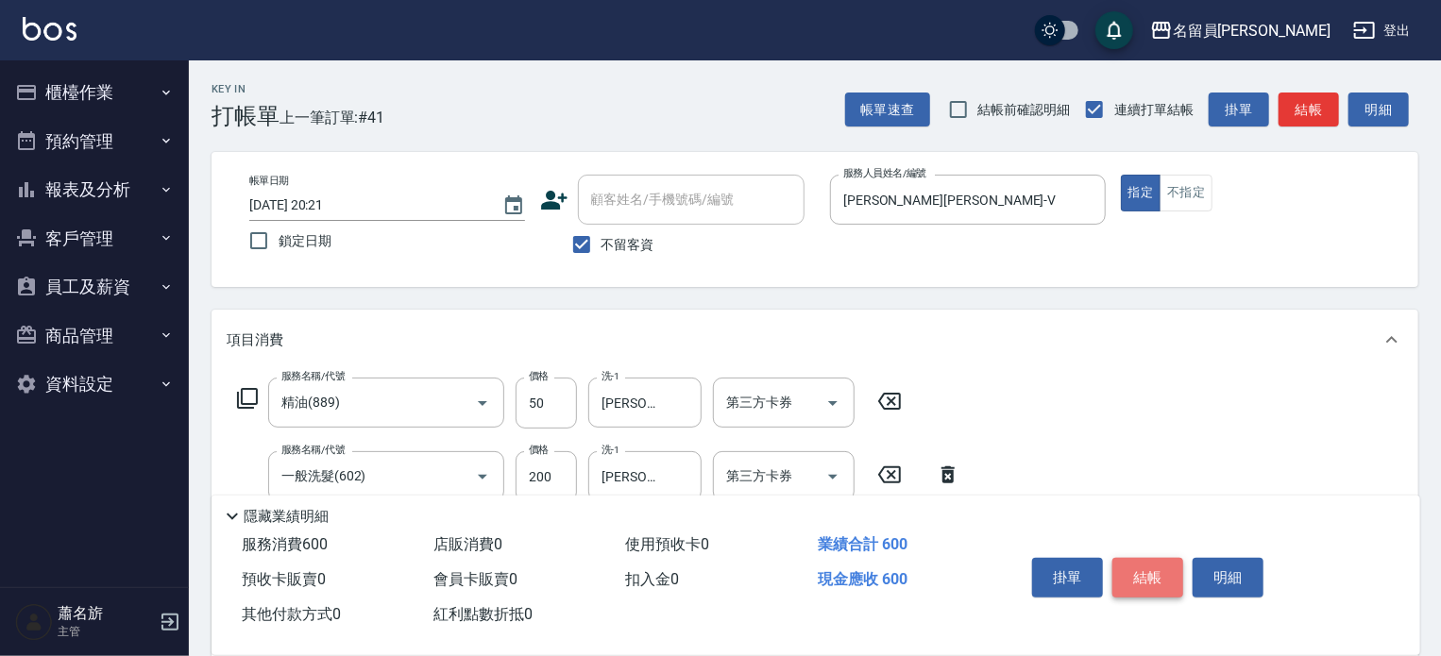
click at [1132, 572] on button "結帳" at bounding box center [1147, 578] width 71 height 40
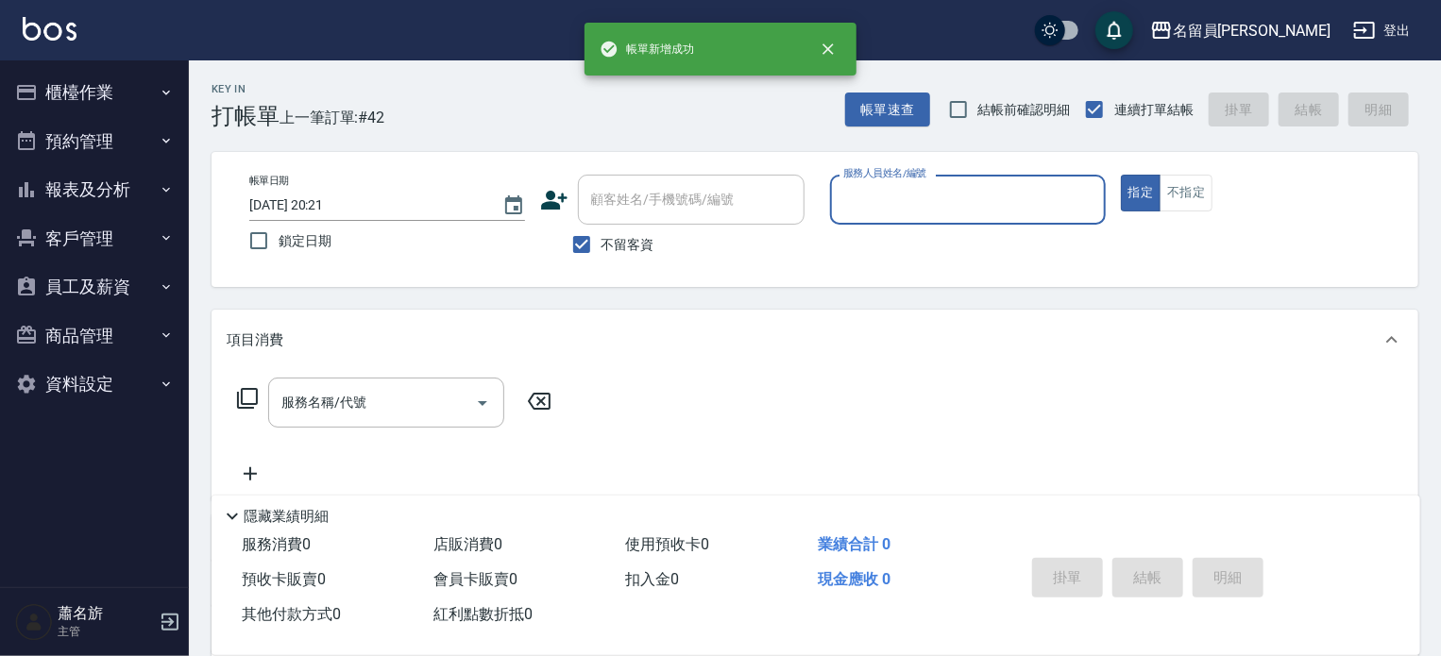
click at [148, 85] on button "櫃檯作業" at bounding box center [95, 92] width 174 height 49
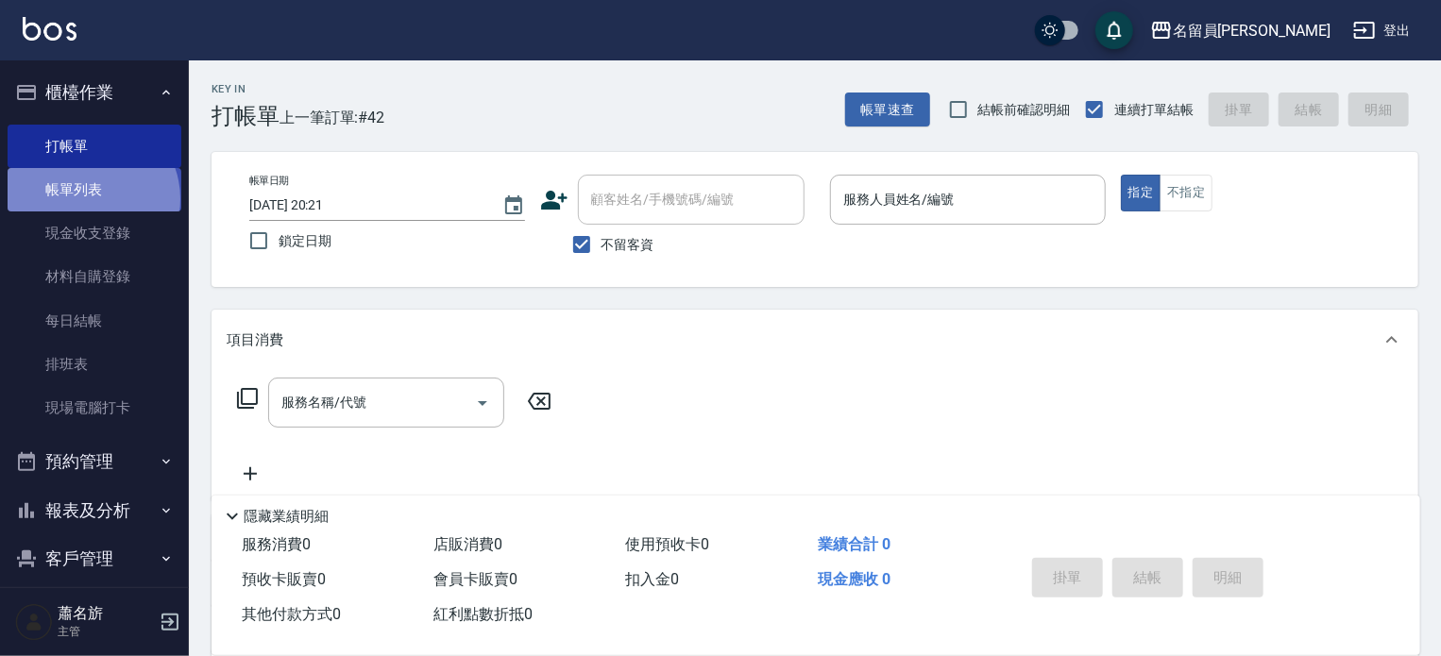
click at [91, 199] on link "帳單列表" at bounding box center [95, 189] width 174 height 43
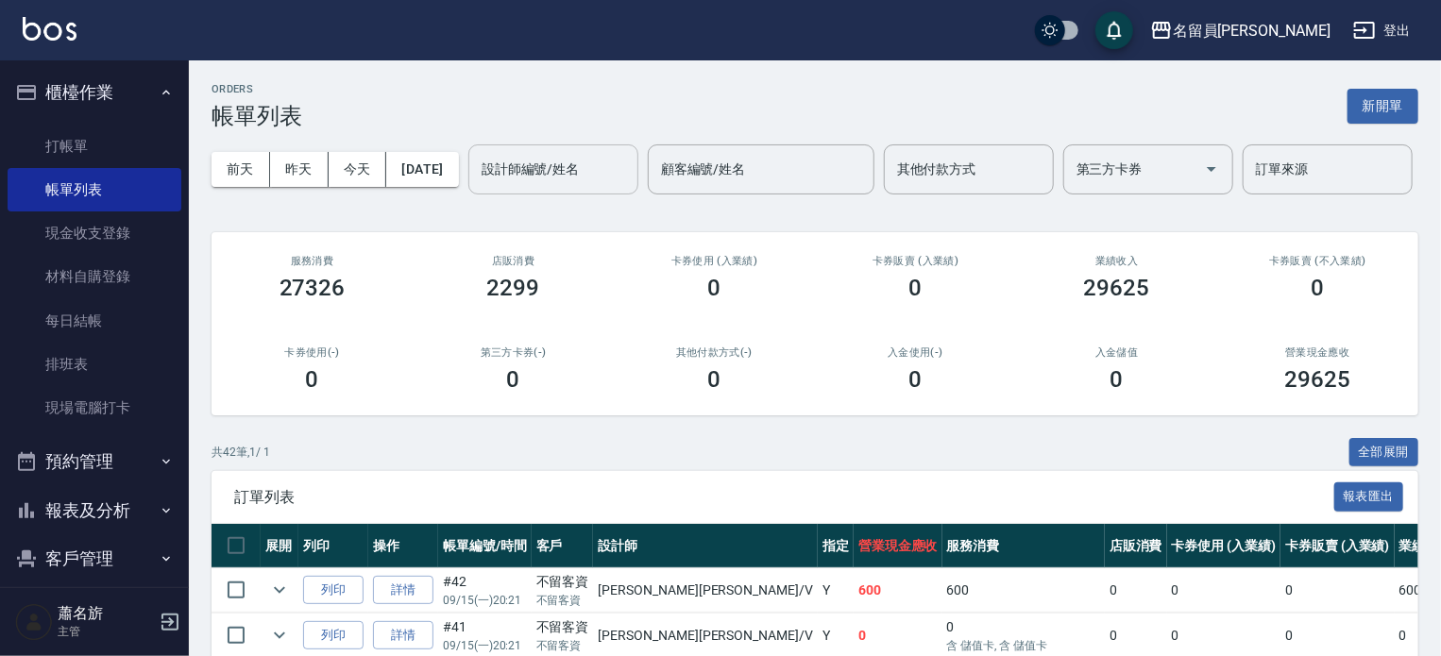
drag, startPoint x: 210, startPoint y: 262, endPoint x: 248, endPoint y: 248, distance: 41.2
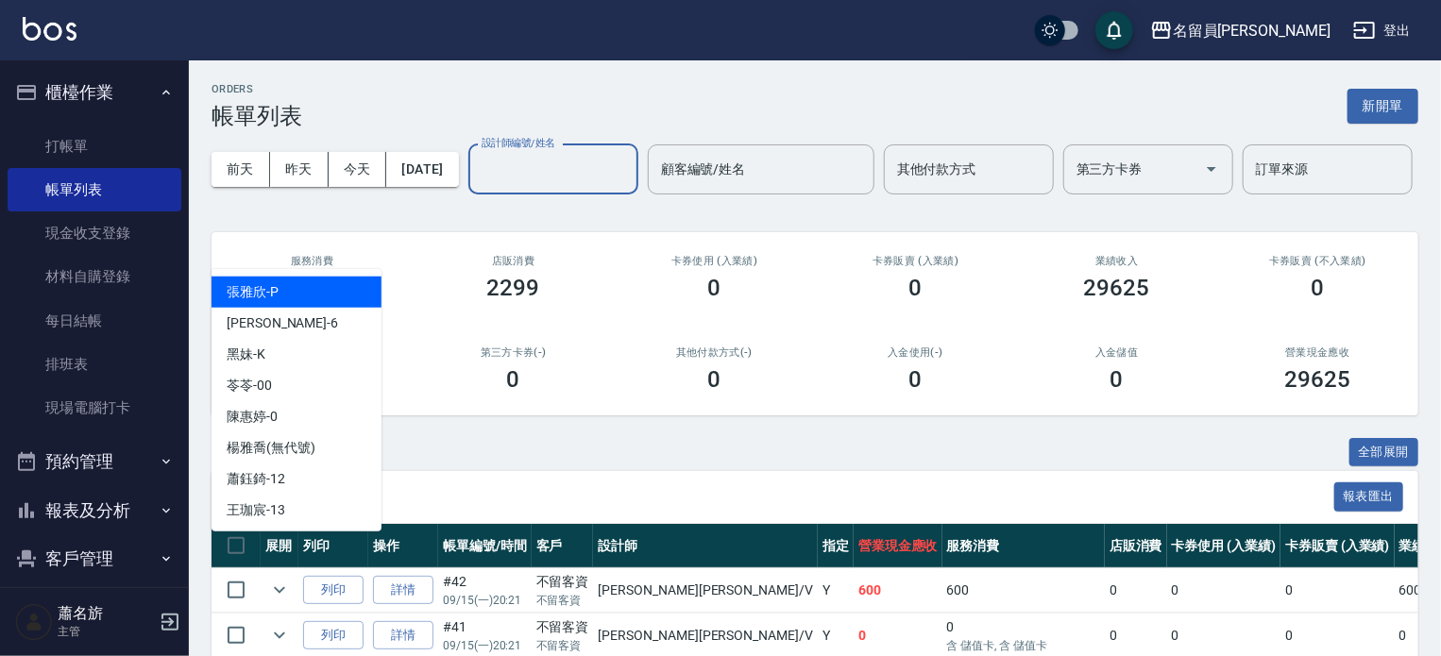
click at [477, 186] on input "設計師編號/姓名" at bounding box center [553, 169] width 153 height 33
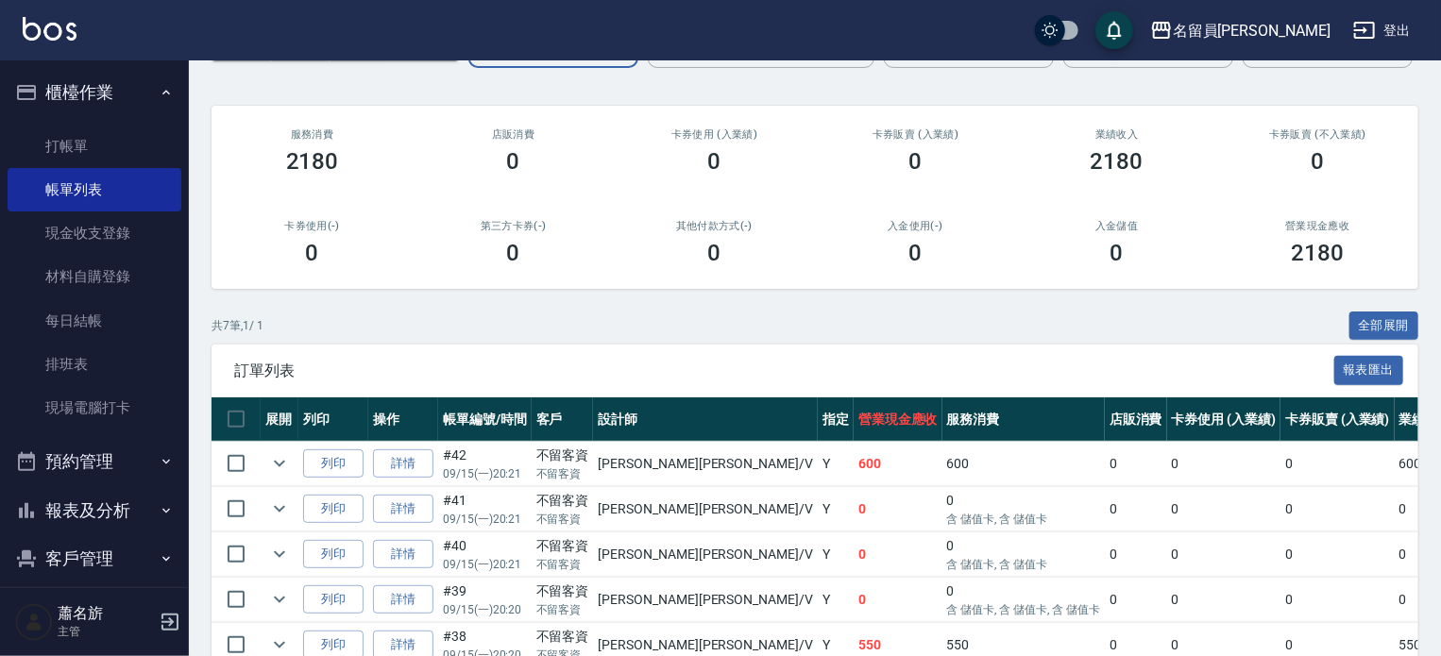
scroll to position [91, 0]
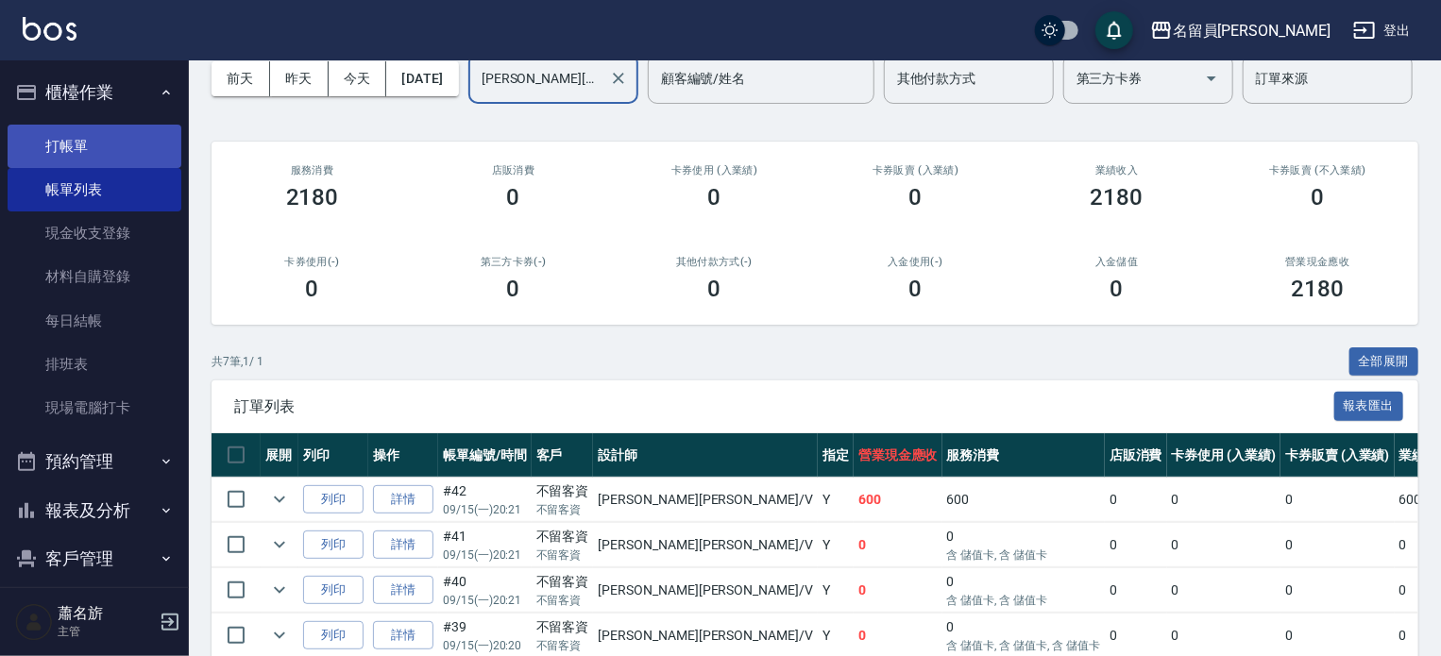
click at [144, 145] on link "打帳單" at bounding box center [95, 146] width 174 height 43
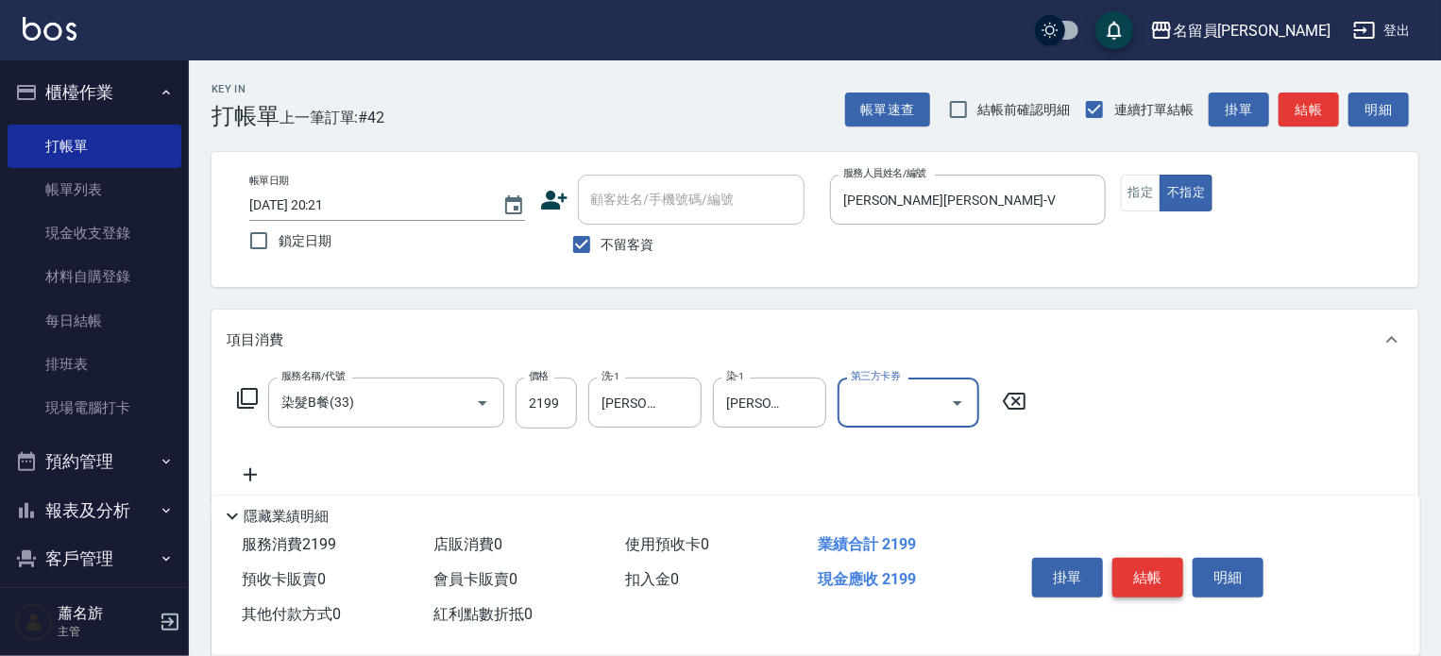
click at [1158, 567] on button "結帳" at bounding box center [1147, 578] width 71 height 40
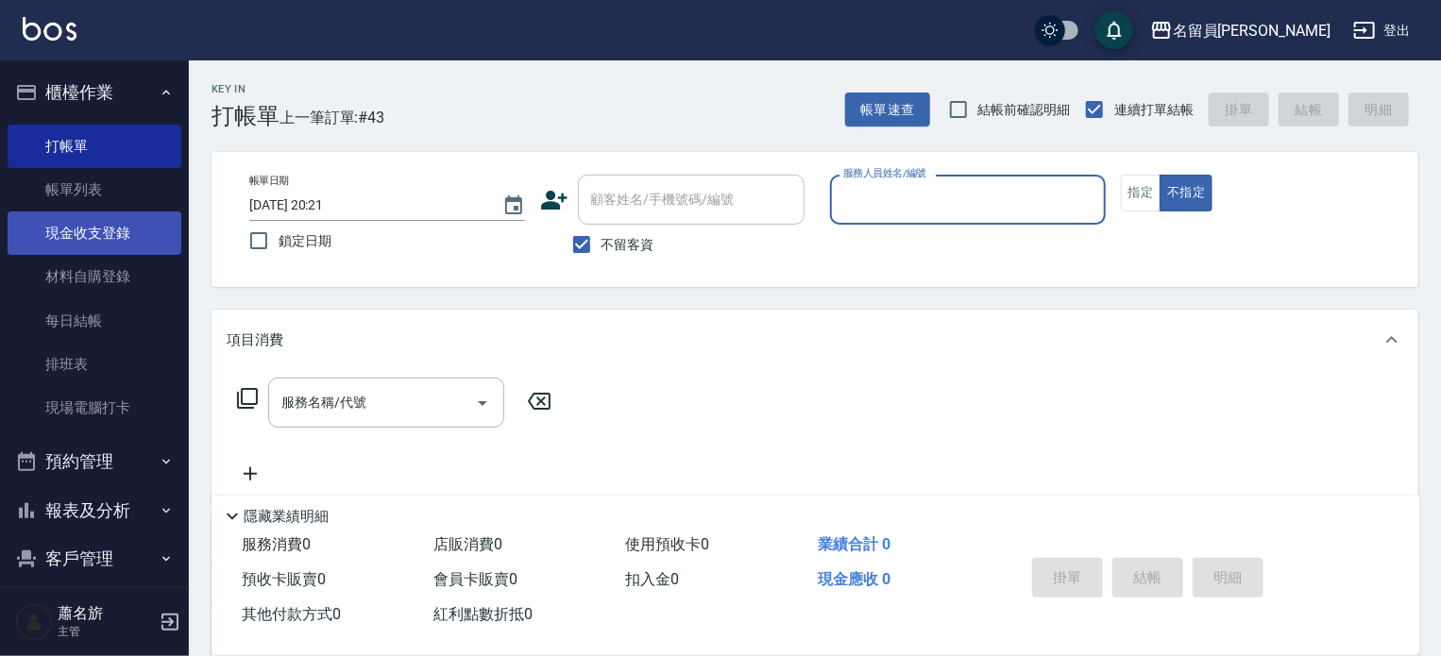
click at [157, 237] on link "現金收支登錄" at bounding box center [95, 232] width 174 height 43
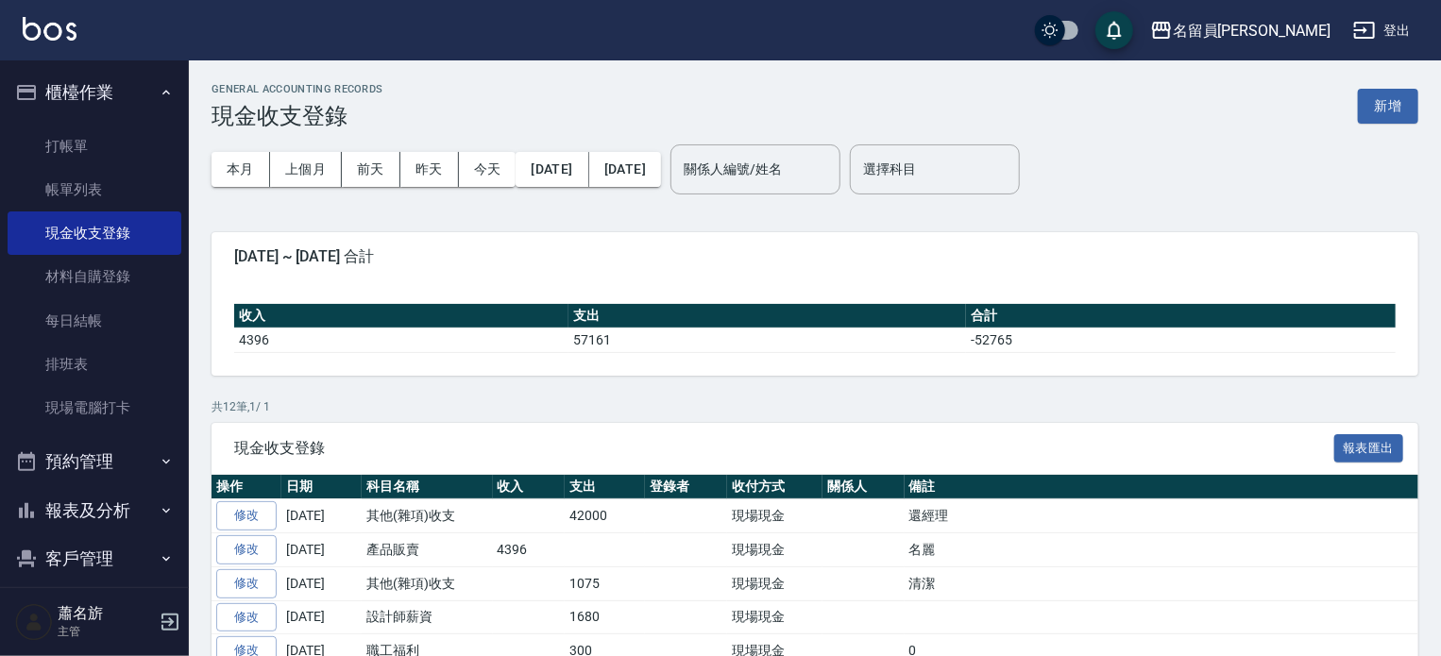
click at [1426, 112] on div "GENERAL ACCOUNTING RECORDS 現金收支登錄 新增 本月 上個月 [DATE] [DATE] [DATE] [DATE] [DATE] …" at bounding box center [815, 519] width 1252 height 918
drag, startPoint x: 1394, startPoint y: 112, endPoint x: 746, endPoint y: 360, distance: 693.3
click at [1394, 112] on button "新增" at bounding box center [1388, 106] width 60 height 35
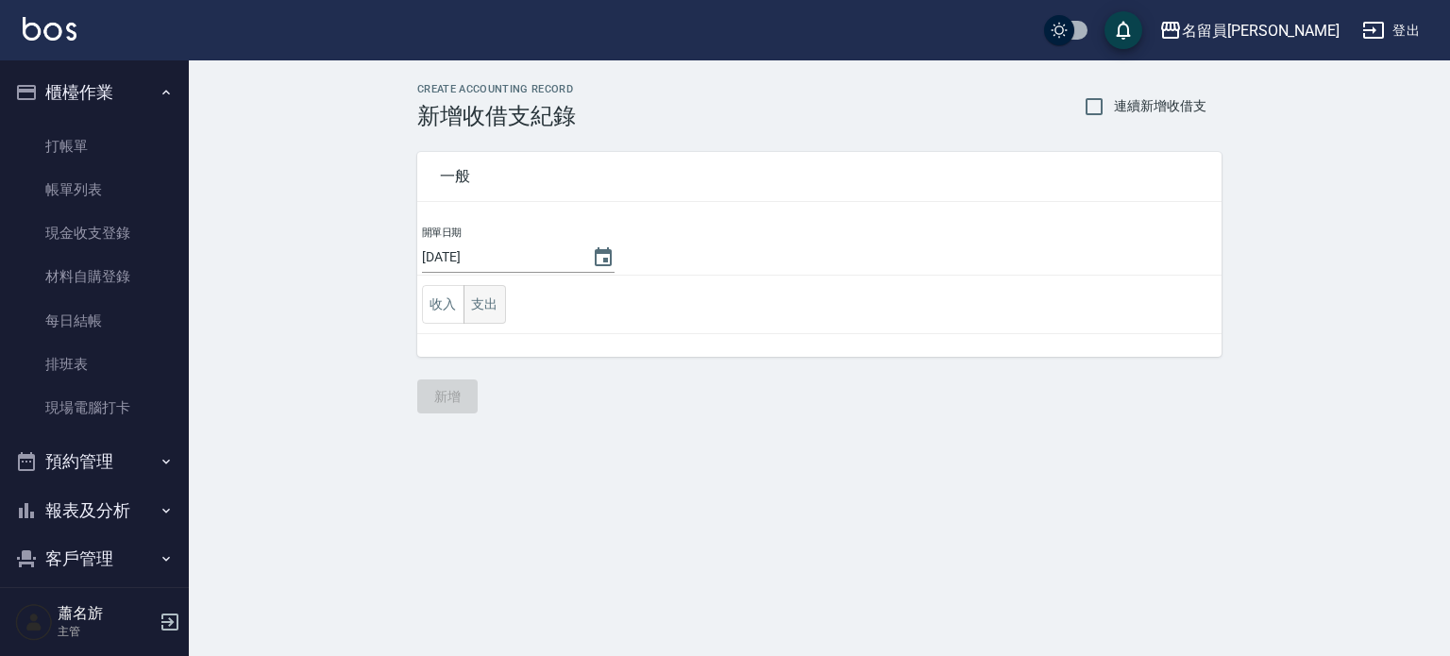
click at [488, 305] on button "支出" at bounding box center [485, 304] width 42 height 39
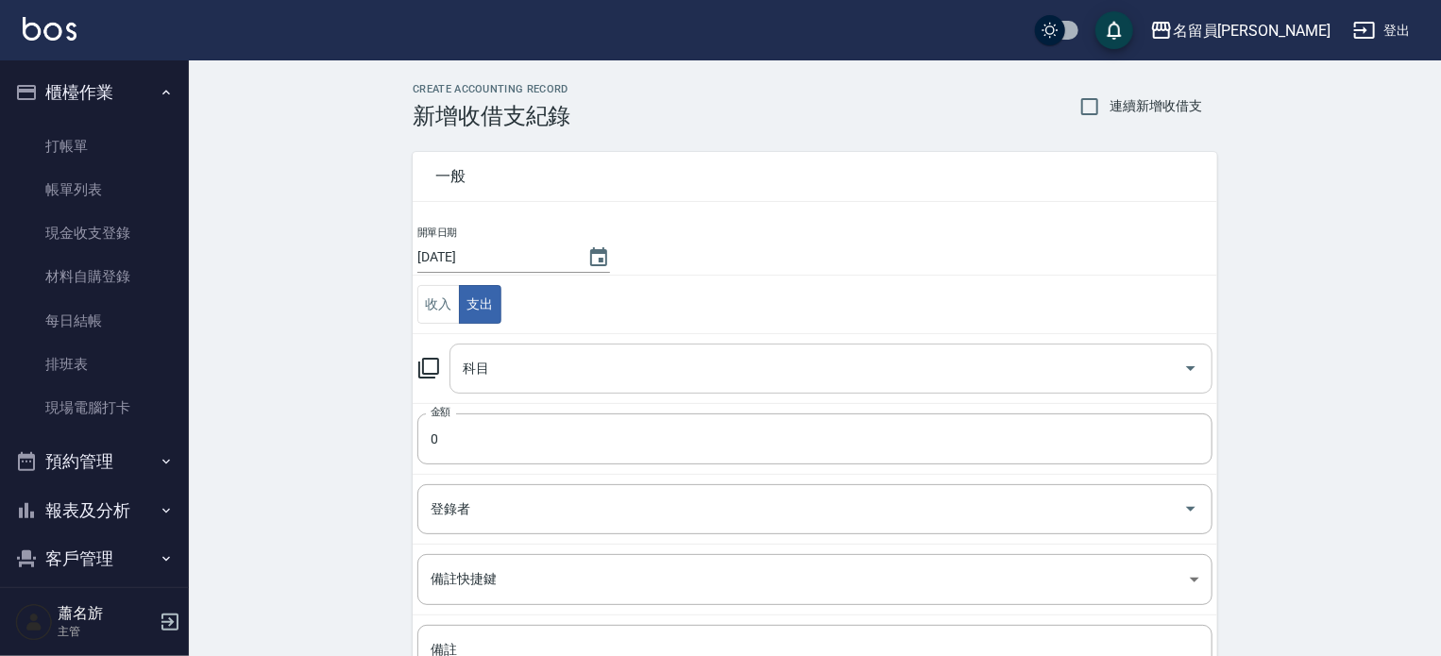
click at [569, 386] on div "科目" at bounding box center [830, 369] width 763 height 50
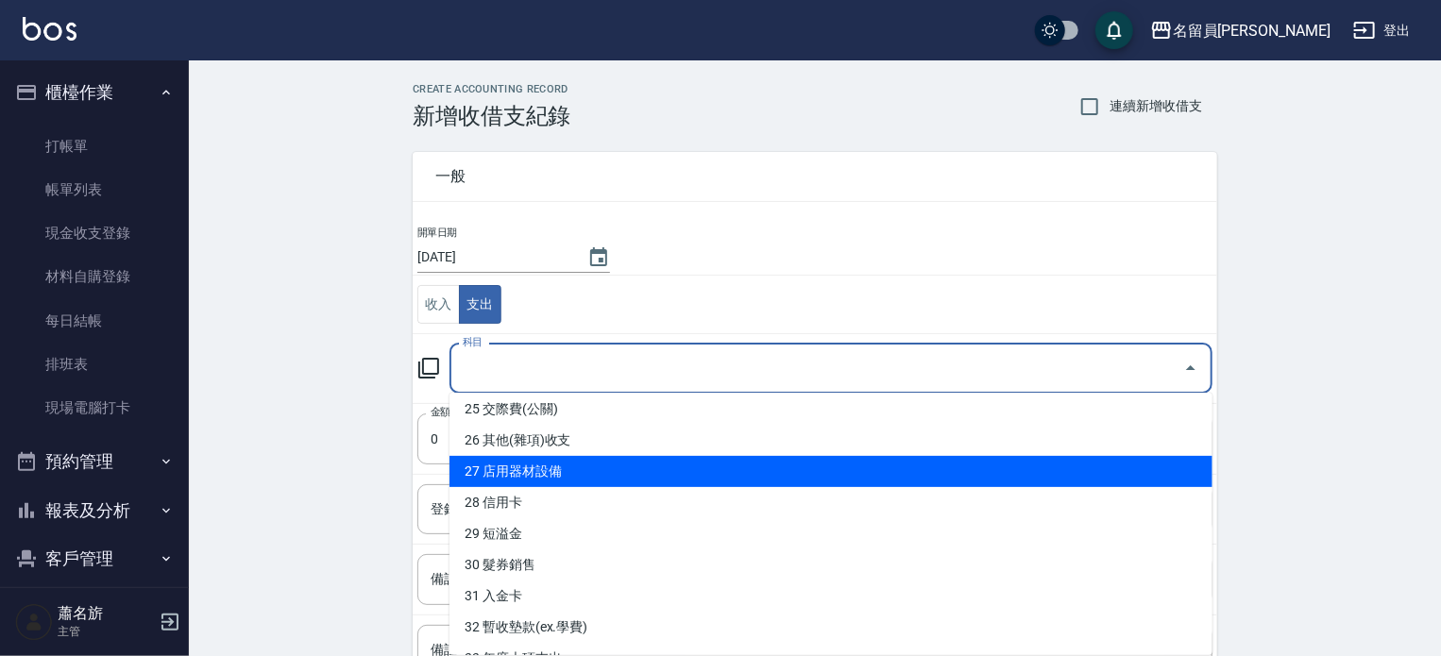
scroll to position [755, 0]
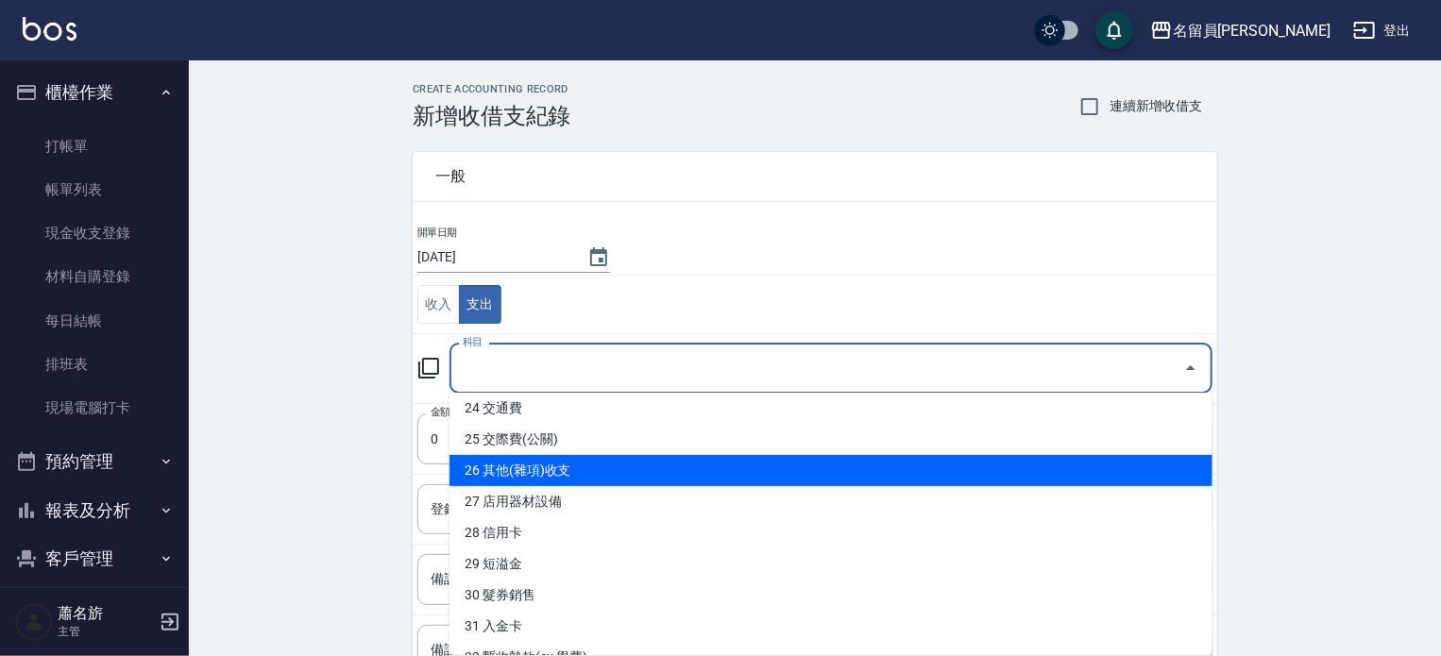
click at [636, 465] on li "26 其他(雜項)收支" at bounding box center [830, 470] width 763 height 31
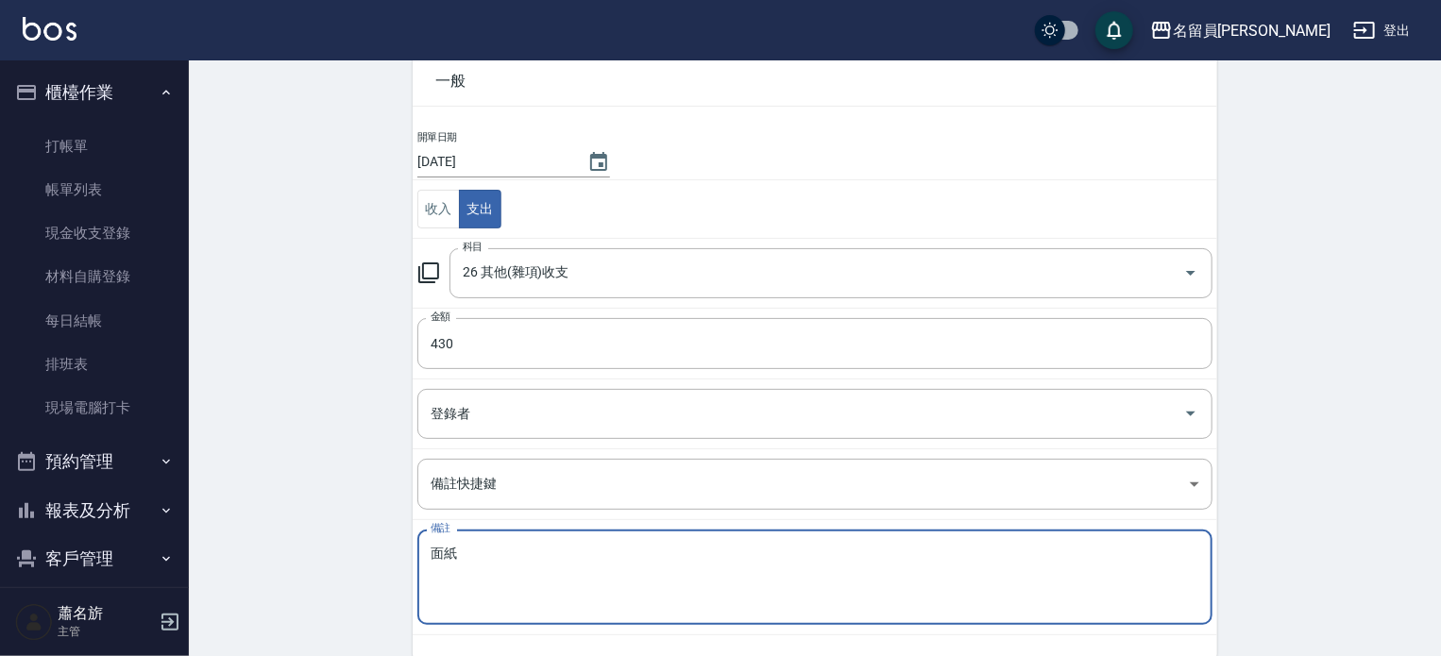
scroll to position [175, 0]
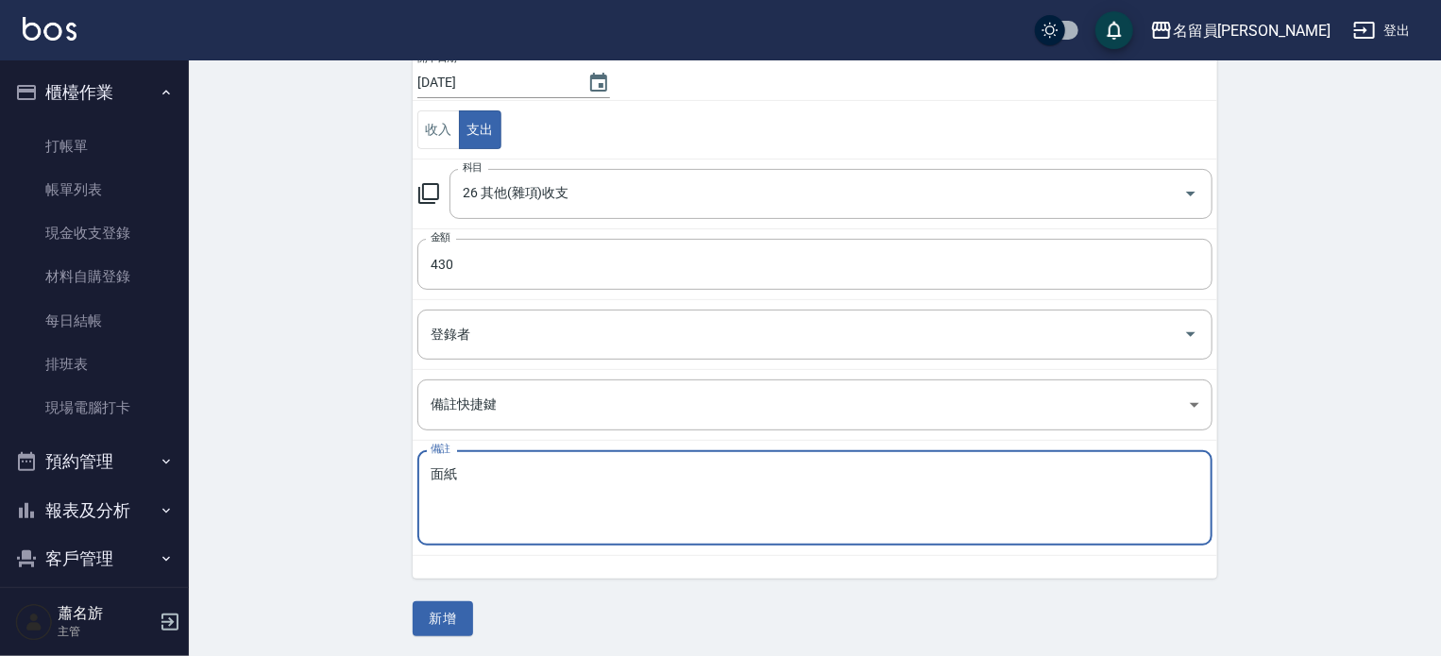
click at [433, 595] on div "一般 開單日期 [DATE] 收入 支出 科目 26 其他(雜項)收支 科目 金額 430 金額 登錄者 登錄者 備註快捷鍵 ​ 備註快捷鍵 備註 面紙 x …" at bounding box center [815, 296] width 804 height 682
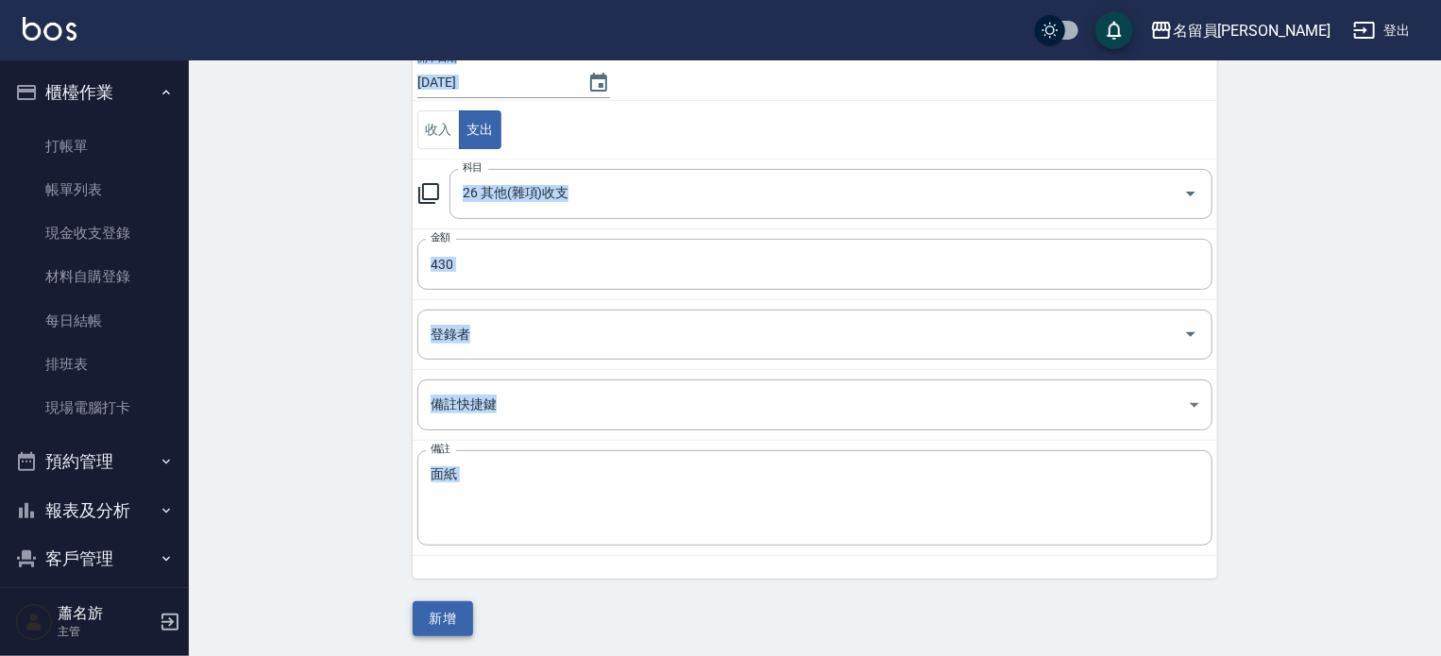
click at [432, 597] on div "一般 開單日期 [DATE] 收入 支出 科目 26 其他(雜項)收支 科目 金額 430 金額 登錄者 登錄者 備註快捷鍵 ​ 備註快捷鍵 備註 面紙 x …" at bounding box center [815, 296] width 804 height 682
click at [431, 602] on button "新增" at bounding box center [443, 618] width 60 height 35
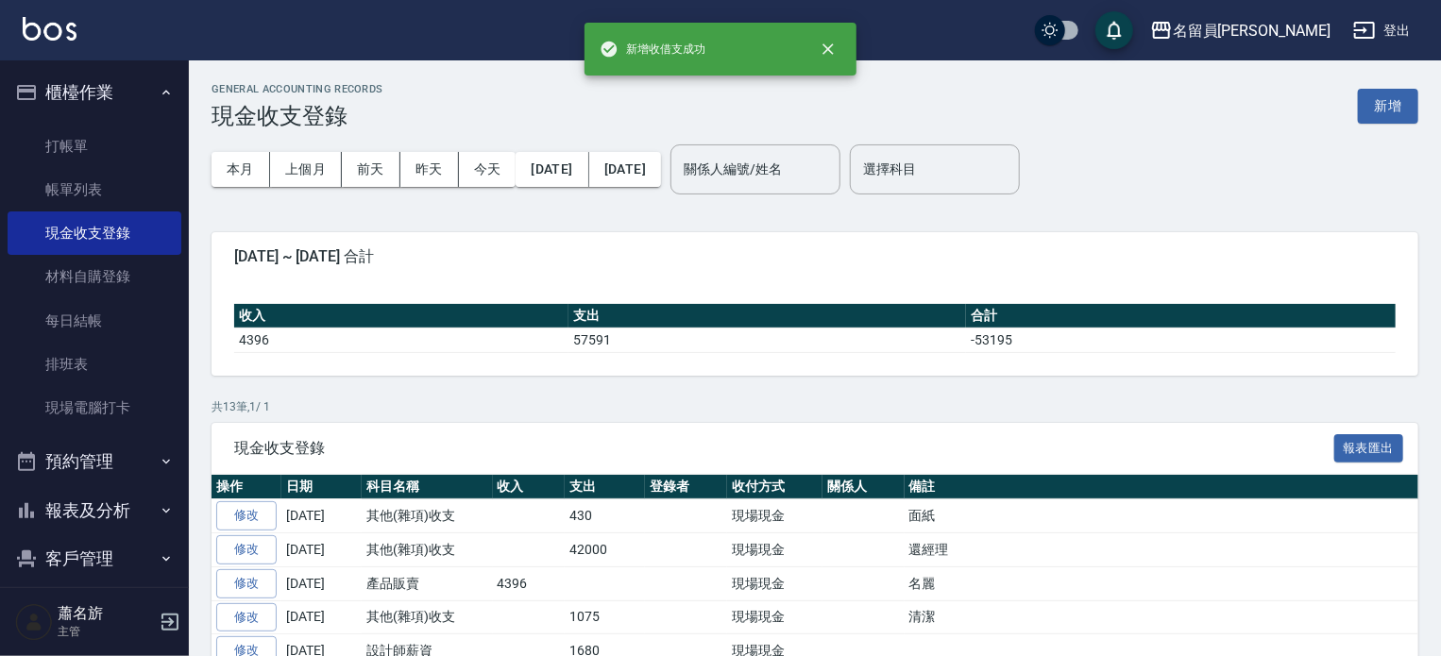
click at [122, 494] on button "報表及分析" at bounding box center [95, 510] width 174 height 49
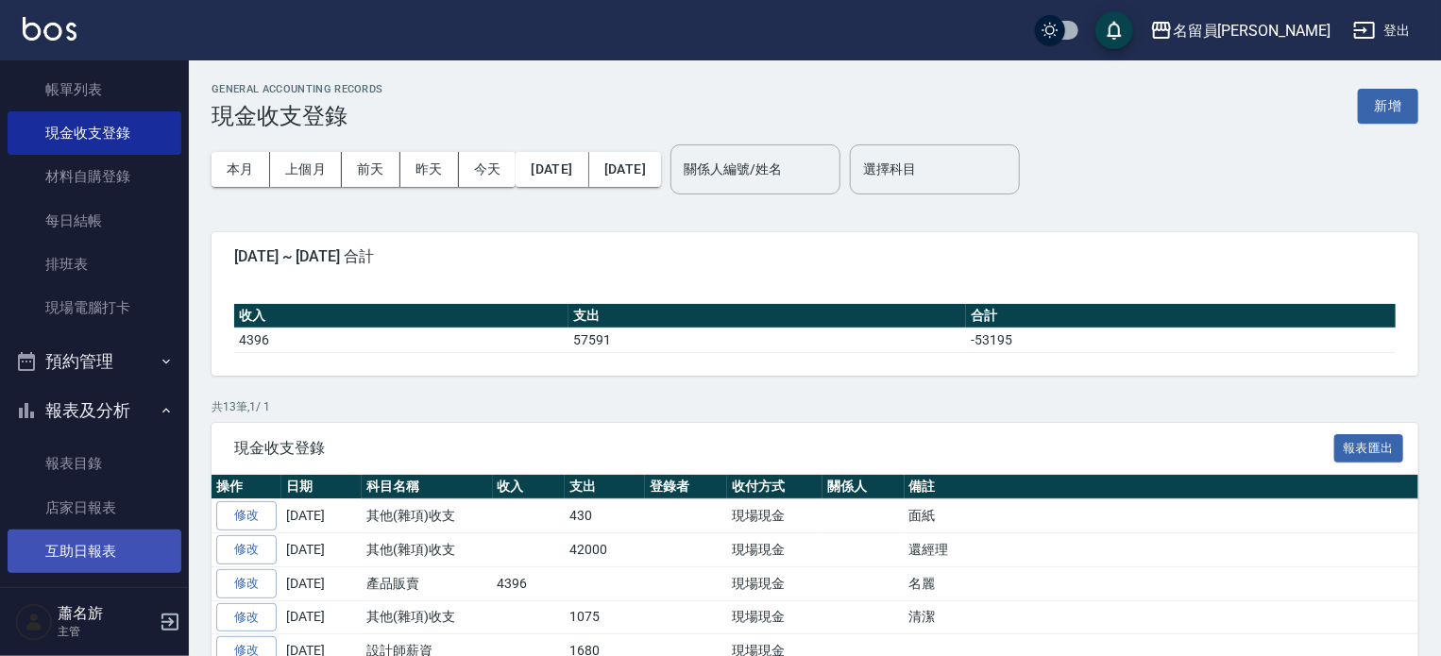
scroll to position [189, 0]
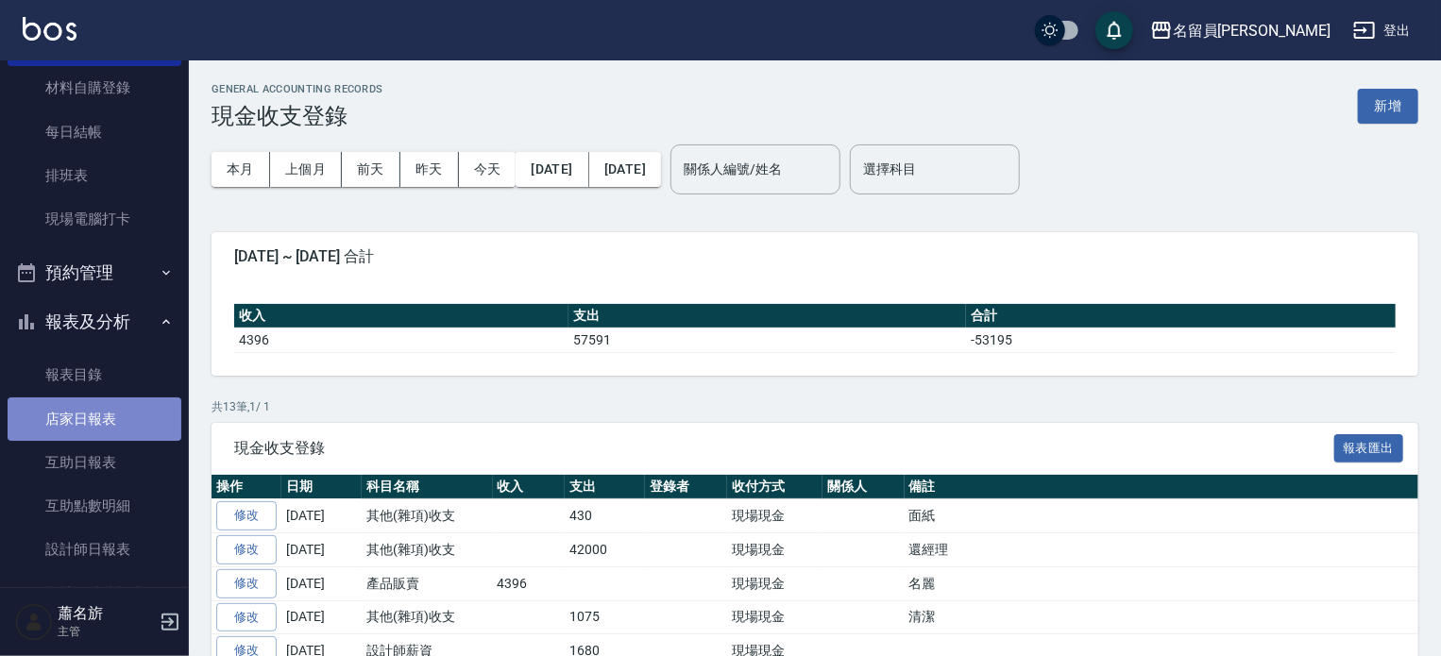
click at [123, 420] on link "店家日報表" at bounding box center [95, 418] width 174 height 43
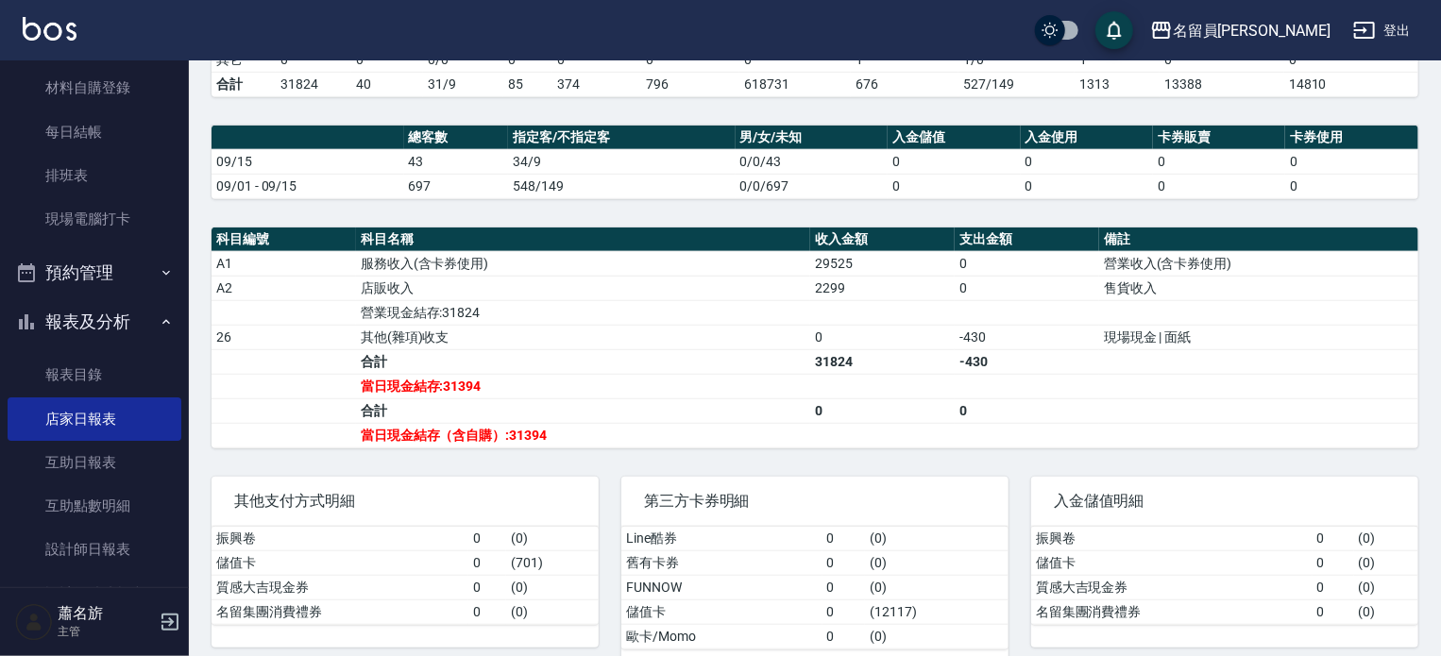
scroll to position [560, 0]
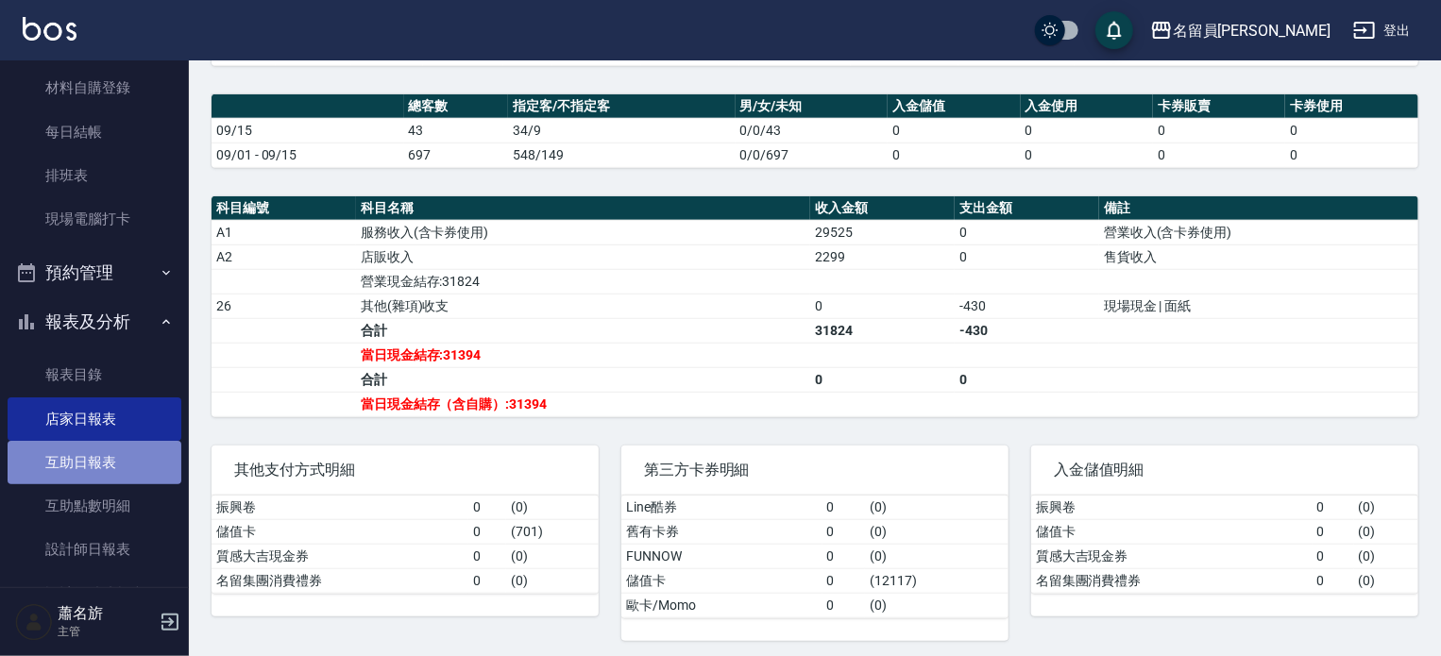
click at [114, 462] on link "互助日報表" at bounding box center [95, 462] width 174 height 43
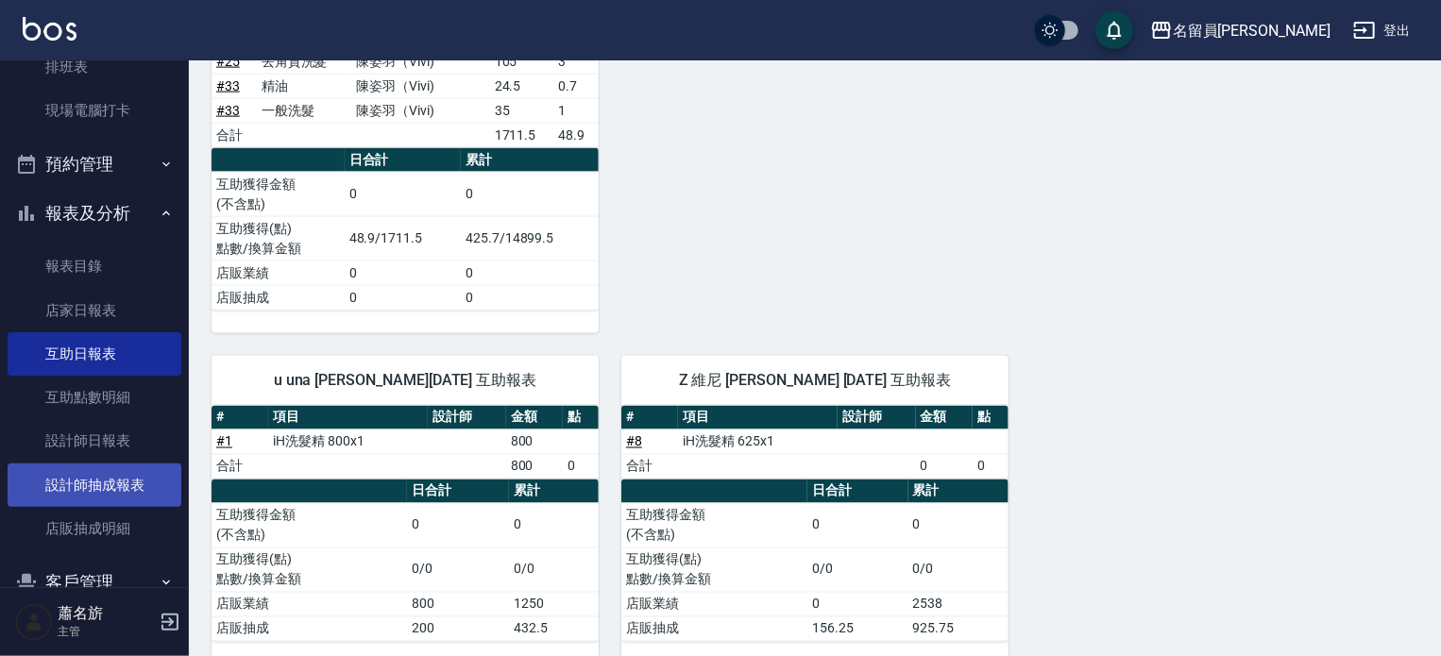
scroll to position [378, 0]
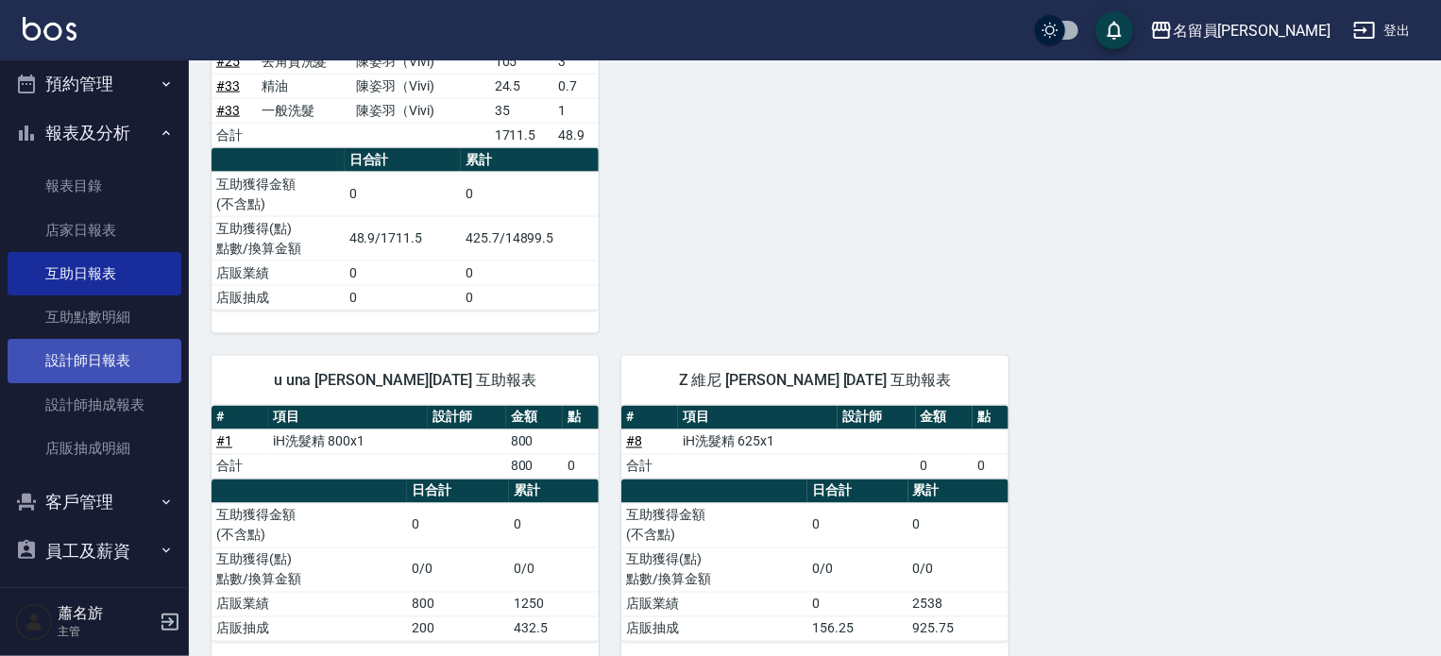
click at [99, 353] on link "設計師日報表" at bounding box center [95, 360] width 174 height 43
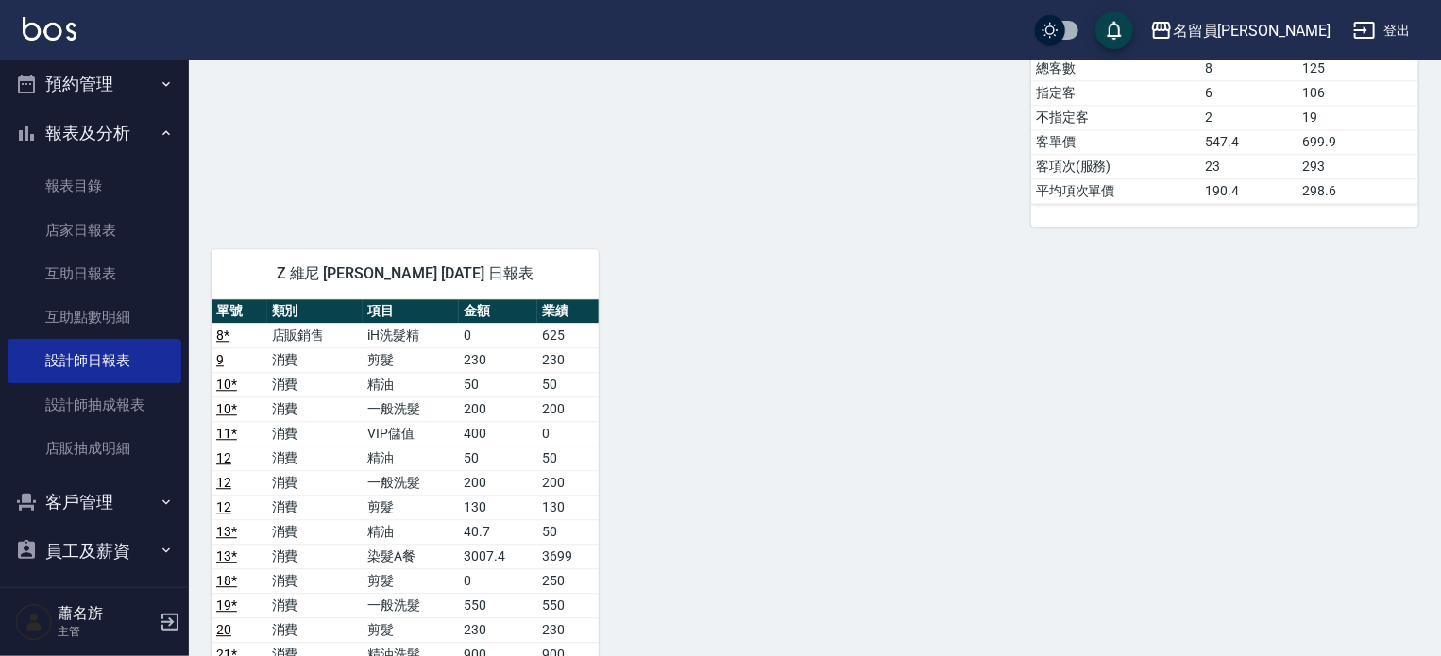
scroll to position [2360, 0]
